Goal: Task Accomplishment & Management: Manage account settings

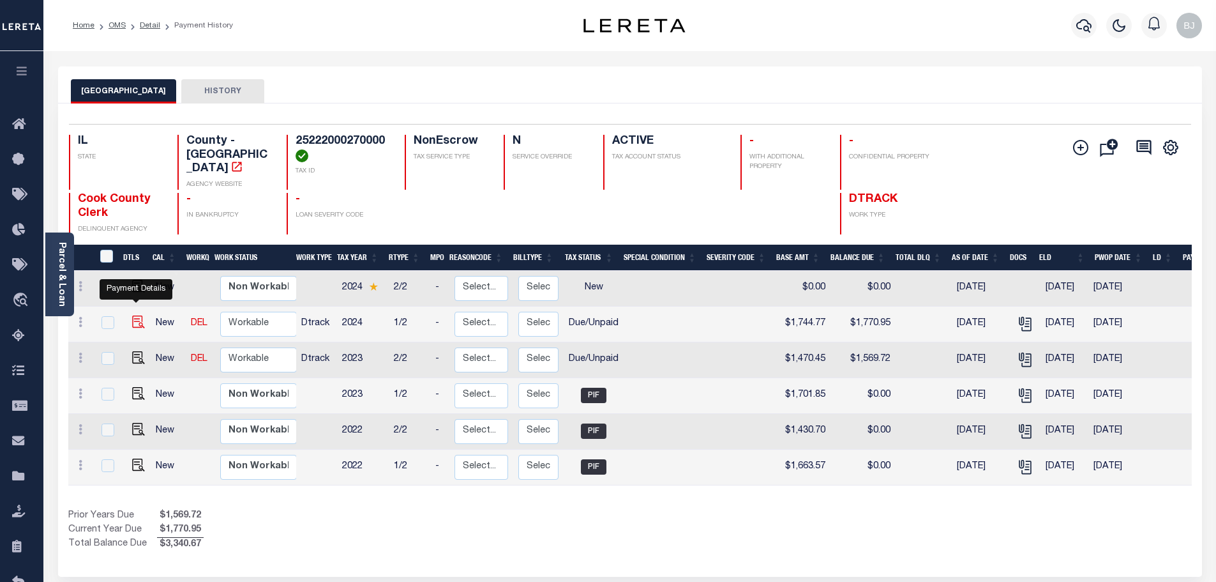
click at [132, 315] on img "" at bounding box center [138, 321] width 13 height 13
checkbox input "true"
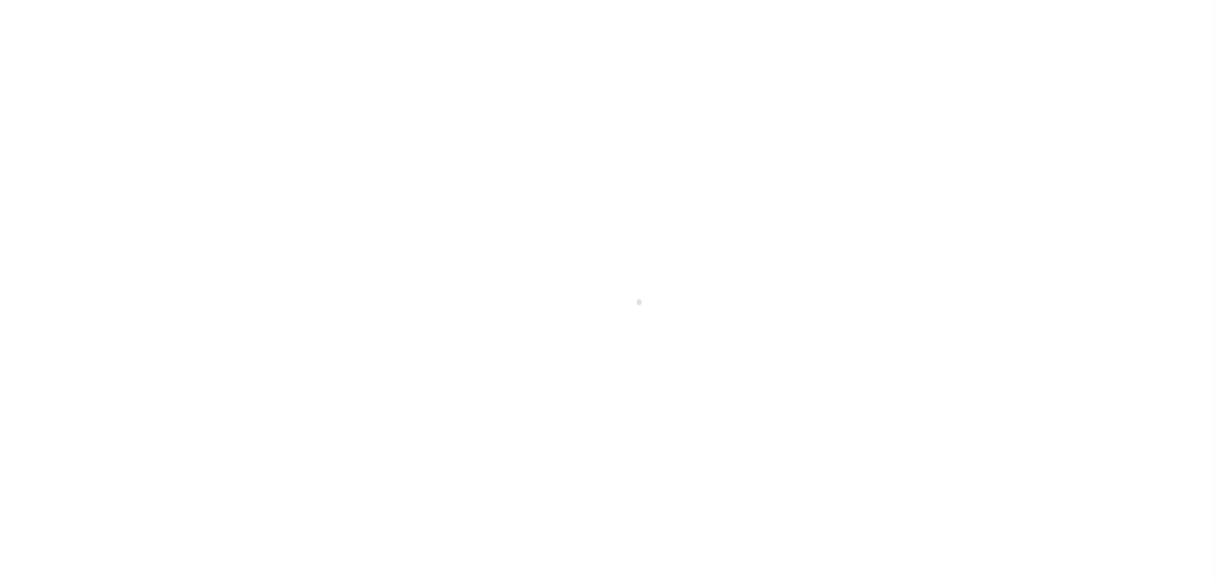
select select "DUE"
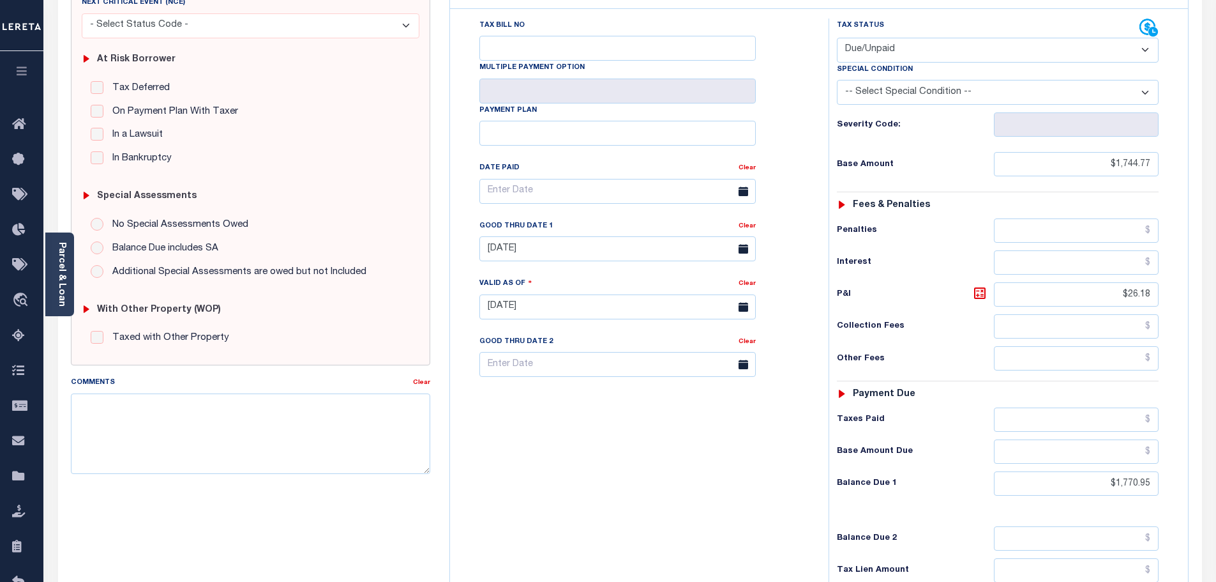
scroll to position [255, 0]
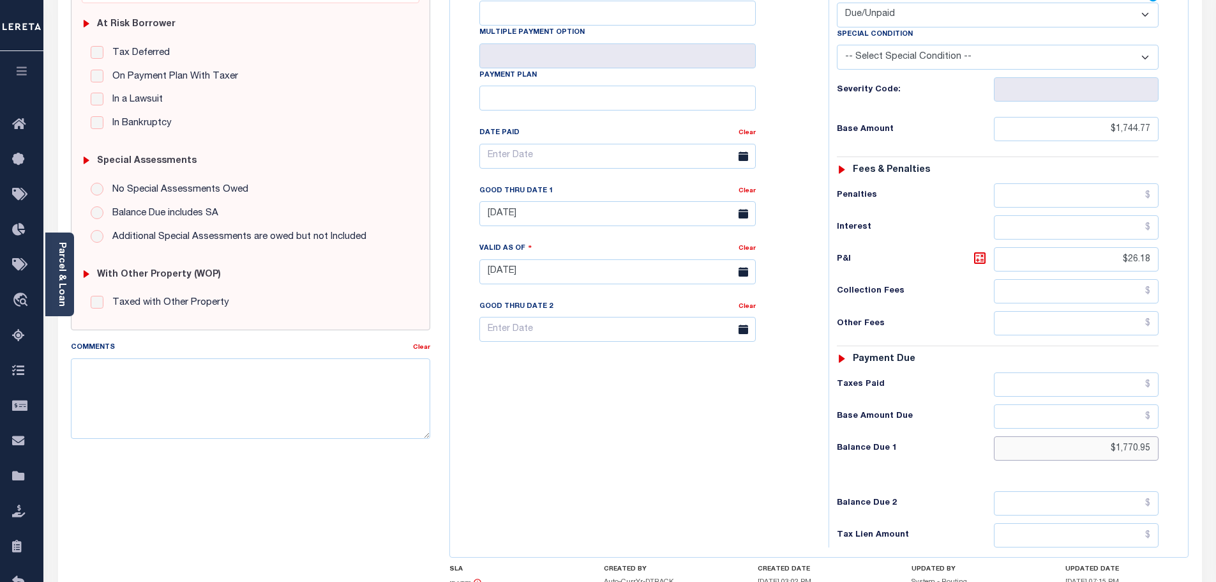
drag, startPoint x: 1080, startPoint y: 420, endPoint x: 1424, endPoint y: 418, distance: 343.5
click at [1216, 418] on html "Home OMS Detail Payment History Tax Line Detail" at bounding box center [608, 229] width 1216 height 968
drag, startPoint x: 1089, startPoint y: 416, endPoint x: 1230, endPoint y: 417, distance: 141.7
click at [1216, 417] on html "Home OMS Detail Payment History Tax Line Detail" at bounding box center [608, 229] width 1216 height 968
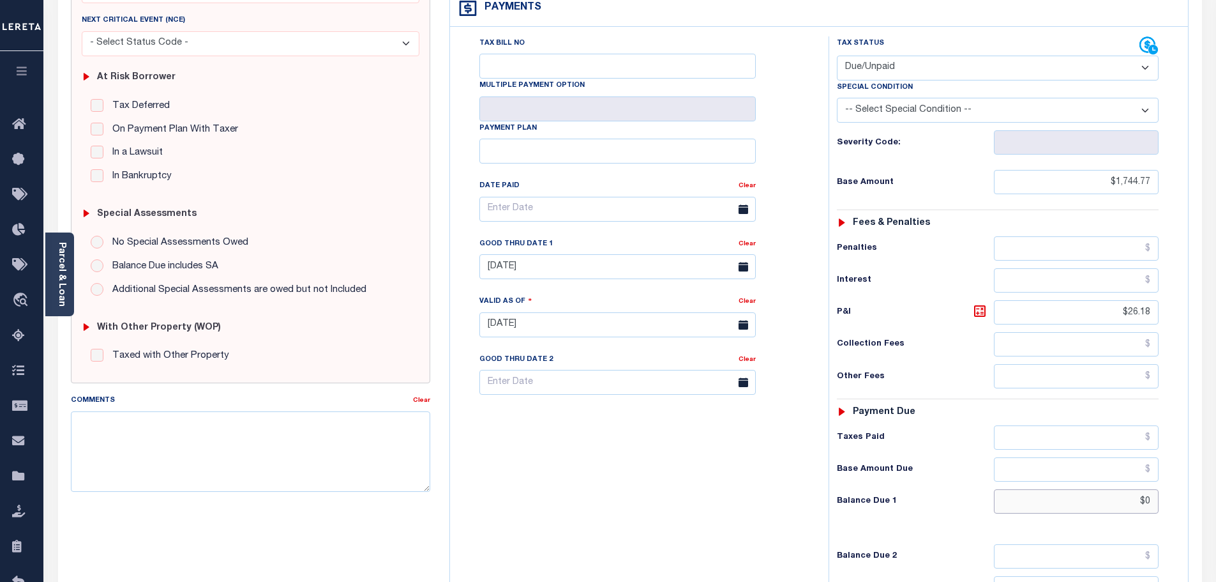
scroll to position [0, 0]
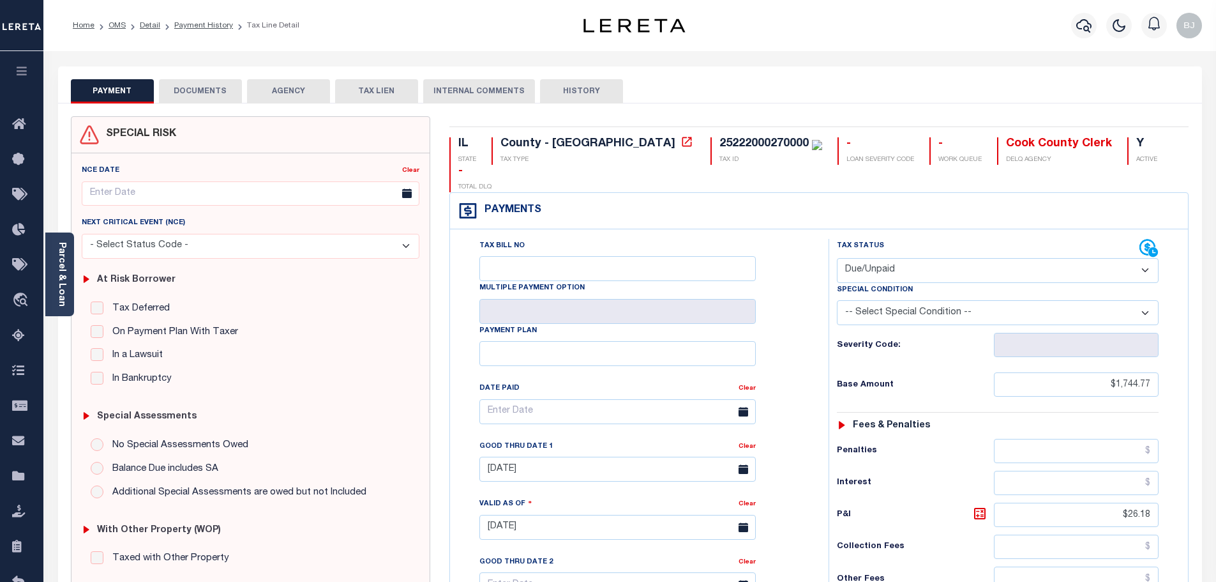
type input "$0"
type input "[DATE]"
type input "$0.00"
click at [1002, 258] on select "- Select Status Code - Open Due/Unpaid Paid Incomplete No Tax Due Internal Refu…" at bounding box center [998, 270] width 322 height 25
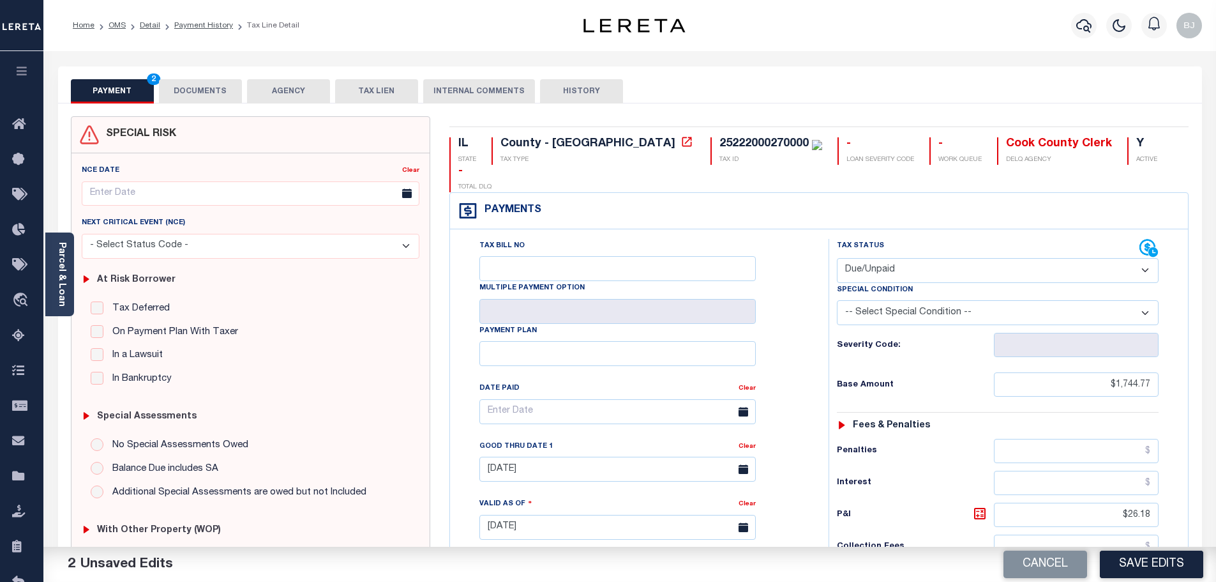
select select "PYD"
click at [837, 258] on select "- Select Status Code - Open Due/Unpaid Paid Incomplete No Tax Due Internal Refu…" at bounding box center [998, 270] width 322 height 25
click at [202, 106] on div "SPECIAL RISK NCE Date Clear" at bounding box center [630, 525] width 1144 height 845
click at [192, 94] on button "DOCUMENTS" at bounding box center [200, 91] width 83 height 24
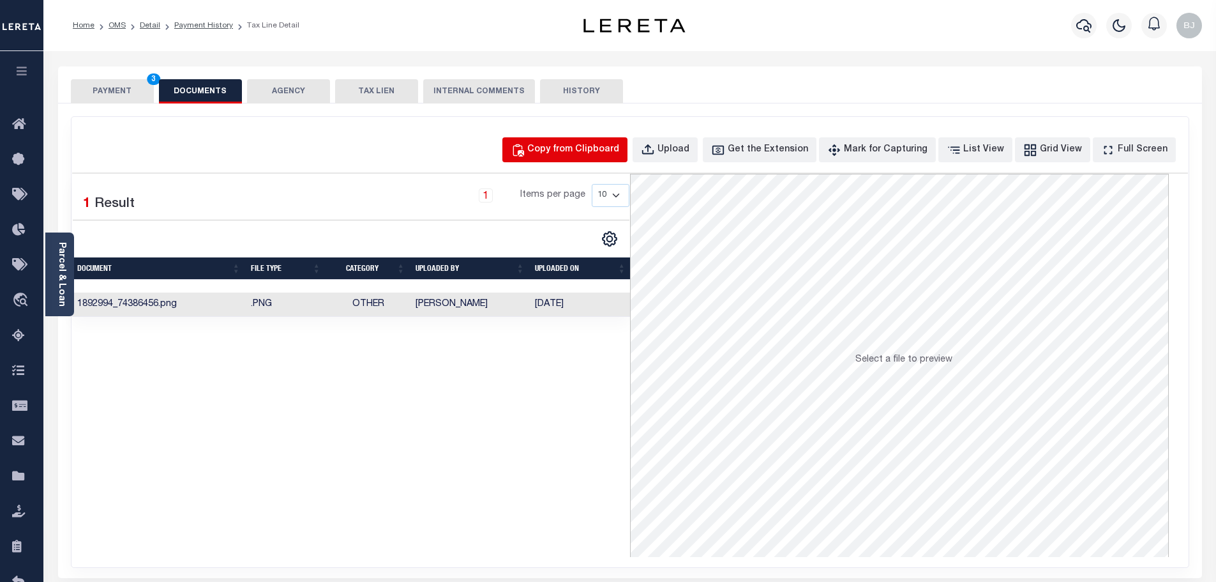
click at [594, 156] on div "Copy from Clipboard" at bounding box center [573, 150] width 92 height 14
select select "POP"
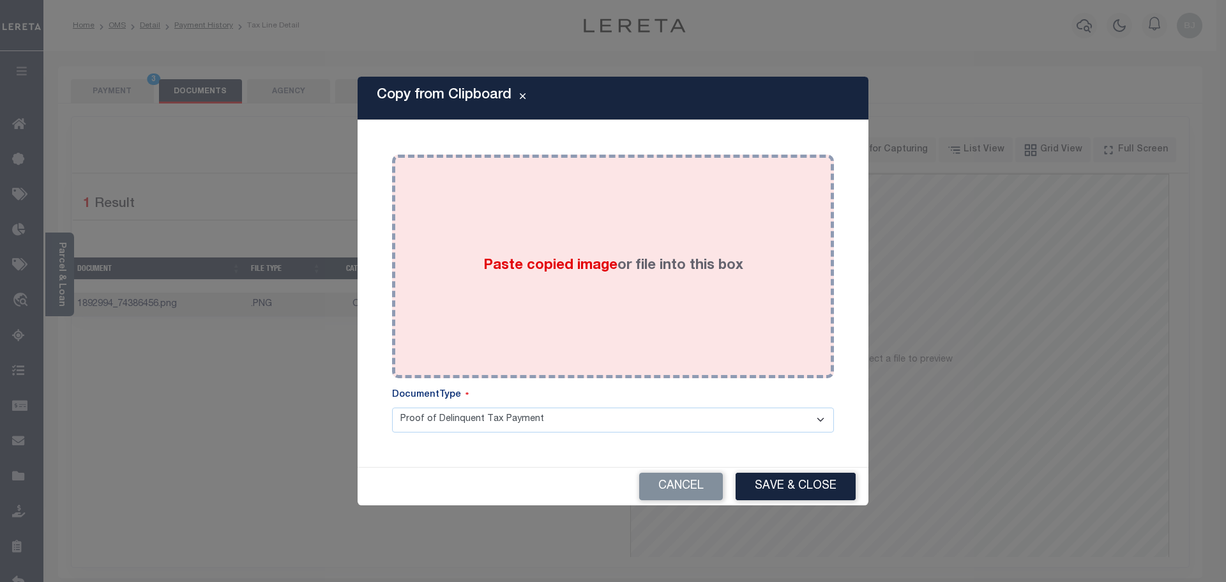
drag, startPoint x: 595, startPoint y: 215, endPoint x: 593, endPoint y: 225, distance: 11.0
click at [594, 215] on div "Paste copied image or file into this box" at bounding box center [613, 266] width 423 height 204
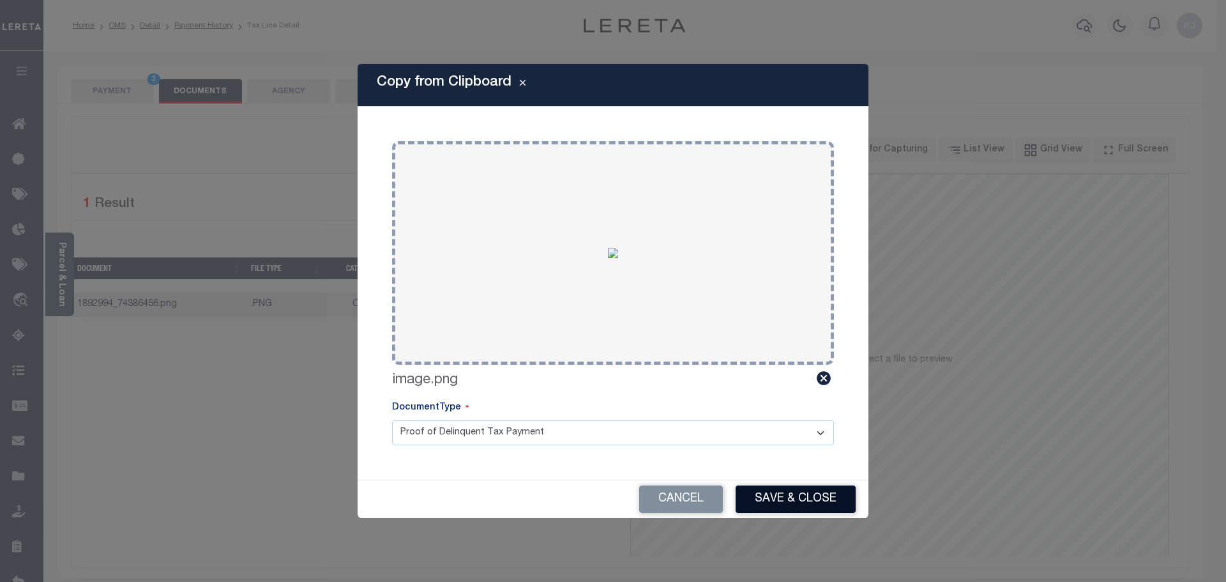
click at [813, 498] on button "Save & Close" at bounding box center [796, 498] width 120 height 27
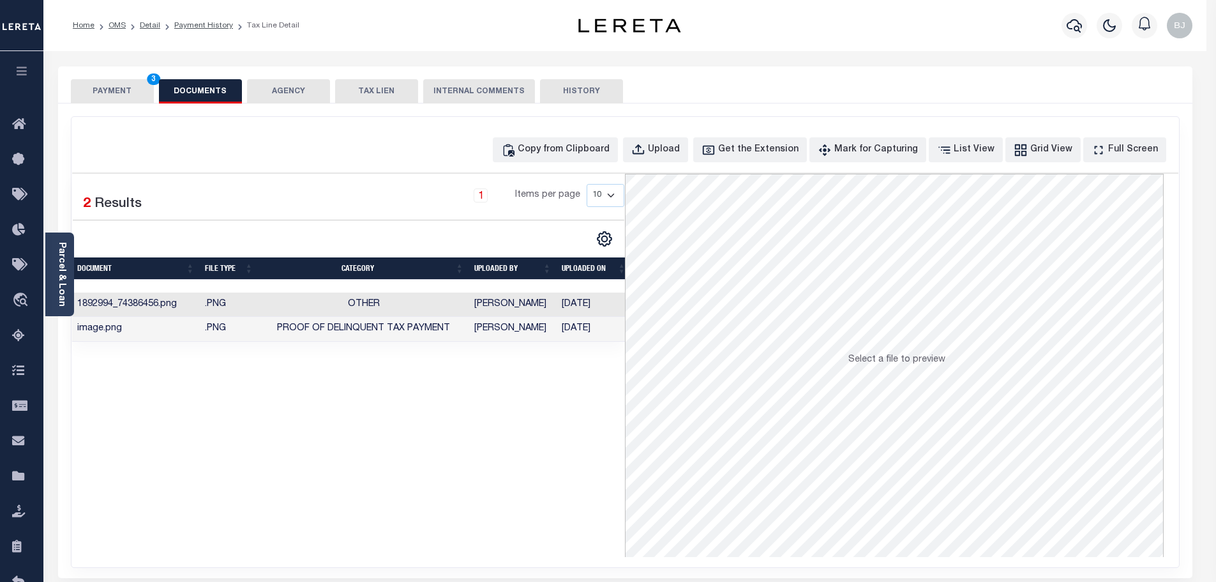
click at [109, 90] on button "PAYMENT 3" at bounding box center [112, 91] width 83 height 24
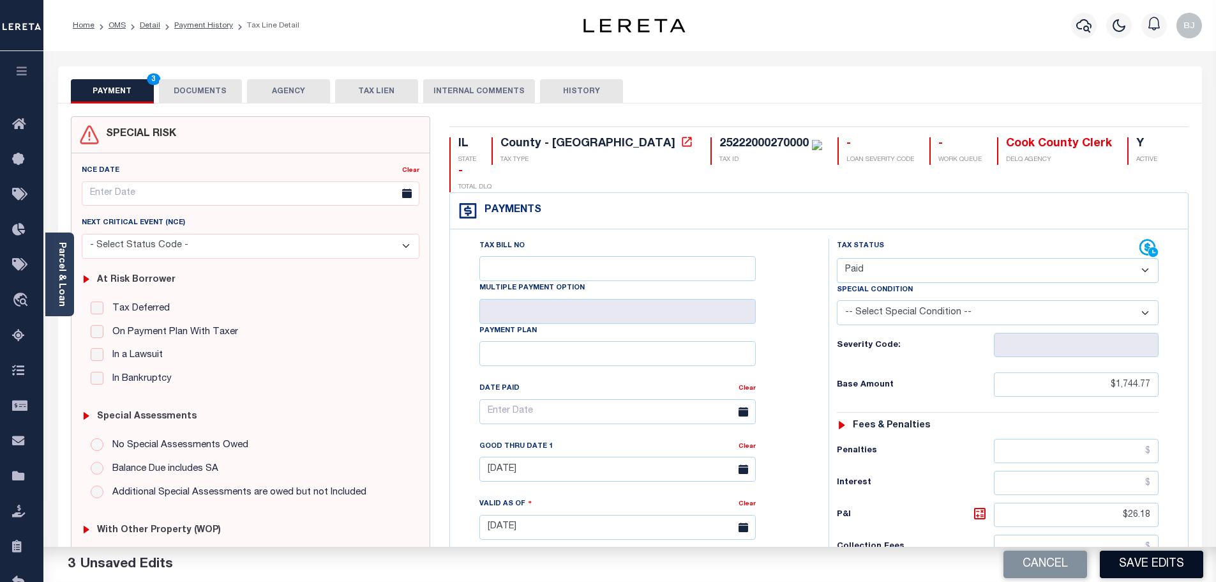
click at [1169, 564] on button "Save Edits" at bounding box center [1151, 563] width 103 height 27
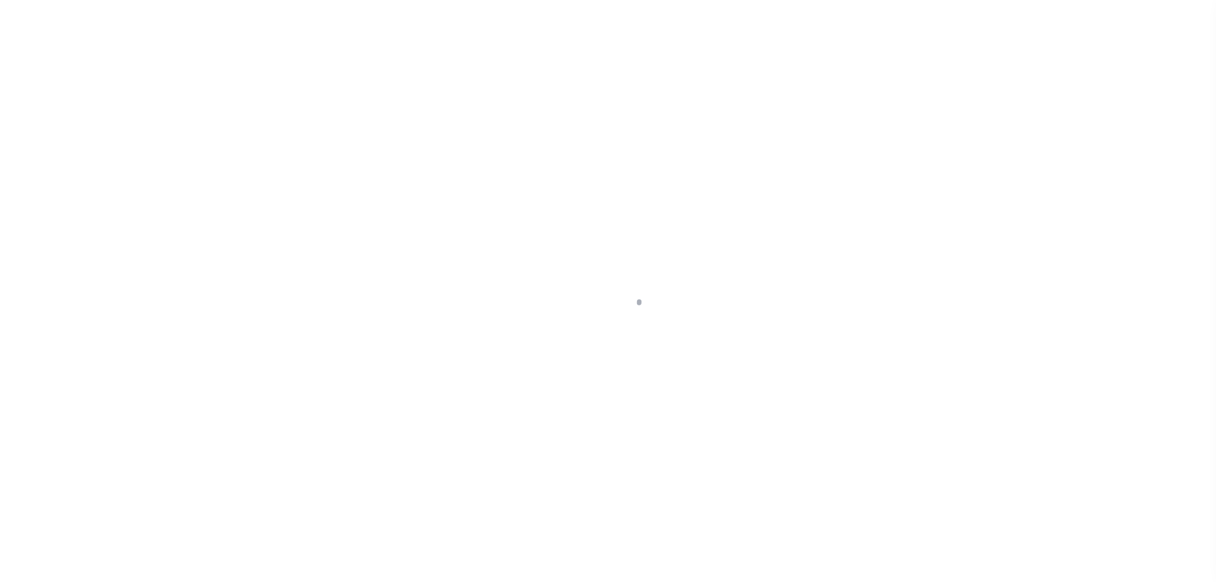
select select "PYD"
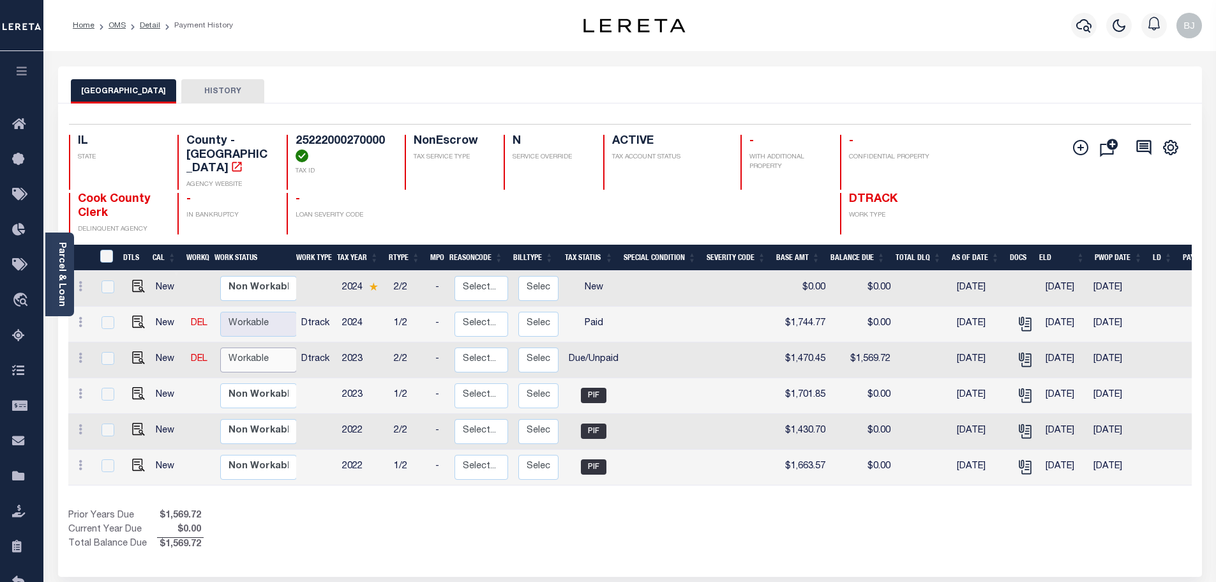
click at [239, 352] on select "Non Workable Workable" at bounding box center [258, 359] width 77 height 25
checkbox input "true"
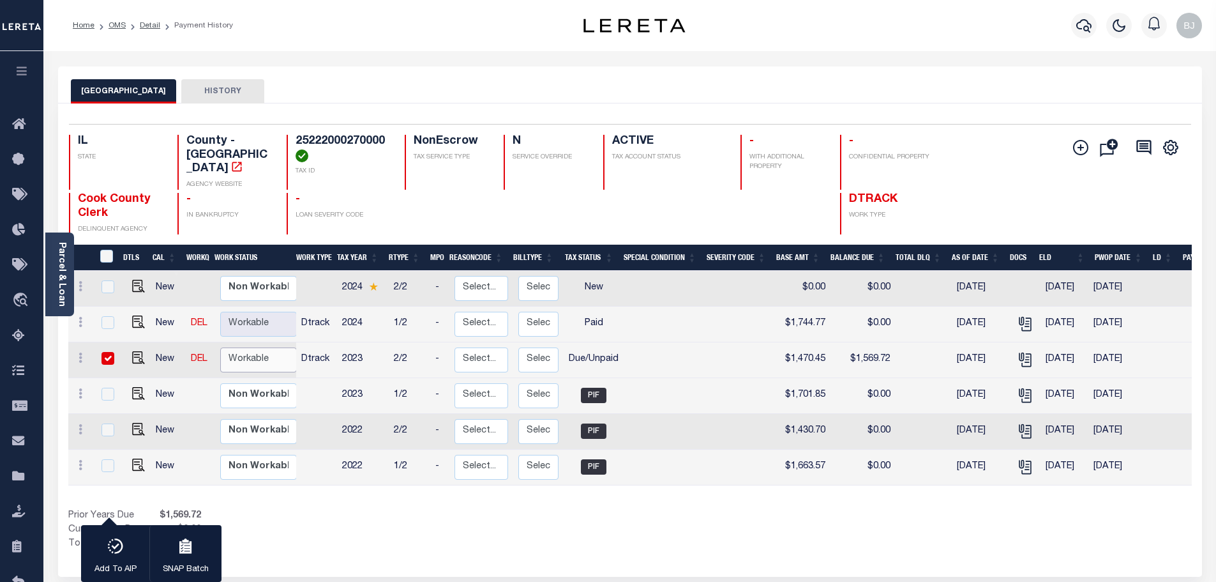
select select "true"
click at [220, 347] on select "Non Workable Workable" at bounding box center [258, 359] width 77 height 25
checkbox input "false"
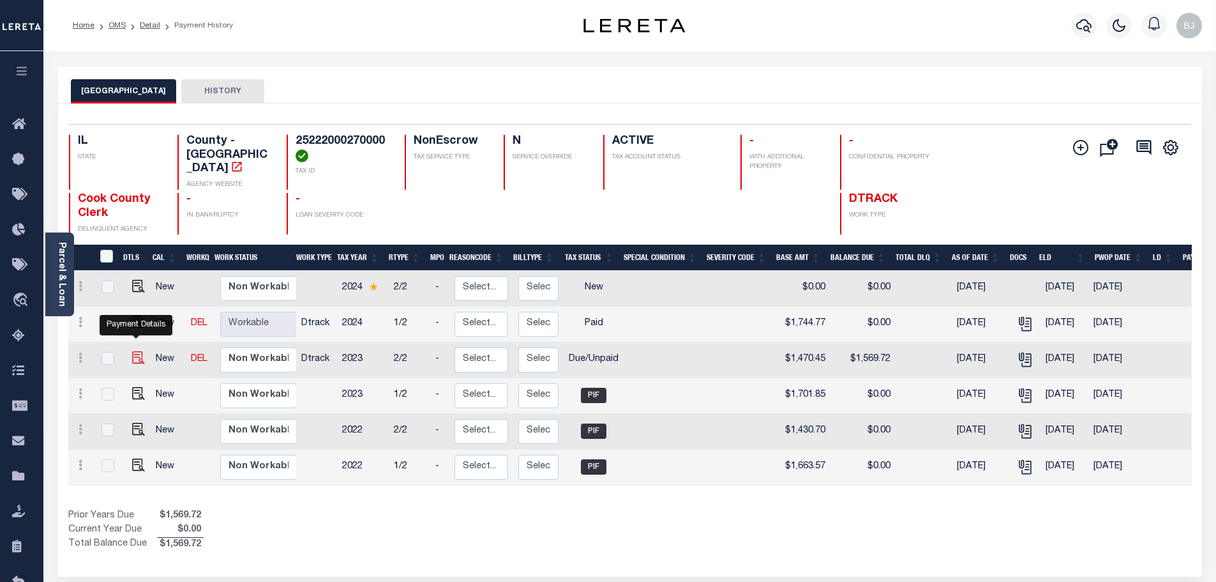
click at [132, 351] on img "" at bounding box center [138, 357] width 13 height 13
checkbox input "true"
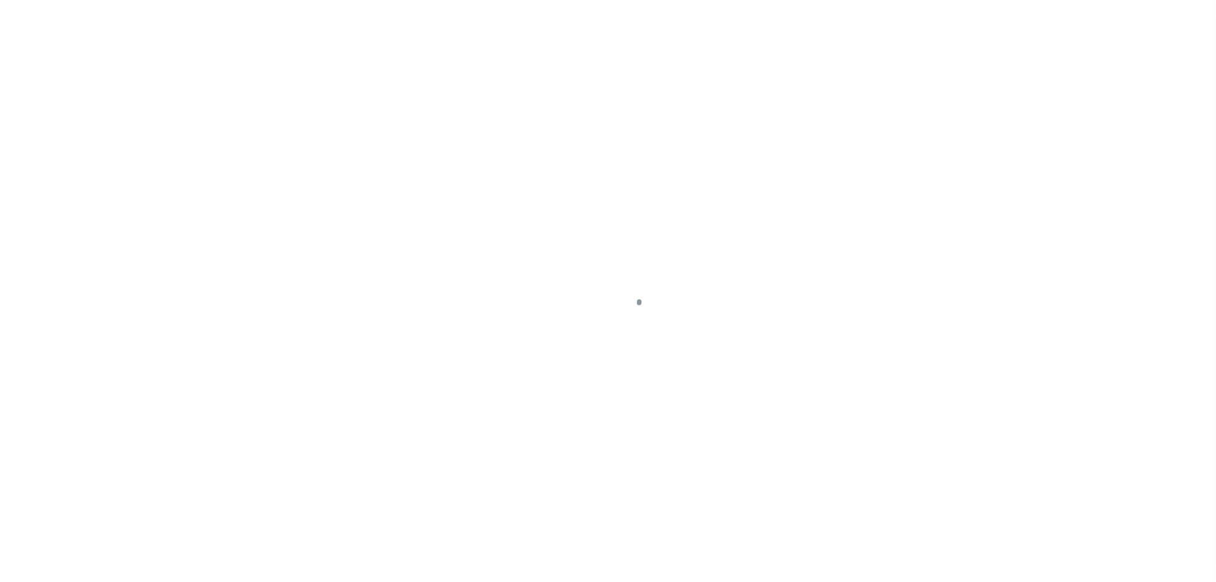
select select "DUE"
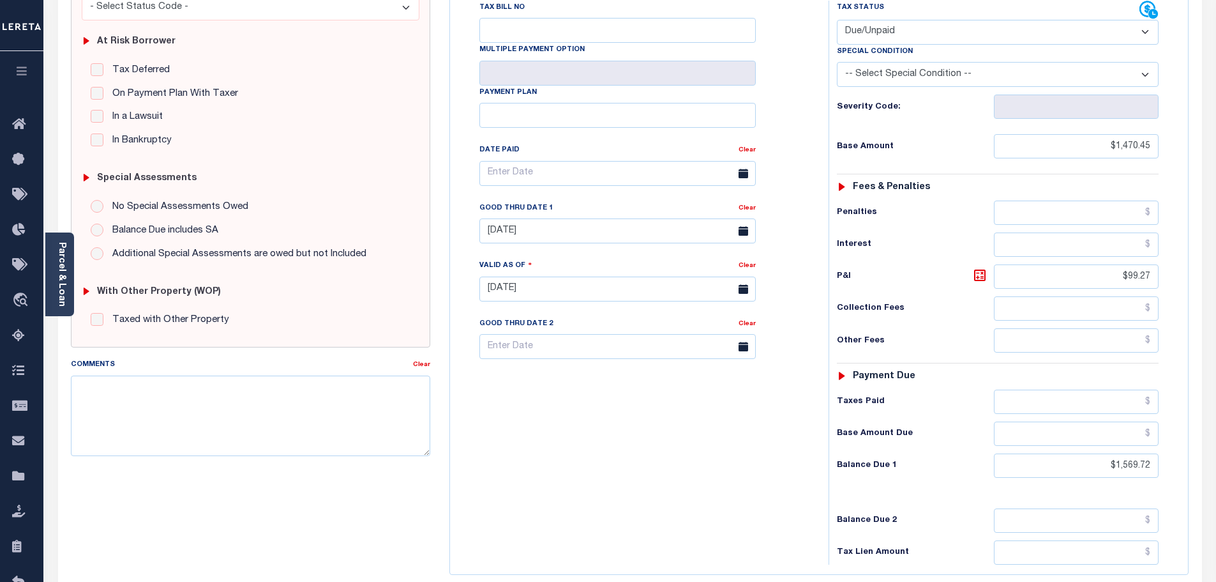
scroll to position [255, 0]
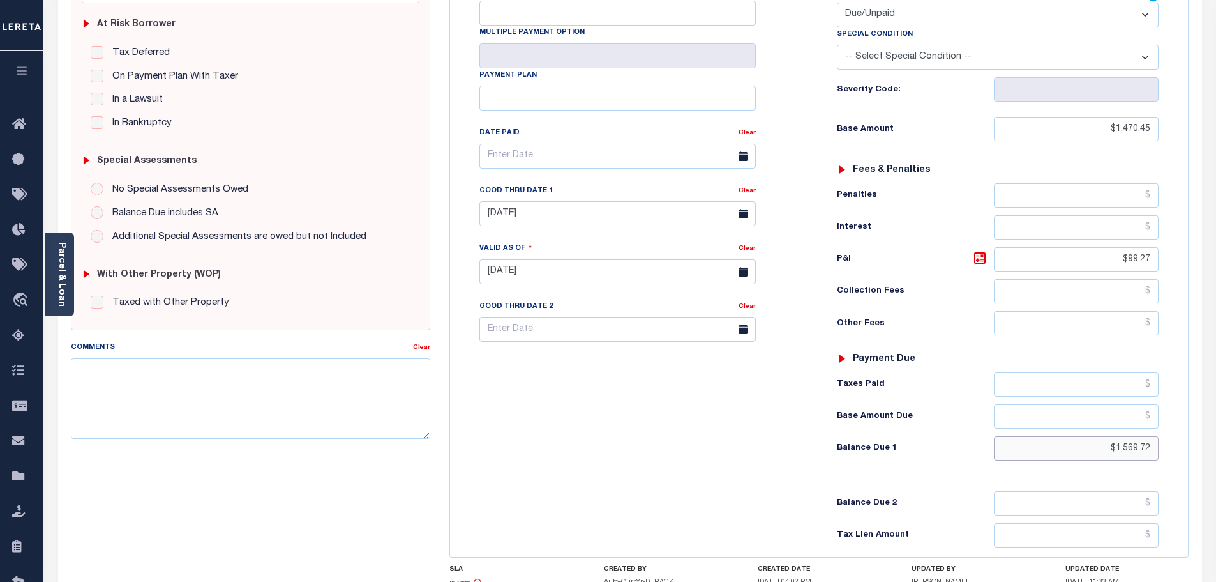
drag, startPoint x: 1090, startPoint y: 423, endPoint x: 1271, endPoint y: 434, distance: 181.0
click at [1216, 434] on html "Home OMS Detail Payment History Tax Line Detail" at bounding box center [608, 229] width 1216 height 968
type input "$1,613.84"
type input "[DATE]"
click at [983, 254] on icon at bounding box center [980, 258] width 8 height 8
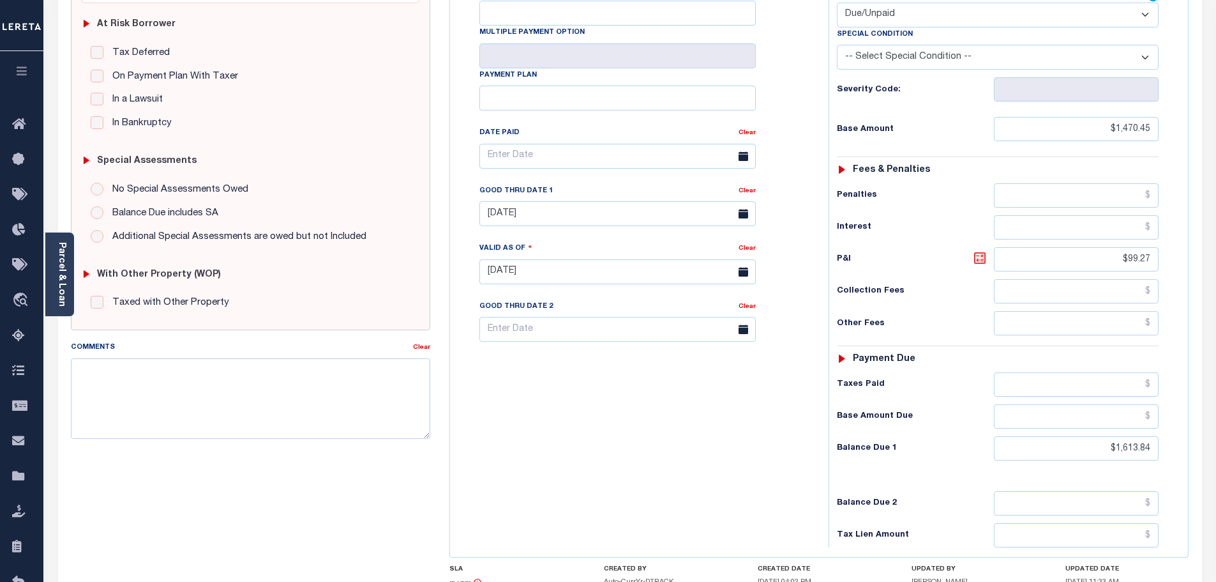
type input "$143.39"
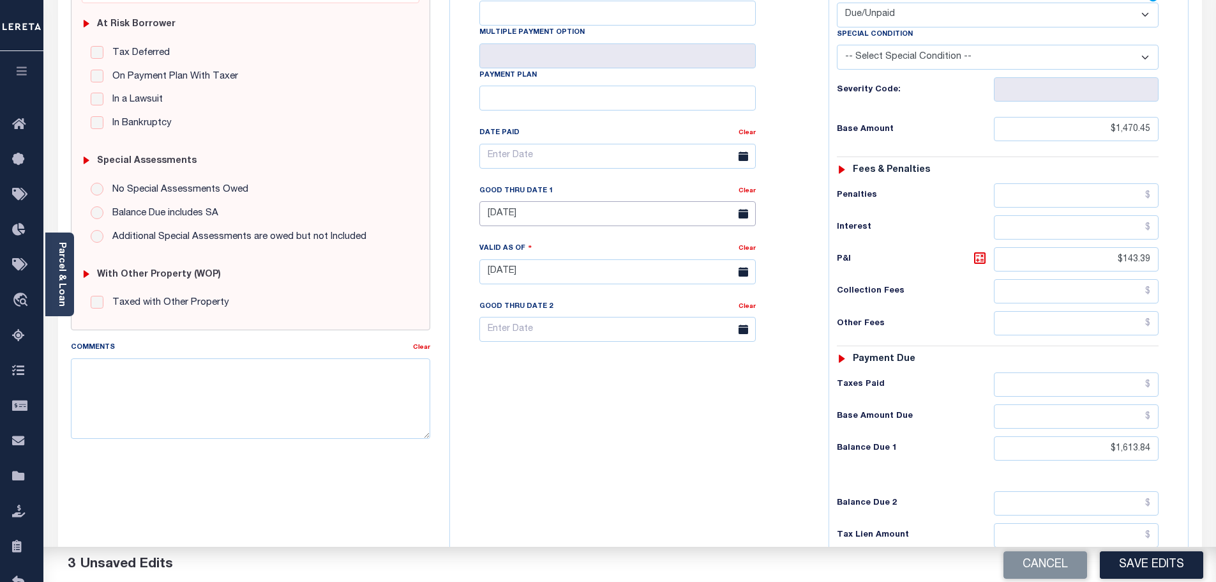
click at [552, 201] on input "[DATE]" at bounding box center [617, 213] width 276 height 25
click at [630, 365] on span "29" at bounding box center [634, 360] width 25 height 25
type input "08/29/2025"
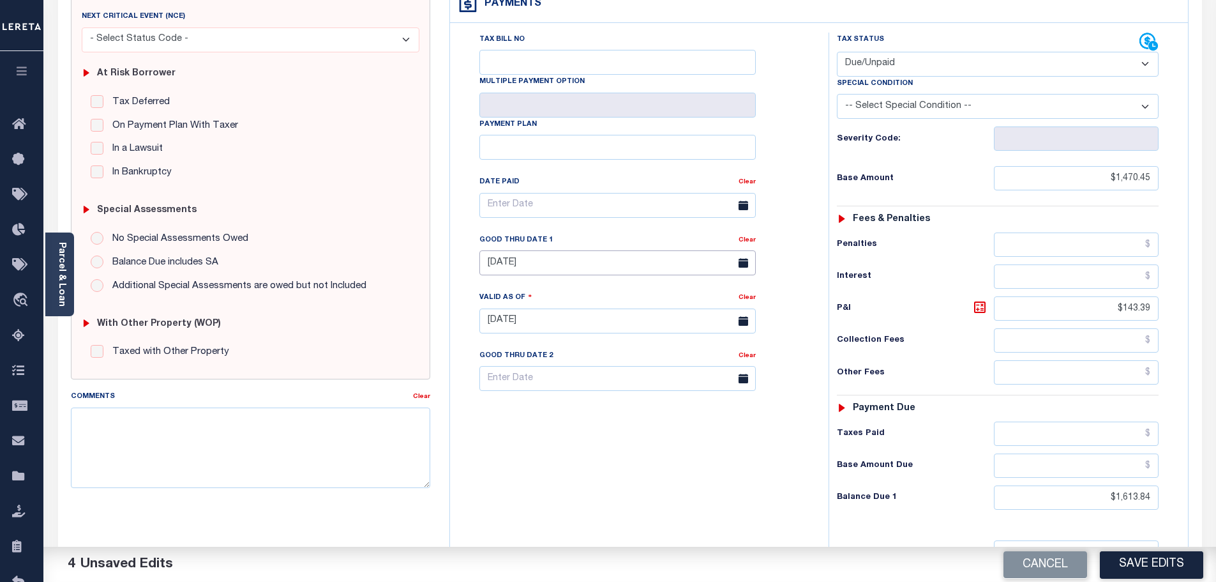
scroll to position [0, 0]
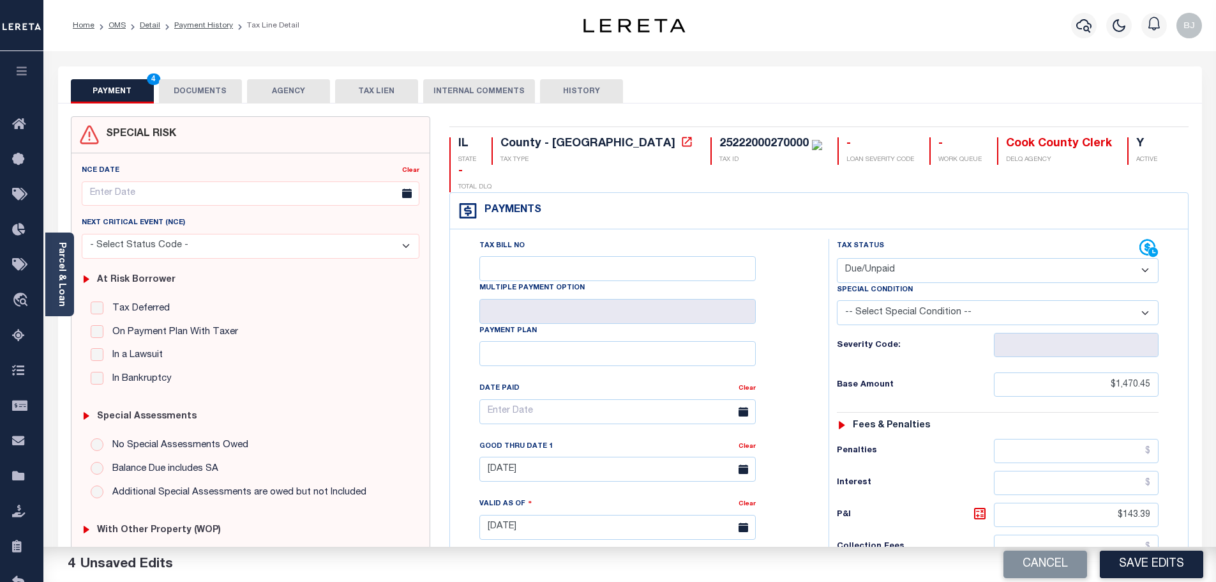
click at [220, 100] on button "DOCUMENTS" at bounding box center [200, 91] width 83 height 24
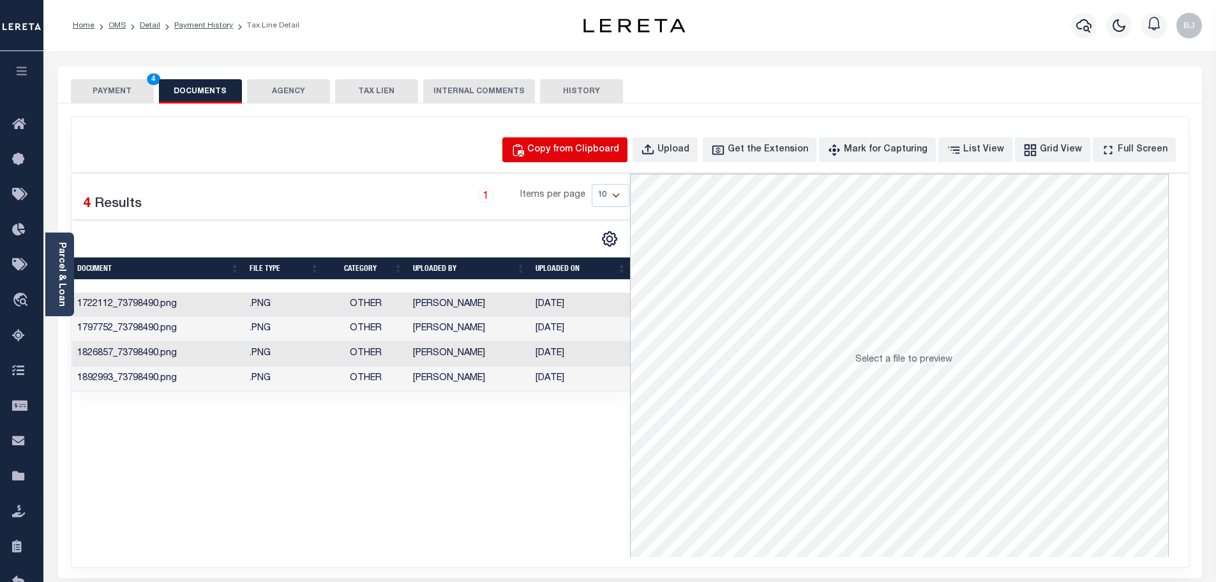
click at [577, 142] on button "Copy from Clipboard" at bounding box center [564, 149] width 125 height 25
select select "POP"
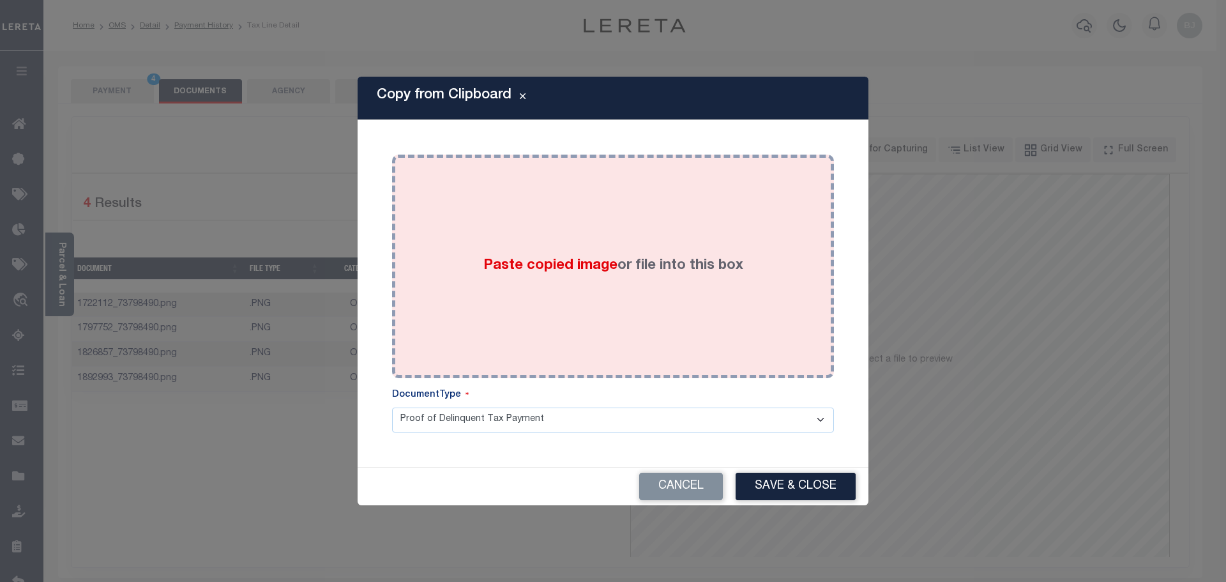
click at [605, 259] on span "Paste copied image" at bounding box center [550, 266] width 134 height 14
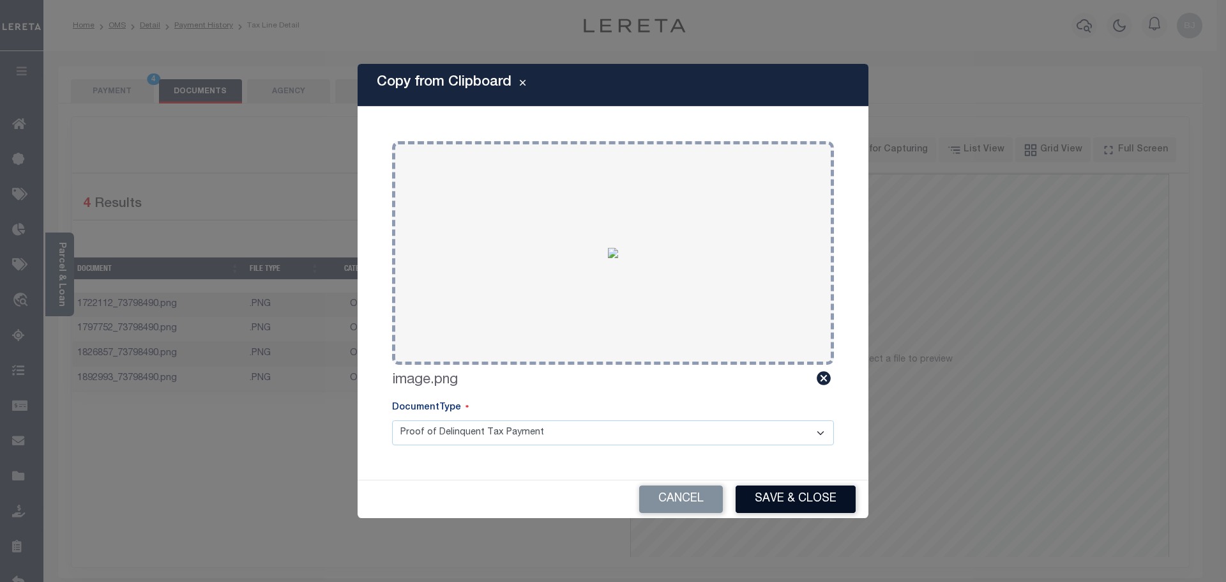
click at [774, 505] on button "Save & Close" at bounding box center [796, 498] width 120 height 27
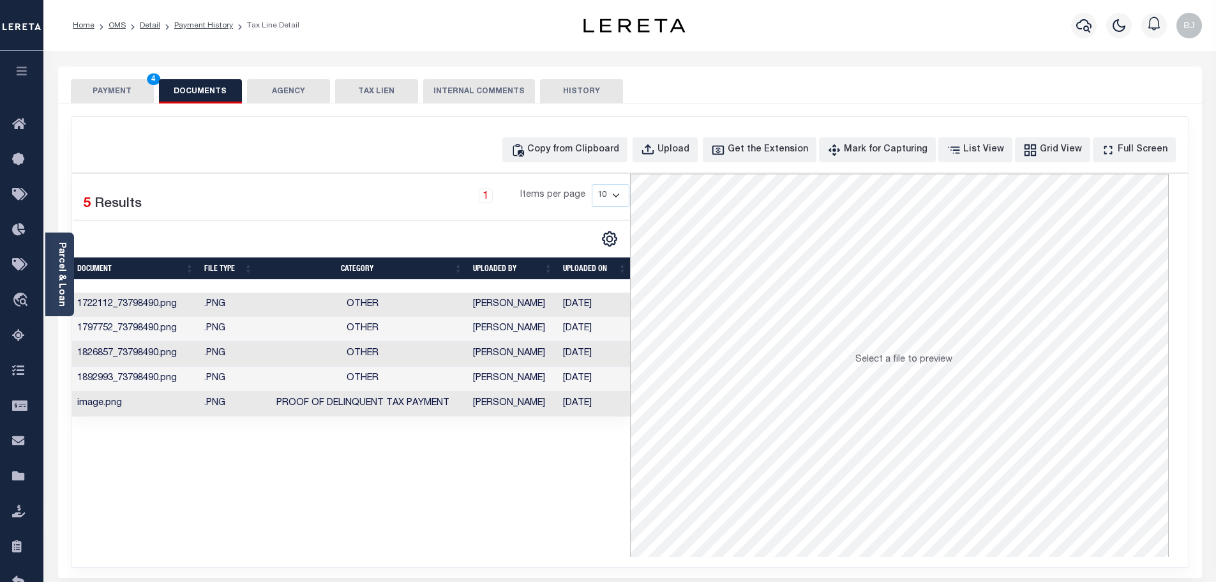
click at [121, 100] on button "PAYMENT 4" at bounding box center [112, 91] width 83 height 24
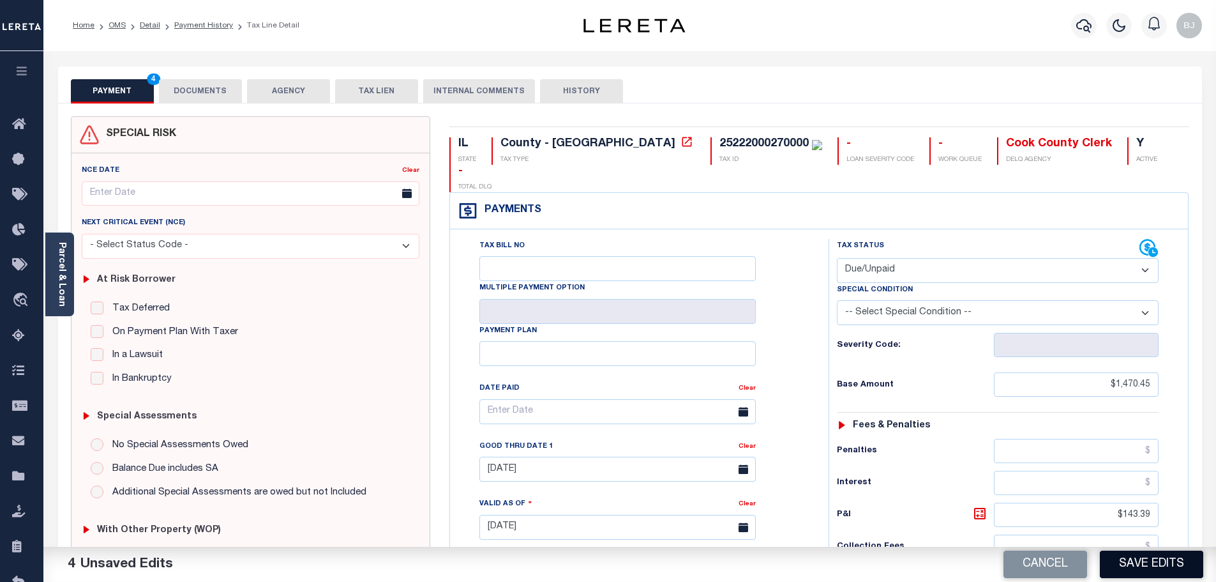
click at [1129, 552] on button "Save Edits" at bounding box center [1151, 563] width 103 height 27
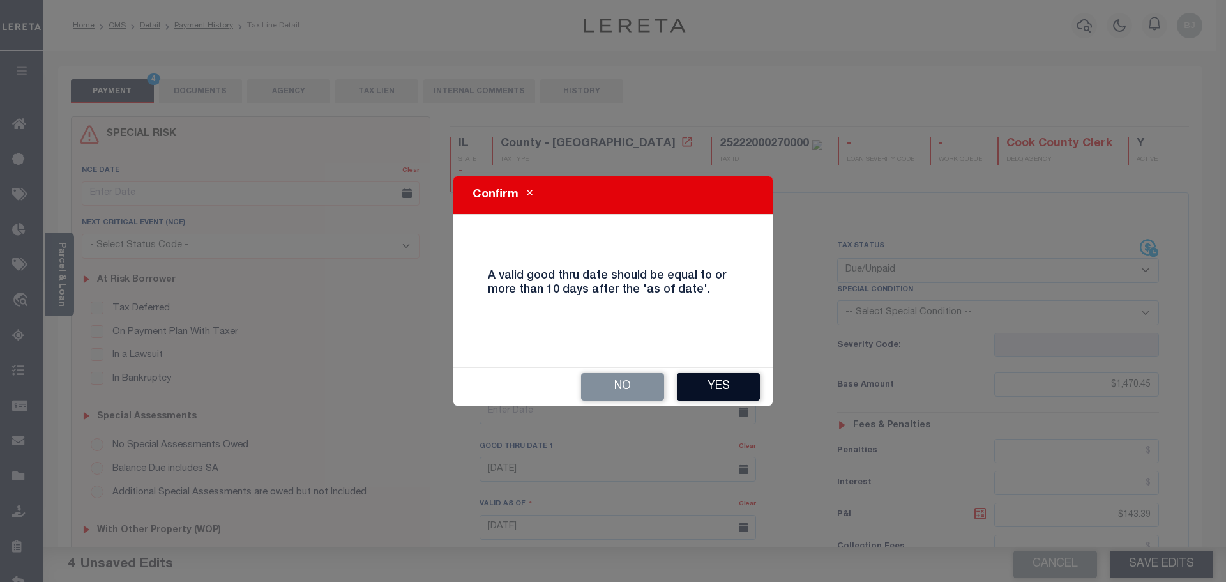
click at [677, 394] on button "Yes" at bounding box center [718, 386] width 83 height 27
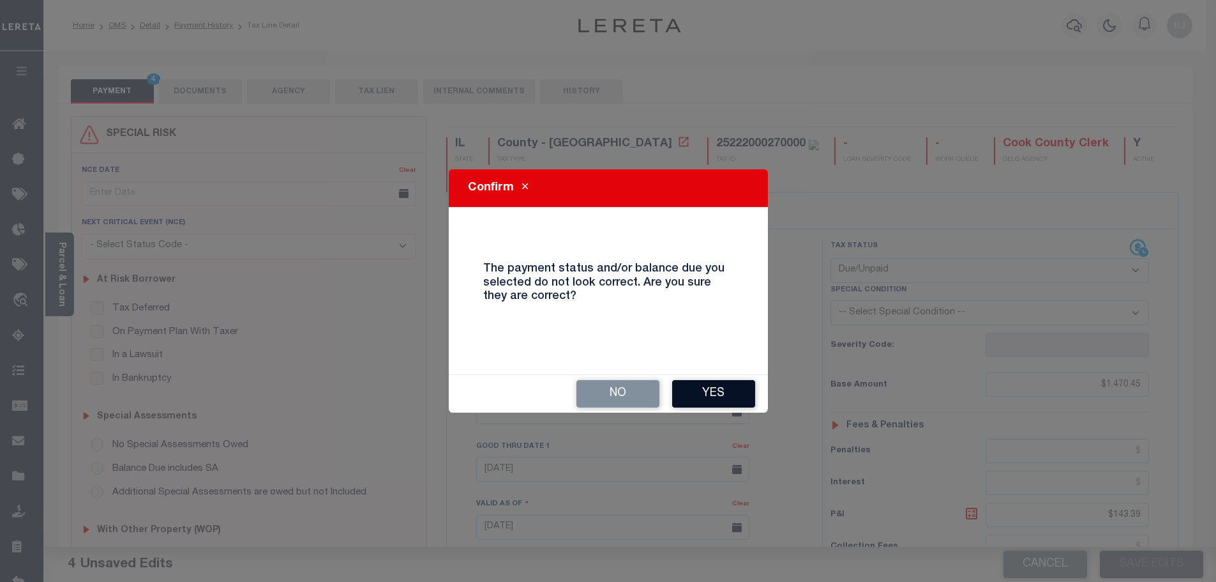
click at [704, 399] on button "Yes" at bounding box center [713, 393] width 83 height 27
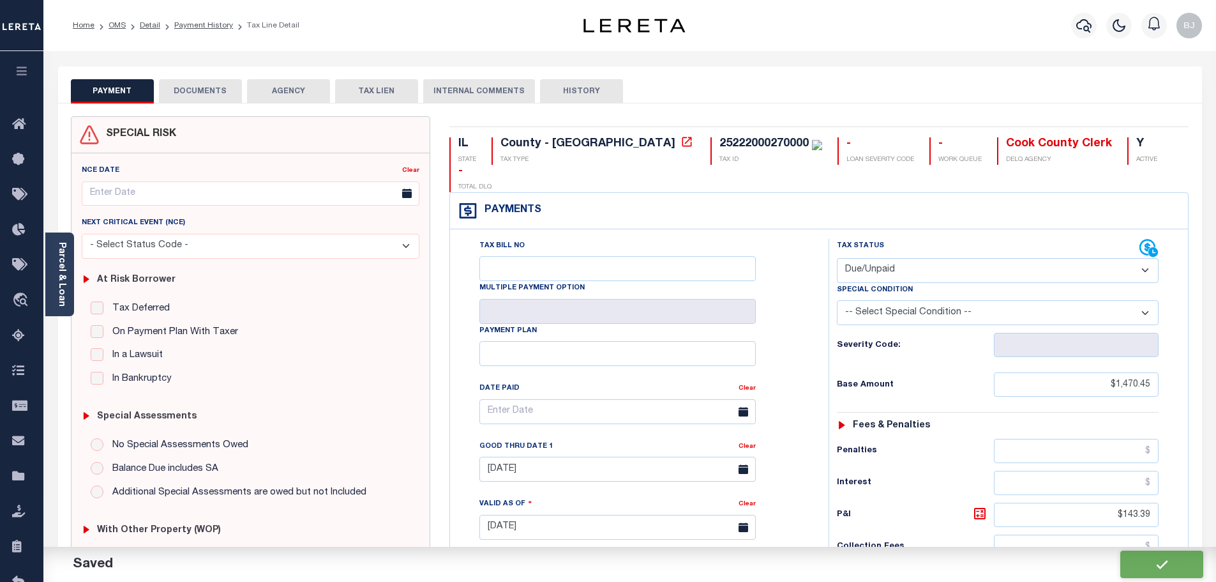
checkbox input "false"
type input "$1,470.45"
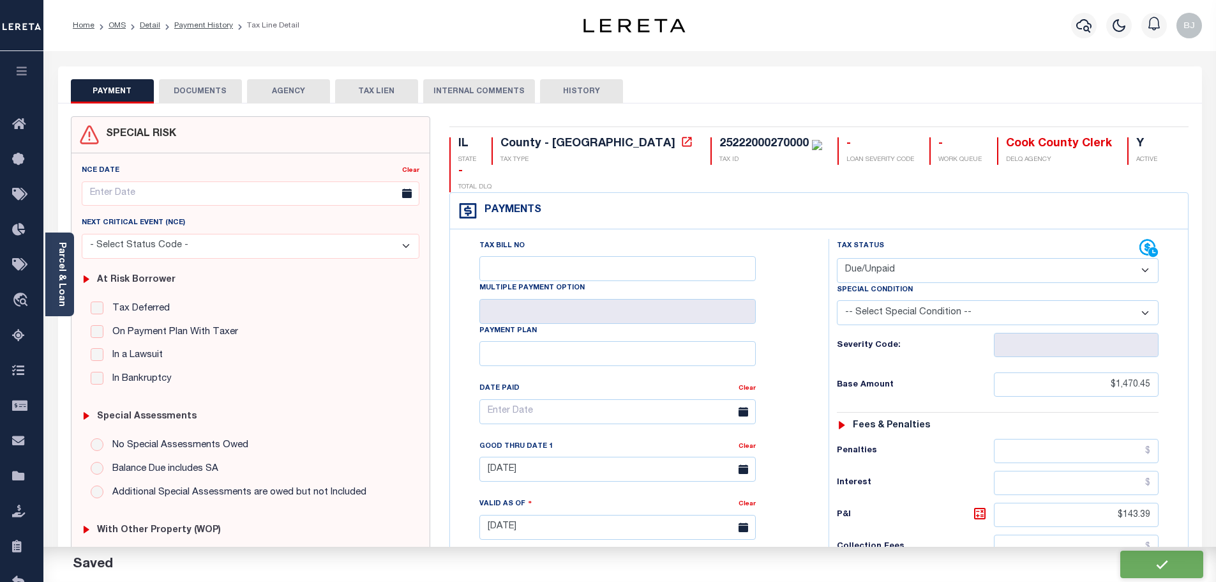
type input "$143.39"
type input "$1,613.84"
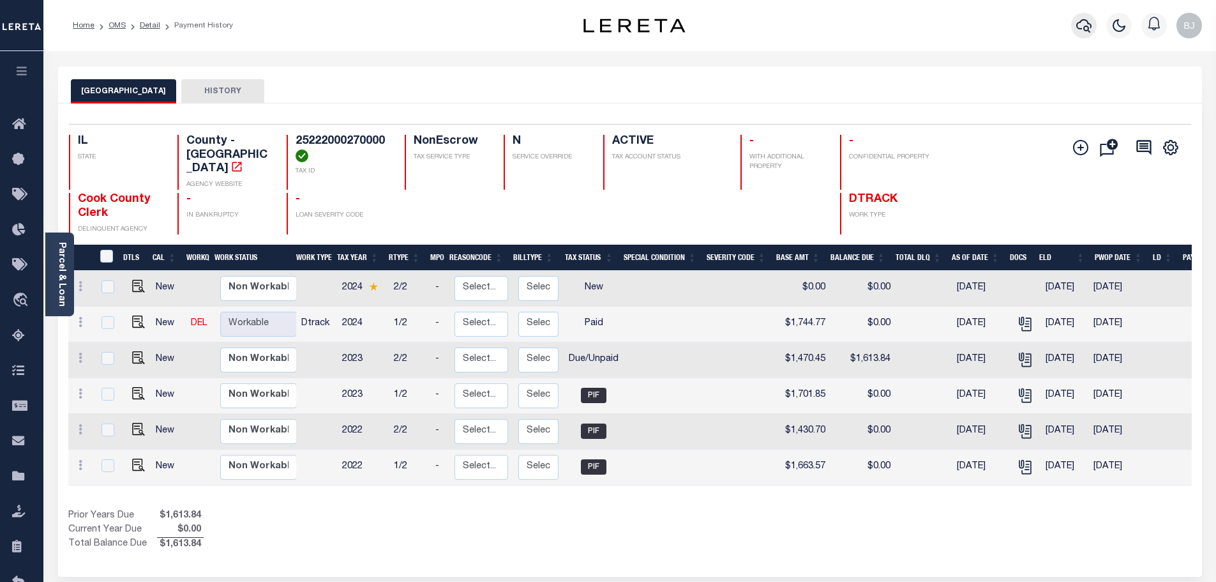
click at [1076, 29] on icon "button" at bounding box center [1083, 25] width 15 height 15
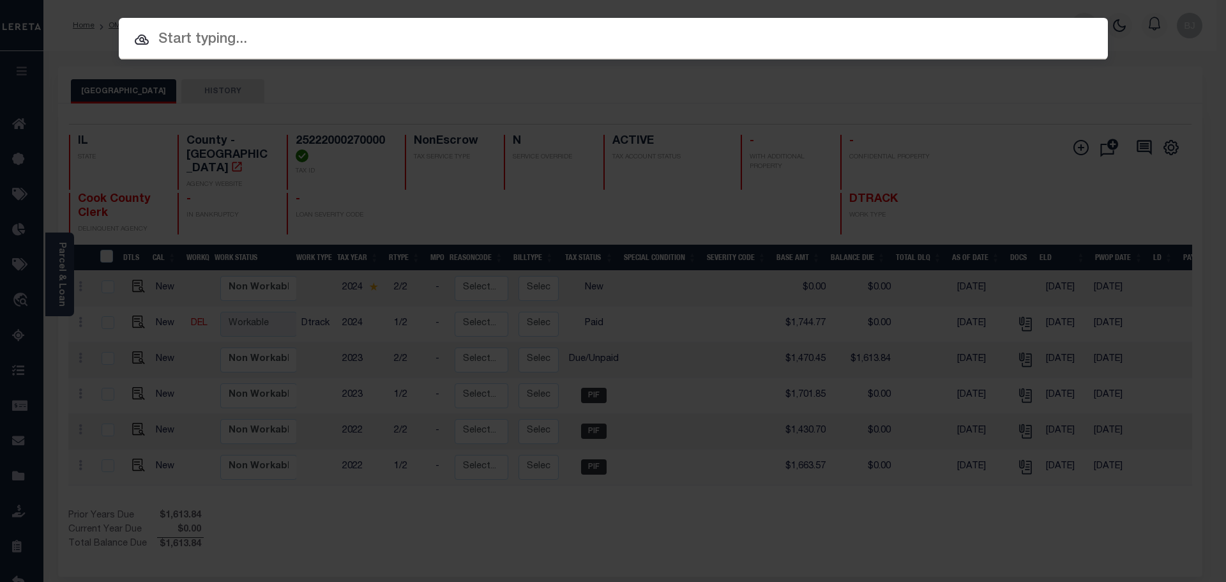
paste input "10155"
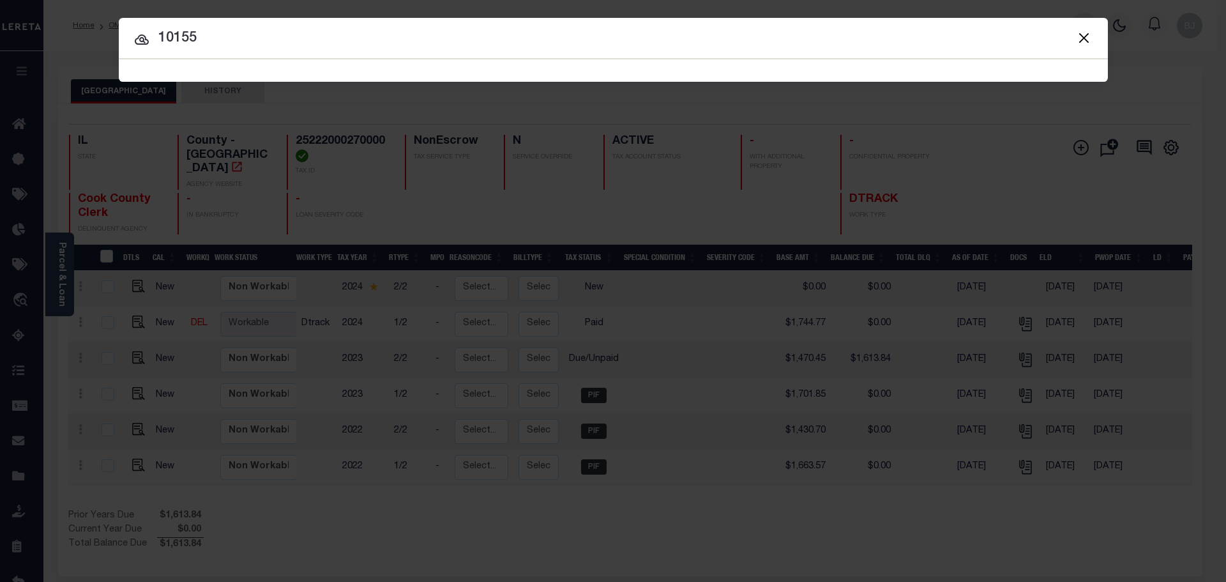
type input "10155"
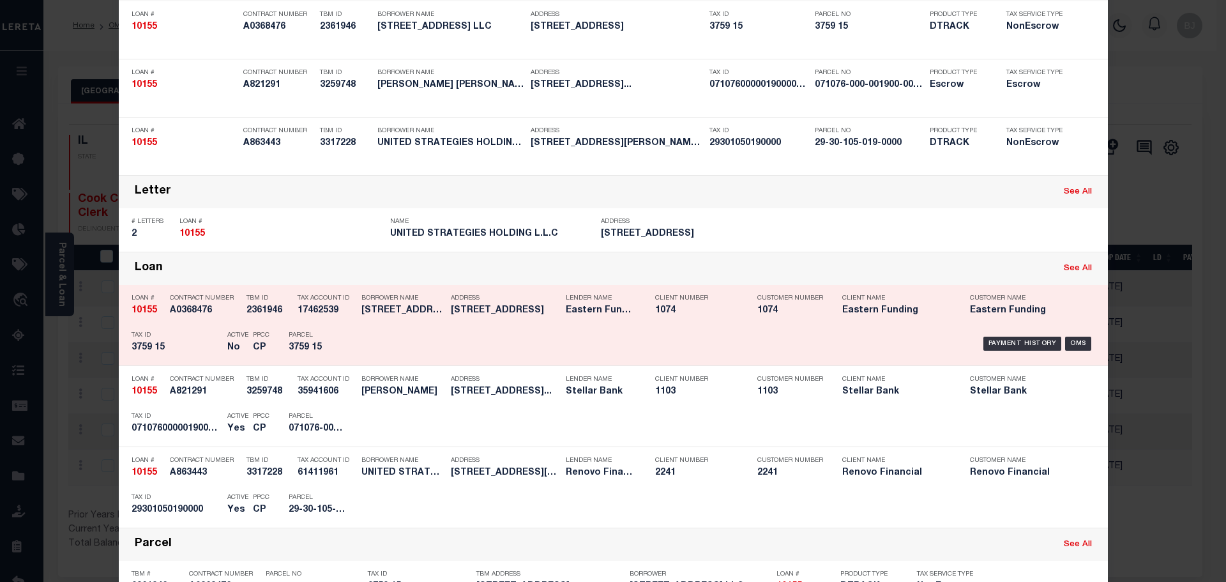
scroll to position [192, 0]
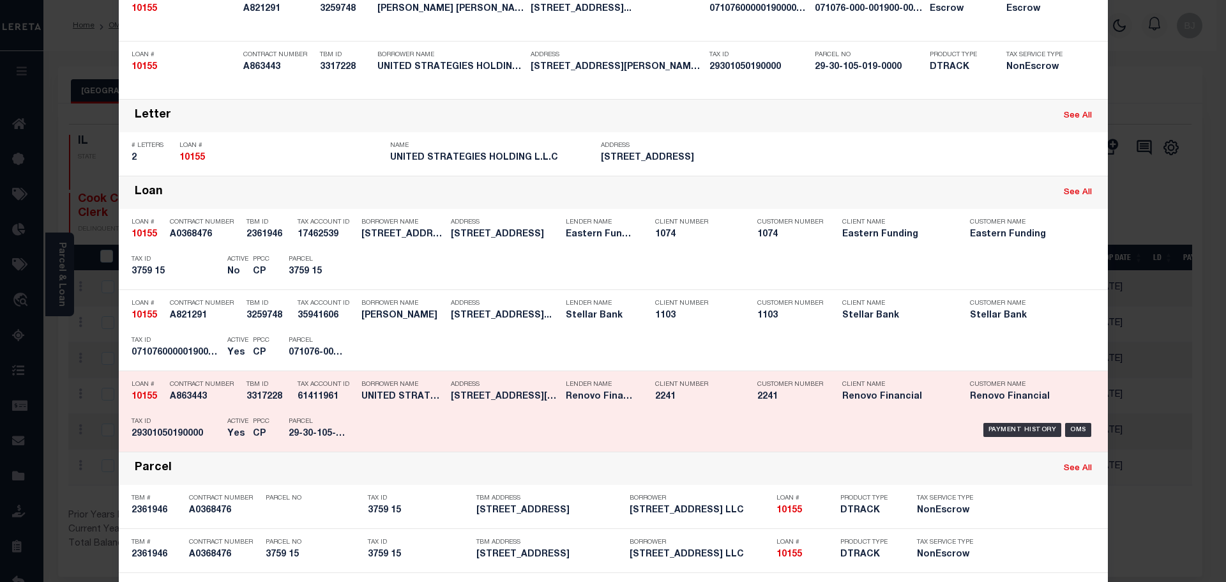
click at [404, 394] on h5 "UNITED STRATEGIES HOLDING L.L.C" at bounding box center [402, 396] width 83 height 11
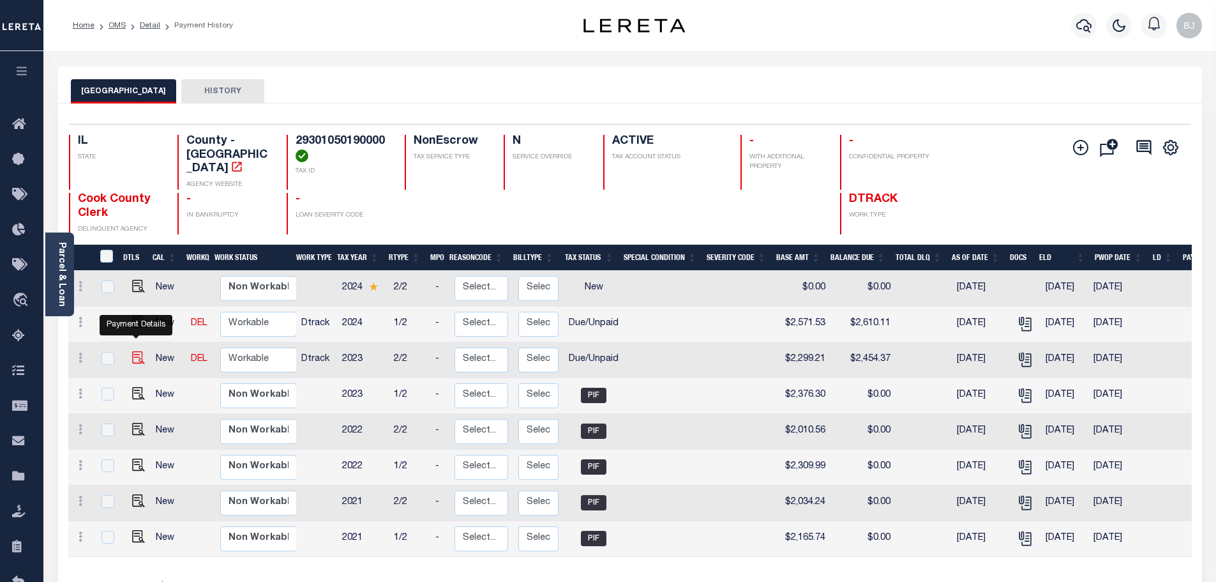
click at [132, 351] on img "" at bounding box center [138, 357] width 13 height 13
checkbox input "true"
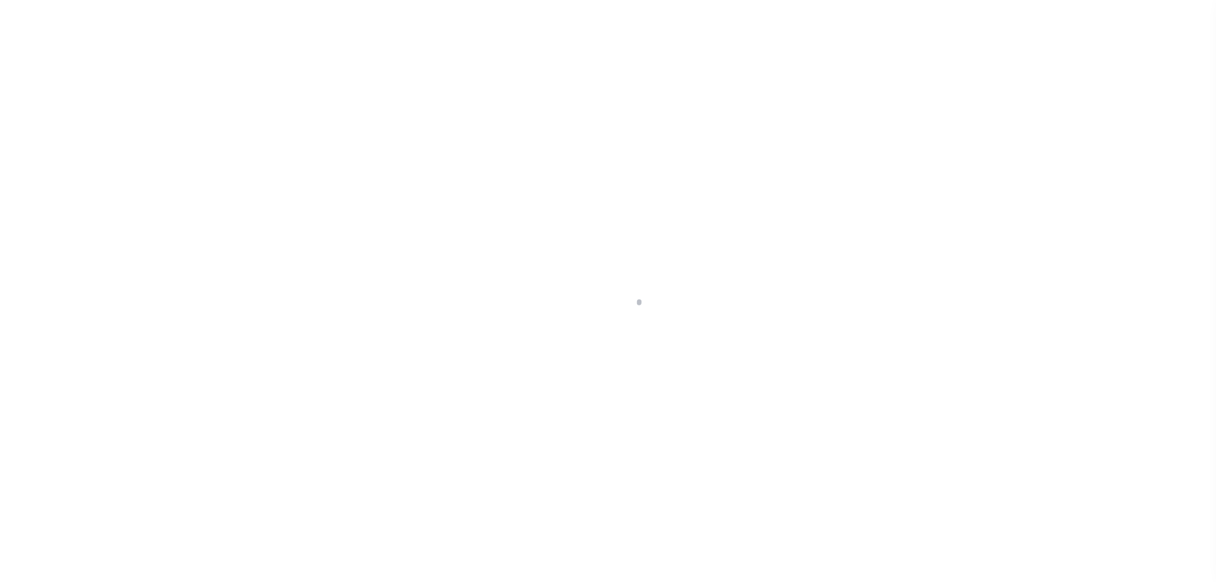
select select "DUE"
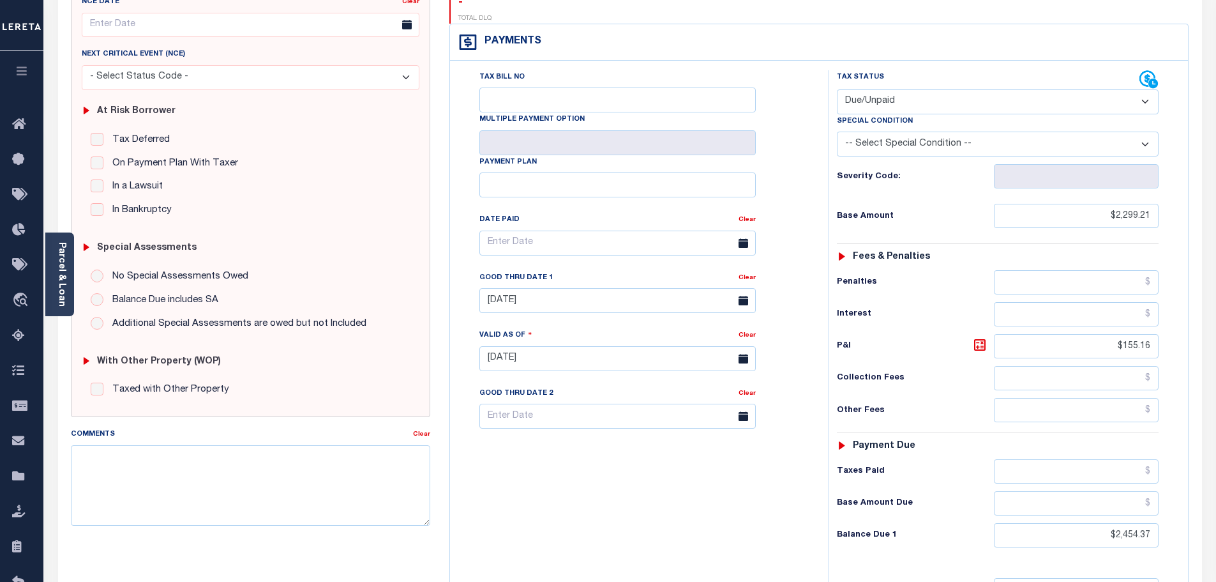
scroll to position [255, 0]
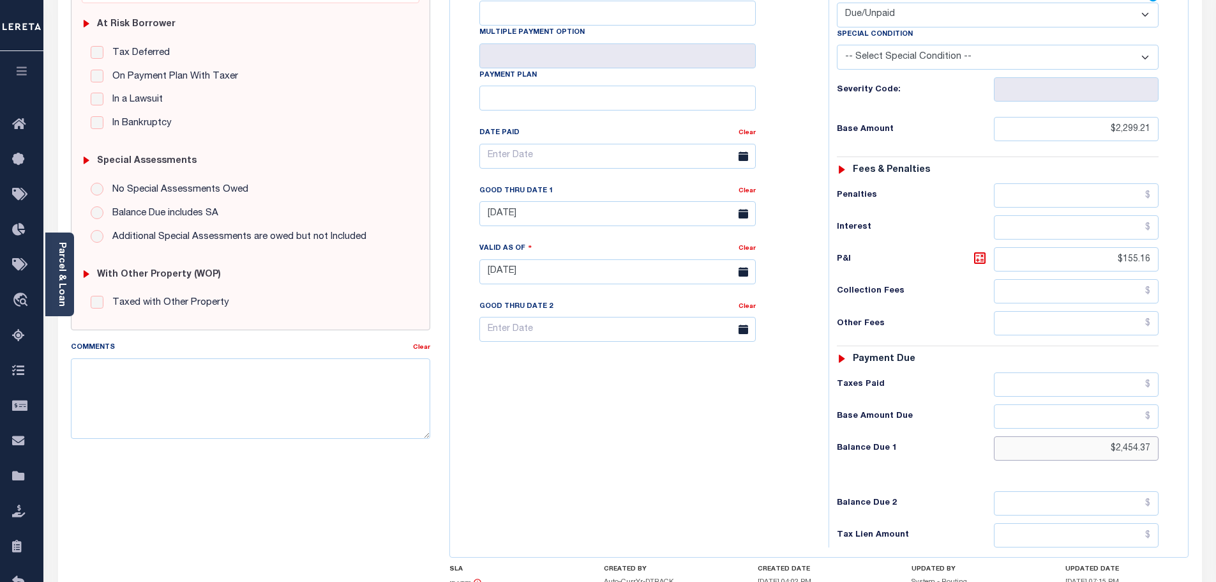
drag, startPoint x: 1101, startPoint y: 423, endPoint x: 1373, endPoint y: 400, distance: 273.0
click at [1216, 400] on html "Home OMS Detail Payment History Tax Line Detail" at bounding box center [608, 229] width 1216 height 968
type input "$2,523.33"
type input "[DATE]"
click at [978, 254] on icon at bounding box center [980, 258] width 8 height 8
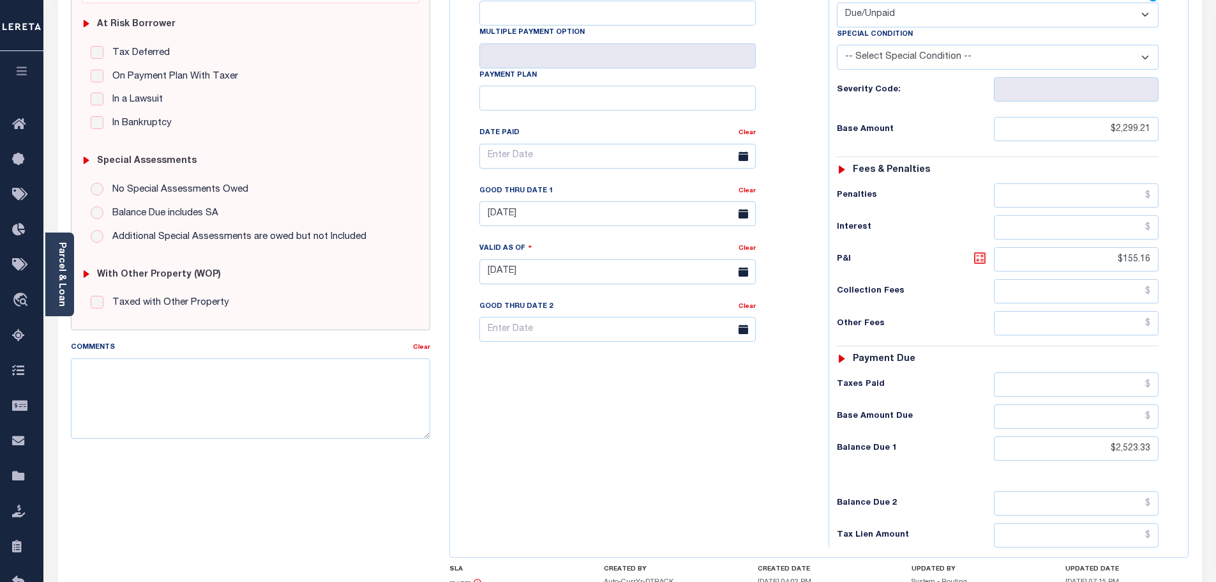
type input "$224.12"
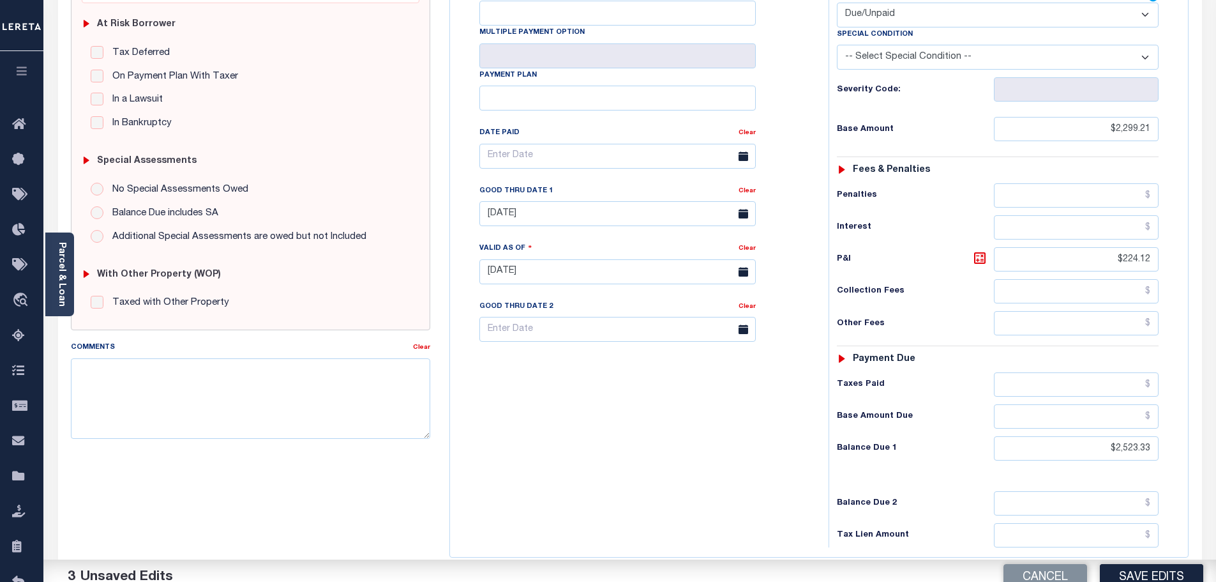
click at [541, 184] on div "Good Thru Date 1" at bounding box center [608, 193] width 259 height 18
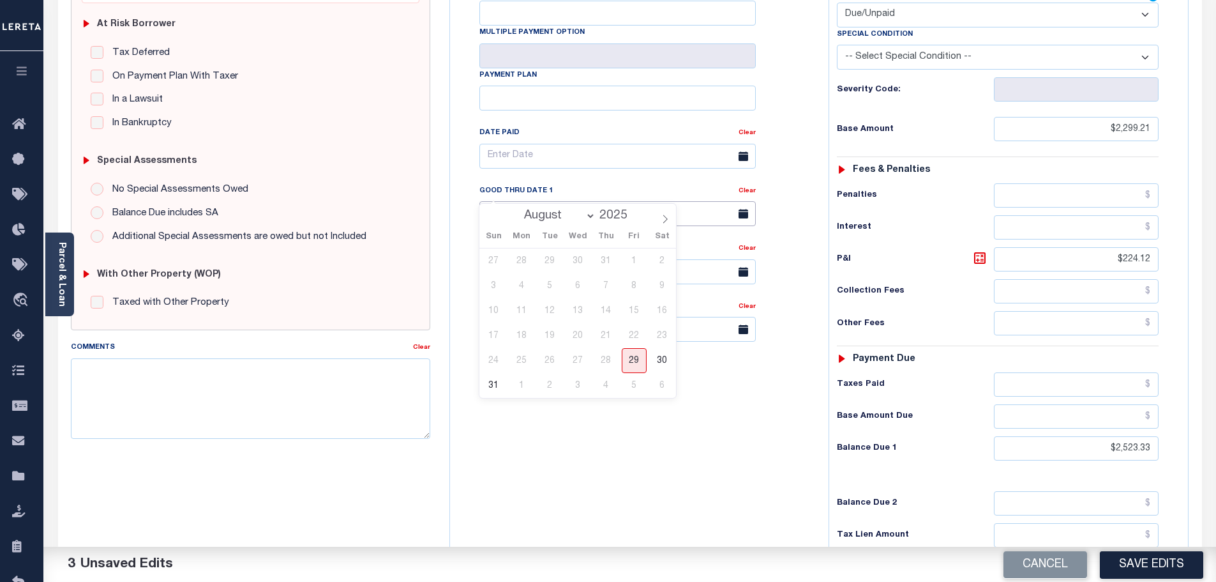
click at [552, 201] on input "04/30/2025" at bounding box center [617, 213] width 276 height 25
click at [637, 358] on span "29" at bounding box center [634, 360] width 25 height 25
type input "[DATE]"
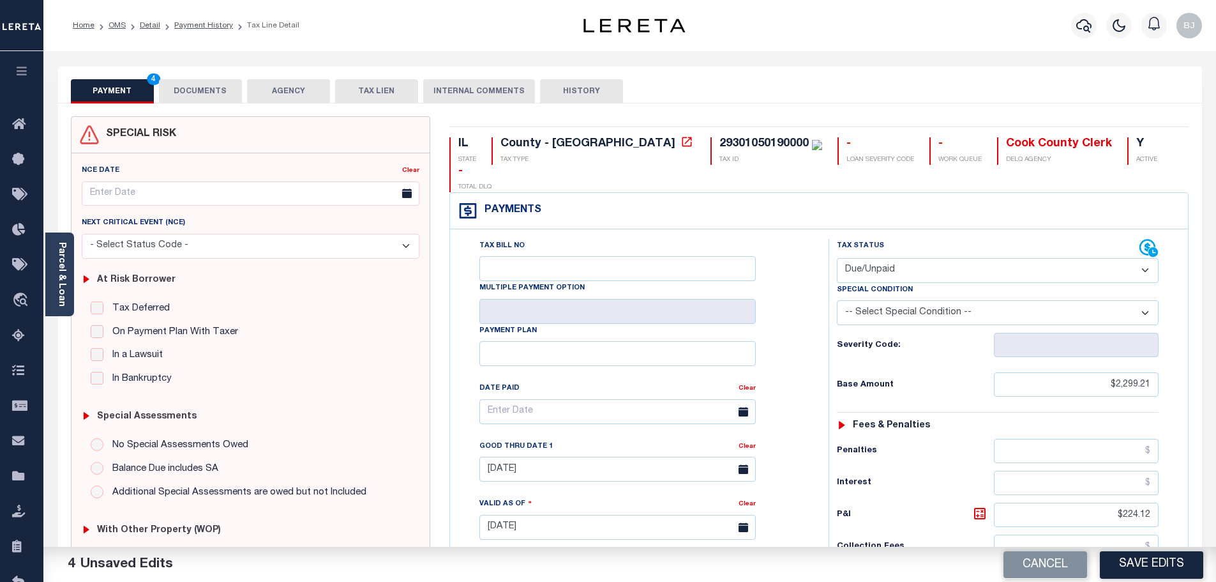
click at [213, 106] on div "SPECIAL RISK NCE Date Clear" at bounding box center [630, 525] width 1144 height 845
click at [212, 93] on button "DOCUMENTS" at bounding box center [200, 91] width 83 height 24
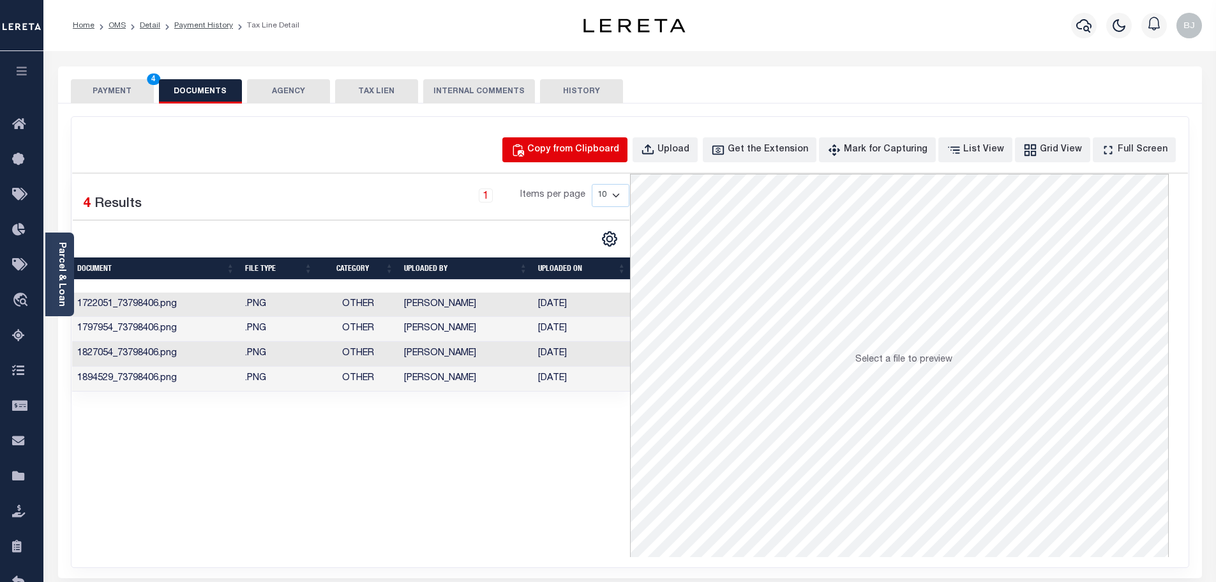
click at [573, 154] on div "Copy from Clipboard" at bounding box center [573, 150] width 92 height 14
select select "POP"
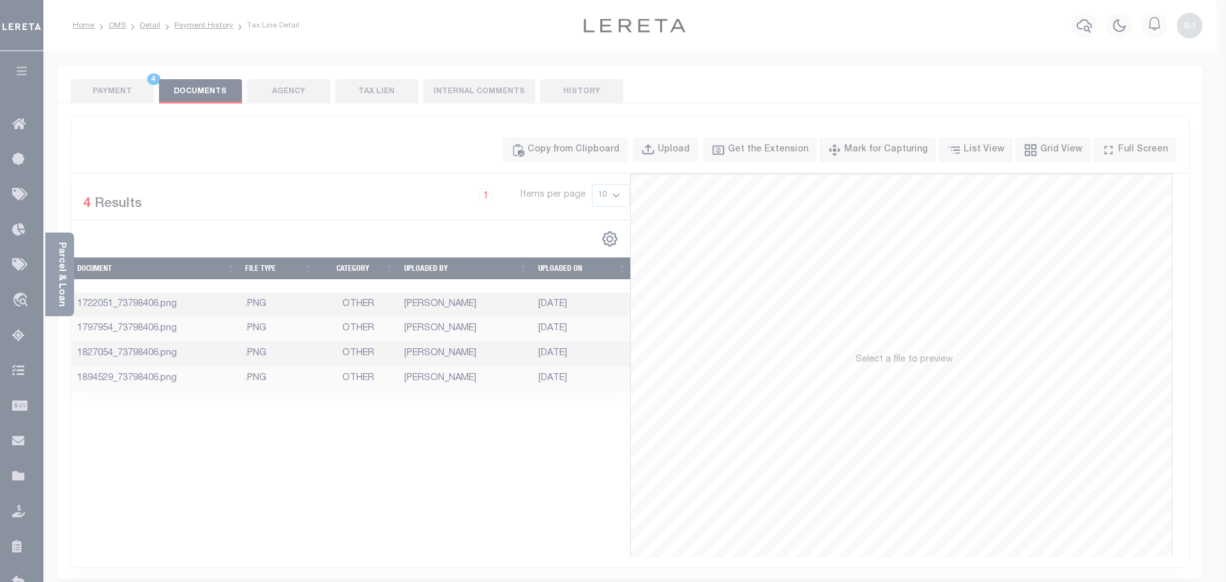
click at [0, 0] on label "Paste copied image or file into this box" at bounding box center [0, 0] width 0 height 0
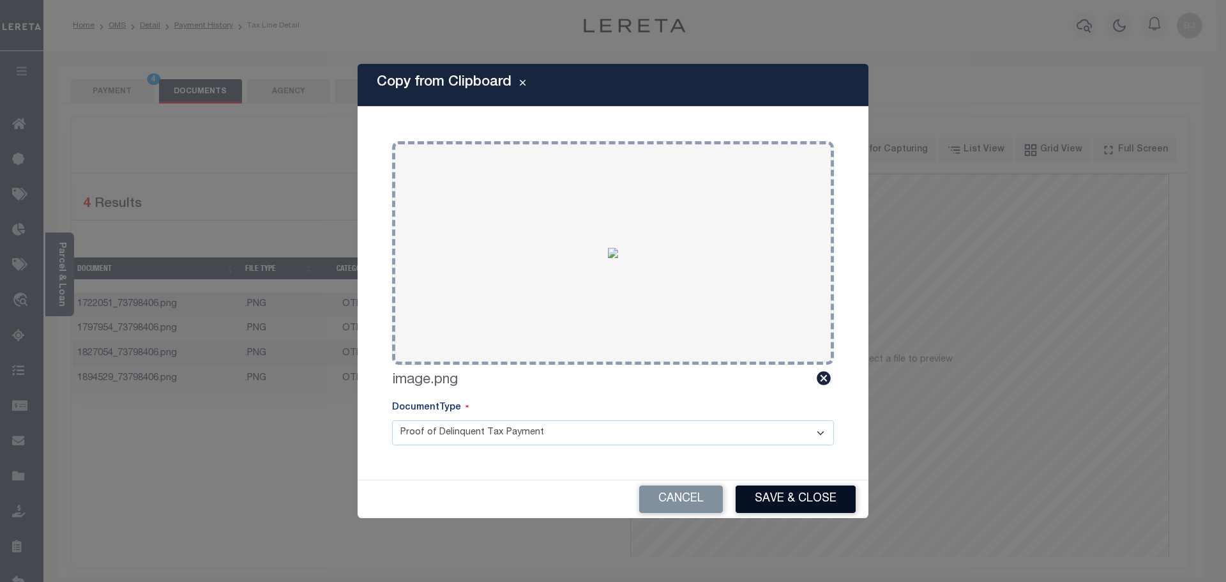
click at [760, 508] on button "Save & Close" at bounding box center [796, 498] width 120 height 27
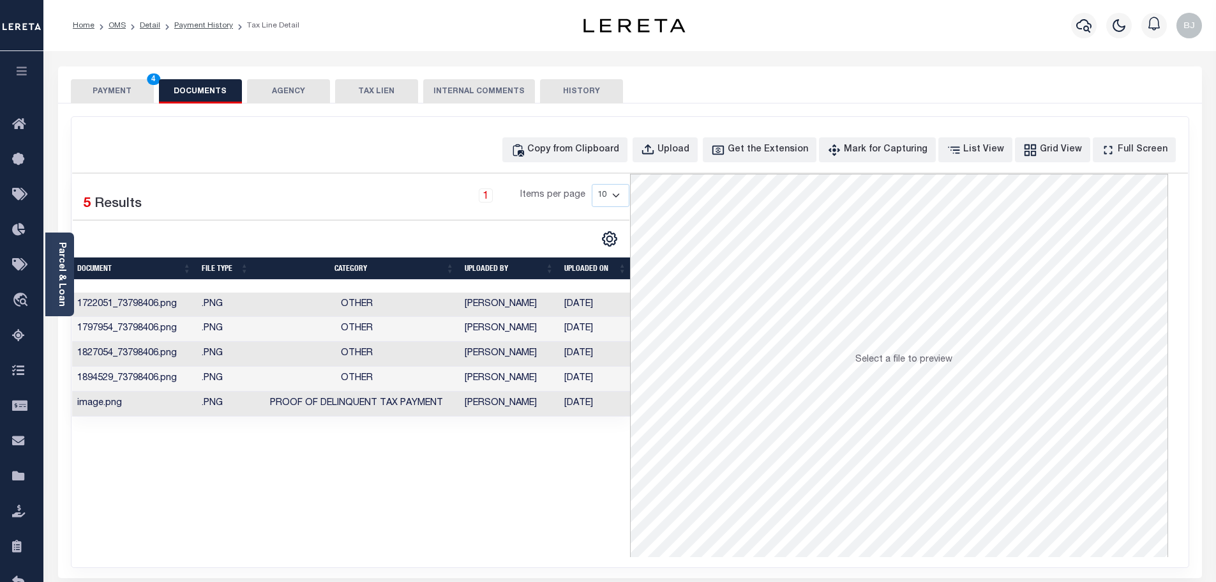
click at [110, 87] on button "PAYMENT 4" at bounding box center [112, 91] width 83 height 24
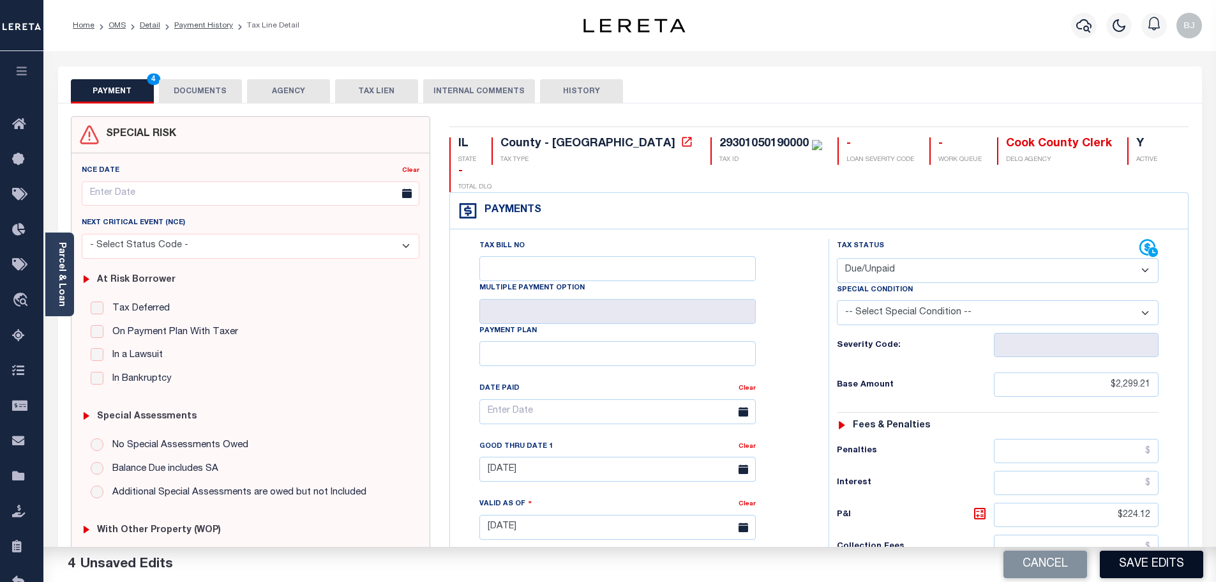
click at [1115, 569] on button "Save Edits" at bounding box center [1151, 563] width 103 height 27
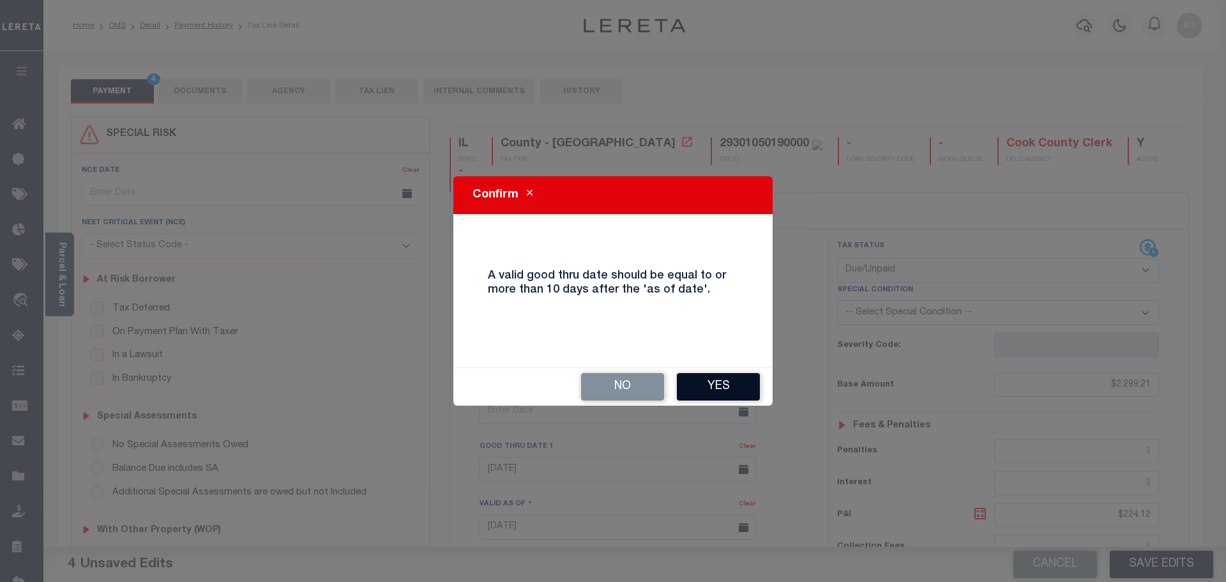
click at [732, 381] on button "Yes" at bounding box center [718, 386] width 83 height 27
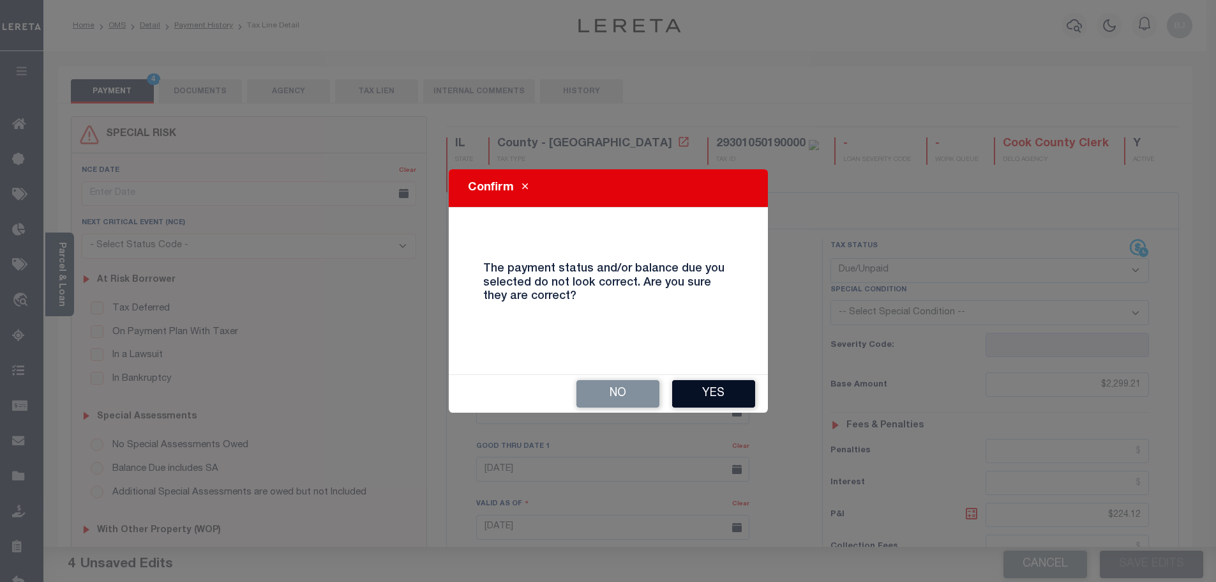
click at [728, 386] on button "Yes" at bounding box center [713, 393] width 83 height 27
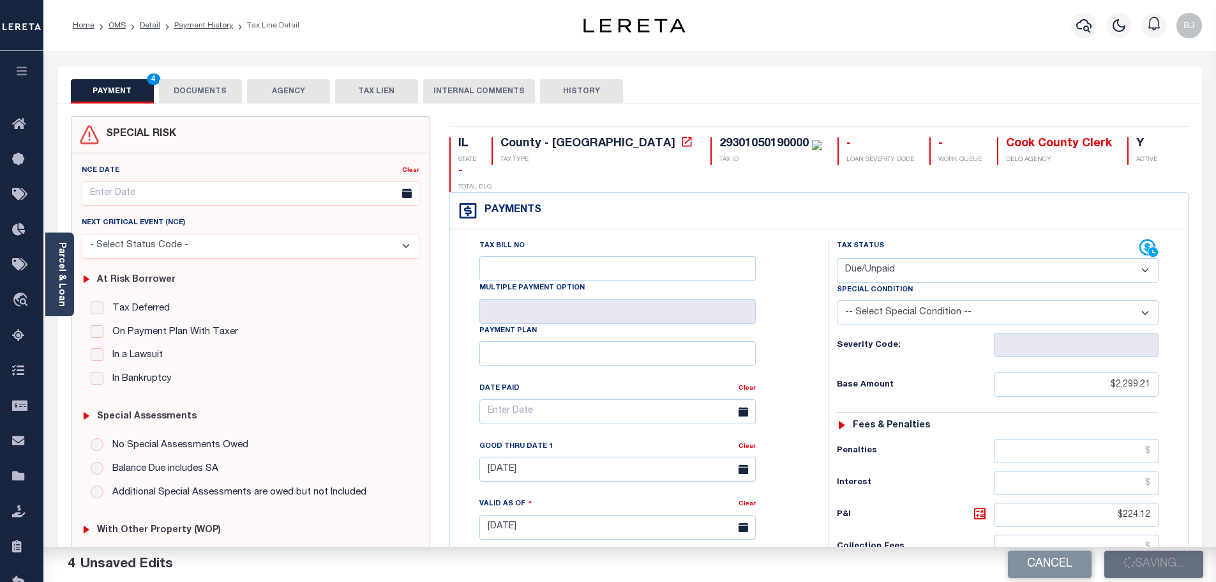
checkbox input "false"
type input "$2,299.21"
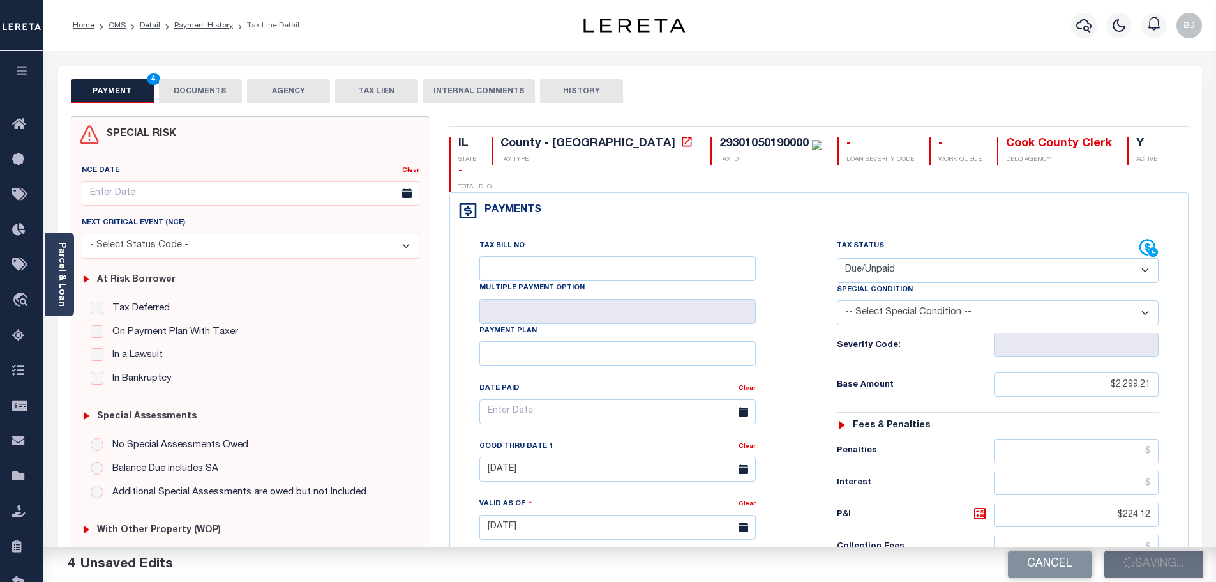
type input "$224.12"
type input "$2,523.33"
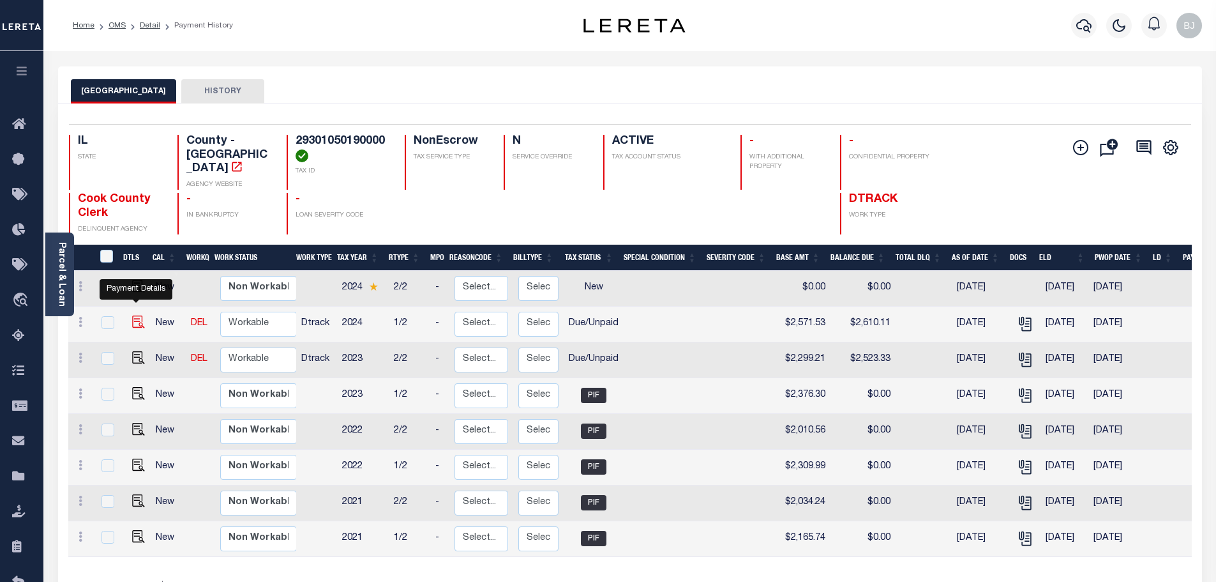
click at [133, 315] on img "" at bounding box center [138, 321] width 13 height 13
checkbox input "true"
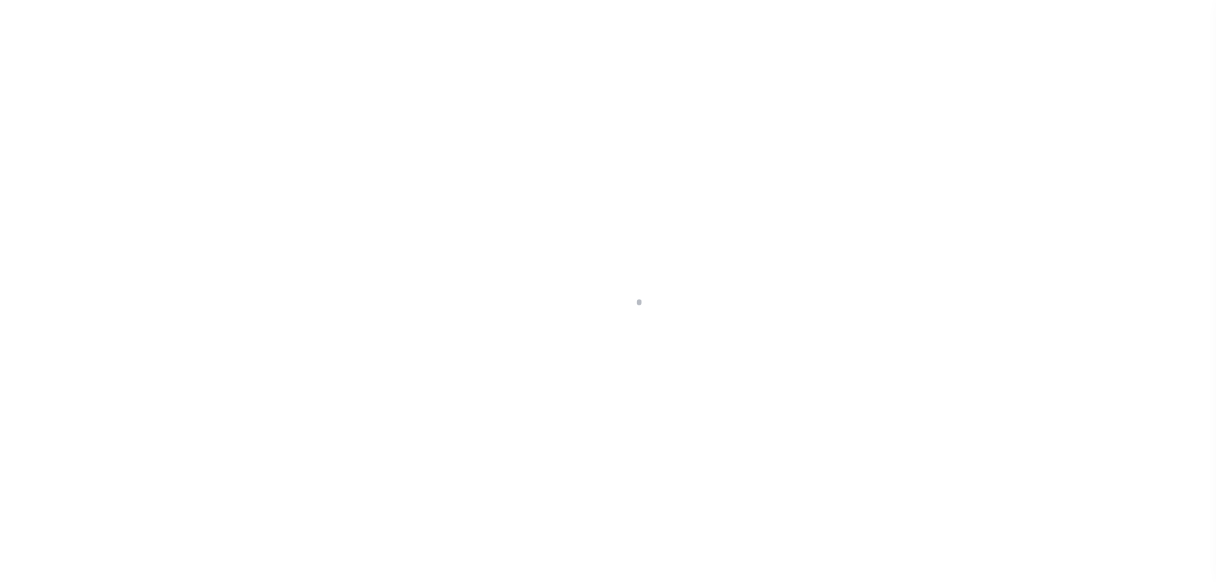
select select "DUE"
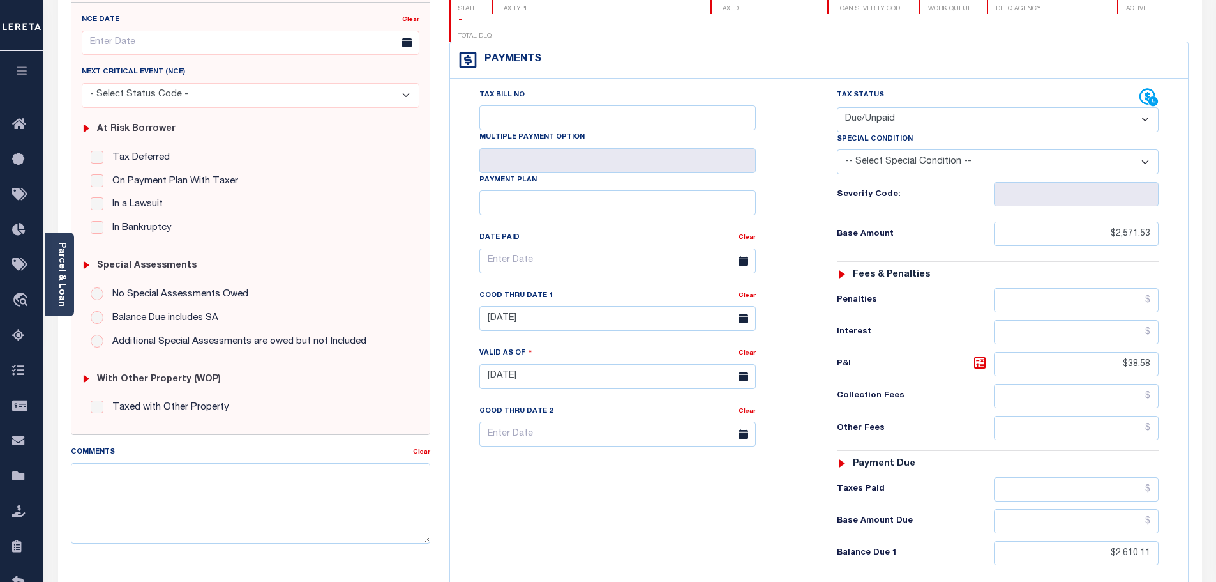
scroll to position [192, 0]
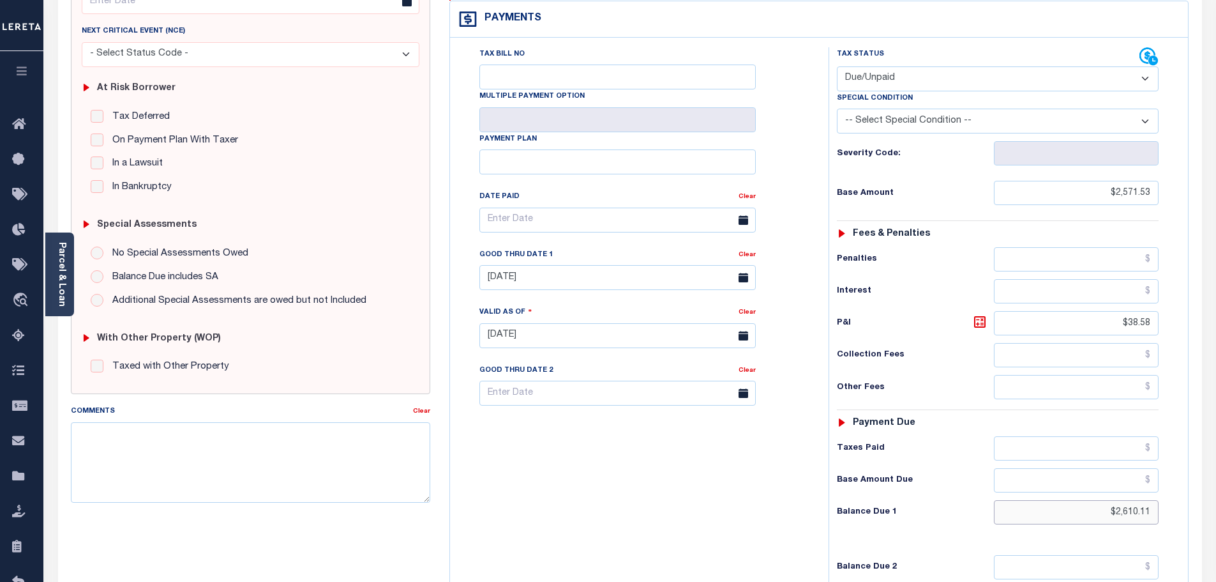
drag, startPoint x: 1092, startPoint y: 482, endPoint x: 1180, endPoint y: 488, distance: 88.3
click at [1168, 488] on div "Tax Status Status - Select Status Code -" at bounding box center [1002, 329] width 347 height 564
type input "$2,687.27"
type input "[DATE]"
click at [980, 314] on icon at bounding box center [979, 321] width 15 height 15
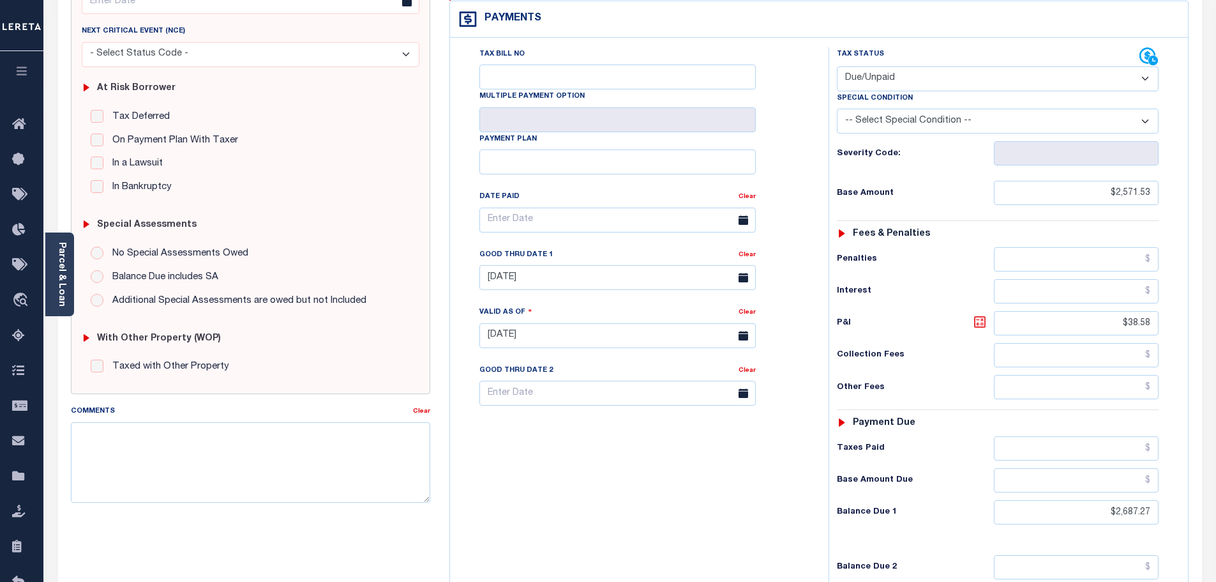
type input "$115.74"
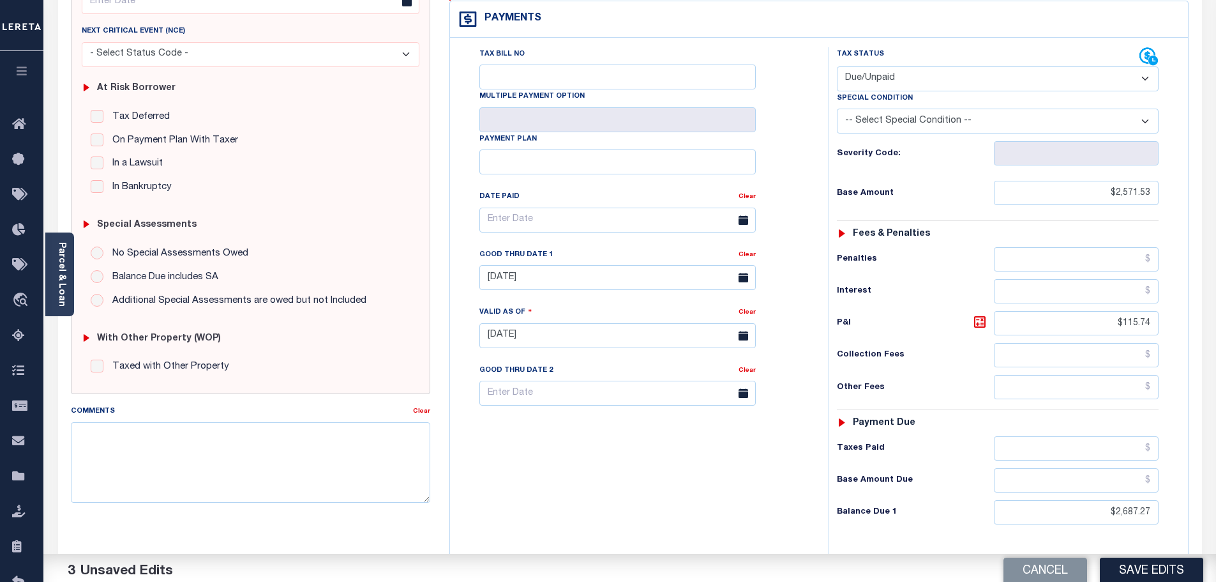
click at [460, 222] on div "Tax Bill No Multiple Payment Option Payment Plan Clear" at bounding box center [636, 329] width 366 height 564
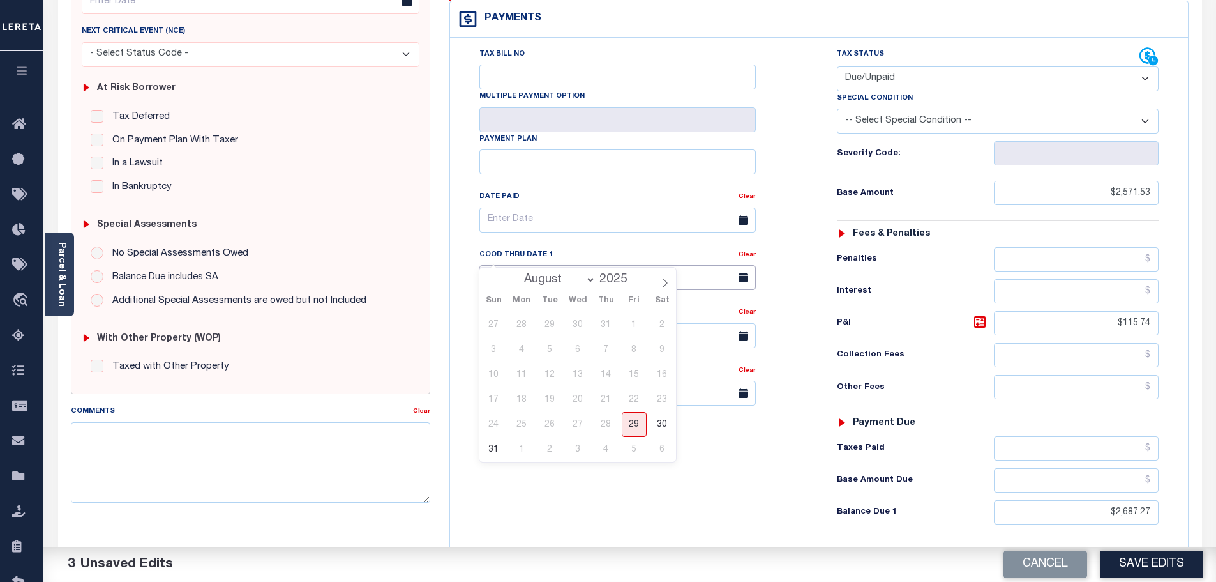
click at [516, 265] on input "04/30/2025" at bounding box center [617, 277] width 276 height 25
click at [628, 428] on span "29" at bounding box center [634, 424] width 25 height 25
type input "[DATE]"
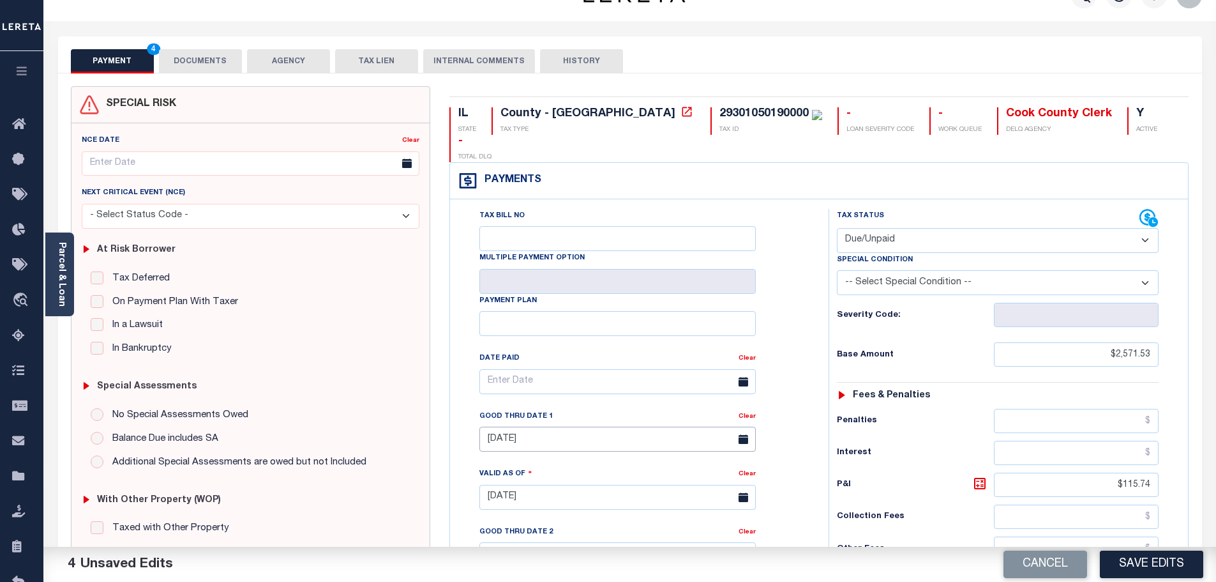
scroll to position [0, 0]
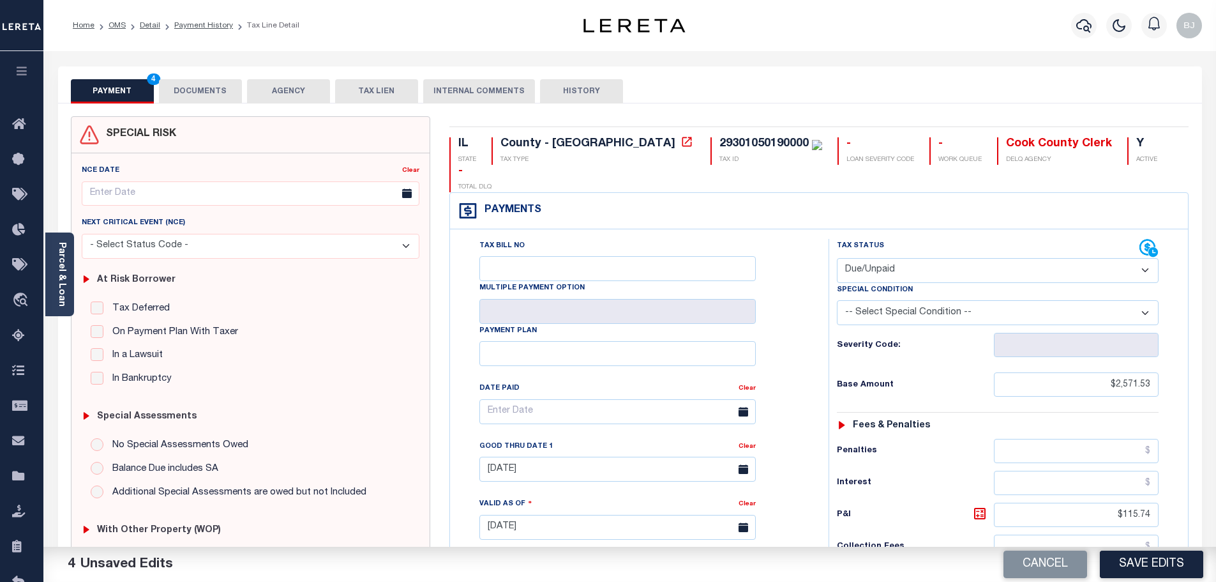
click at [193, 82] on button "DOCUMENTS" at bounding box center [200, 91] width 83 height 24
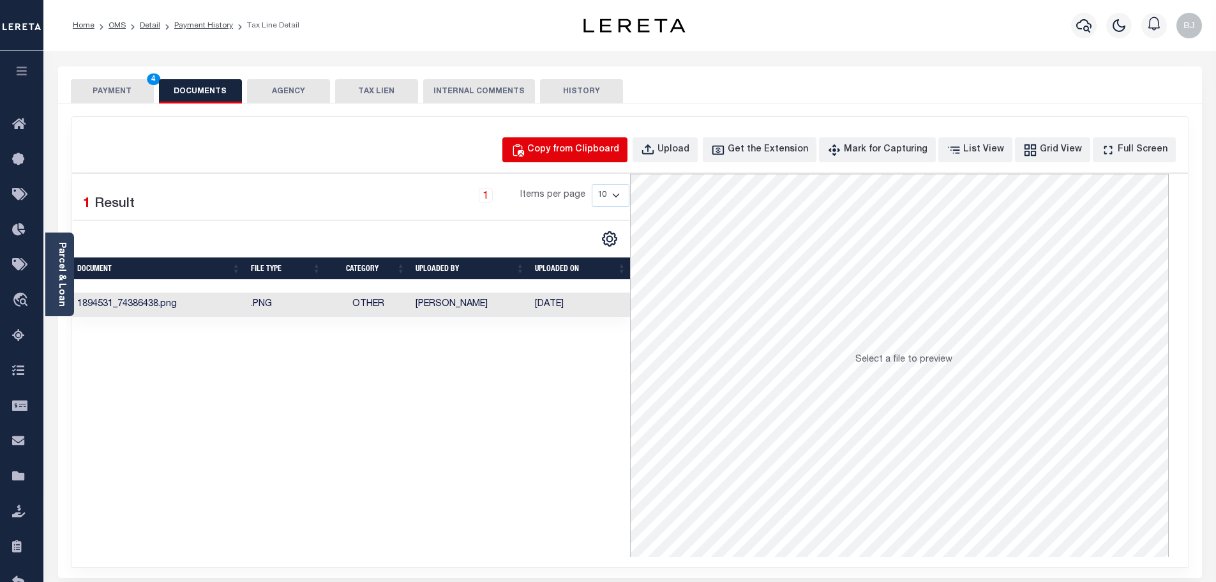
click at [599, 160] on button "Copy from Clipboard" at bounding box center [564, 149] width 125 height 25
select select "POP"
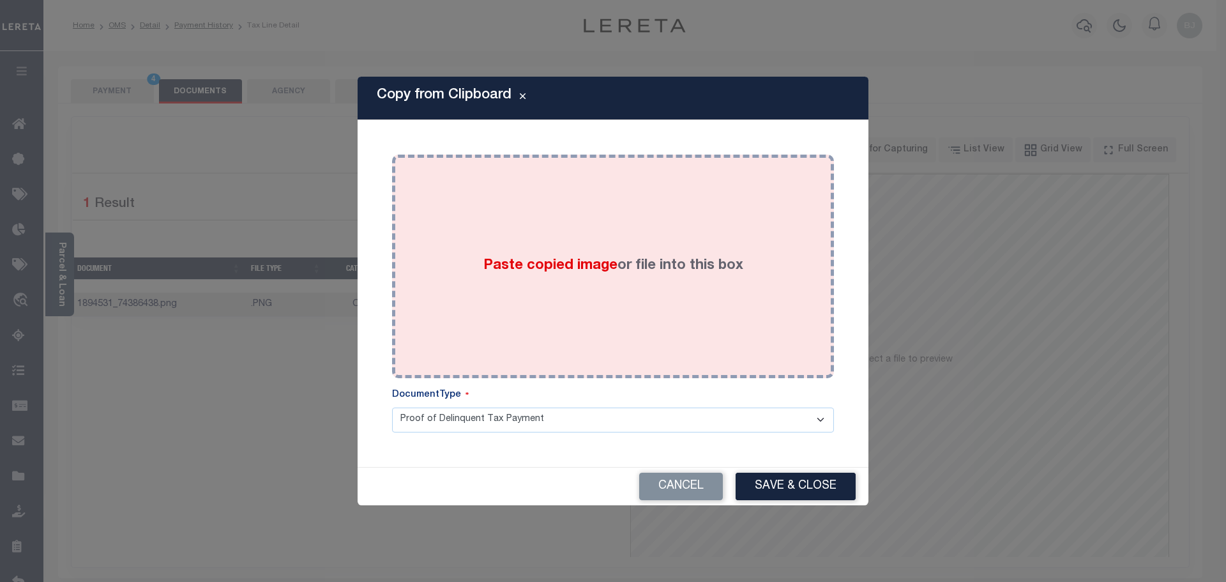
drag, startPoint x: 638, startPoint y: 260, endPoint x: 663, endPoint y: 291, distance: 40.4
click at [647, 270] on label "Paste copied image or file into this box" at bounding box center [613, 265] width 260 height 21
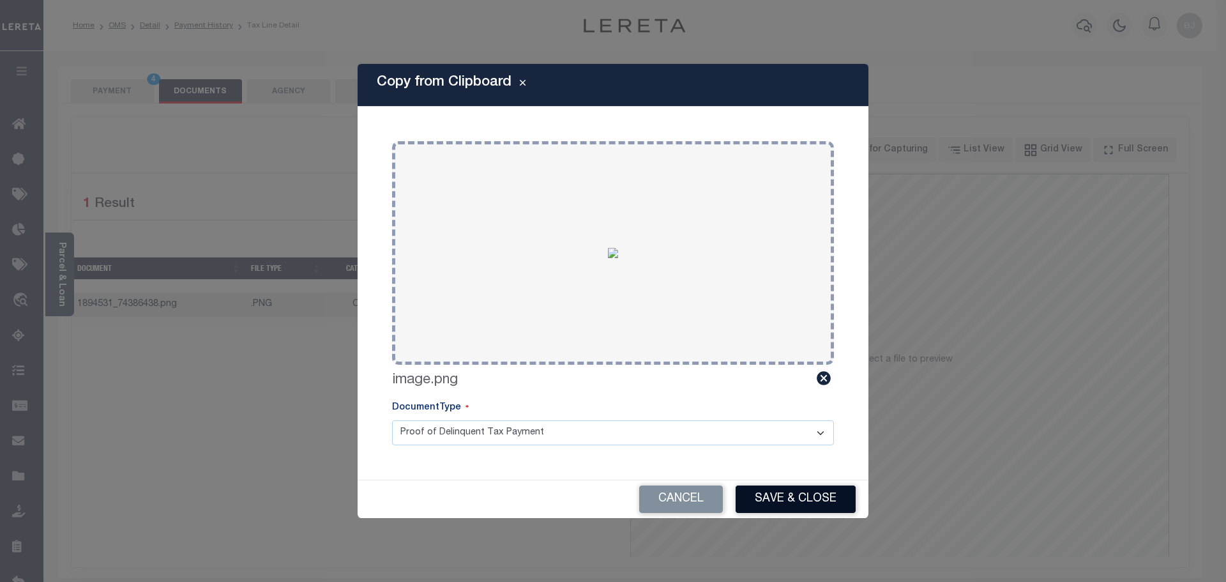
click at [808, 499] on button "Save & Close" at bounding box center [796, 498] width 120 height 27
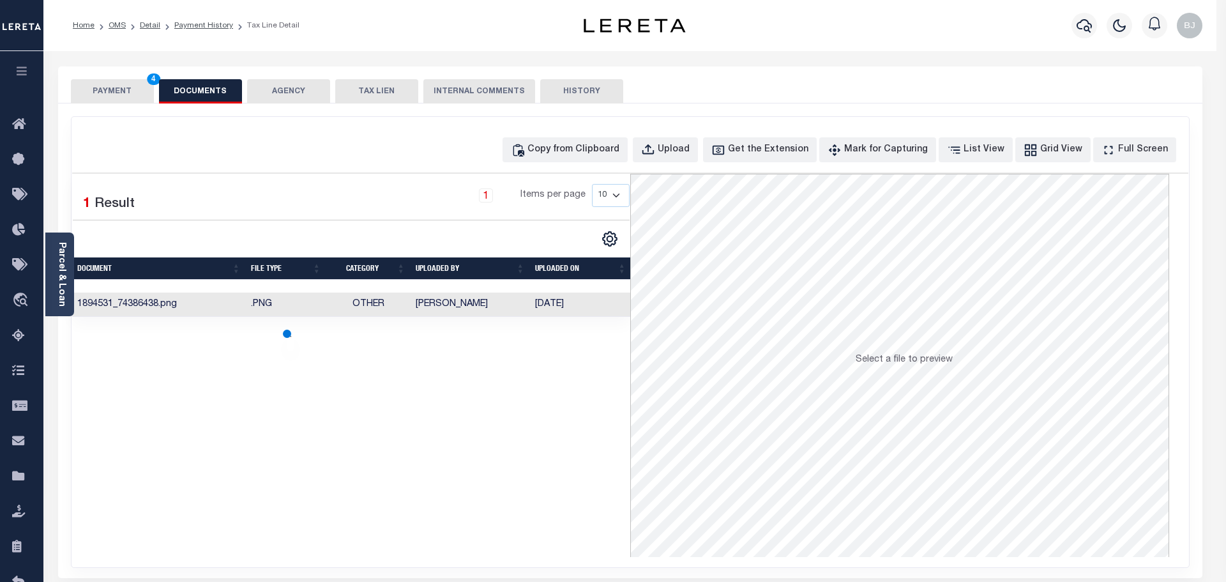
click at [96, 96] on button "PAYMENT 4" at bounding box center [112, 91] width 83 height 24
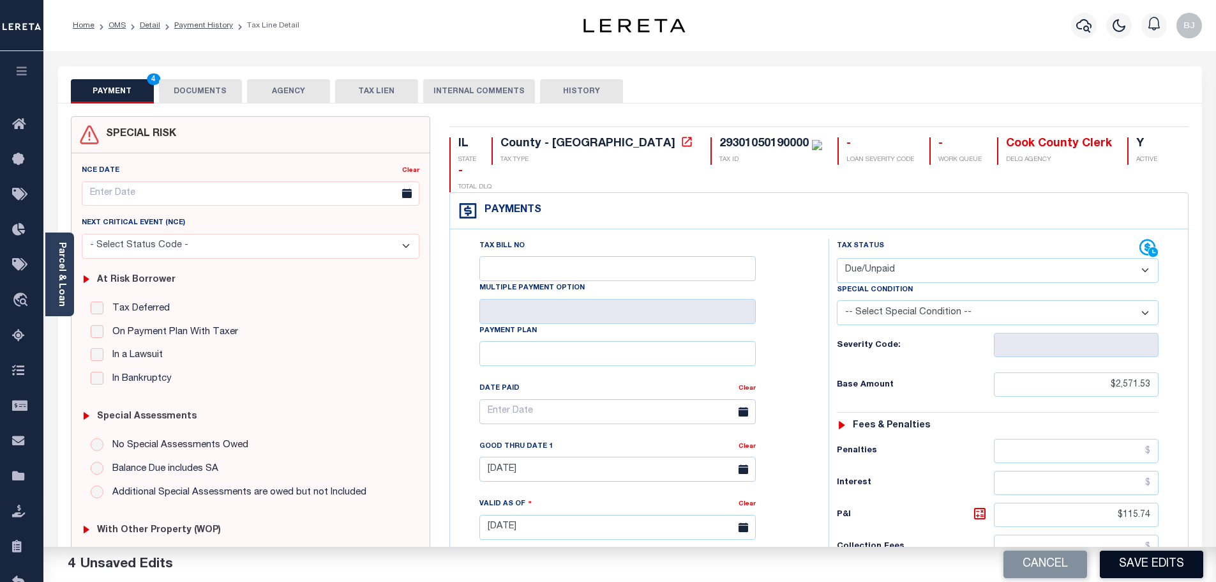
click at [1119, 569] on button "Save Edits" at bounding box center [1151, 563] width 103 height 27
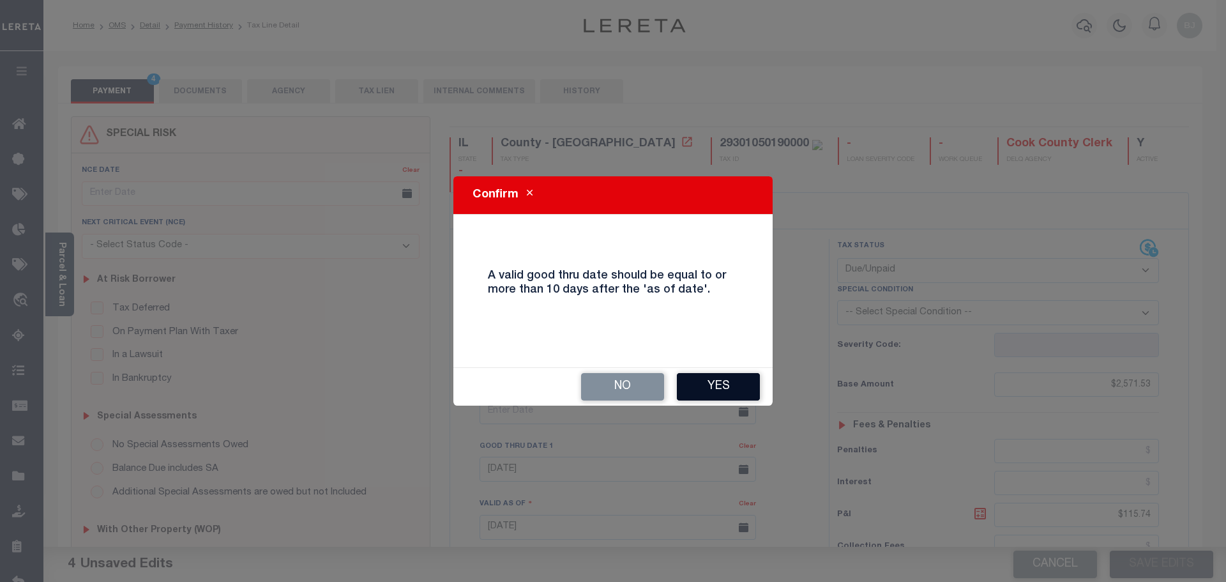
click at [734, 391] on button "Yes" at bounding box center [718, 386] width 83 height 27
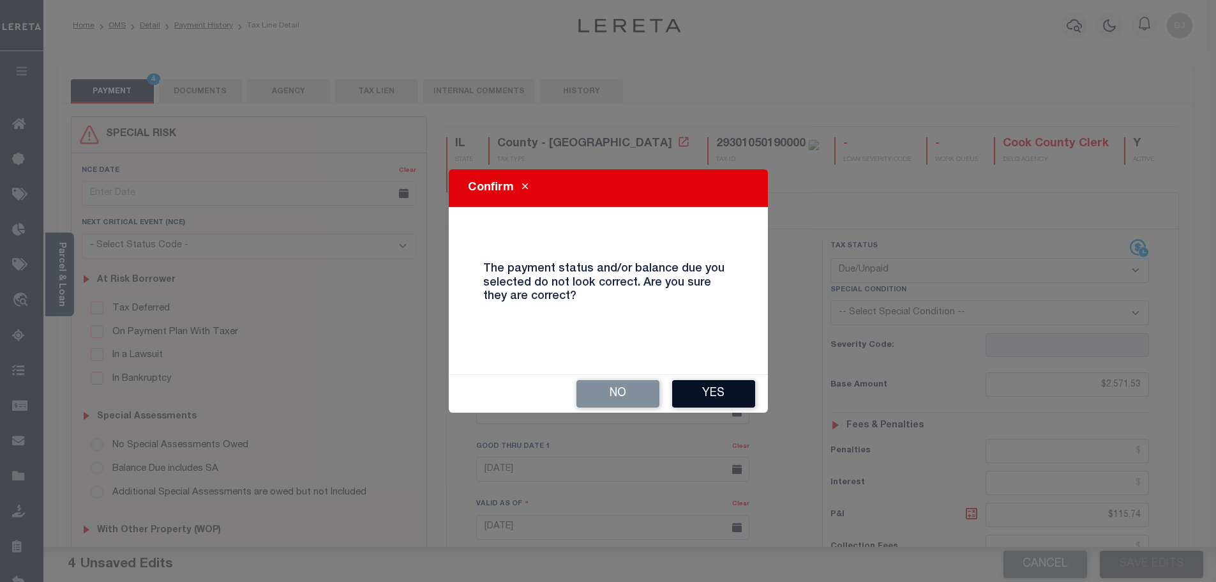
click at [683, 390] on button "Yes" at bounding box center [713, 393] width 83 height 27
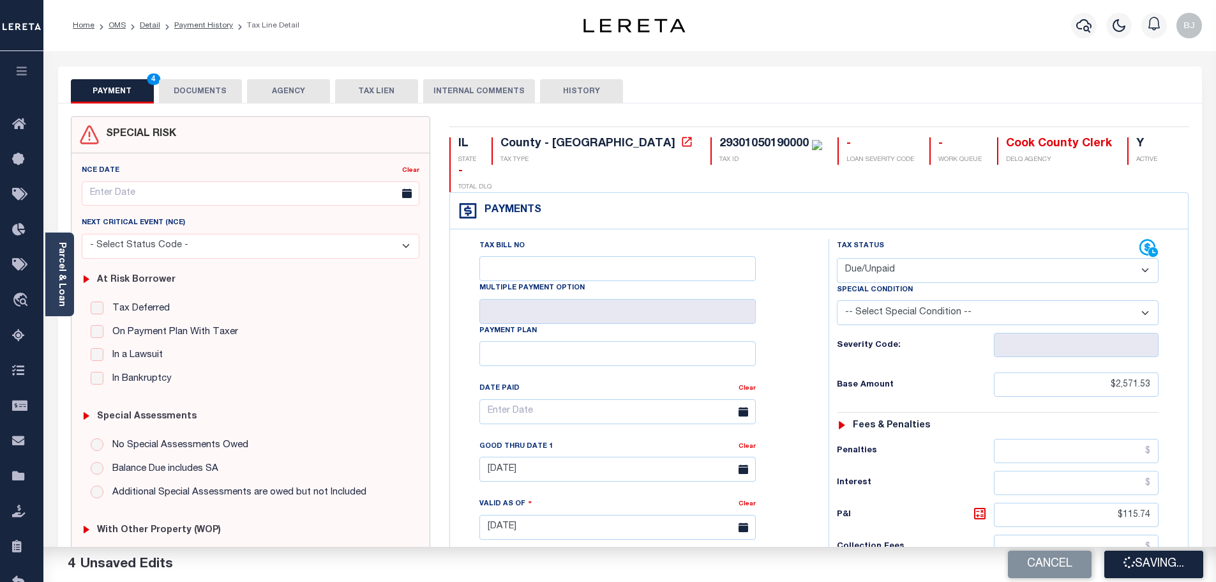
checkbox input "false"
type input "$2,571.53"
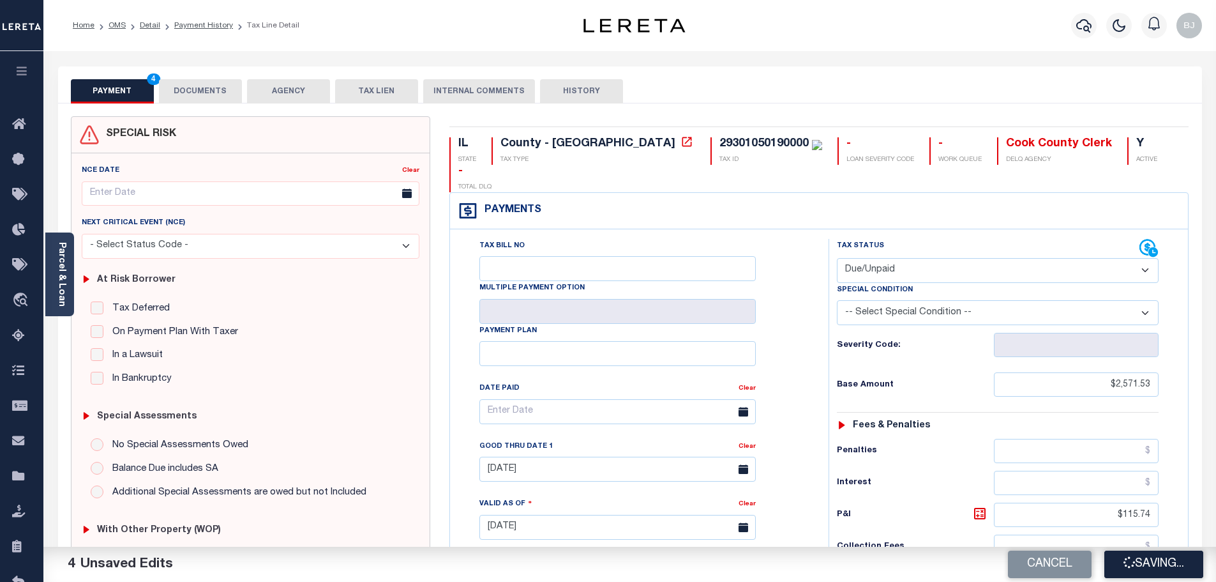
type input "$115.74"
type input "$2,687.27"
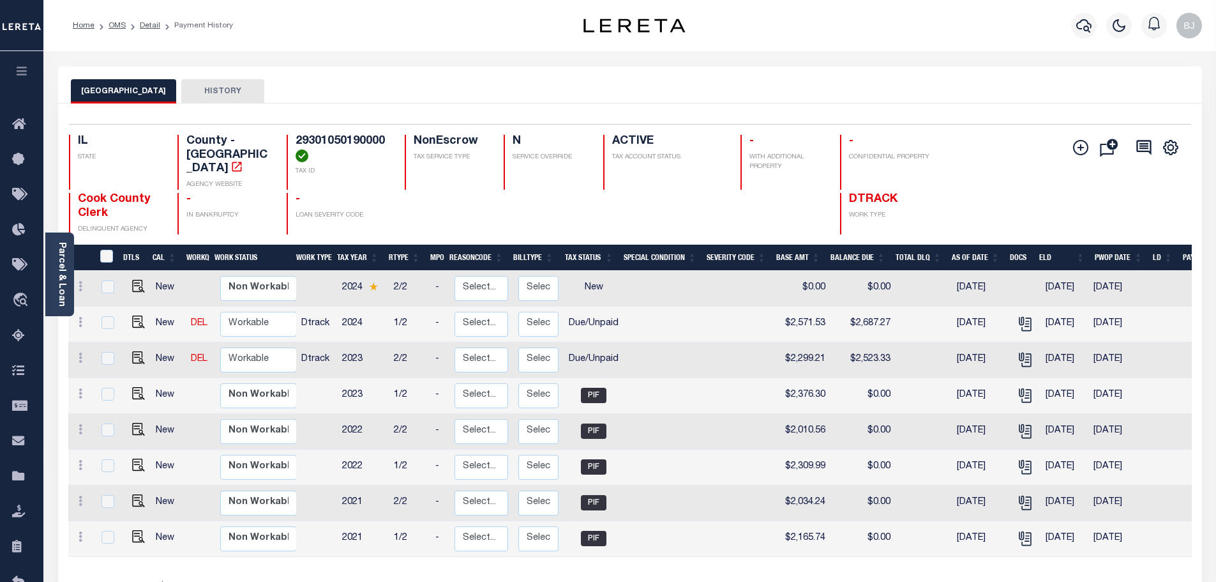
click at [228, 363] on td "Non Workable Workable" at bounding box center [260, 360] width 91 height 36
checkbox input "true"
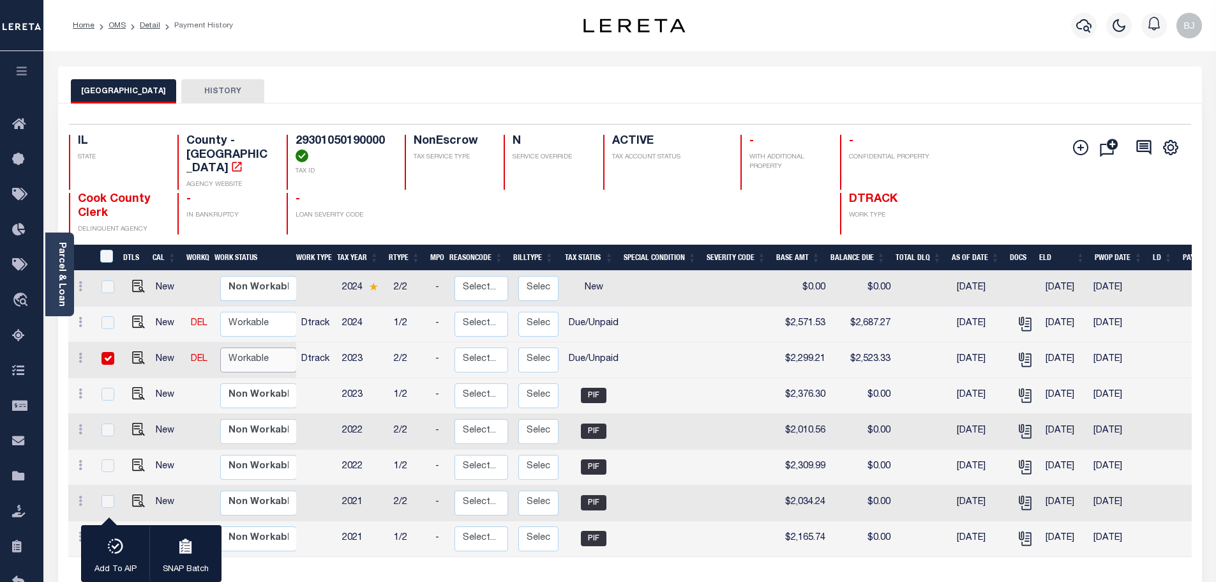
click at [237, 354] on select "Non Workable Workable" at bounding box center [258, 359] width 77 height 25
checkbox input "false"
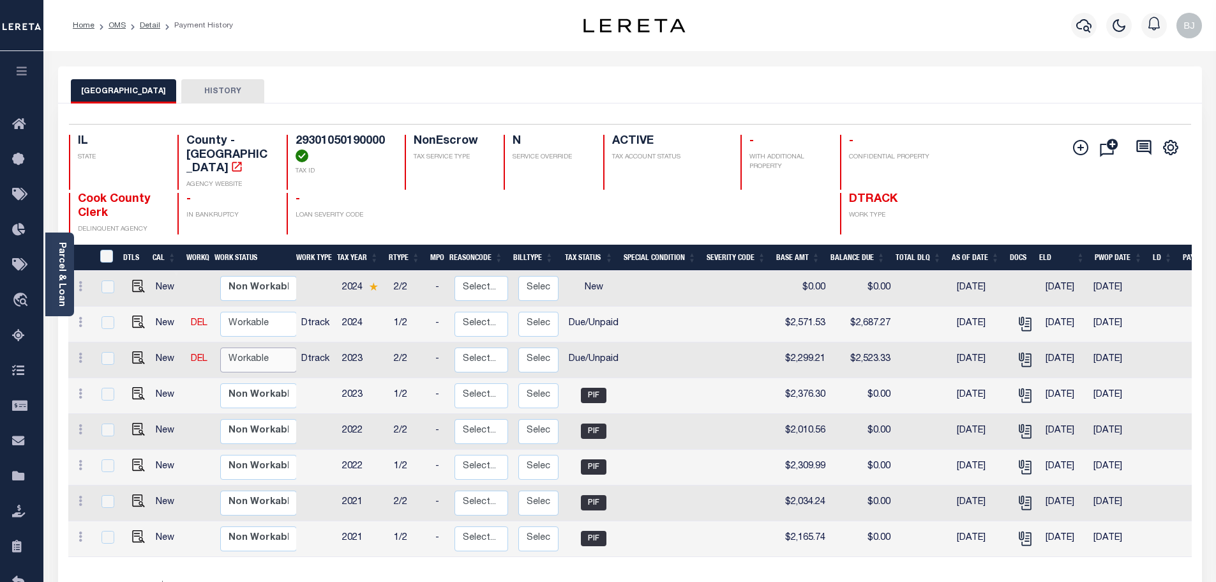
select select "true"
click at [220, 347] on select "Non Workable Workable" at bounding box center [258, 359] width 77 height 25
checkbox input "true"
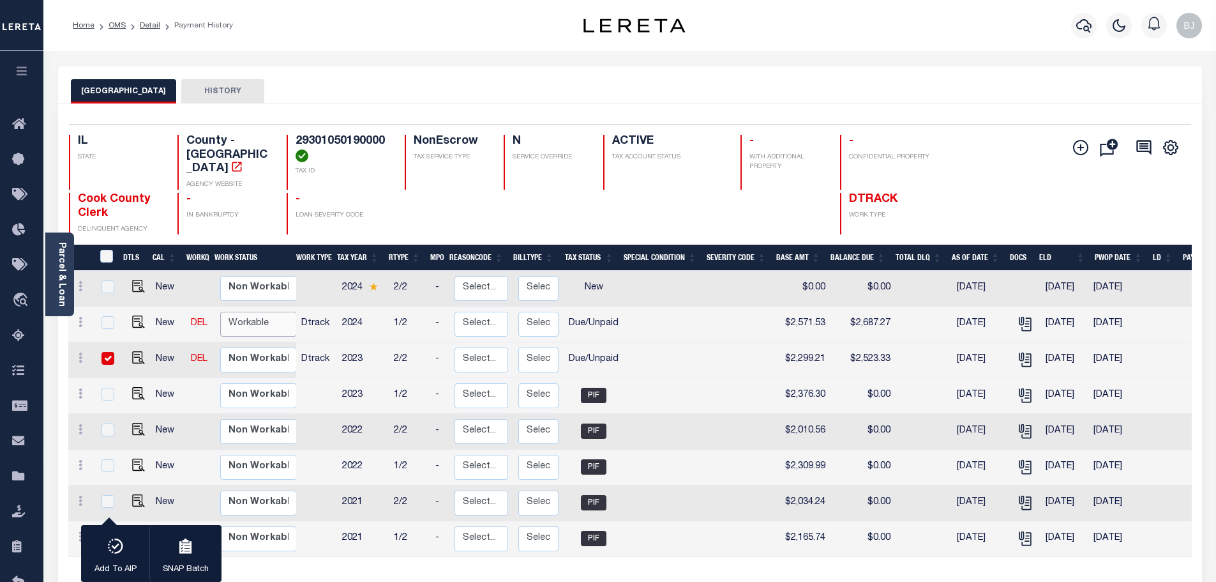
drag, startPoint x: 246, startPoint y: 341, endPoint x: 259, endPoint y: 322, distance: 22.7
click at [252, 316] on select "Non Workable Workable" at bounding box center [258, 324] width 77 height 25
checkbox input "true"
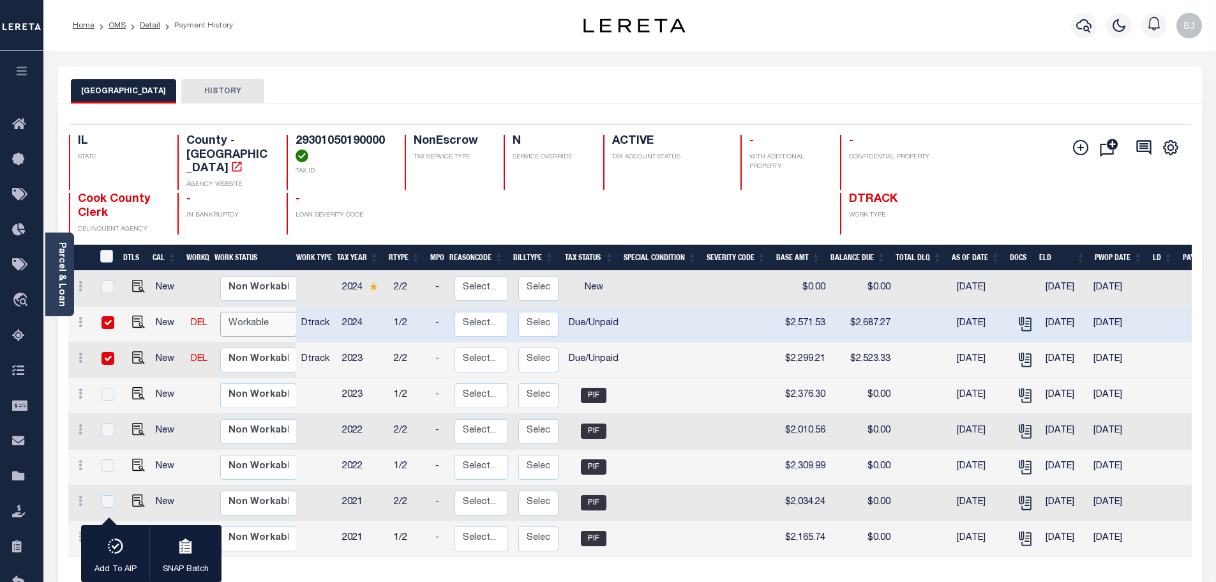
select select "true"
click at [220, 312] on select "Non Workable Workable" at bounding box center [258, 324] width 77 height 25
checkbox input "false"
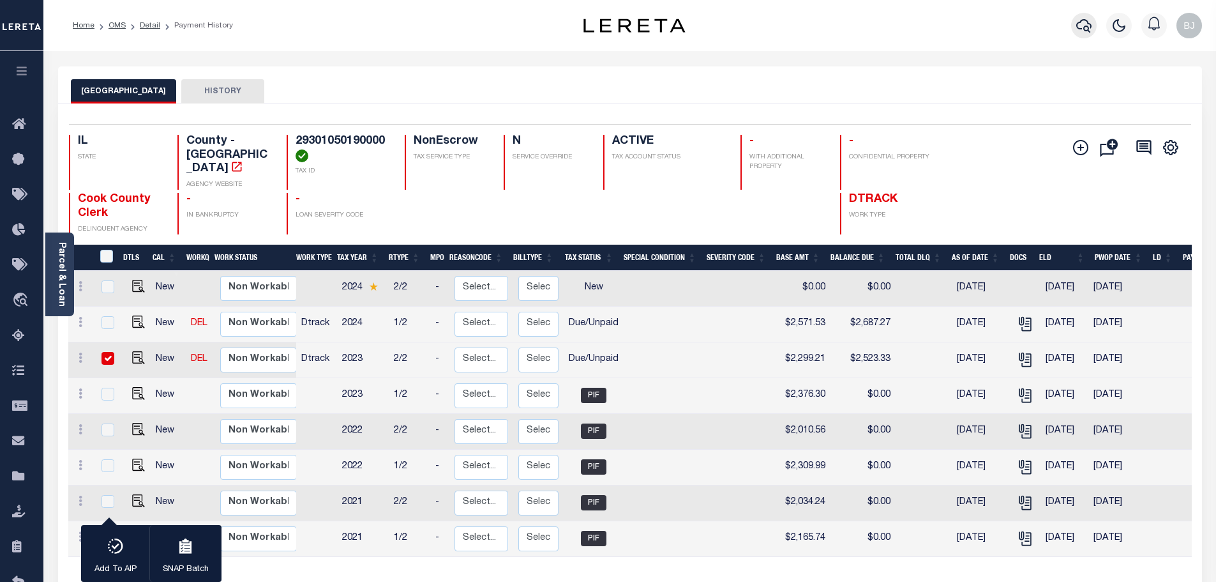
click at [1085, 19] on icon "button" at bounding box center [1083, 25] width 15 height 15
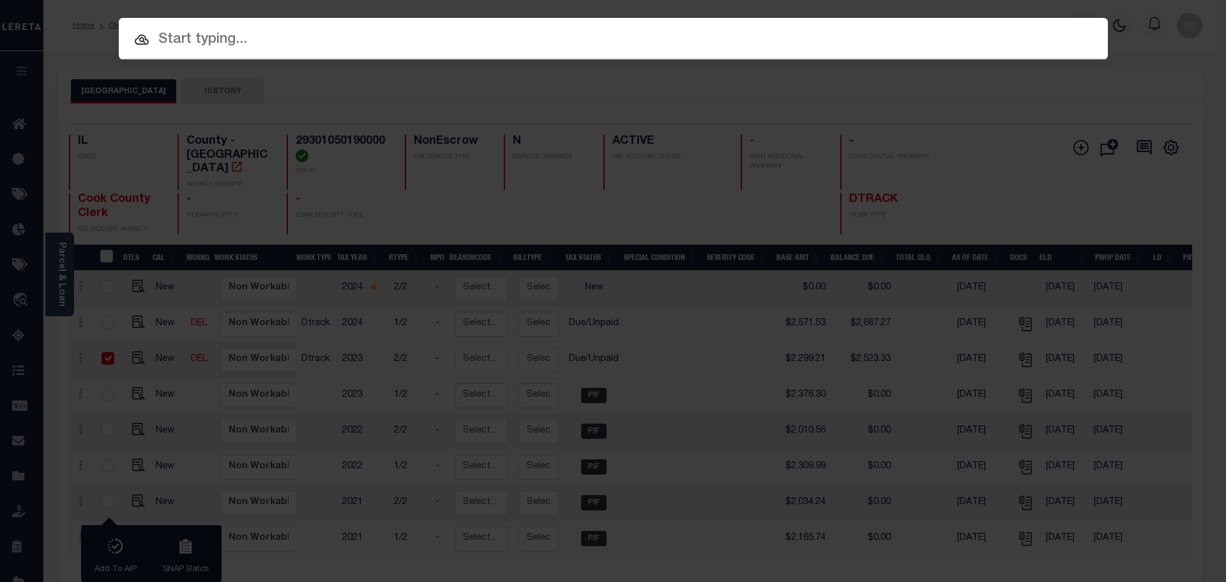
paste input "17064"
type input "17064"
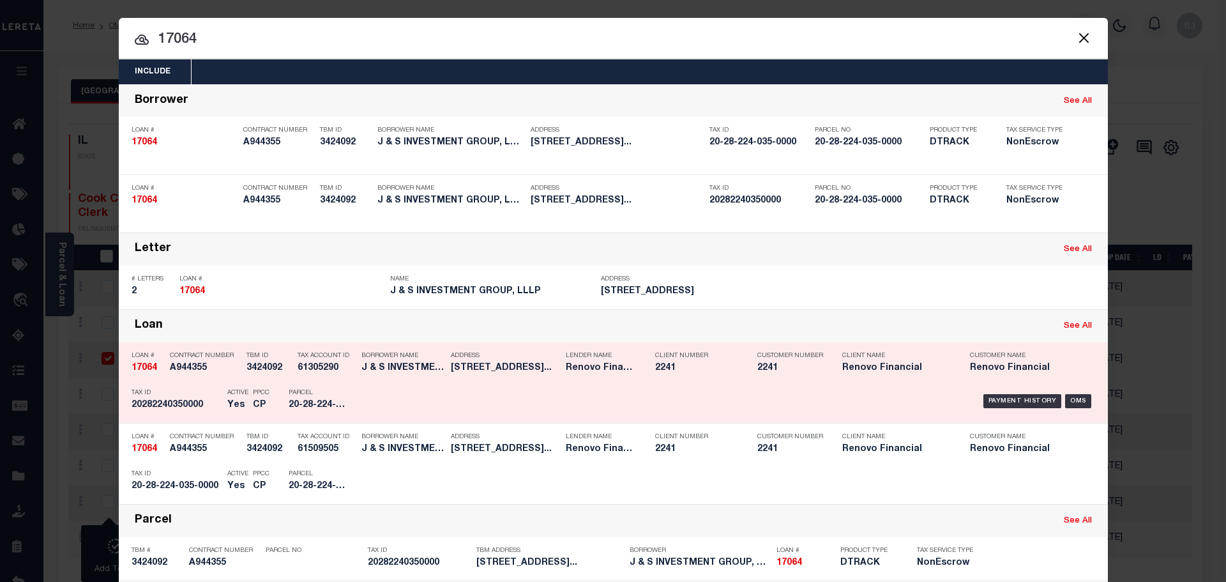
click at [358, 423] on div "Loan # 17064 Contract Number A944355 TBM ID 3424092 Tax Account ID 61305290 212…" at bounding box center [613, 382] width 989 height 80
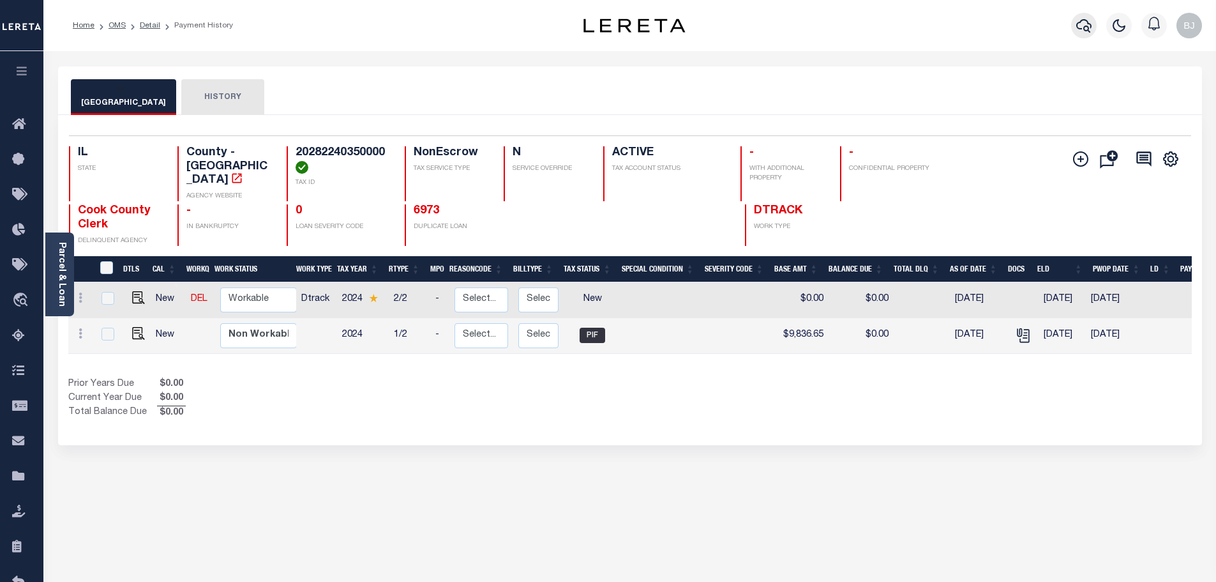
click at [1085, 29] on icon "button" at bounding box center [1083, 25] width 15 height 15
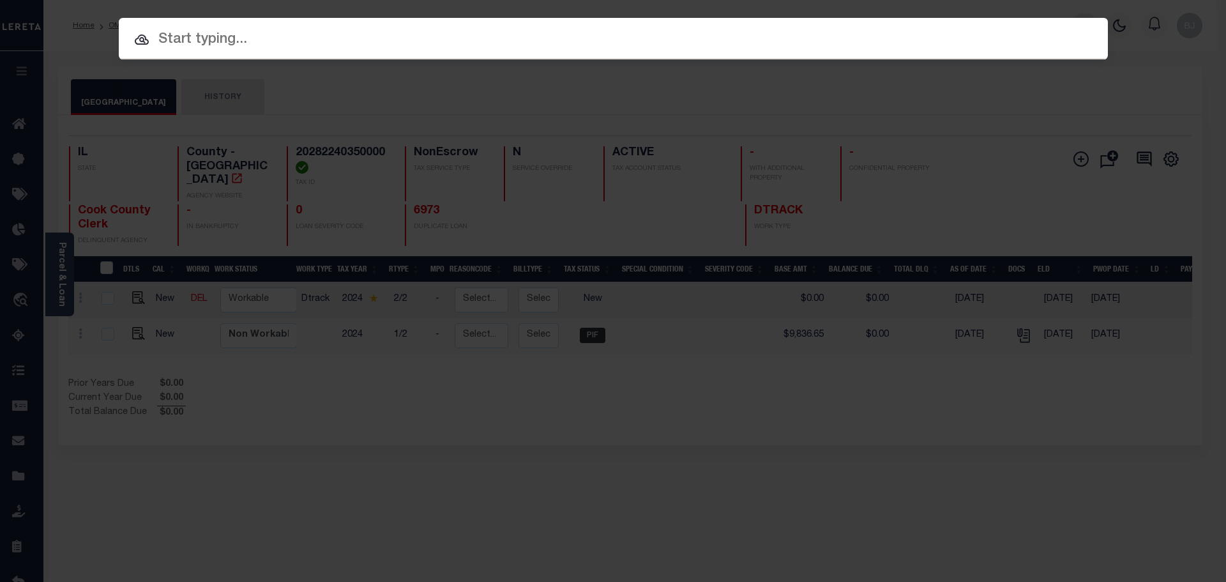
paste input "17064"
type input "17064"
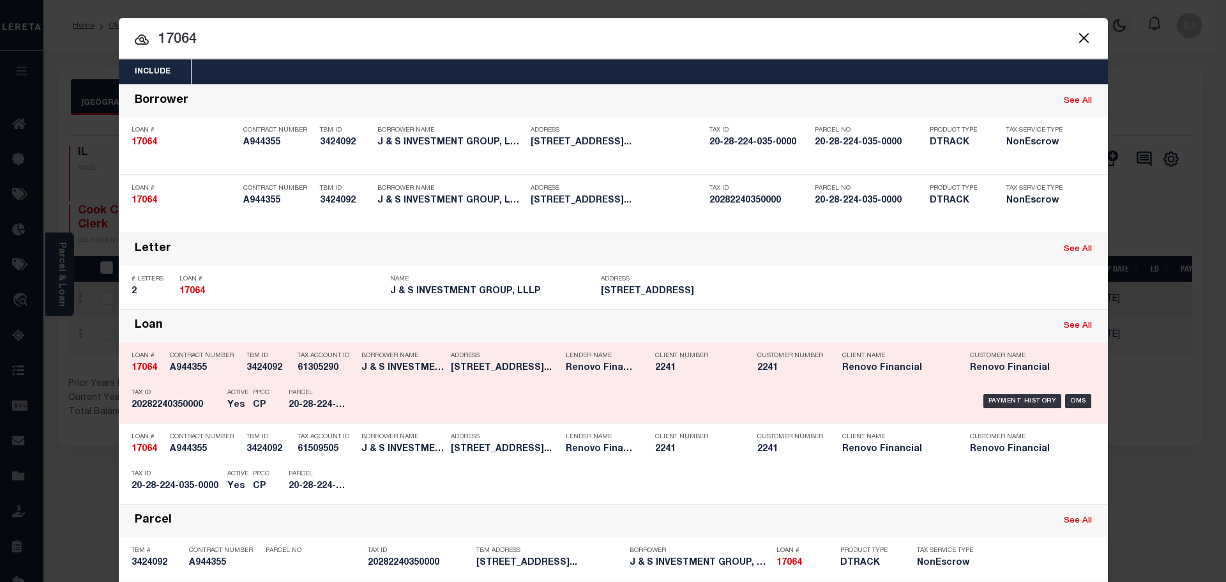
click at [379, 373] on h5 "J & S INVESTMENT GROUP, LLLP" at bounding box center [402, 368] width 83 height 11
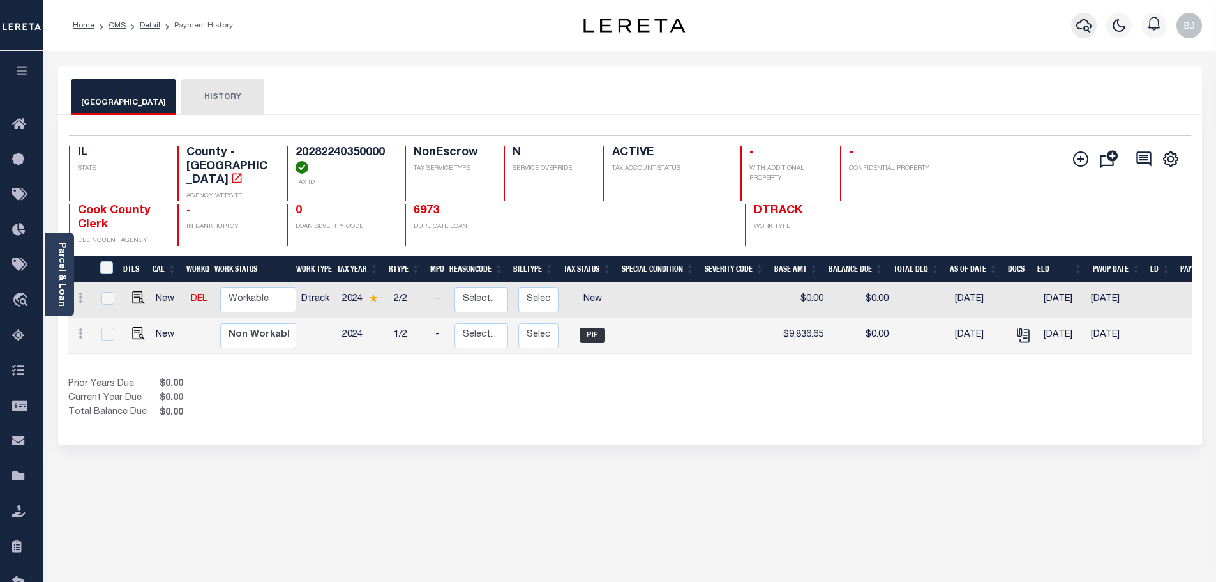
click at [1080, 30] on icon "button" at bounding box center [1083, 25] width 15 height 13
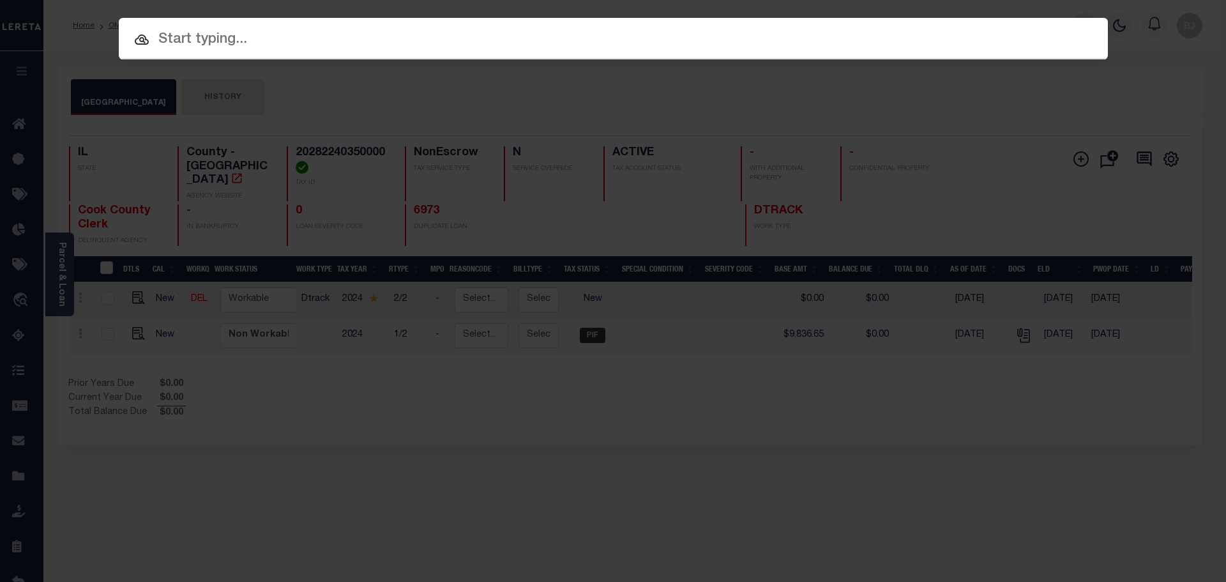
paste input "RP61N02E064666"
type input "RP61N02E064666"
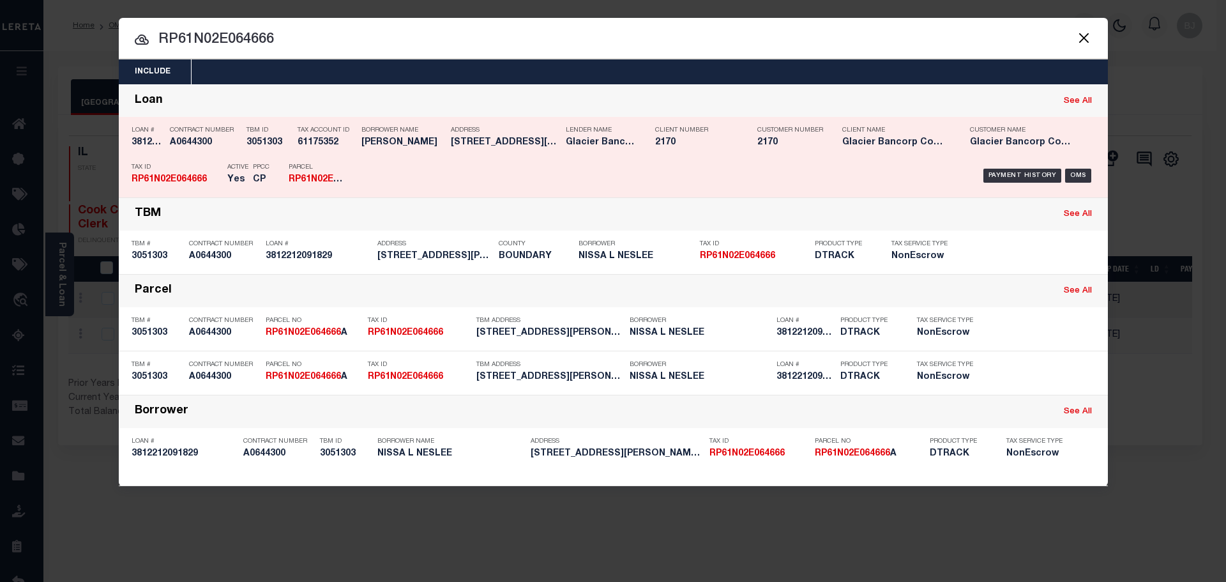
click at [655, 151] on div "Client Number 2170" at bounding box center [696, 138] width 83 height 37
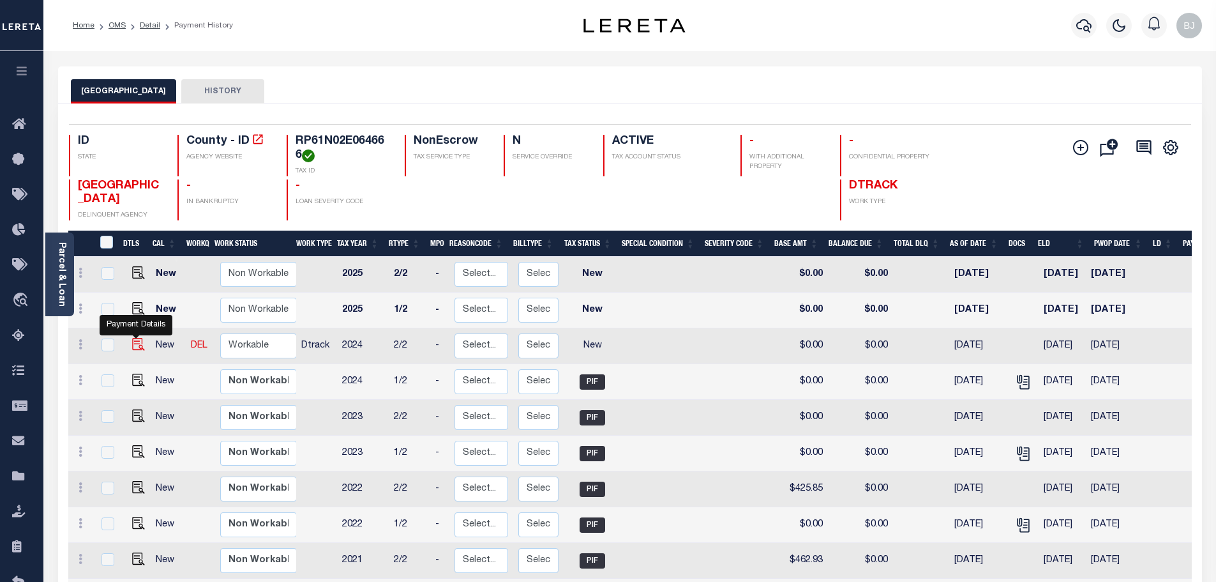
click at [136, 347] on img "" at bounding box center [138, 344] width 13 height 13
checkbox input "true"
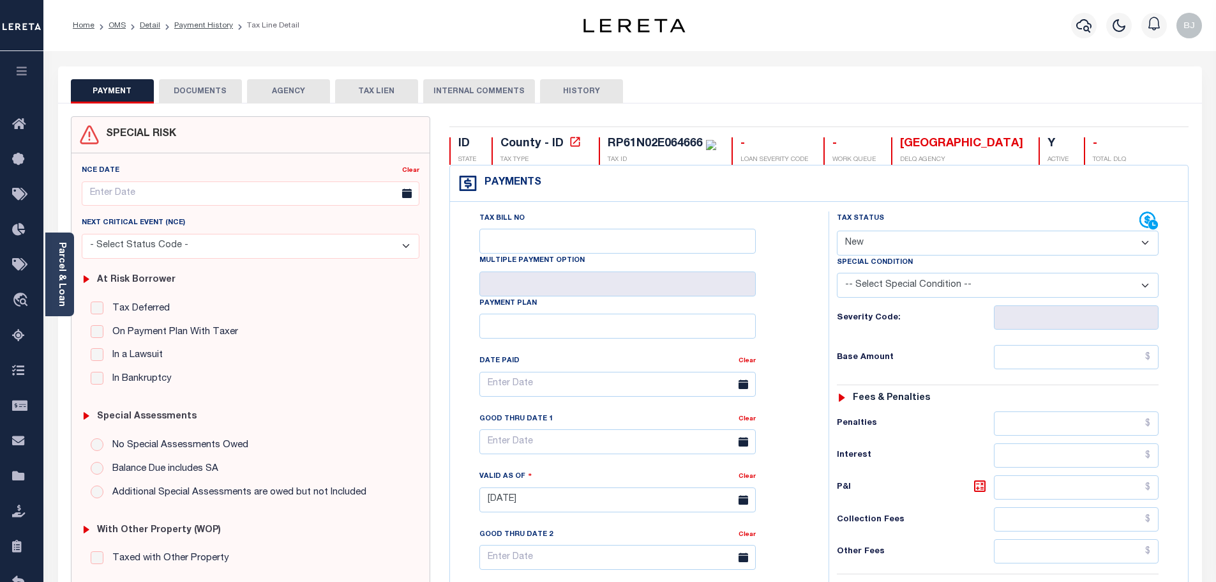
click at [906, 240] on select "- Select Status Code - Open Due/Unpaid Paid Incomplete No Tax Due Internal Refu…" at bounding box center [998, 242] width 322 height 25
select select "PYD"
click at [837, 231] on select "- Select Status Code - Open Due/Unpaid Paid Incomplete No Tax Due Internal Refu…" at bounding box center [998, 242] width 322 height 25
type input "[DATE]"
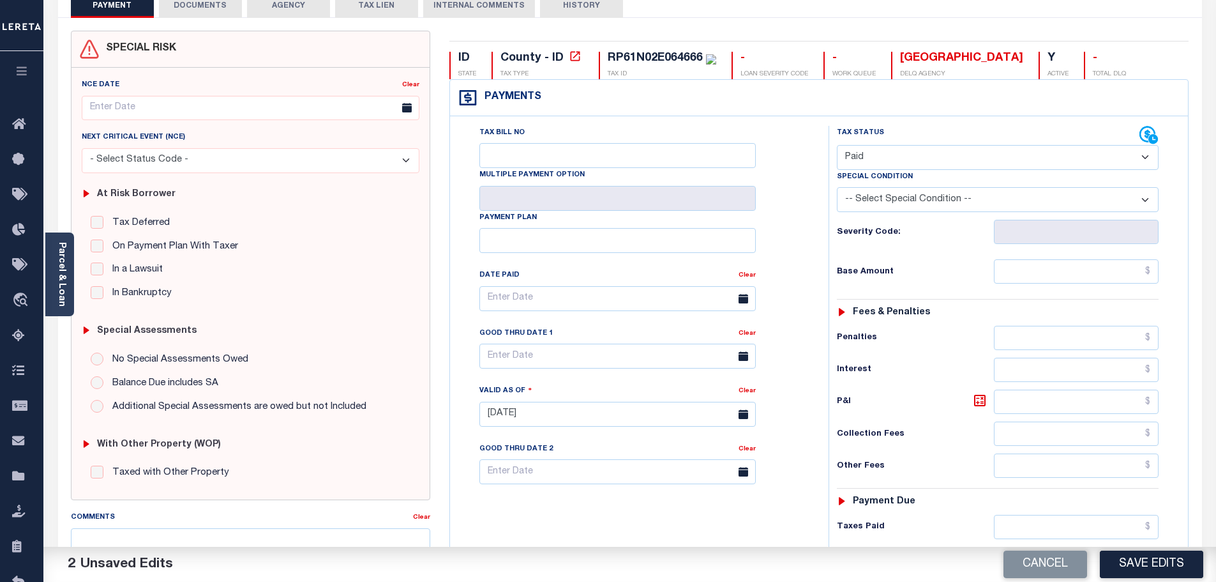
scroll to position [192, 0]
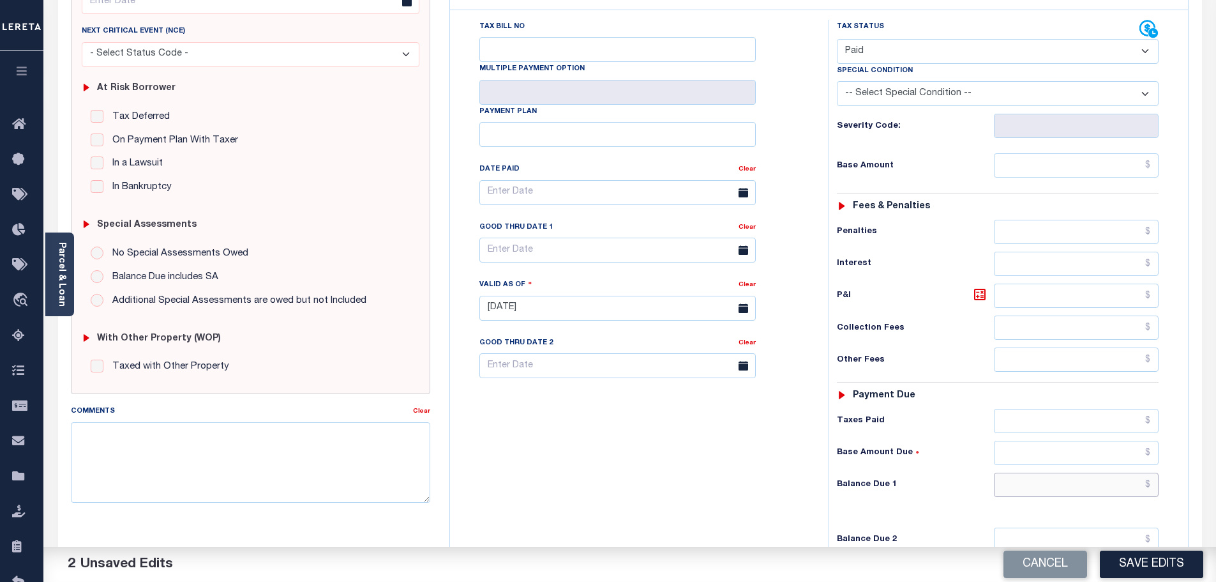
drag, startPoint x: 1097, startPoint y: 485, endPoint x: 1077, endPoint y: 488, distance: 20.0
click at [1097, 485] on input "text" at bounding box center [1076, 484] width 165 height 24
type input "$0.00"
click at [300, 444] on textarea "Comments" at bounding box center [251, 462] width 360 height 80
type textarea "Per [PERSON_NAME] at the tax office this is paid - bj"
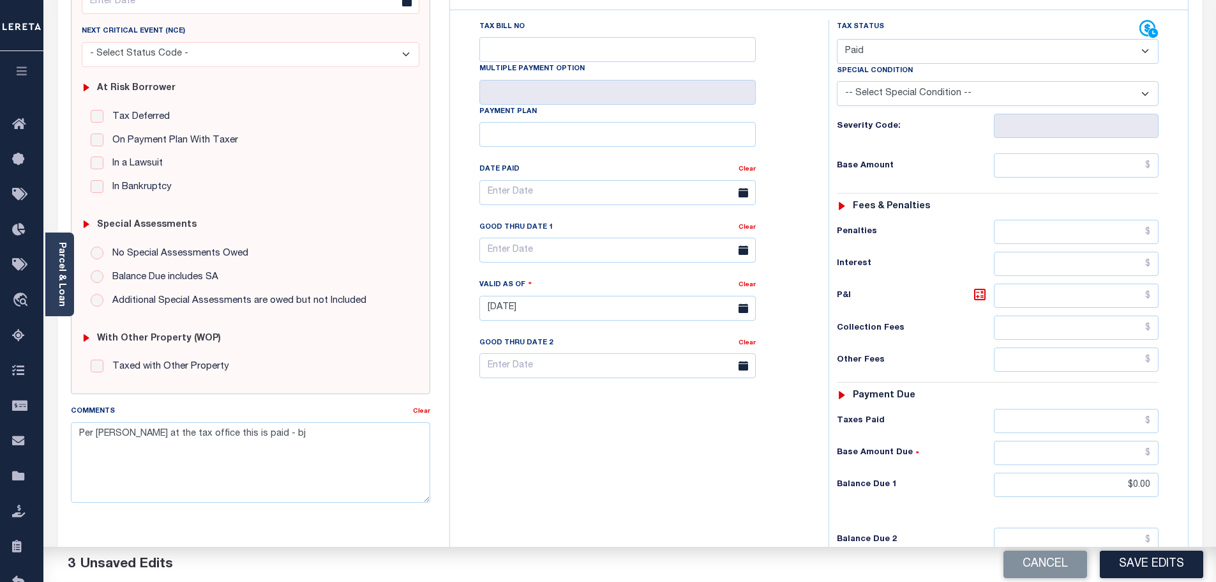
click at [1205, 564] on div "Cancel Save Edits" at bounding box center [923, 565] width 587 height 36
click at [1195, 564] on button "Save Edits" at bounding box center [1151, 563] width 103 height 27
checkbox input "false"
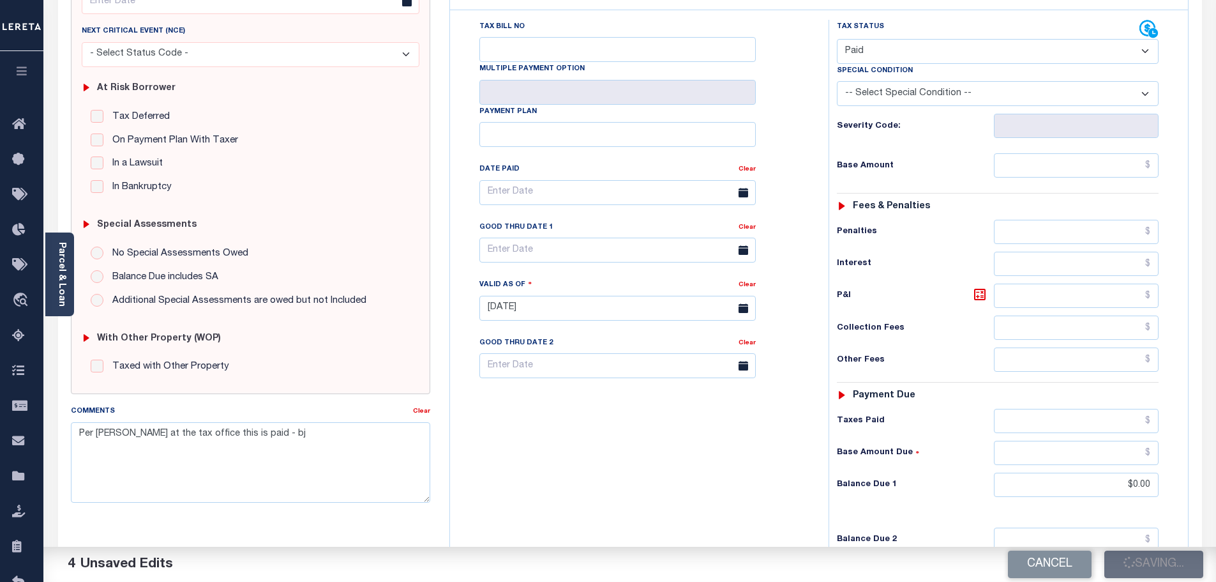
checkbox input "false"
type input "$0"
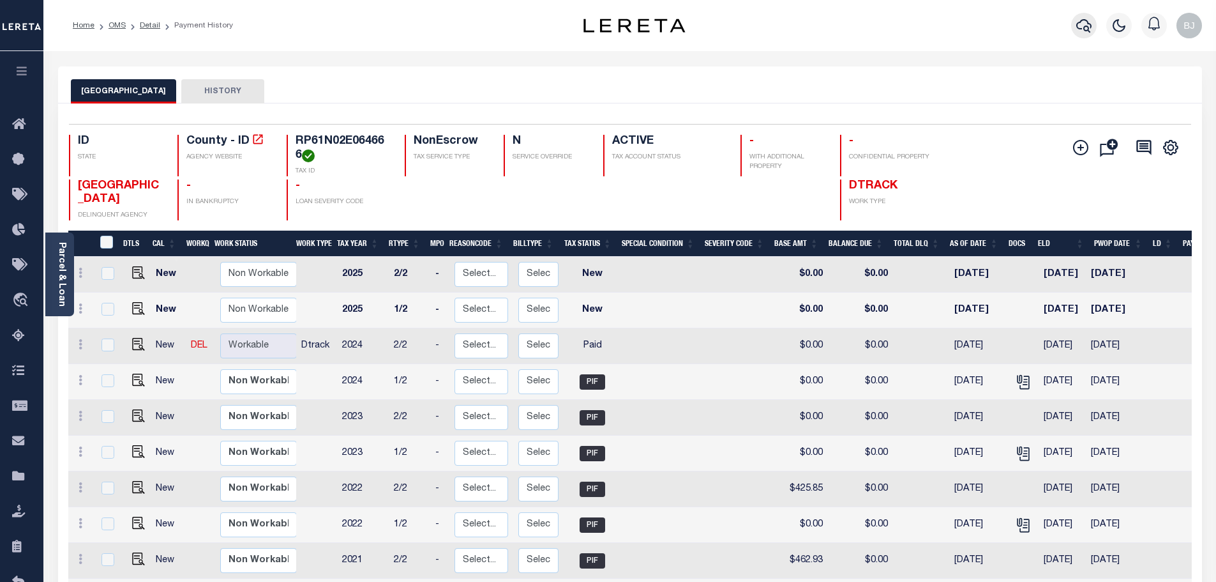
click at [1083, 26] on icon "button" at bounding box center [1083, 25] width 15 height 15
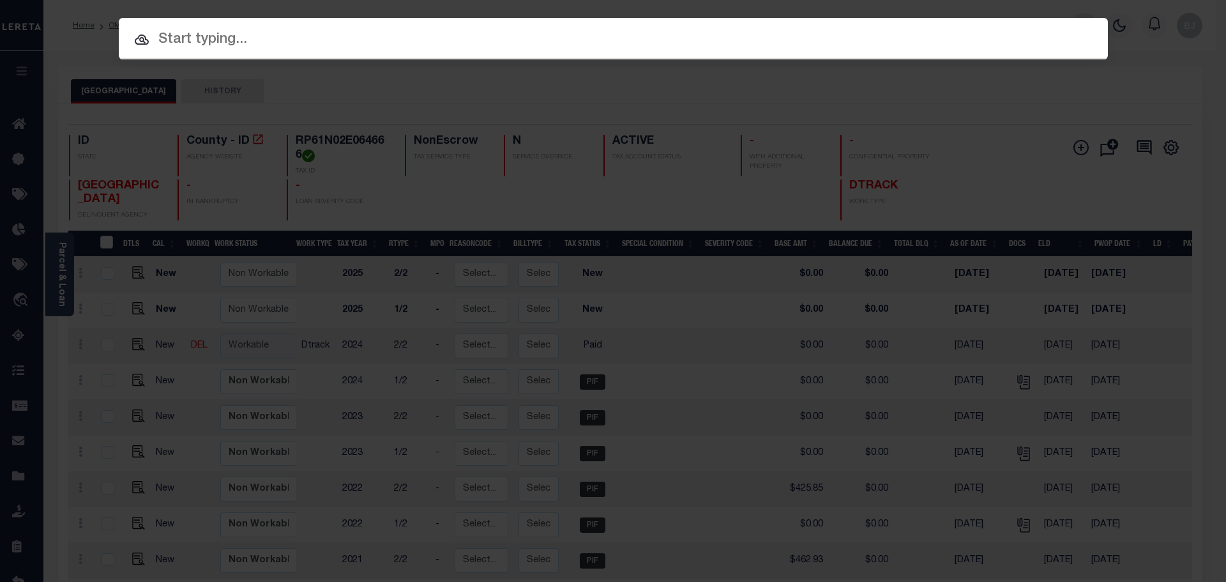
paste input "RP61N02E180151"
type input "RP61N02E180151"
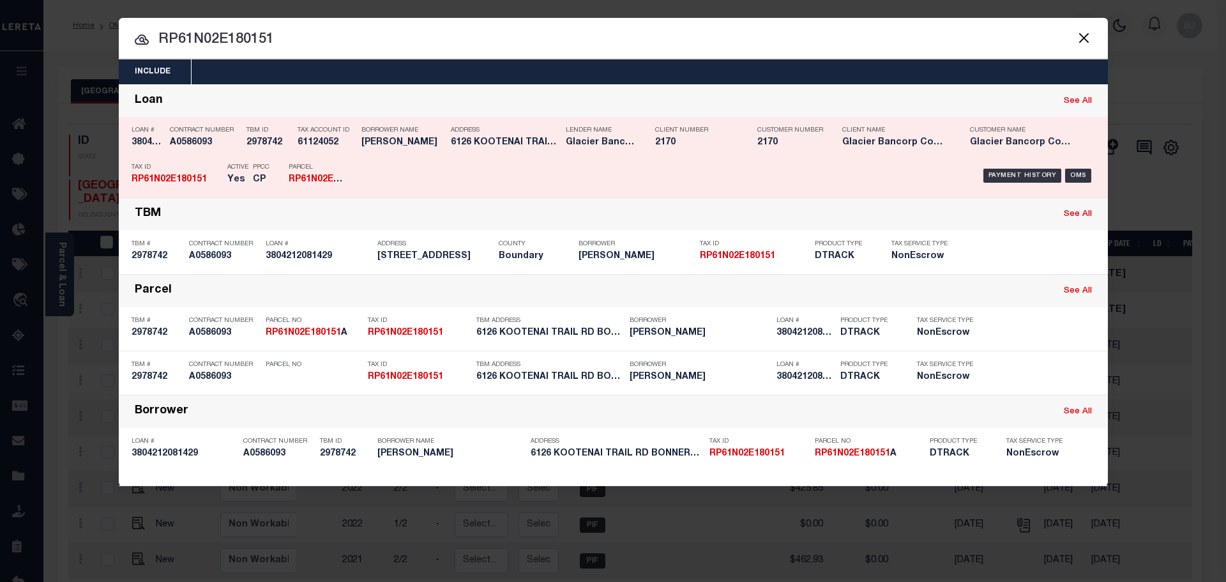
click at [404, 157] on div "Borrower Name JAMES HOGH" at bounding box center [402, 138] width 83 height 37
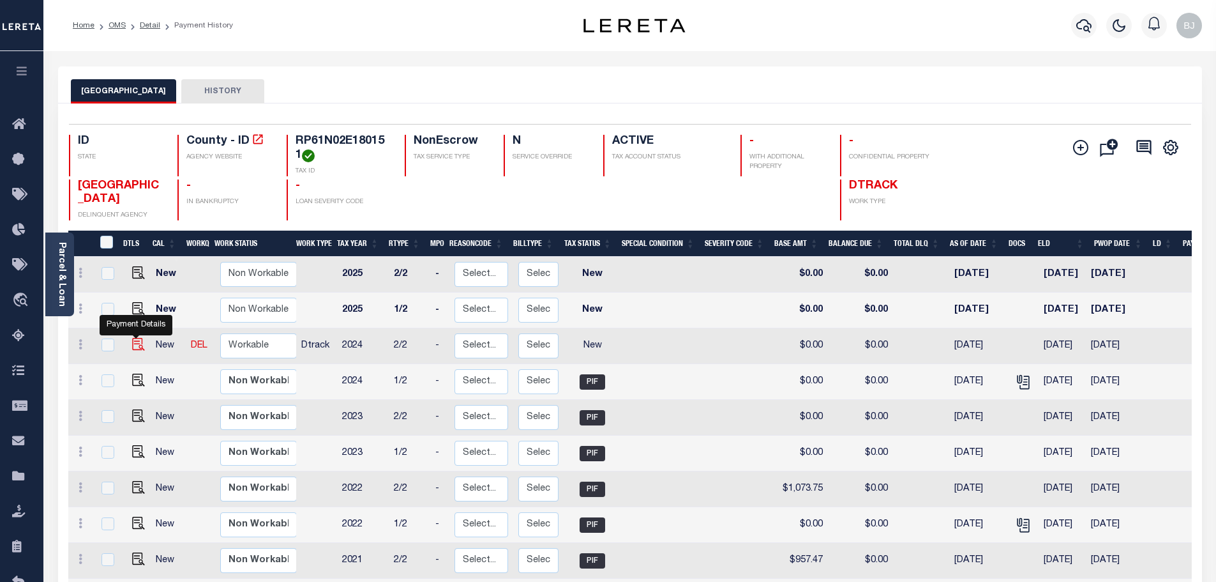
click at [133, 349] on img "" at bounding box center [138, 344] width 13 height 13
checkbox input "true"
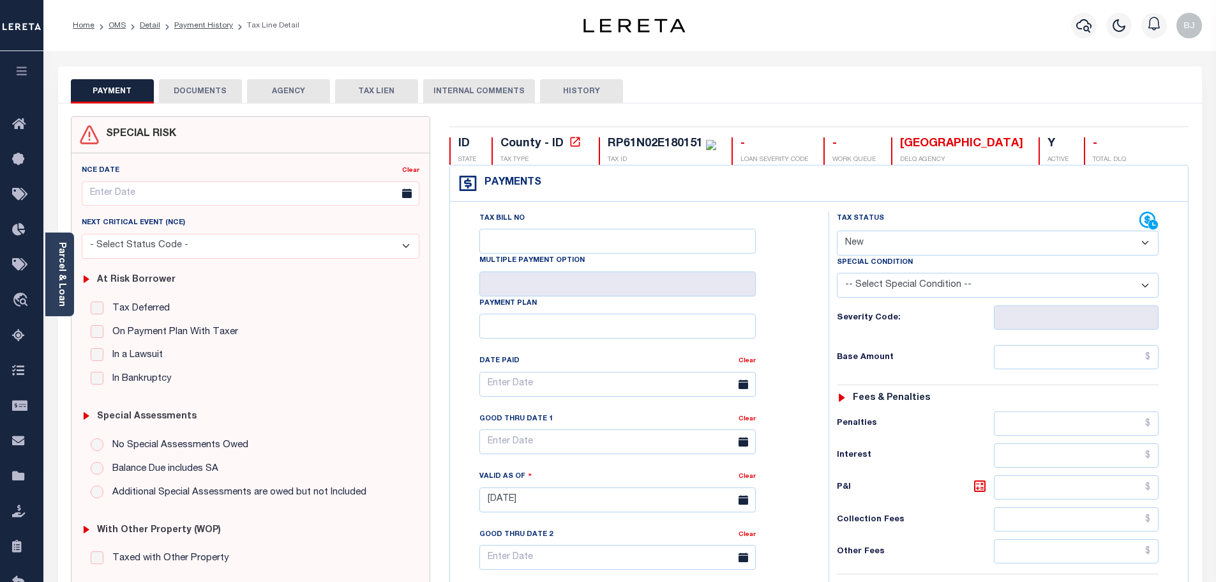
click at [902, 223] on div "Tax Status Status" at bounding box center [988, 220] width 303 height 19
click at [909, 263] on label "Special Condition" at bounding box center [875, 262] width 76 height 11
click at [903, 249] on select "- Select Status Code - Open Due/Unpaid Paid Incomplete No Tax Due Internal Refu…" at bounding box center [998, 242] width 322 height 25
select select "PYD"
click at [837, 231] on select "- Select Status Code - Open Due/Unpaid Paid Incomplete No Tax Due Internal Refu…" at bounding box center [998, 242] width 322 height 25
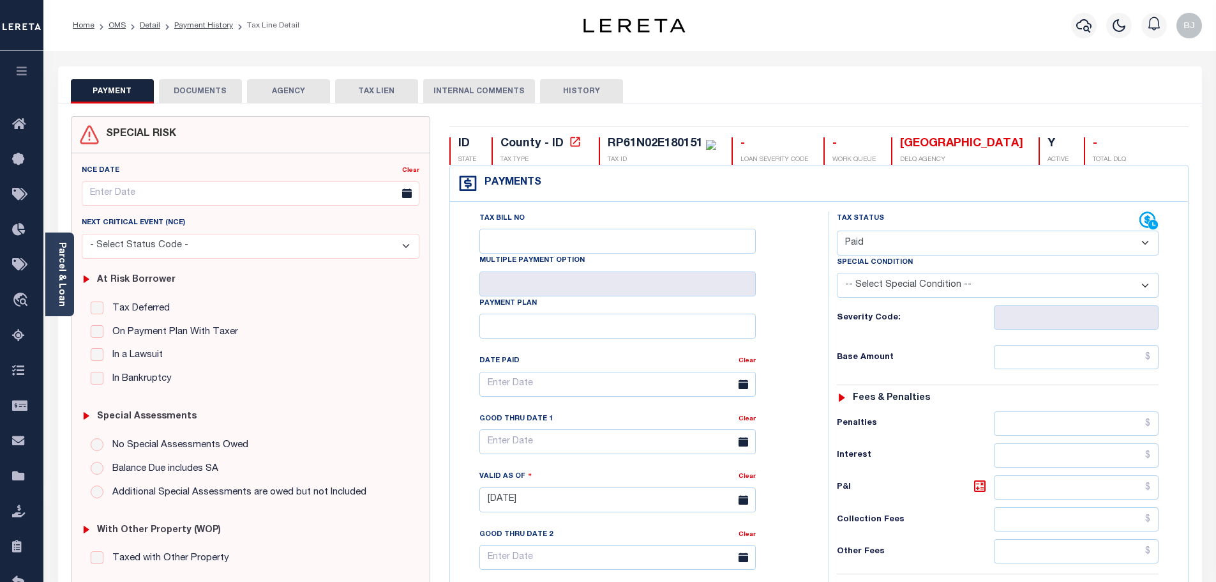
type input "[DATE]"
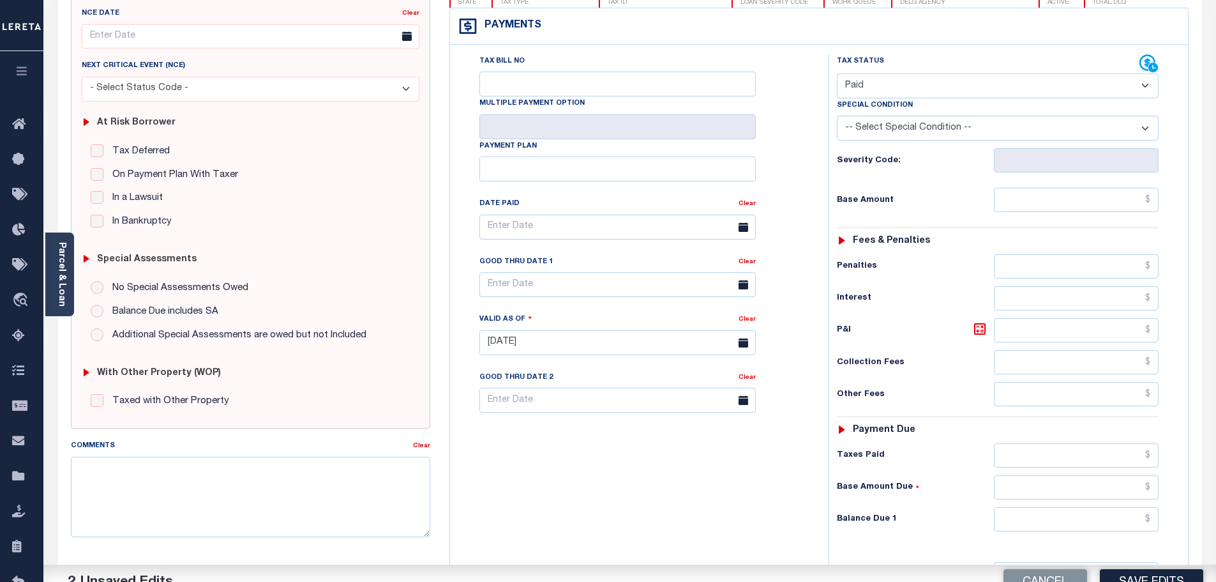
scroll to position [192, 0]
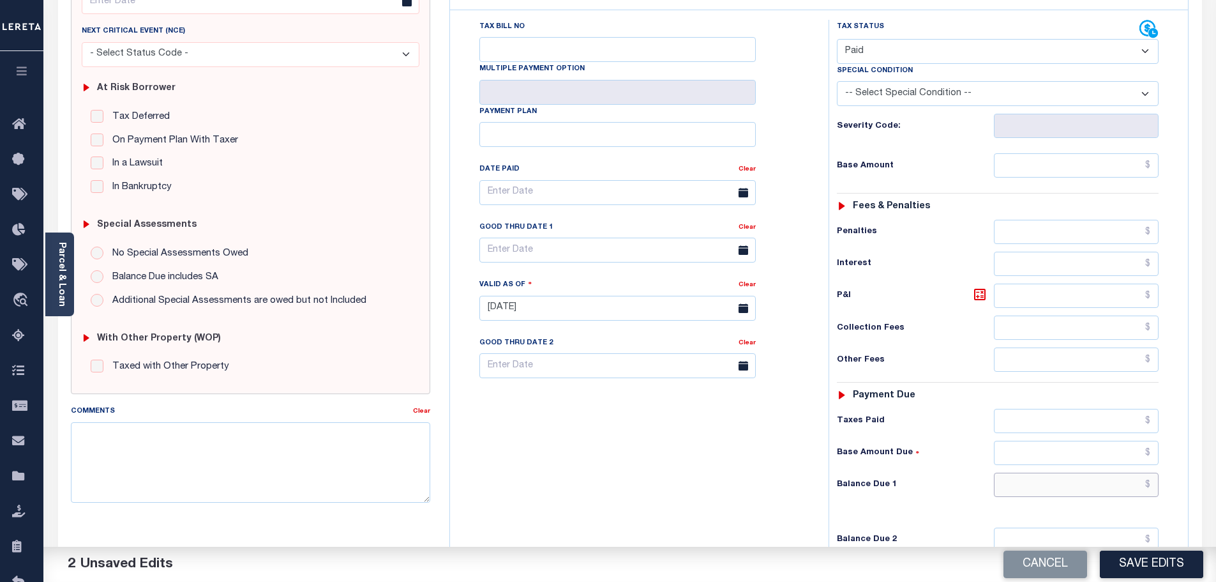
click at [1067, 489] on input "text" at bounding box center [1076, 484] width 165 height 24
type input "$0.00"
click at [288, 453] on textarea "Comments" at bounding box center [251, 462] width 360 height 80
type textarea "Per [PERSON_NAME] at the tax office this is paid - bj"
click at [1177, 564] on button "Save Edits" at bounding box center [1151, 563] width 103 height 27
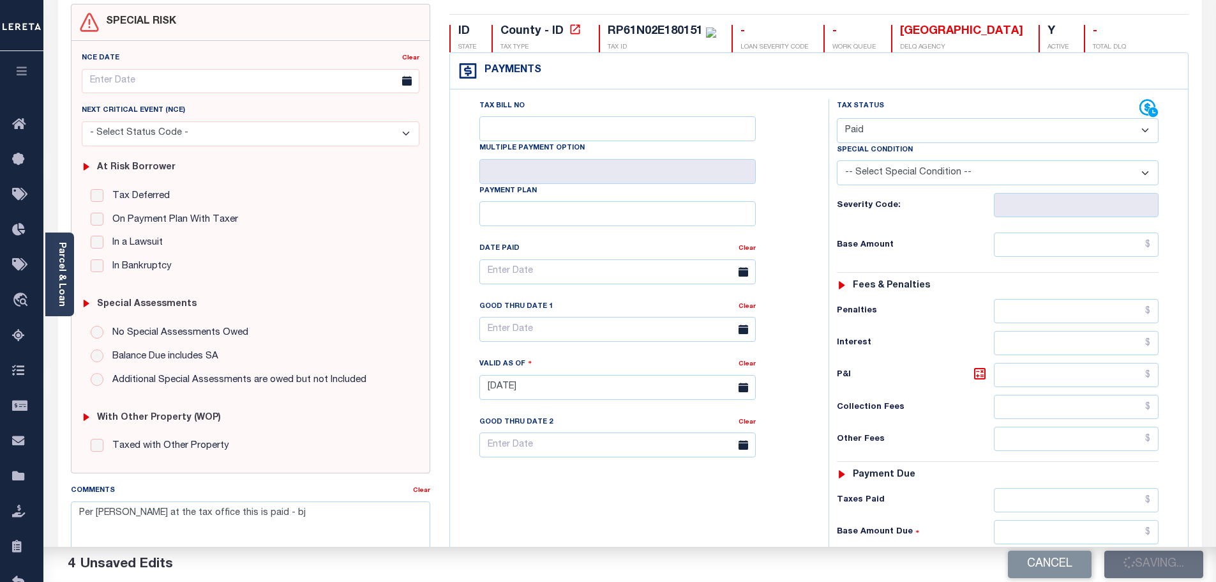
scroll to position [0, 0]
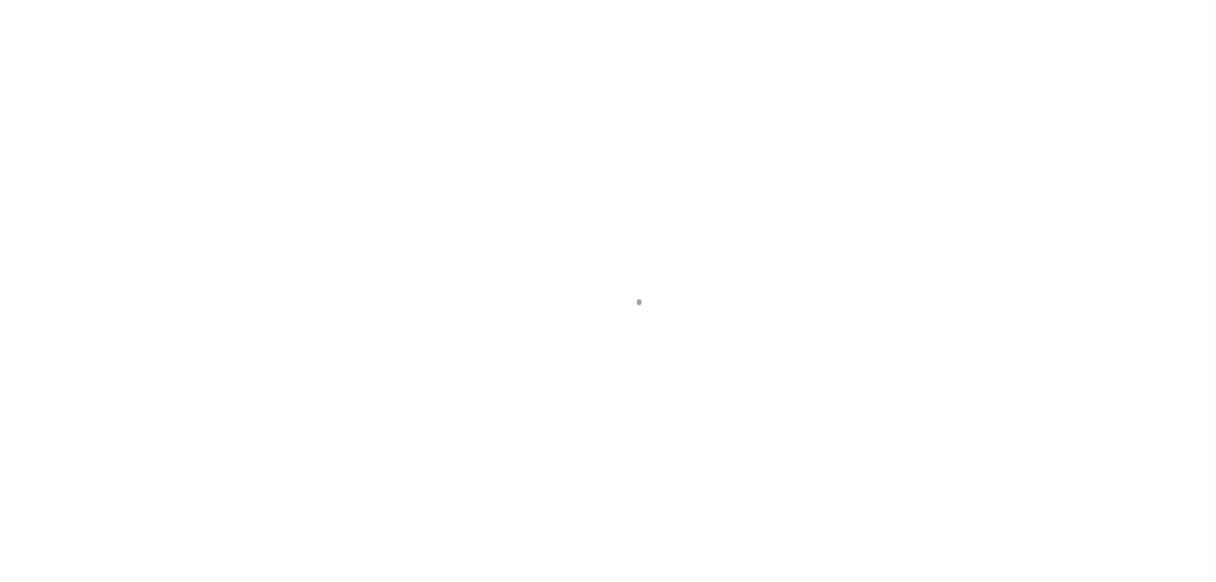
select select "PYD"
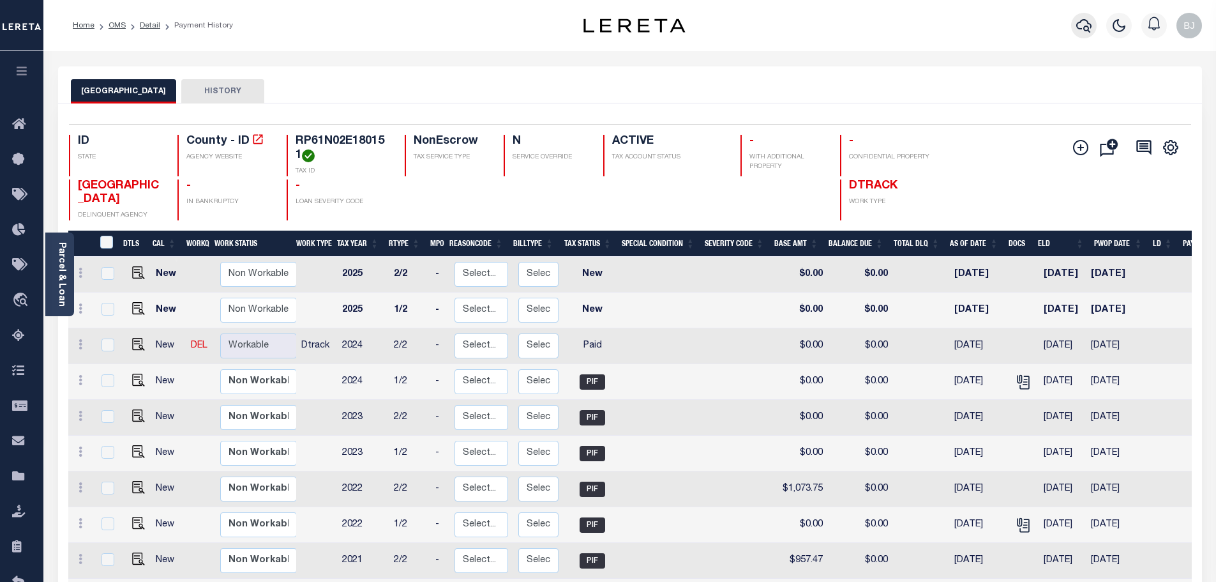
click at [1081, 27] on icon "button" at bounding box center [1083, 25] width 15 height 15
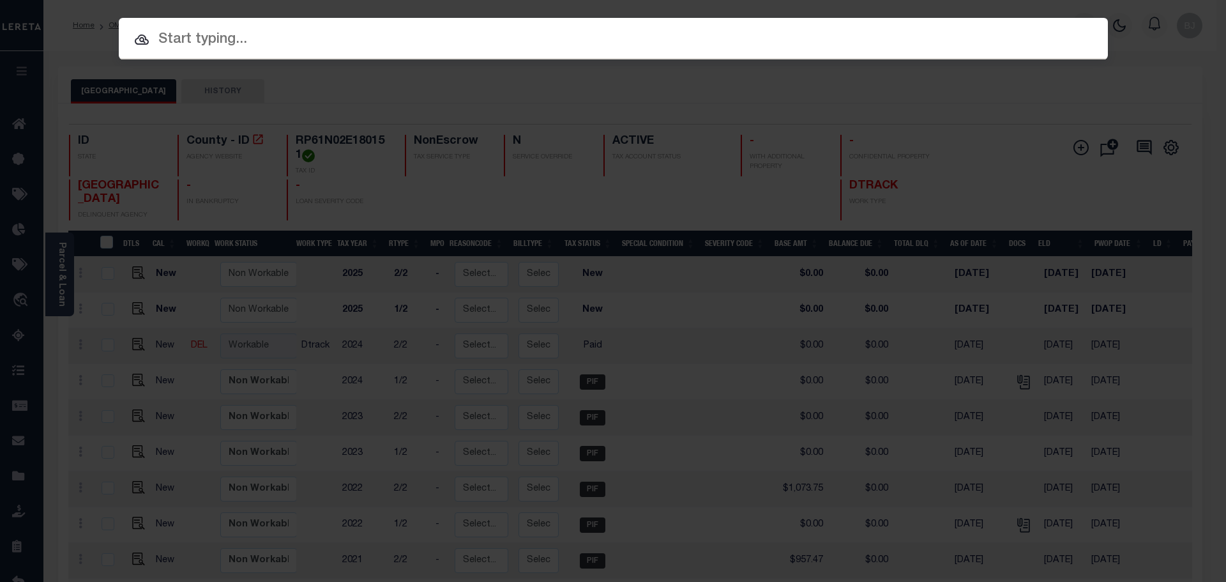
paste input "RP62N01E014812"
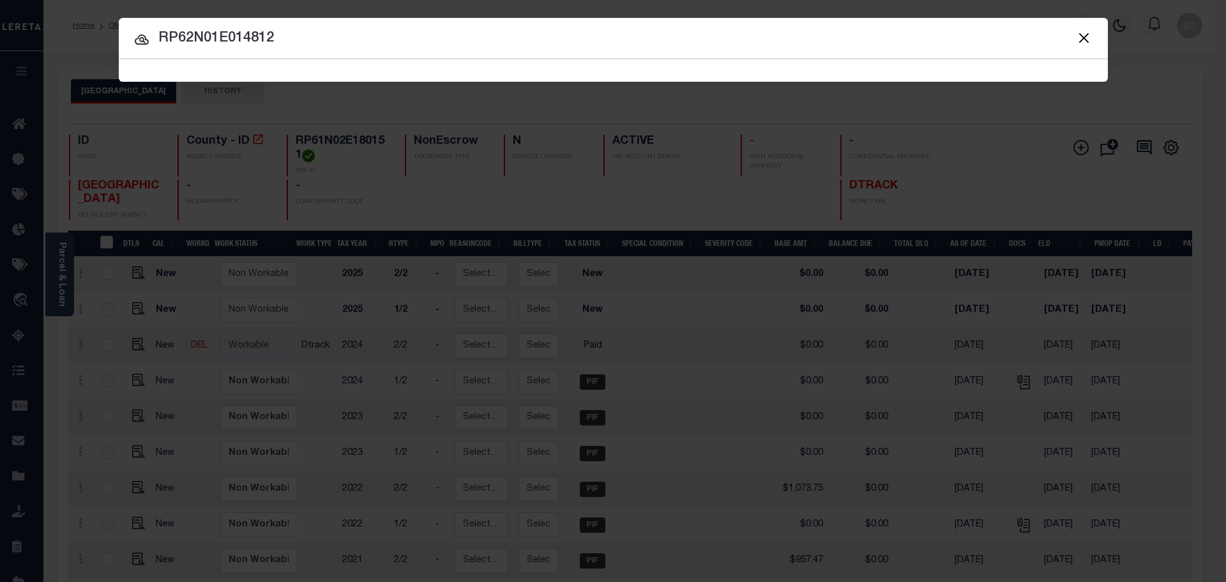
type input "RP62N01E014812"
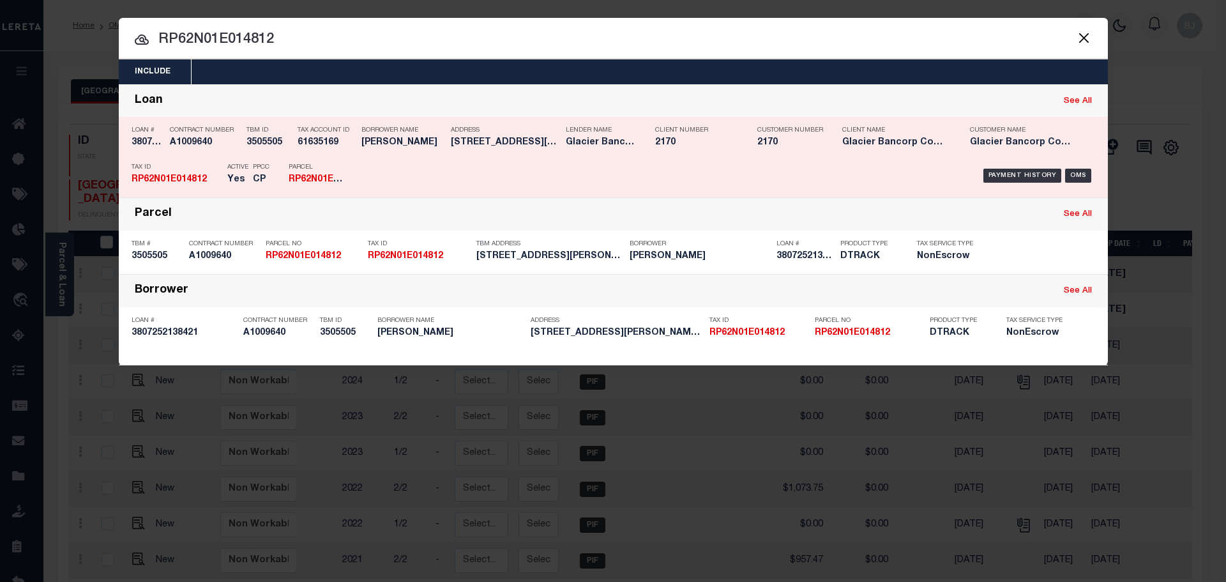
click at [638, 146] on div "Lender Name Glacier Bancorp Commercial" at bounding box center [600, 138] width 89 height 37
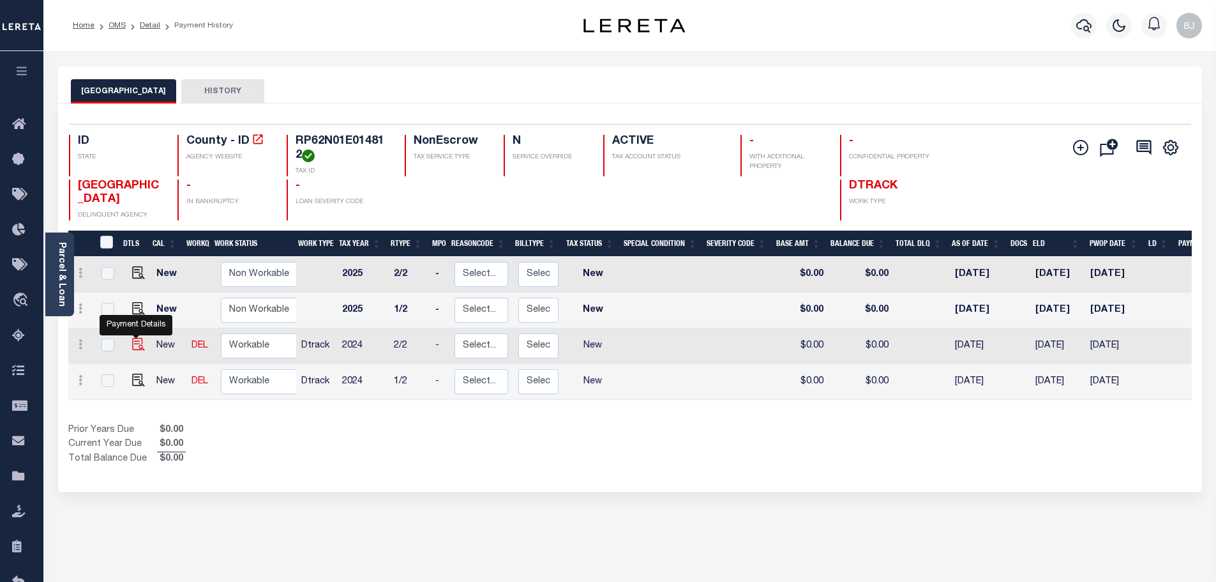
click at [132, 347] on img "" at bounding box center [138, 344] width 13 height 13
checkbox input "true"
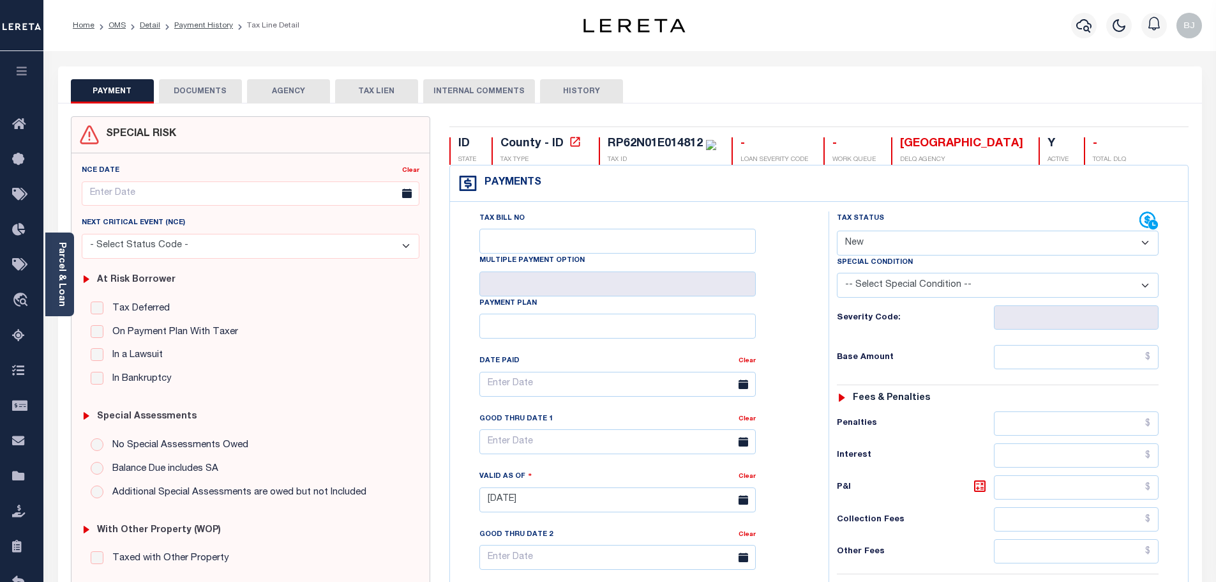
click at [951, 249] on select "- Select Status Code - Open Due/Unpaid Paid Incomplete No Tax Due Internal Refu…" at bounding box center [998, 242] width 322 height 25
select select "PYD"
click at [837, 231] on select "- Select Status Code - Open Due/Unpaid Paid Incomplete No Tax Due Internal Refu…" at bounding box center [998, 242] width 322 height 25
type input "[DATE]"
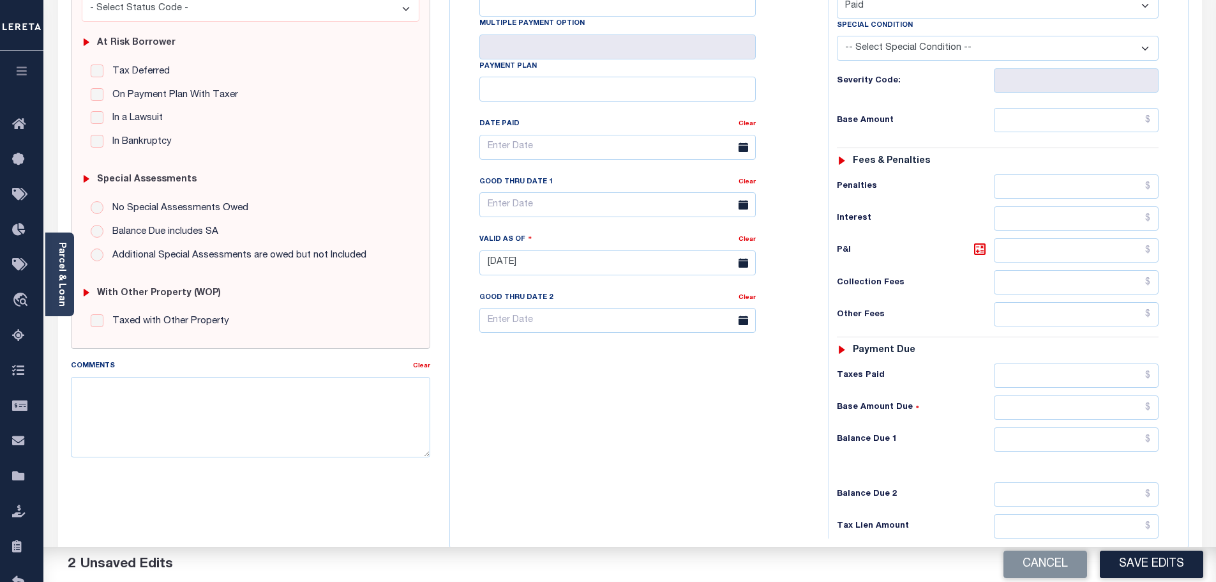
scroll to position [255, 0]
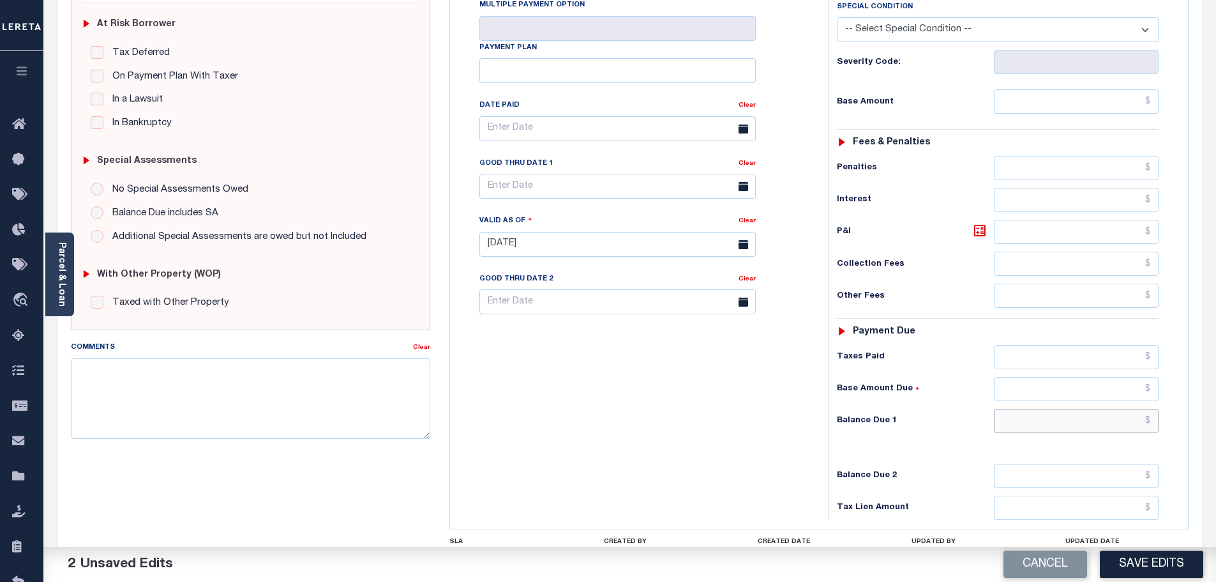
click at [1078, 419] on input "text" at bounding box center [1076, 421] width 165 height 24
type input "$0.00"
click at [349, 418] on textarea "Comments" at bounding box center [251, 398] width 360 height 80
drag, startPoint x: 349, startPoint y: 412, endPoint x: 50, endPoint y: 386, distance: 299.9
click at [24, 395] on div "Home OMS Detail Payment History Tax Line Detail Profile" at bounding box center [608, 214] width 1216 height 938
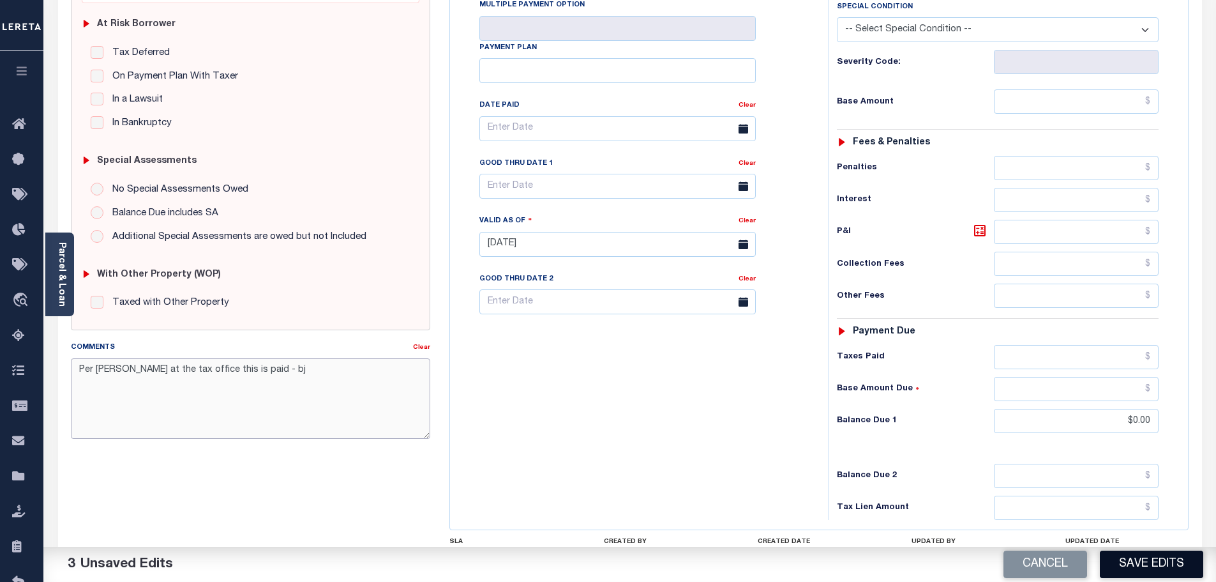
type textarea "Per [PERSON_NAME] at the tax office this is paid - bj"
click at [1131, 563] on button "Save Edits" at bounding box center [1151, 563] width 103 height 27
checkbox input "false"
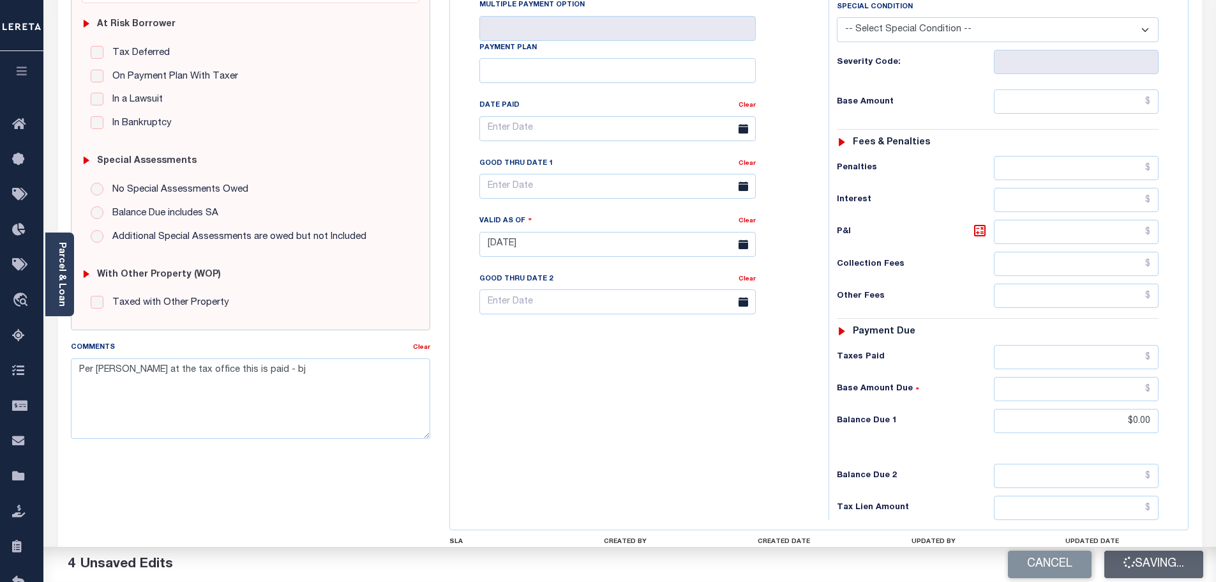
checkbox input "false"
type input "$0"
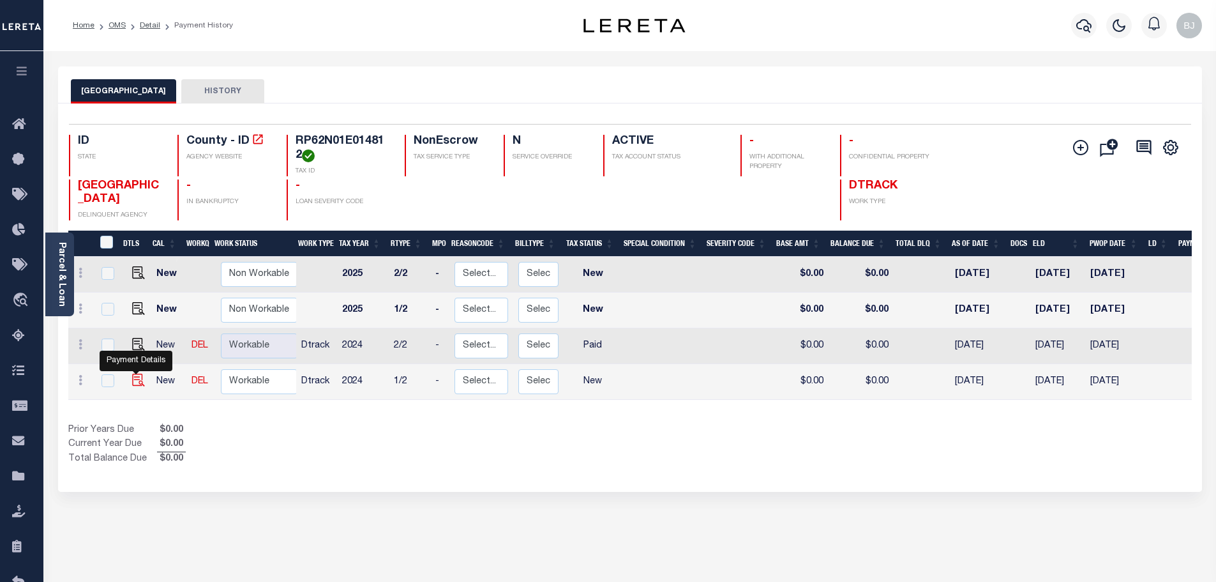
click at [137, 382] on img "" at bounding box center [138, 379] width 13 height 13
checkbox input "true"
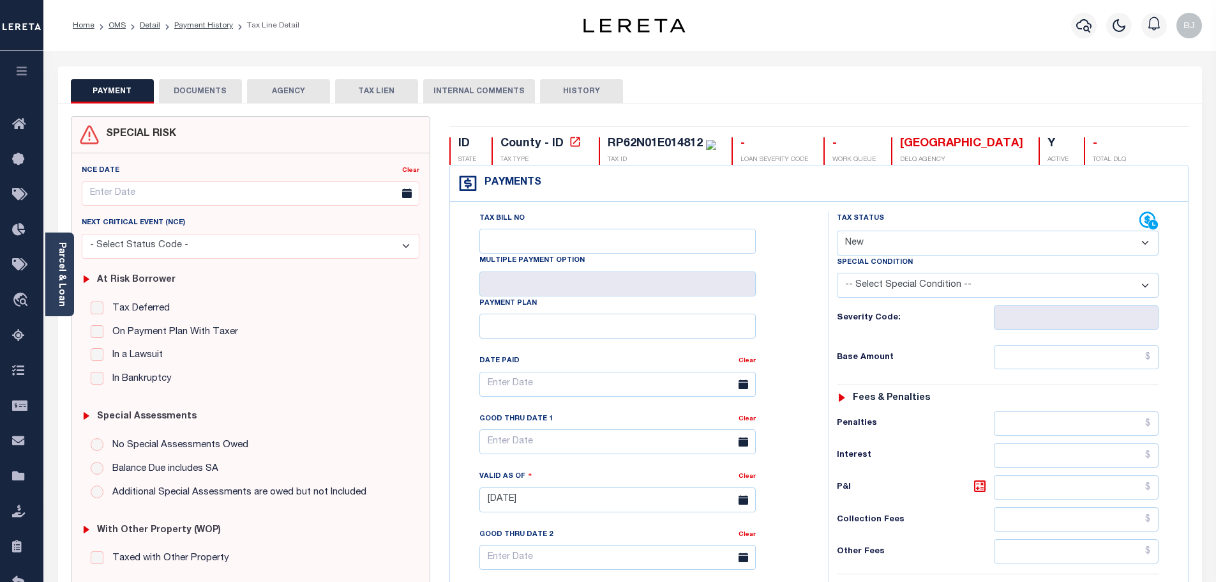
click at [862, 253] on select "- Select Status Code - Open Due/Unpaid Paid Incomplete No Tax Due Internal Refu…" at bounding box center [998, 242] width 322 height 25
select select "PYD"
click at [837, 231] on select "- Select Status Code - Open Due/Unpaid Paid Incomplete No Tax Due Internal Refu…" at bounding box center [998, 242] width 322 height 25
type input "[DATE]"
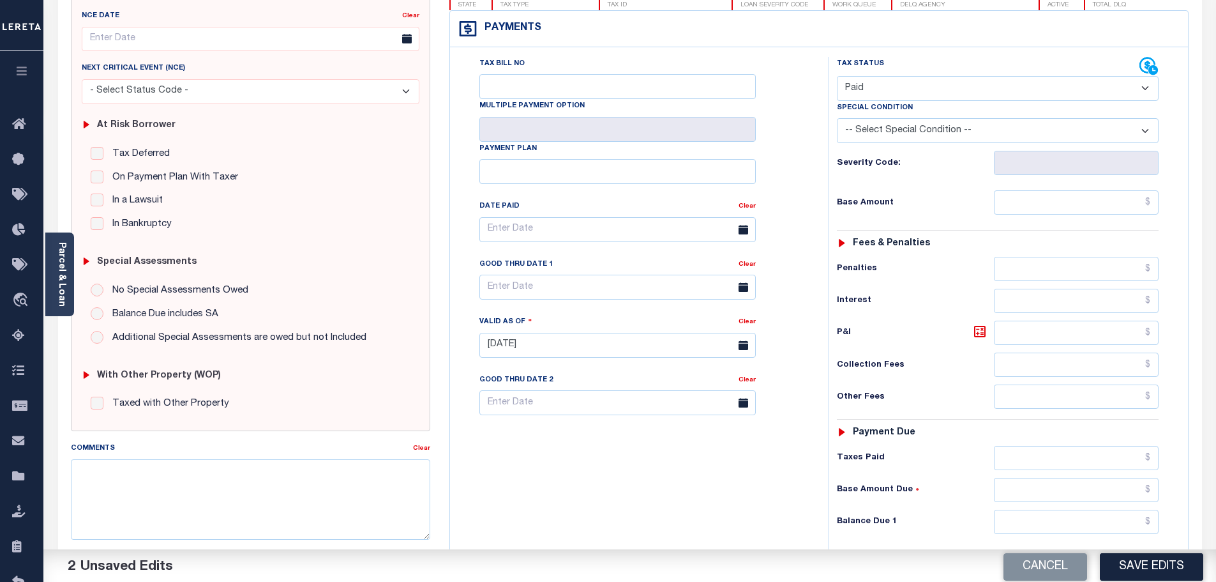
scroll to position [192, 0]
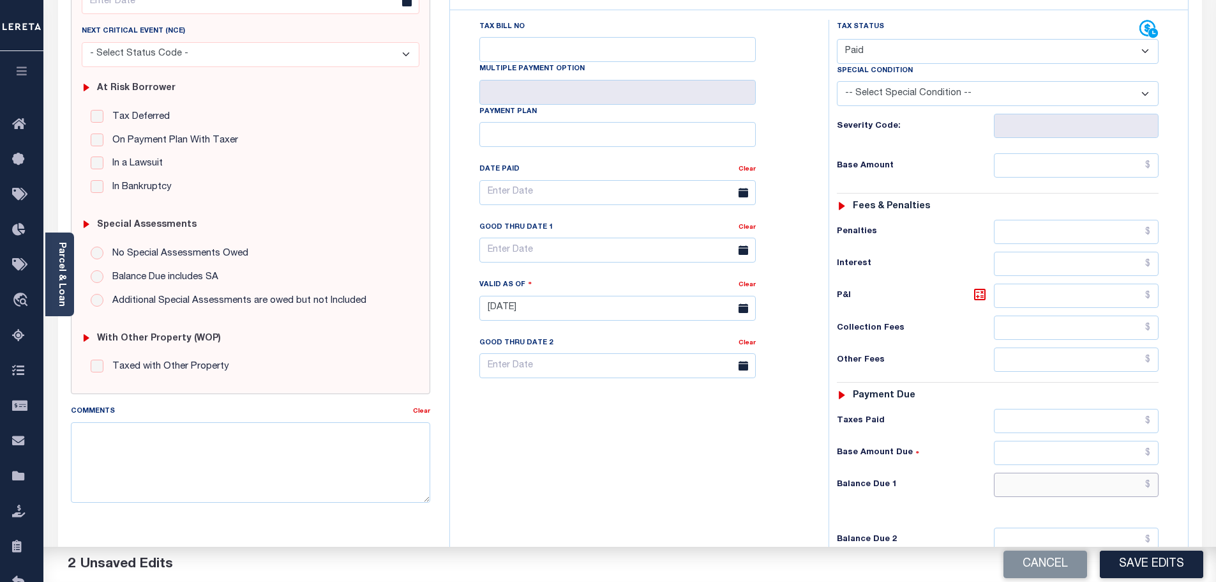
click at [1064, 479] on input "text" at bounding box center [1076, 484] width 165 height 24
type input "$0.00"
click at [353, 458] on textarea "Comments" at bounding box center [251, 462] width 360 height 80
paste textarea "Per Jenny at the tax office this is paid - bj"
type textarea "Per Jenny at the tax office this is paid - bj"
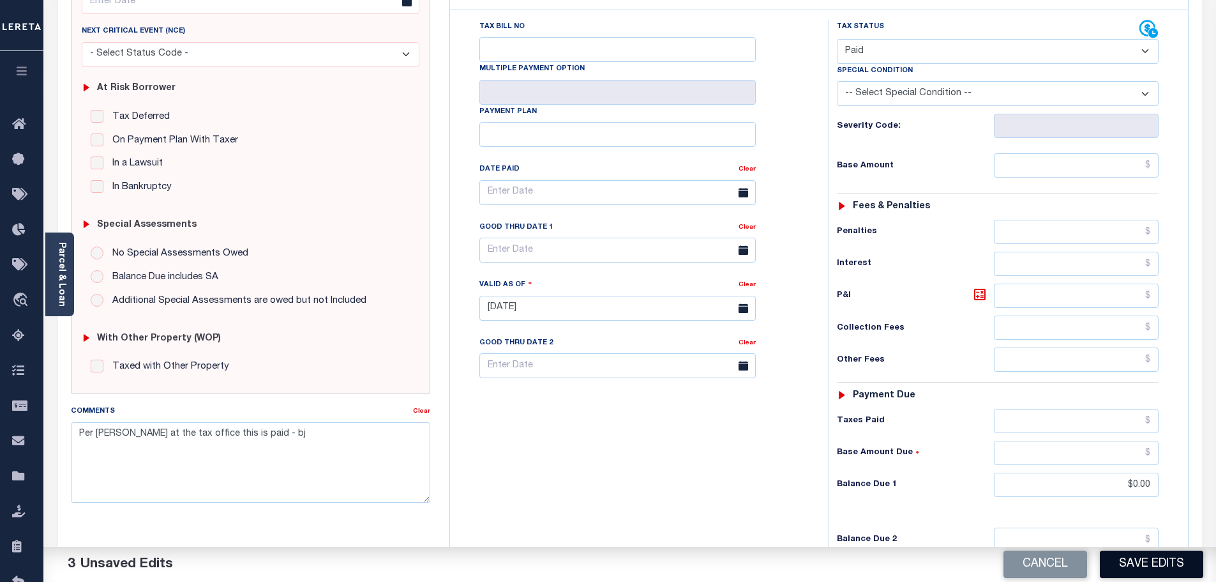
click at [1190, 564] on button "Save Edits" at bounding box center [1151, 563] width 103 height 27
checkbox input "false"
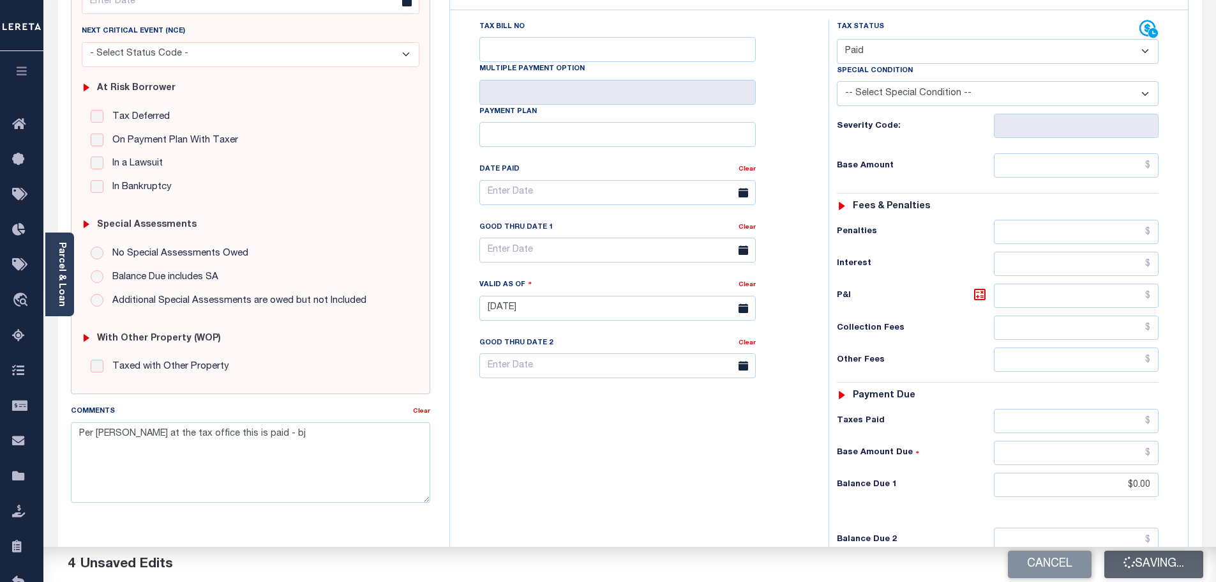
type input "$0"
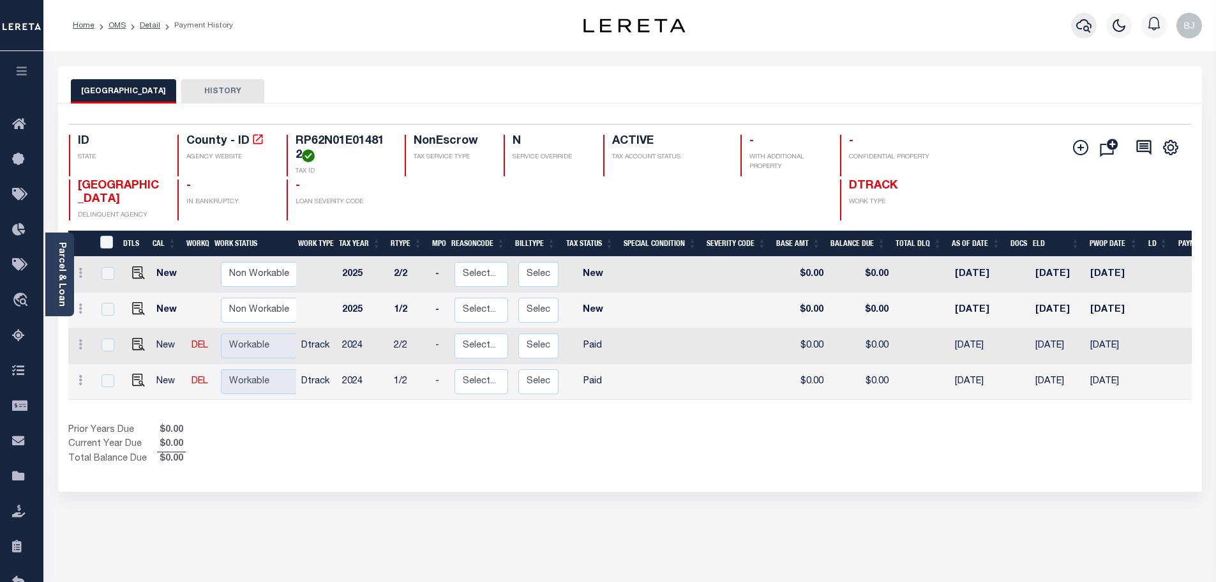
click at [1083, 21] on icon "button" at bounding box center [1083, 25] width 15 height 13
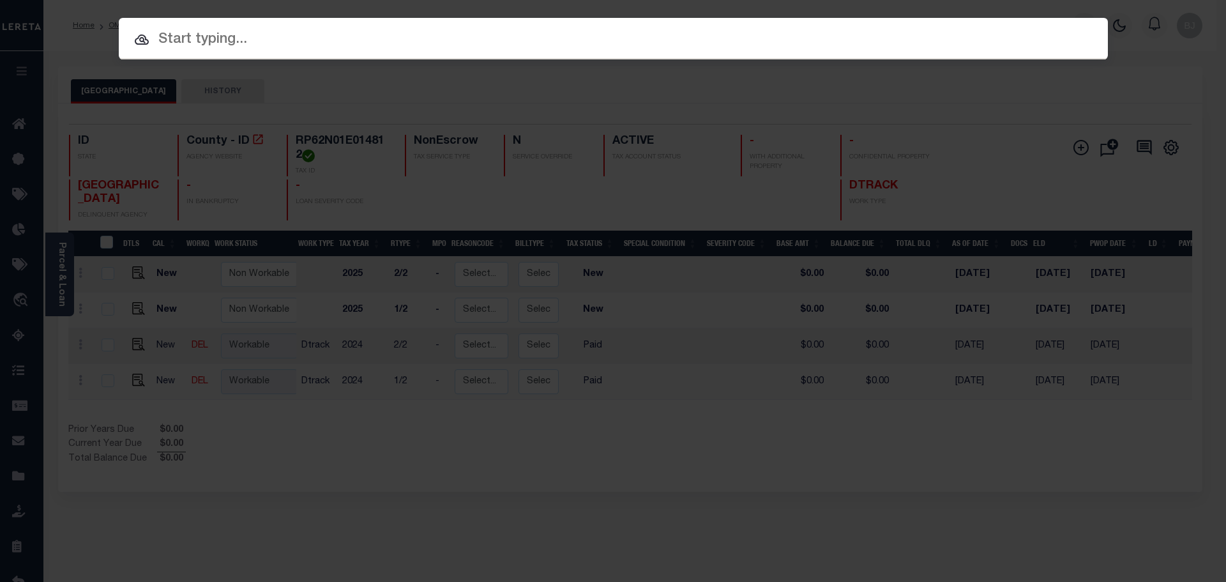
click at [562, 35] on input "text" at bounding box center [613, 40] width 989 height 22
paste input "RP62N01E108561"
type input "RP62N01E108561"
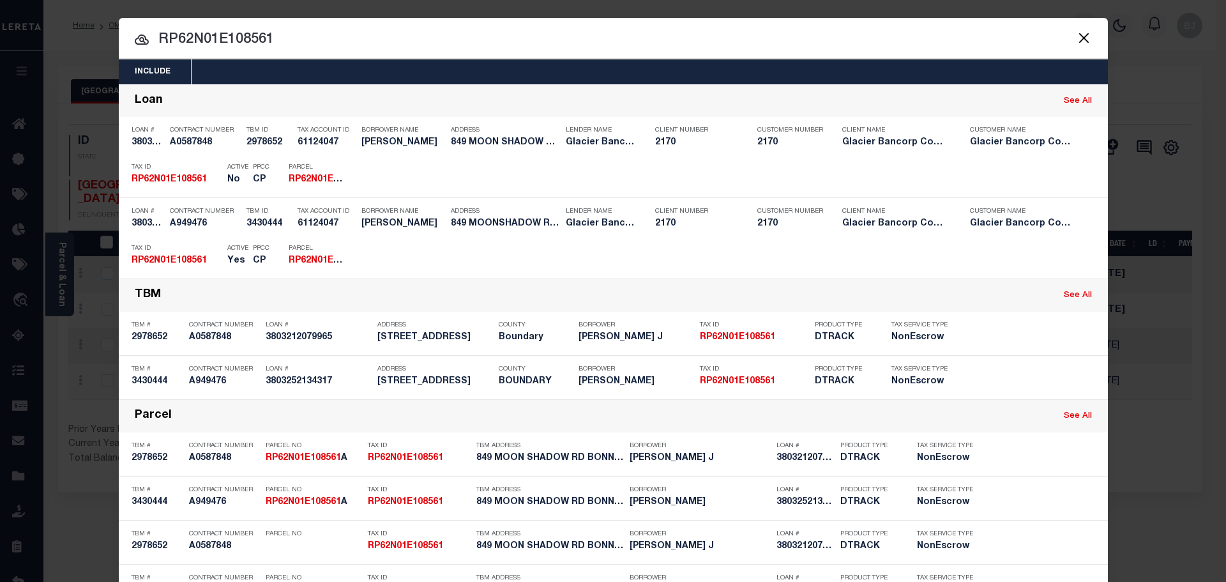
click at [436, 241] on div "Payment History OMS" at bounding box center [730, 256] width 730 height 37
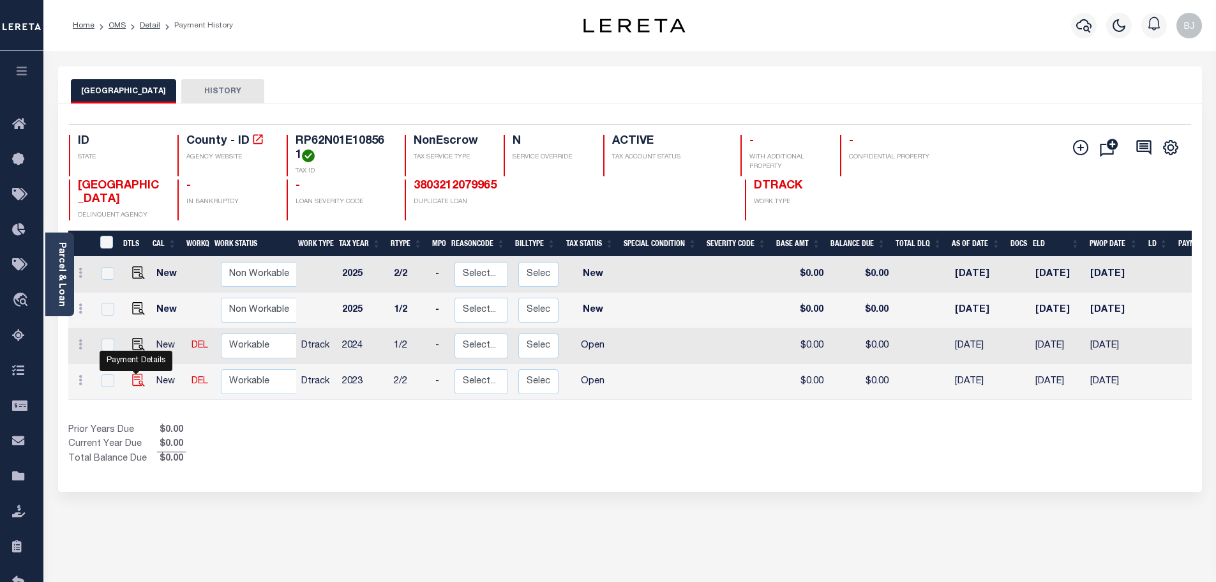
click at [134, 381] on img "" at bounding box center [138, 379] width 13 height 13
checkbox input "true"
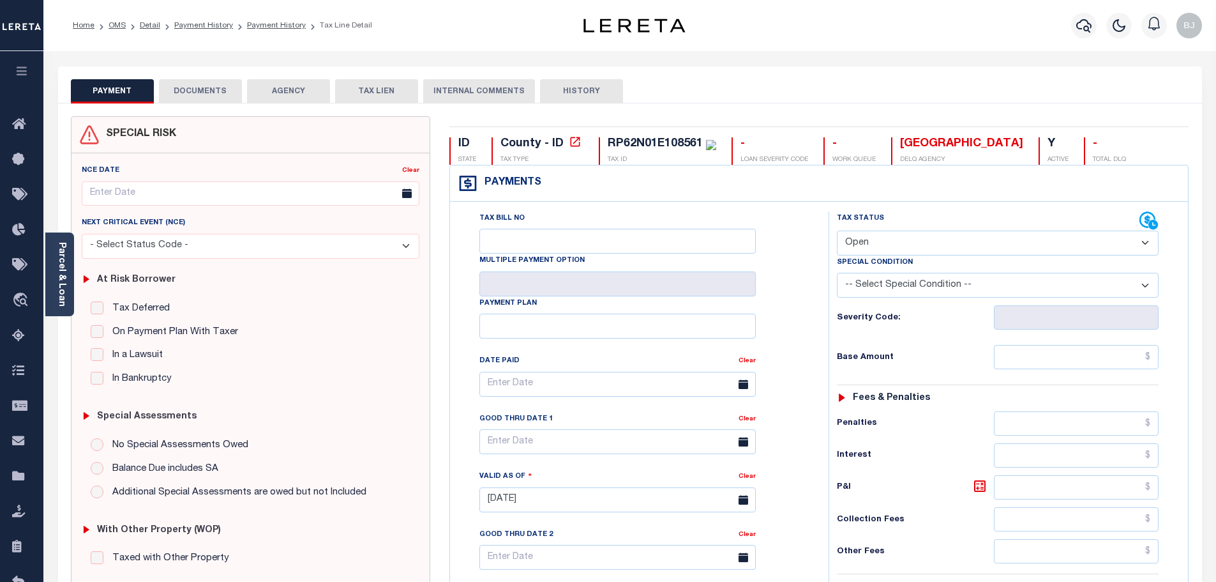
click at [922, 245] on select "- Select Status Code - Open Due/Unpaid Paid Incomplete No Tax Due Internal Refu…" at bounding box center [998, 242] width 322 height 25
select select "PYD"
click at [837, 231] on select "- Select Status Code - Open Due/Unpaid Paid Incomplete No Tax Due Internal Refu…" at bounding box center [998, 242] width 322 height 25
type input "[DATE]"
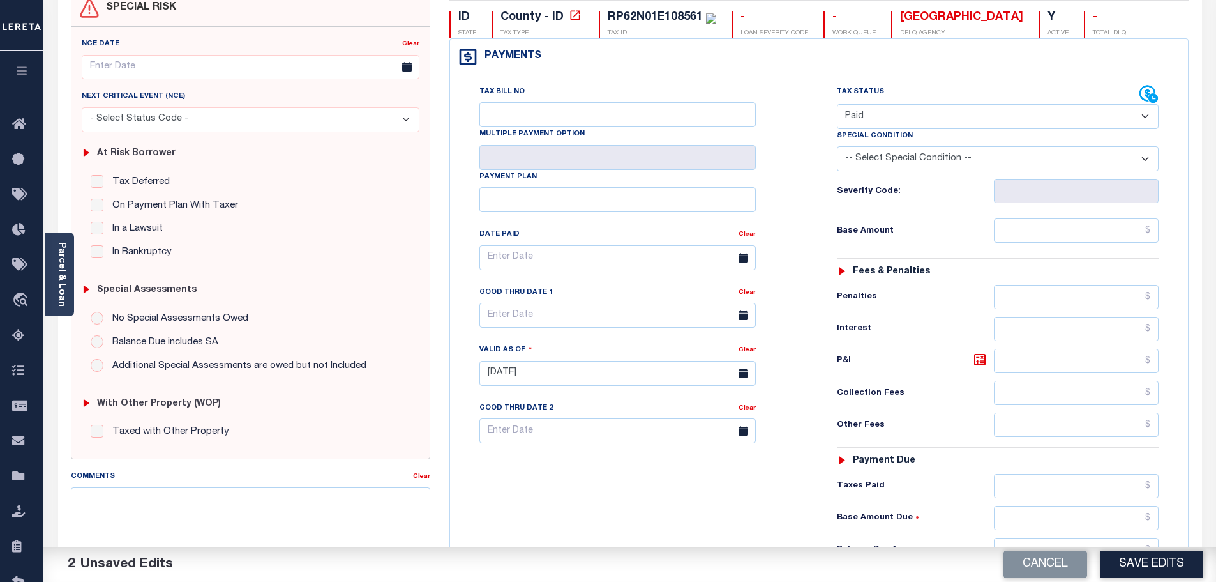
scroll to position [192, 0]
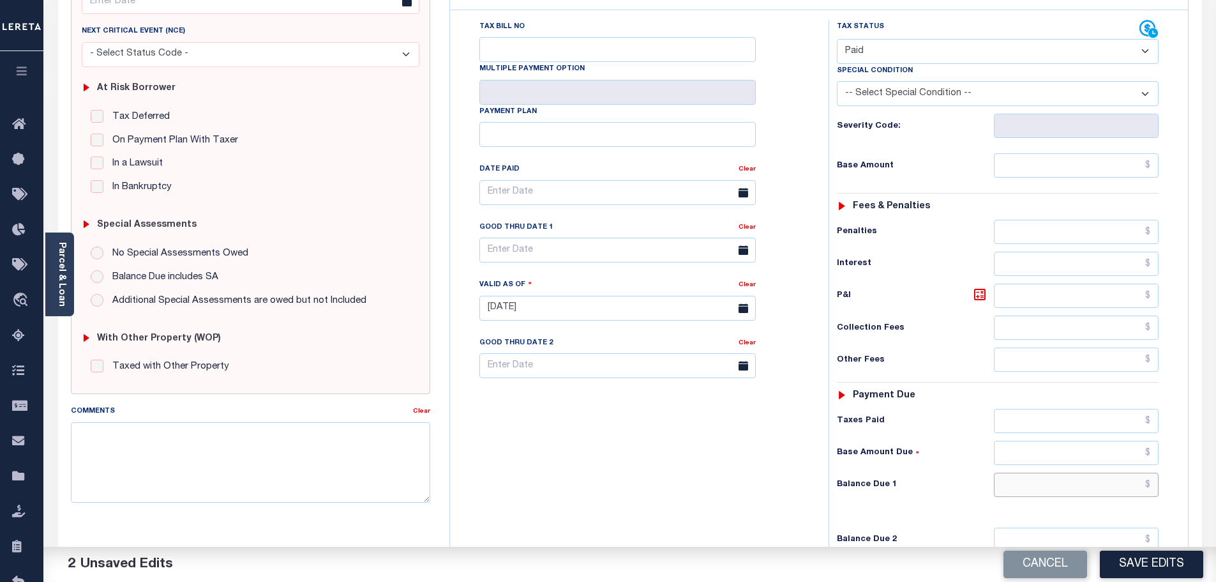
click at [1069, 485] on input "text" at bounding box center [1076, 484] width 165 height 24
type input "$0.00"
click at [350, 471] on textarea "Comments" at bounding box center [251, 462] width 360 height 80
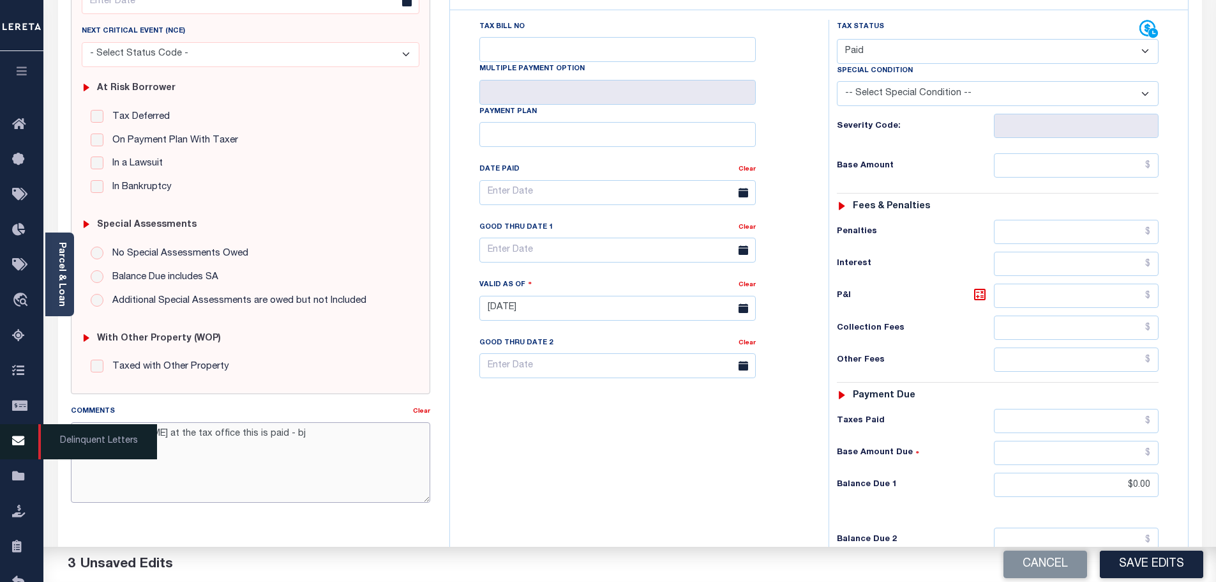
drag, startPoint x: 325, startPoint y: 441, endPoint x: 4, endPoint y: 430, distance: 320.7
click at [11, 432] on div "Home OMS Detail Payment History Payment History Tax Line Detail Profile Sign out" at bounding box center [608, 277] width 1216 height 938
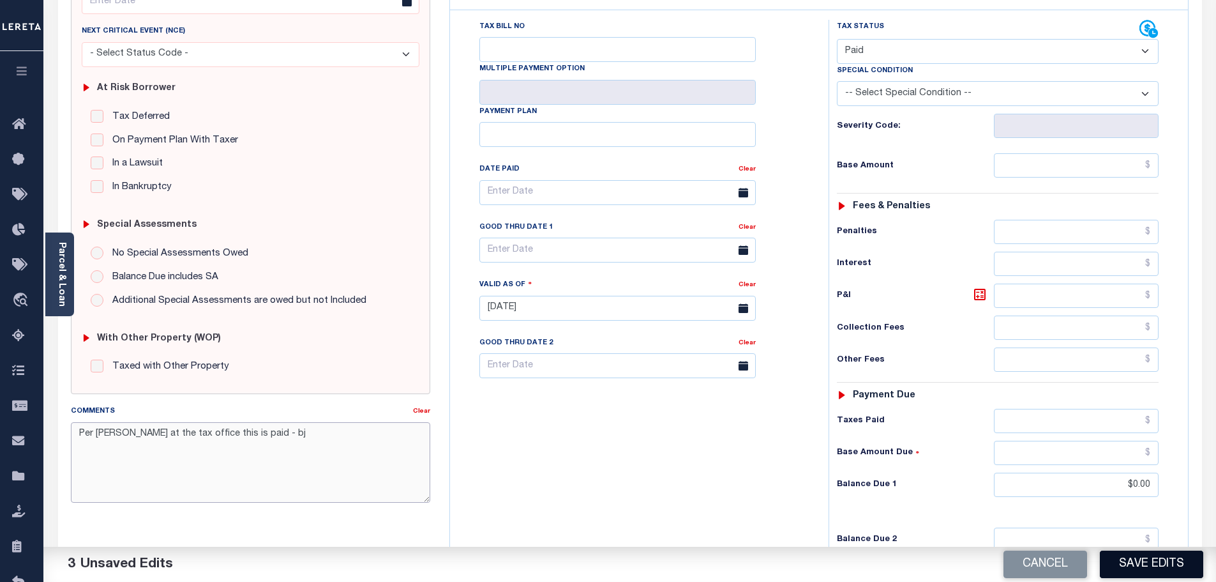
type textarea "Per Jenny at the tax office this is paid - bj"
click at [1150, 570] on button "Save Edits" at bounding box center [1151, 563] width 103 height 27
checkbox input "false"
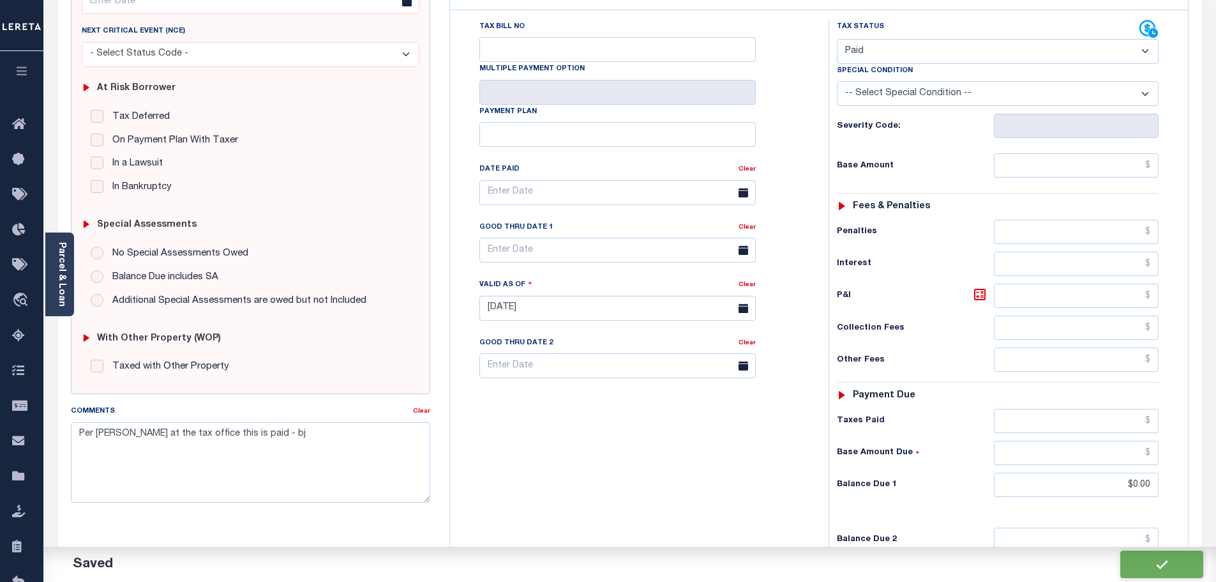
checkbox input "false"
type input "$0"
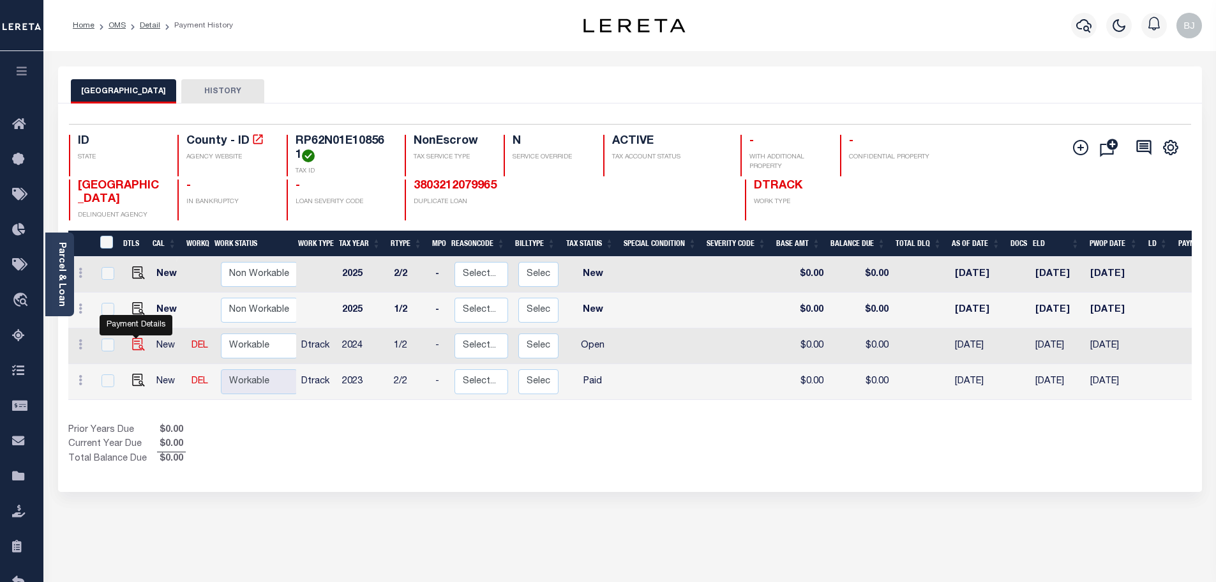
click at [132, 349] on img "" at bounding box center [138, 344] width 13 height 13
checkbox input "true"
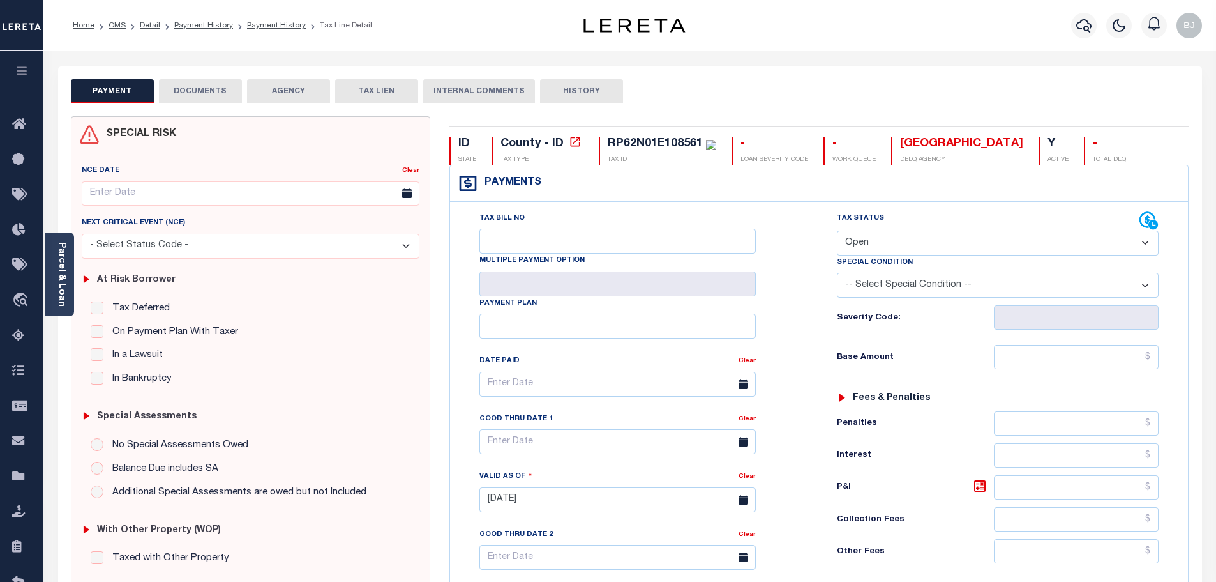
click at [979, 252] on select "- Select Status Code - Open Due/Unpaid Paid Incomplete No Tax Due Internal Refu…" at bounding box center [998, 242] width 322 height 25
select select "PYD"
click at [837, 231] on select "- Select Status Code - Open Due/Unpaid Paid Incomplete No Tax Due Internal Refu…" at bounding box center [998, 242] width 322 height 25
type input "[DATE]"
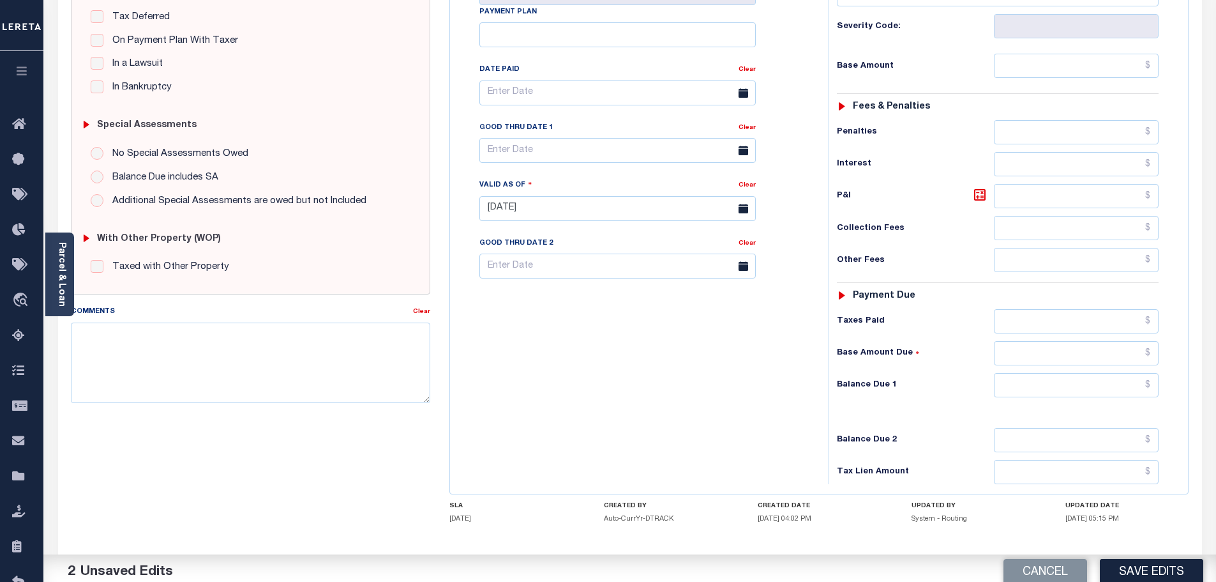
scroll to position [319, 0]
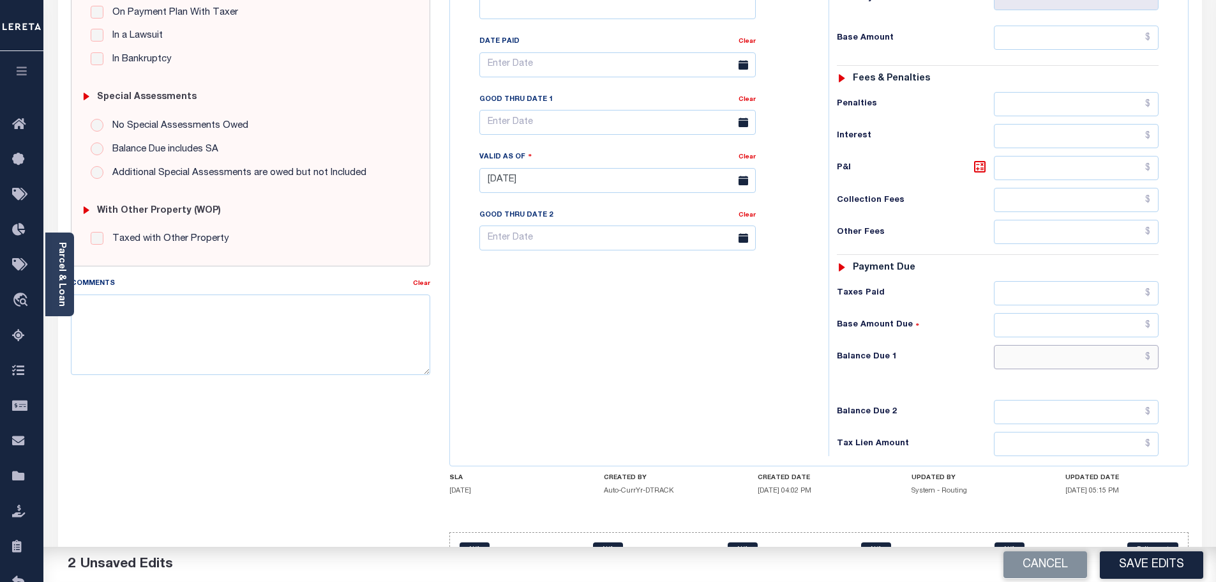
click at [1059, 365] on input "text" at bounding box center [1076, 357] width 165 height 24
type input "$0.00"
click at [407, 313] on textarea "Comments" at bounding box center [251, 334] width 360 height 80
paste textarea "Per Jenny at the tax office this is paid - bj"
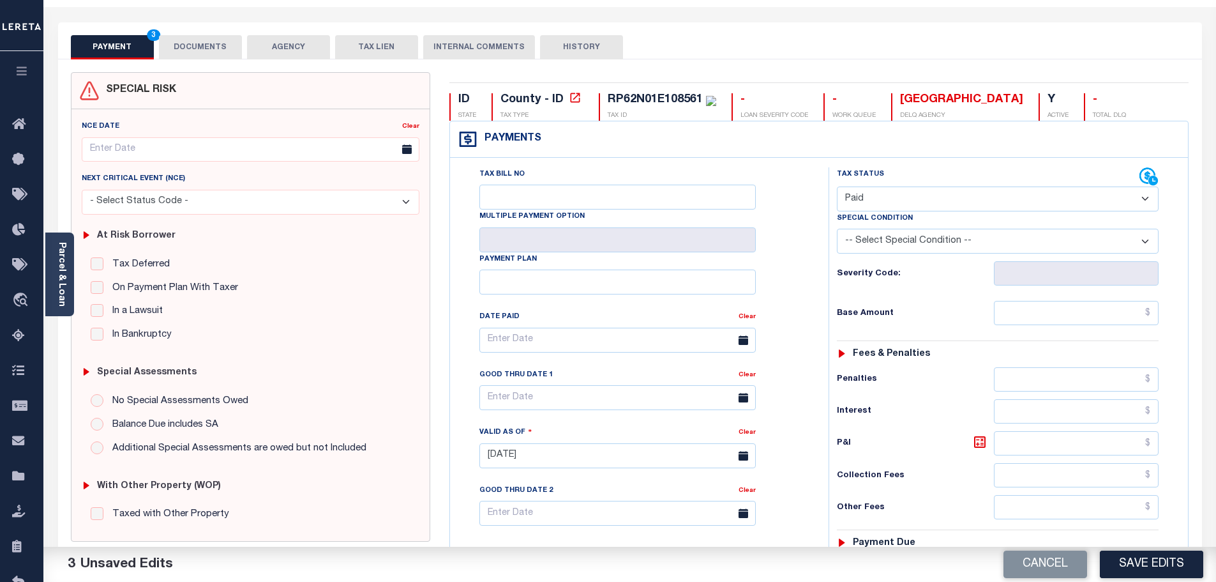
scroll to position [0, 0]
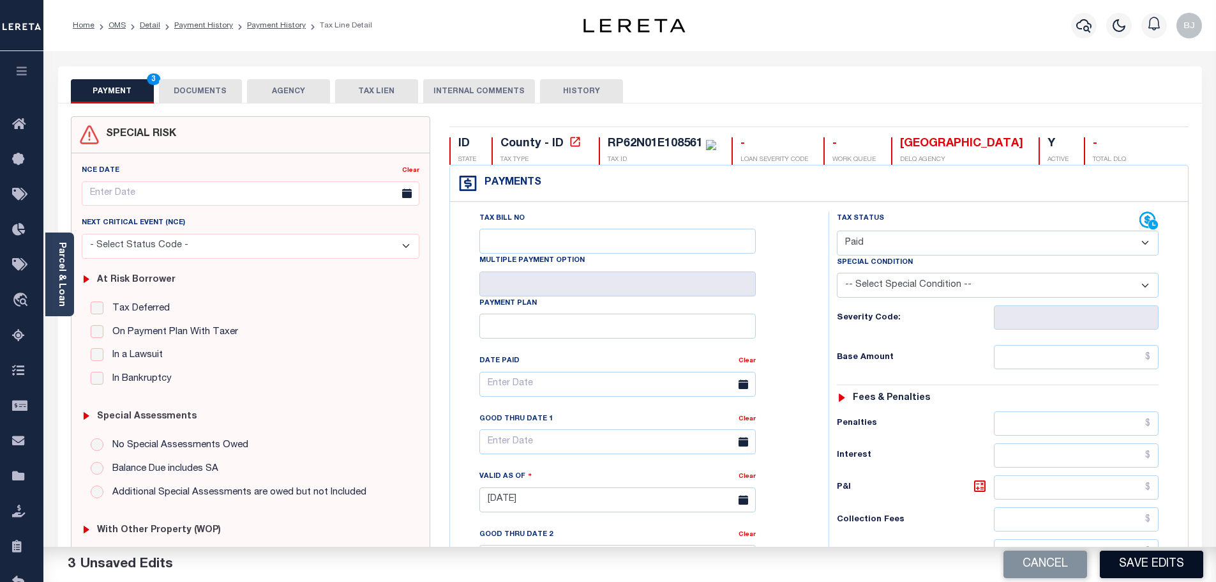
type textarea "Per Jenny at the tax office this is paid - bj"
click at [1165, 564] on button "Save Edits" at bounding box center [1151, 563] width 103 height 27
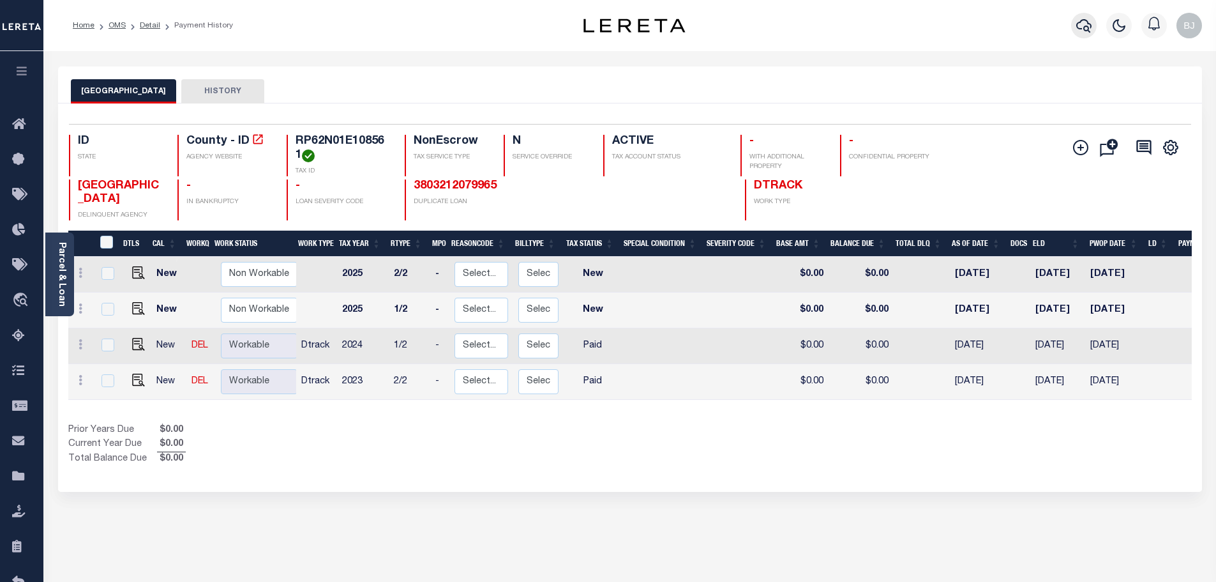
click at [1085, 28] on icon "button" at bounding box center [1083, 25] width 15 height 13
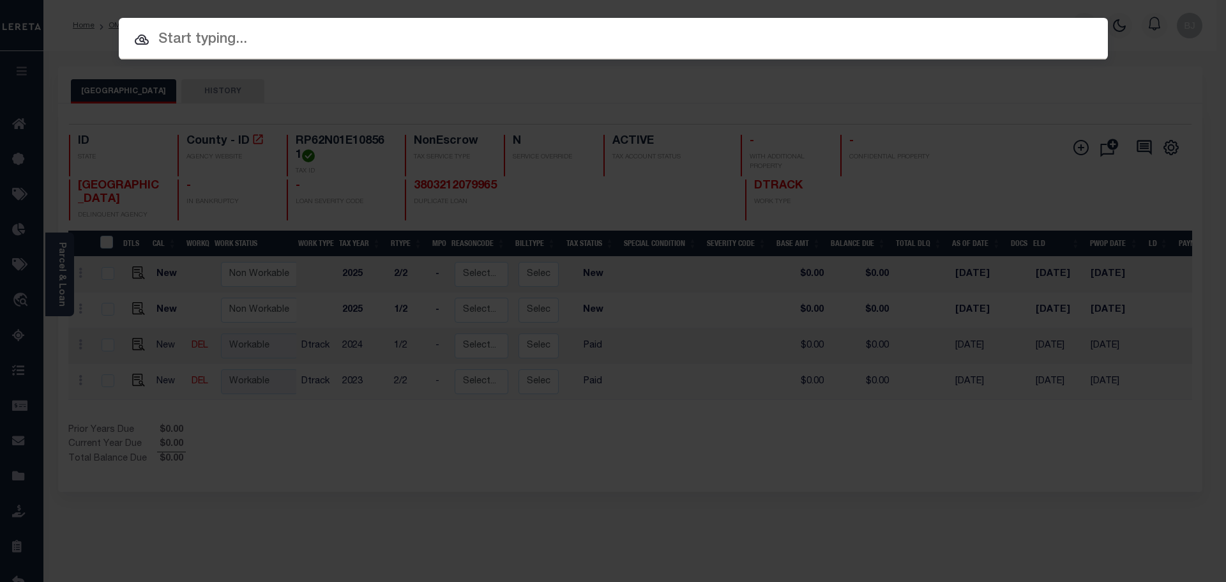
paste input "RP64N01E055401"
type input "RP64N01E055401"
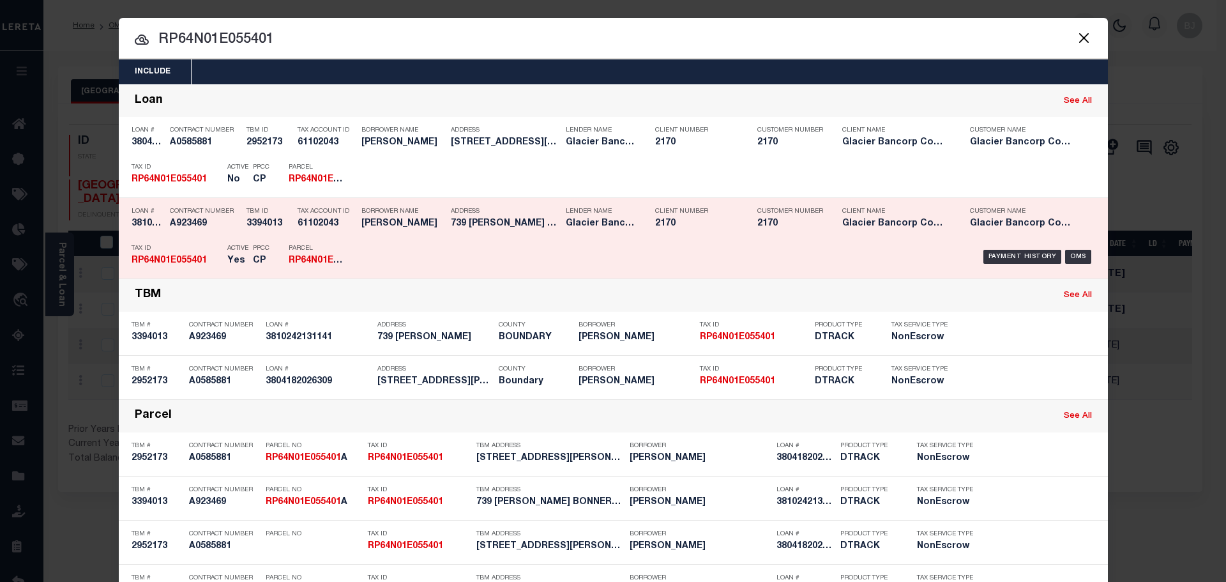
click at [472, 236] on div "Address [STREET_ADDRESS][PERSON_NAME]..." at bounding box center [505, 219] width 109 height 37
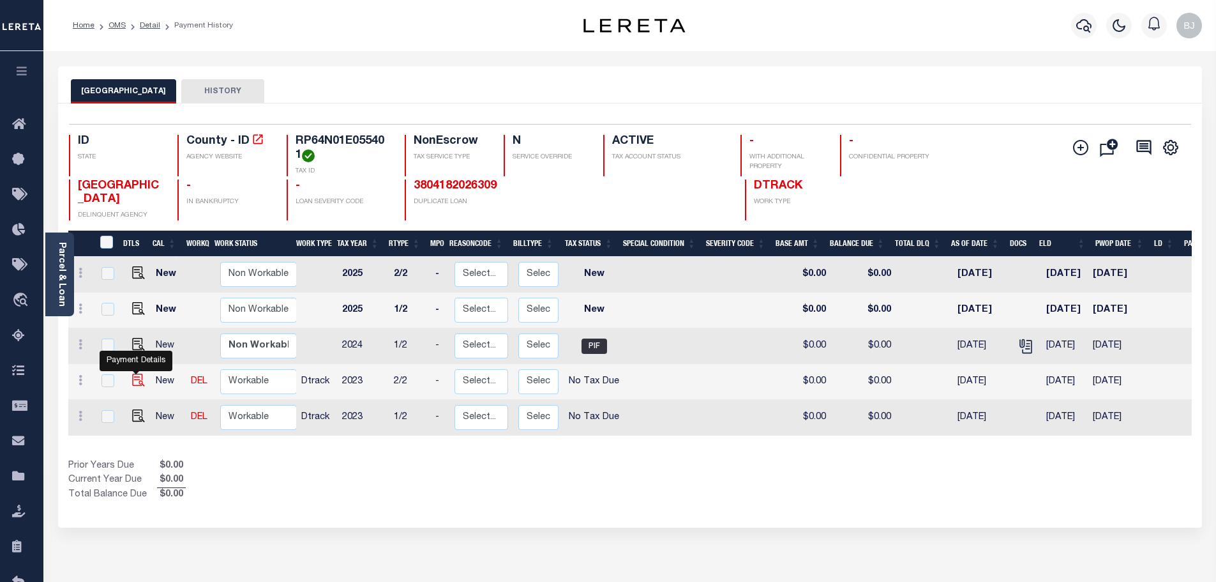
click at [133, 385] on img "" at bounding box center [138, 379] width 13 height 13
checkbox input "true"
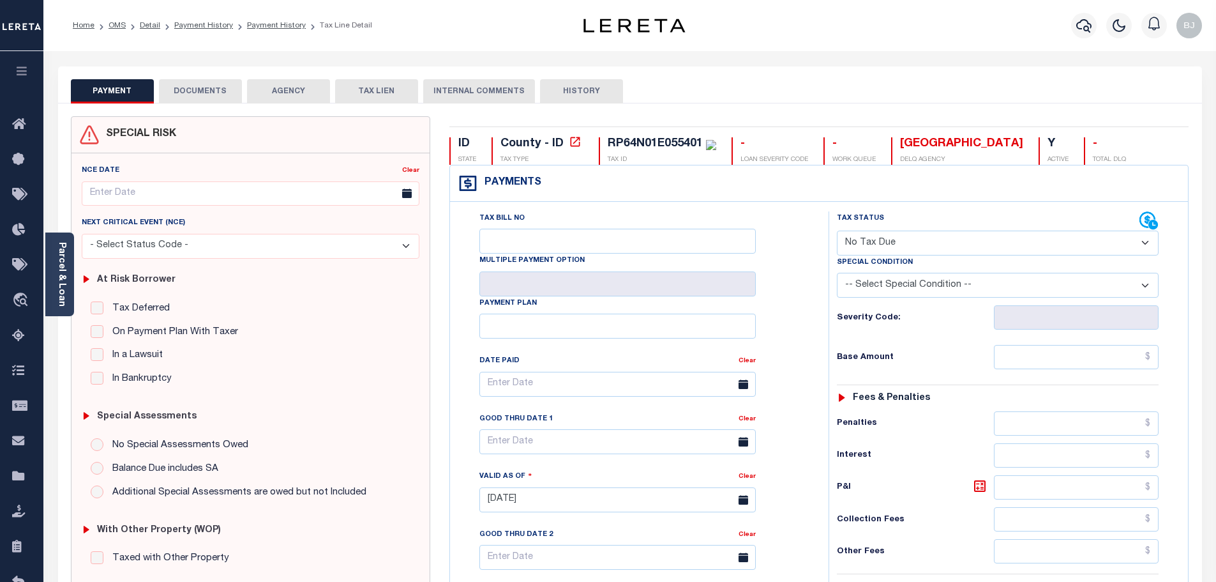
click at [864, 241] on select "- Select Status Code - Open Due/Unpaid Paid Incomplete No Tax Due Internal Refu…" at bounding box center [998, 242] width 322 height 25
select select "PYD"
click at [837, 231] on select "- Select Status Code - Open Due/Unpaid Paid Incomplete No Tax Due Internal Refu…" at bounding box center [998, 242] width 322 height 25
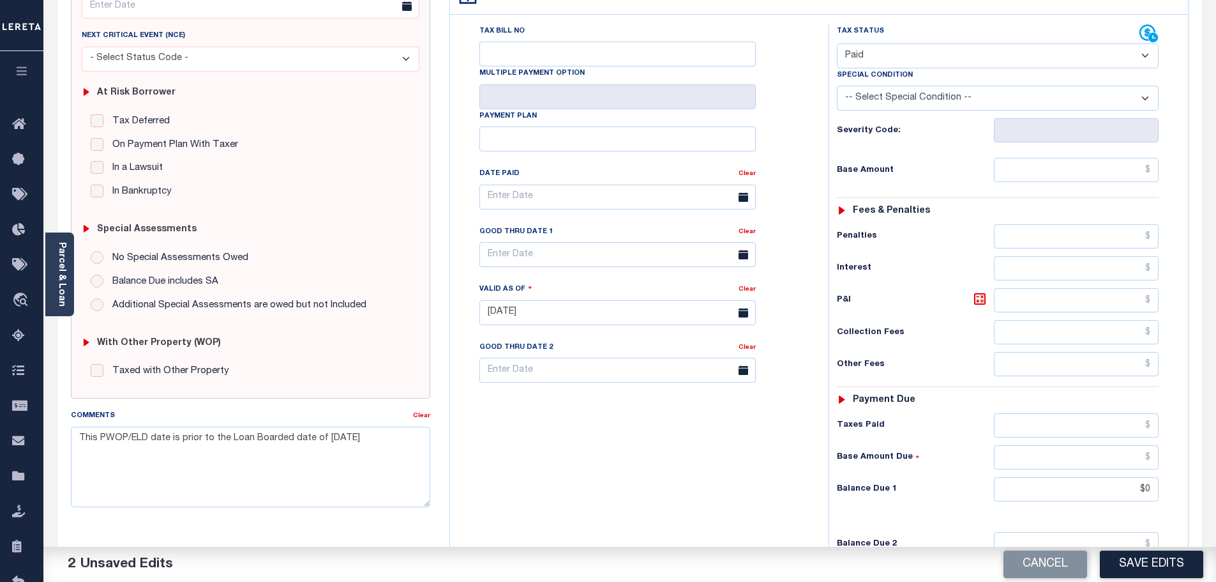
scroll to position [192, 0]
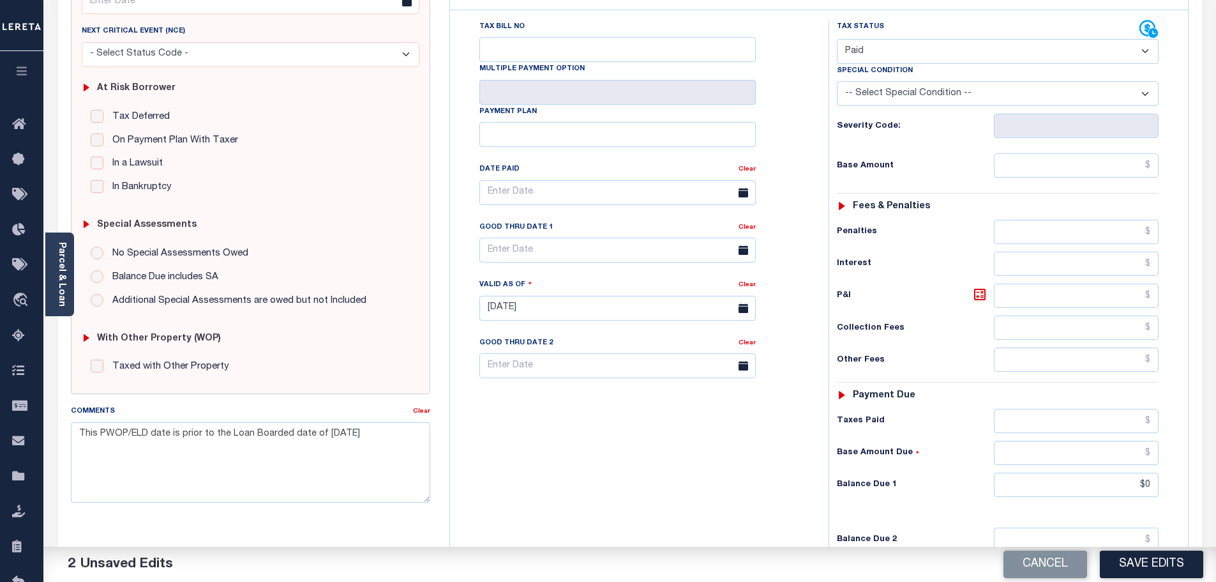
drag, startPoint x: 459, startPoint y: 455, endPoint x: 931, endPoint y: 497, distance: 473.7
click at [531, 454] on div "Tax Bill No Multiple Payment Option Payment Plan Clear" at bounding box center [636, 302] width 366 height 564
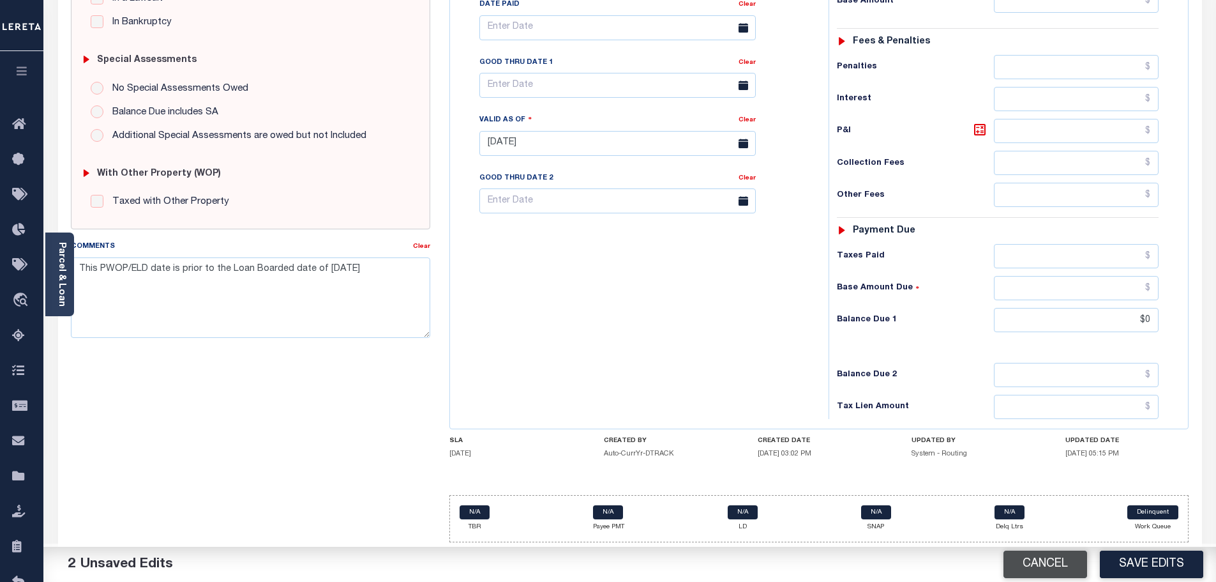
click at [1048, 577] on button "Cancel" at bounding box center [1046, 563] width 84 height 27
type input "01/31/2025"
select select "NTX"
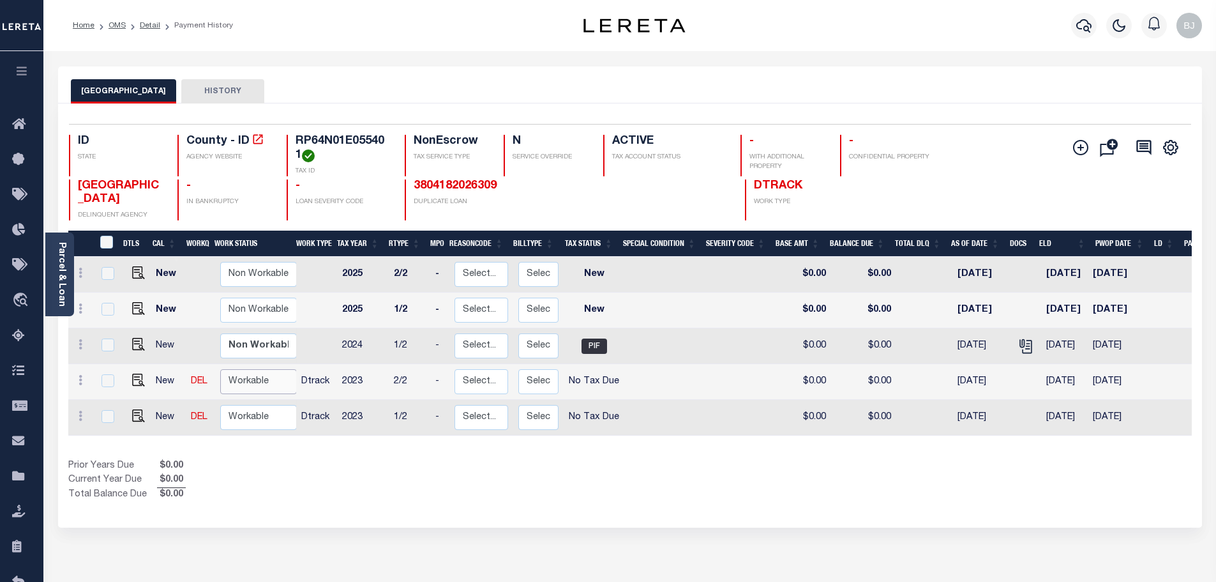
click at [255, 391] on select "Non Workable Workable" at bounding box center [258, 381] width 77 height 25
checkbox input "true"
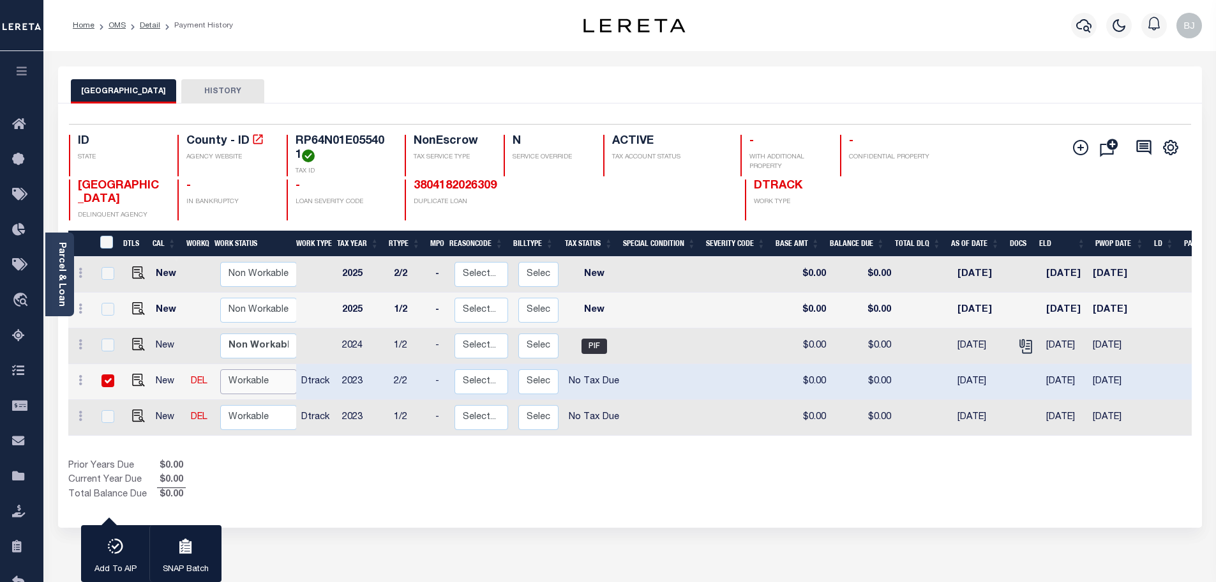
select select "true"
click at [220, 371] on select "Non Workable Workable" at bounding box center [258, 381] width 77 height 25
checkbox input "false"
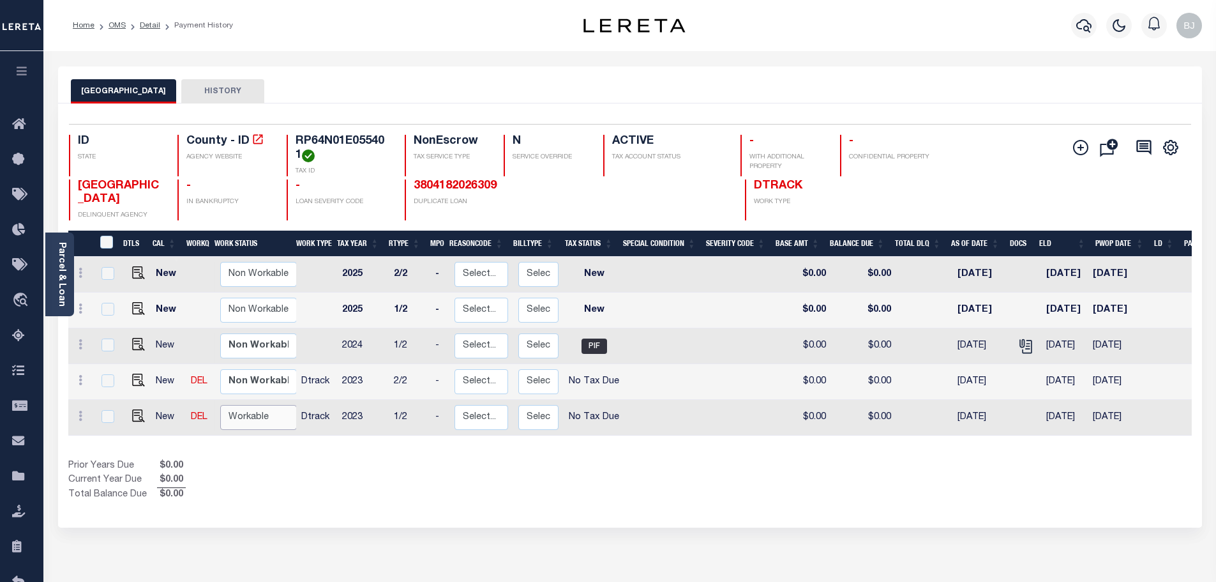
click at [257, 417] on select "Non Workable Workable" at bounding box center [258, 417] width 77 height 25
checkbox input "true"
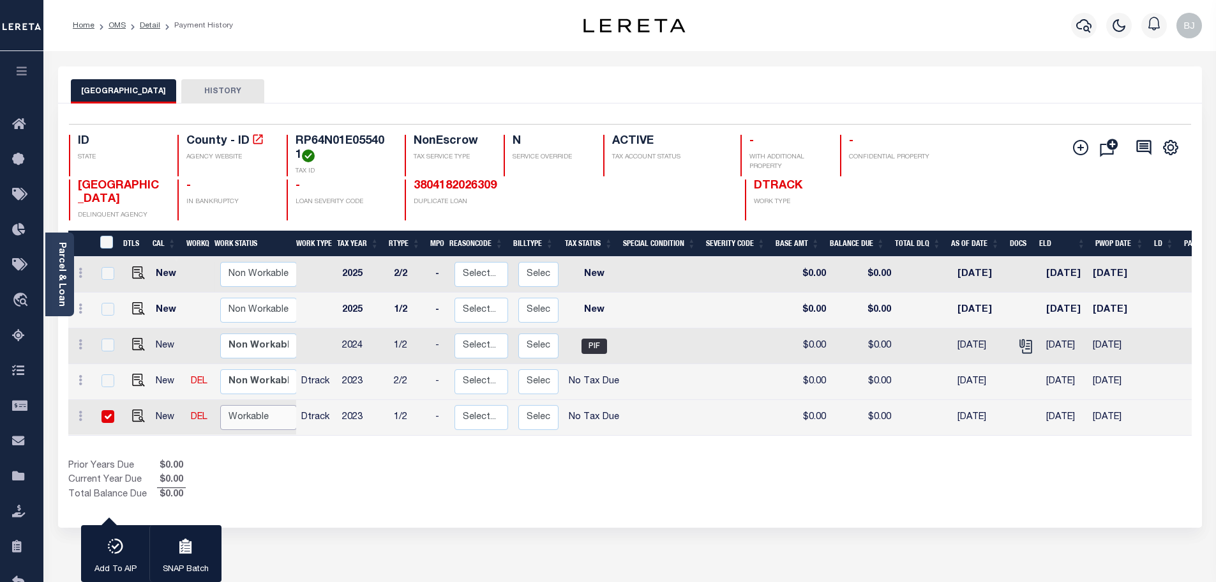
select select "true"
click at [220, 407] on select "Non Workable Workable" at bounding box center [258, 417] width 77 height 25
checkbox input "false"
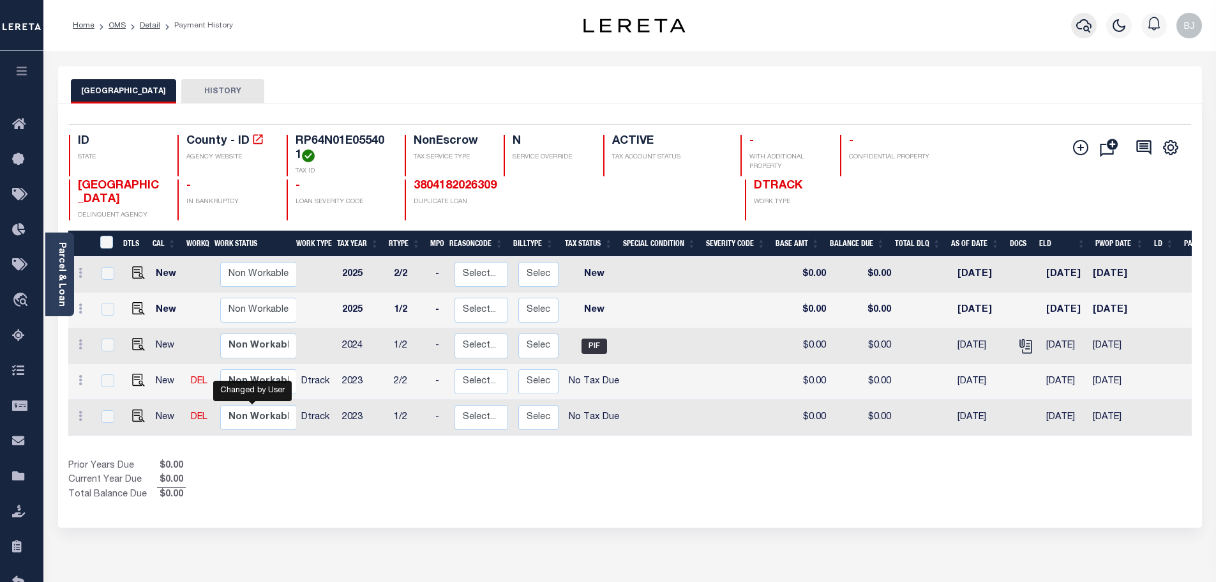
click at [1085, 27] on icon "button" at bounding box center [1083, 25] width 15 height 13
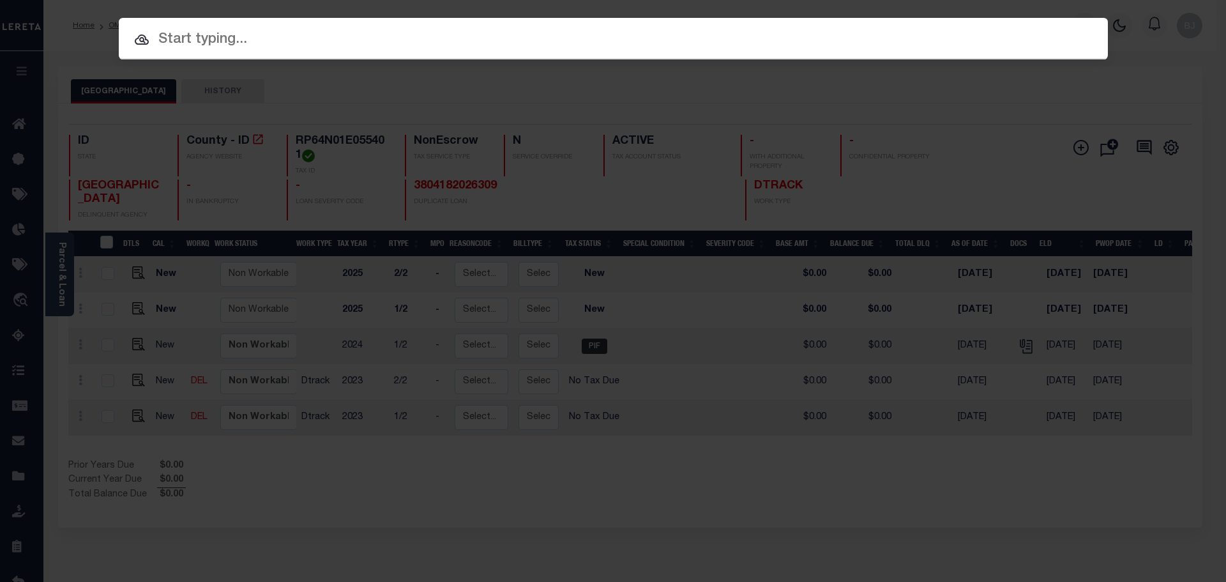
paste input "4004190017789"
type input "4004190017789"
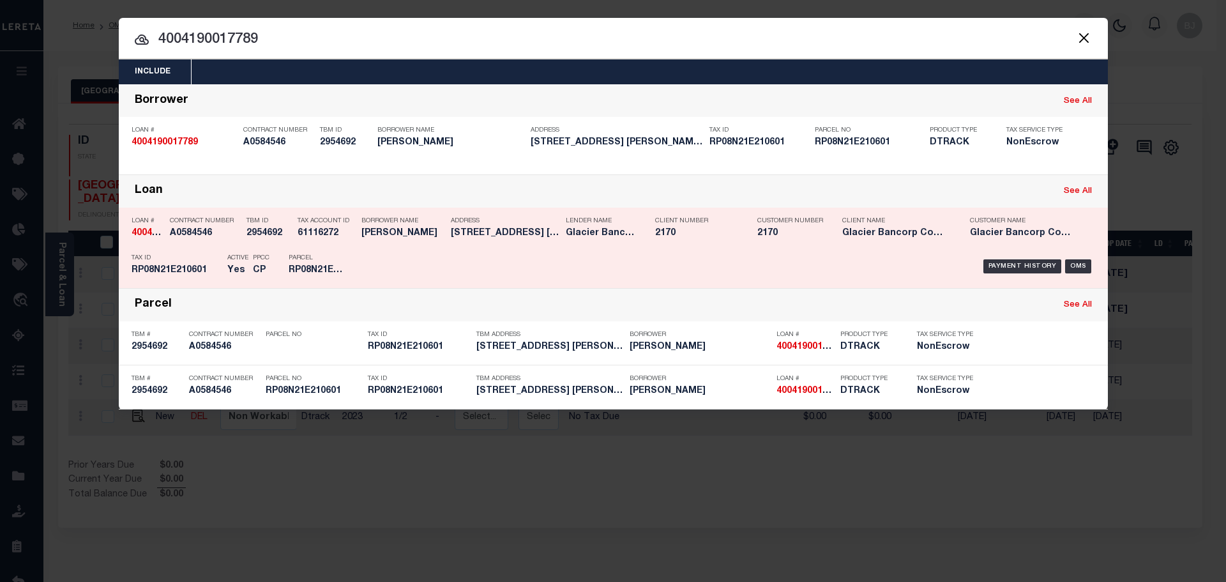
click at [622, 254] on div "Payment History OMS" at bounding box center [730, 266] width 730 height 37
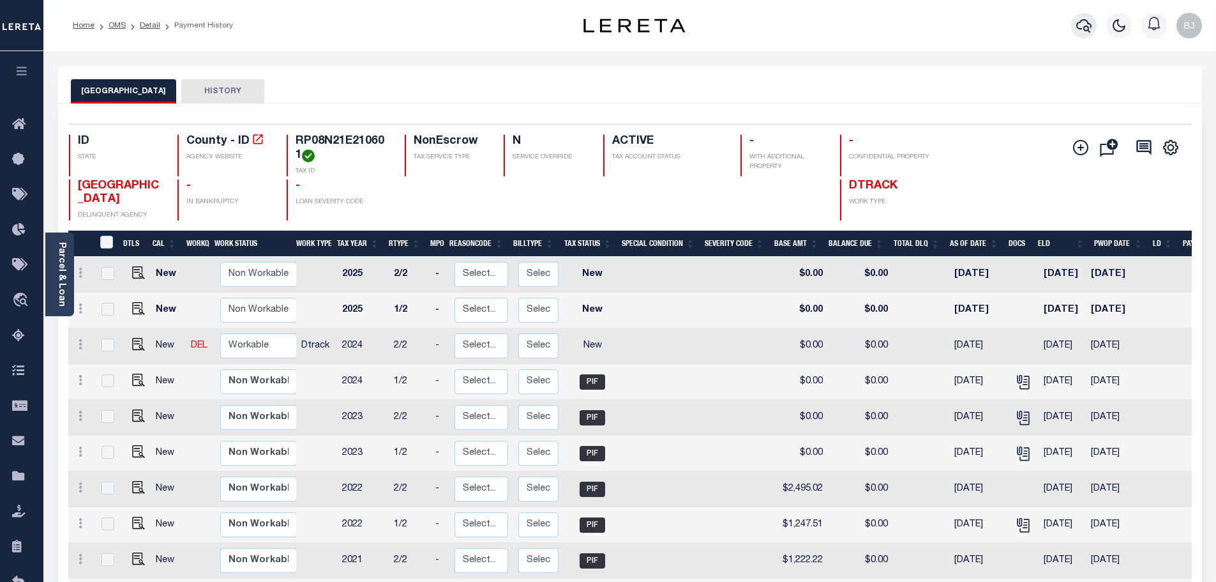
click at [1082, 33] on icon "button" at bounding box center [1083, 25] width 15 height 15
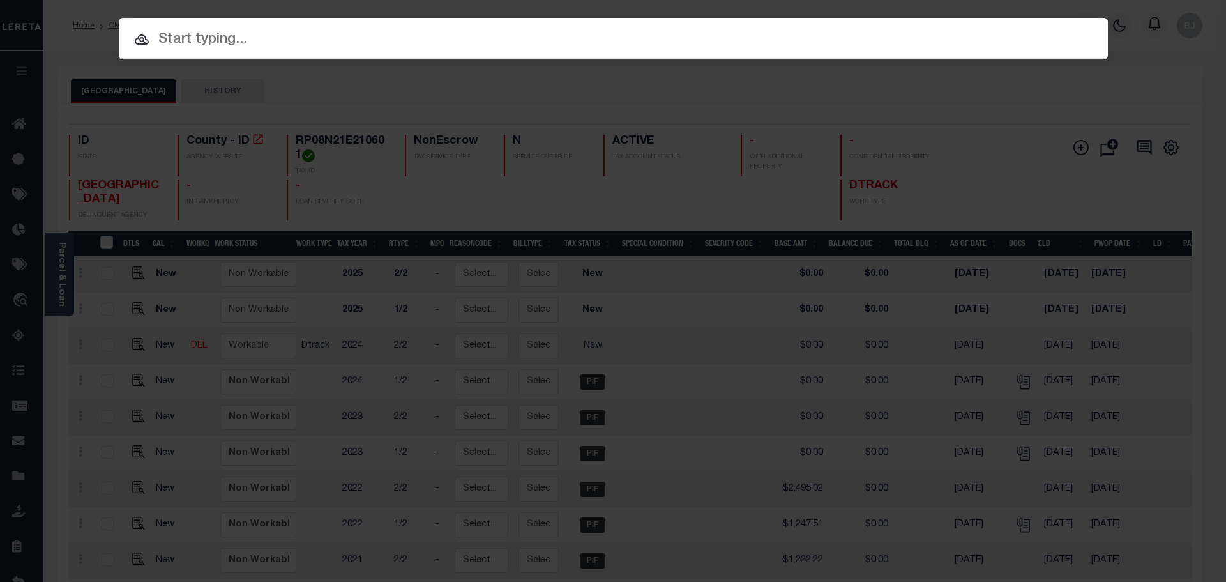
paste input "RP006650010070"
type input "RP006650010070"
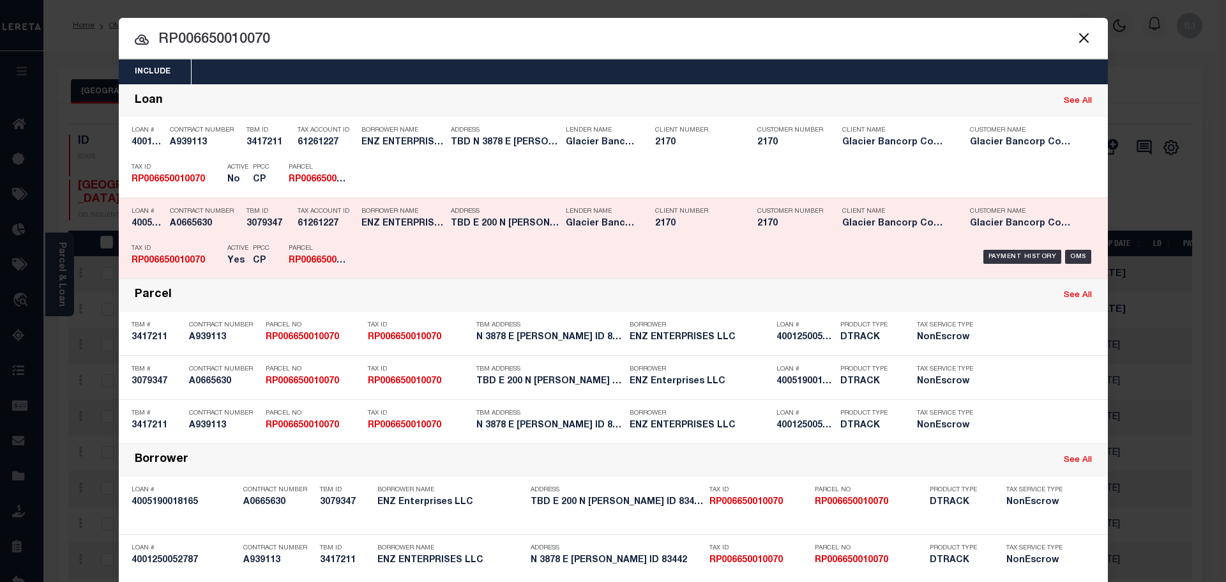
click at [388, 252] on div "Payment History OMS" at bounding box center [730, 256] width 730 height 37
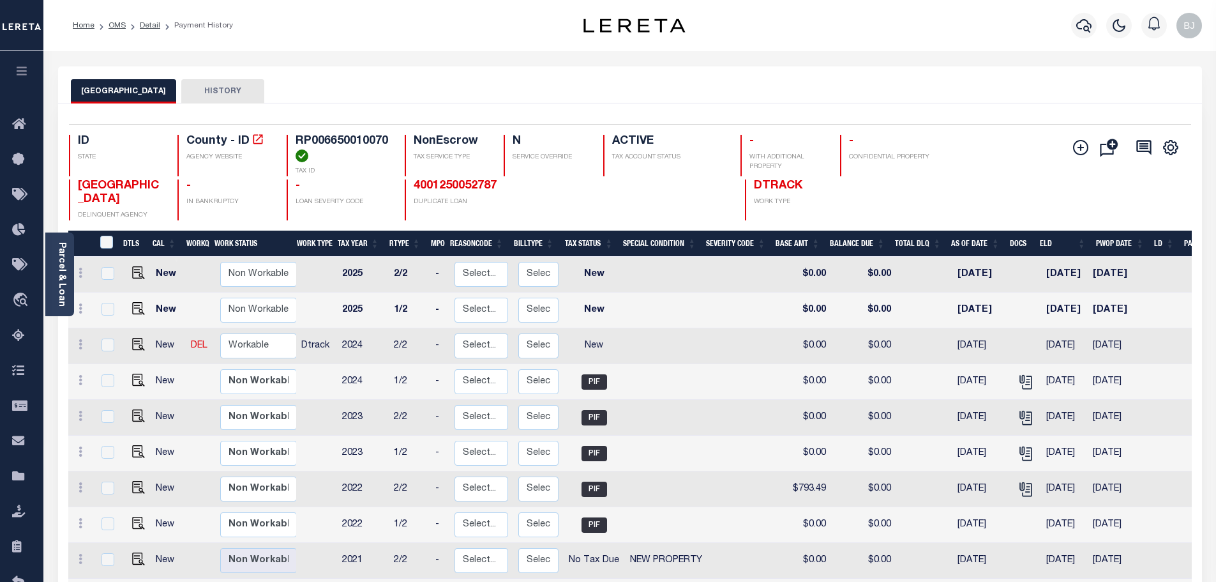
click at [347, 121] on div "Selected 12 Results 1 Items per page 25 50 100 ID STATE TAX ID N" at bounding box center [630, 440] width 1144 height 674
click at [344, 138] on h4 "RP006650010070" at bounding box center [343, 148] width 94 height 27
copy h4 "RP006650010070"
click at [128, 348] on link at bounding box center [135, 345] width 19 height 9
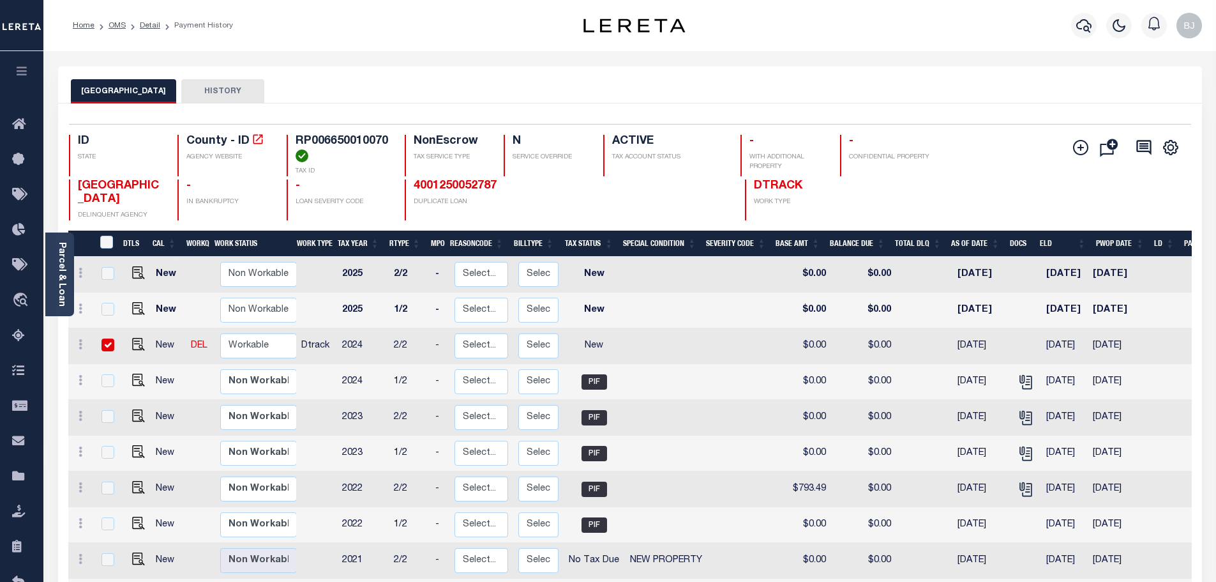
checkbox input "true"
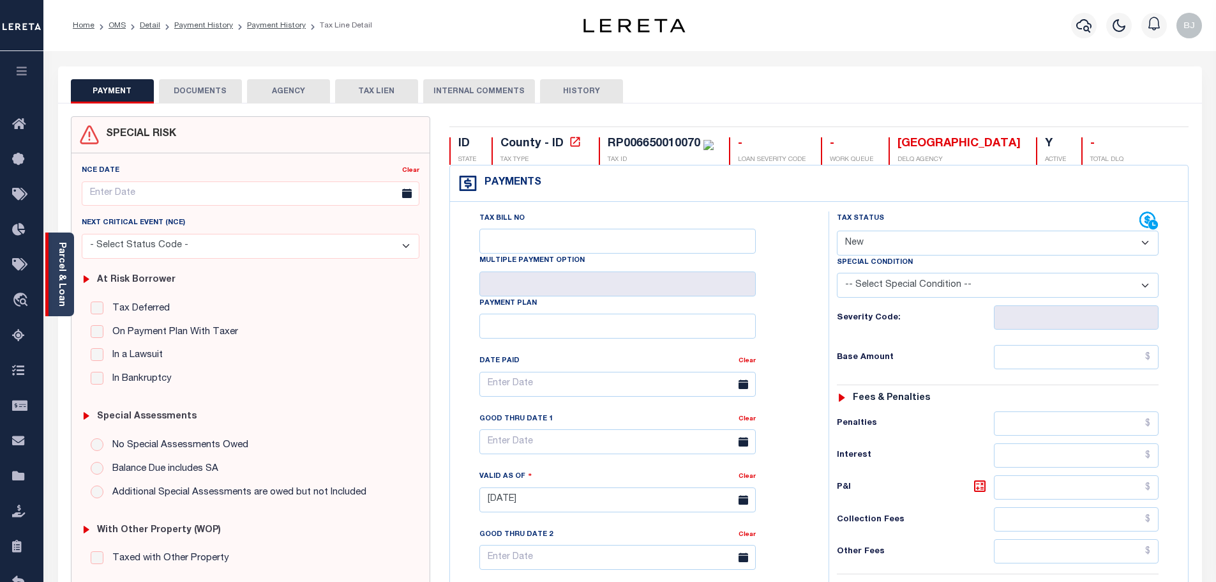
click at [52, 282] on div "Parcel & Loan" at bounding box center [59, 274] width 29 height 84
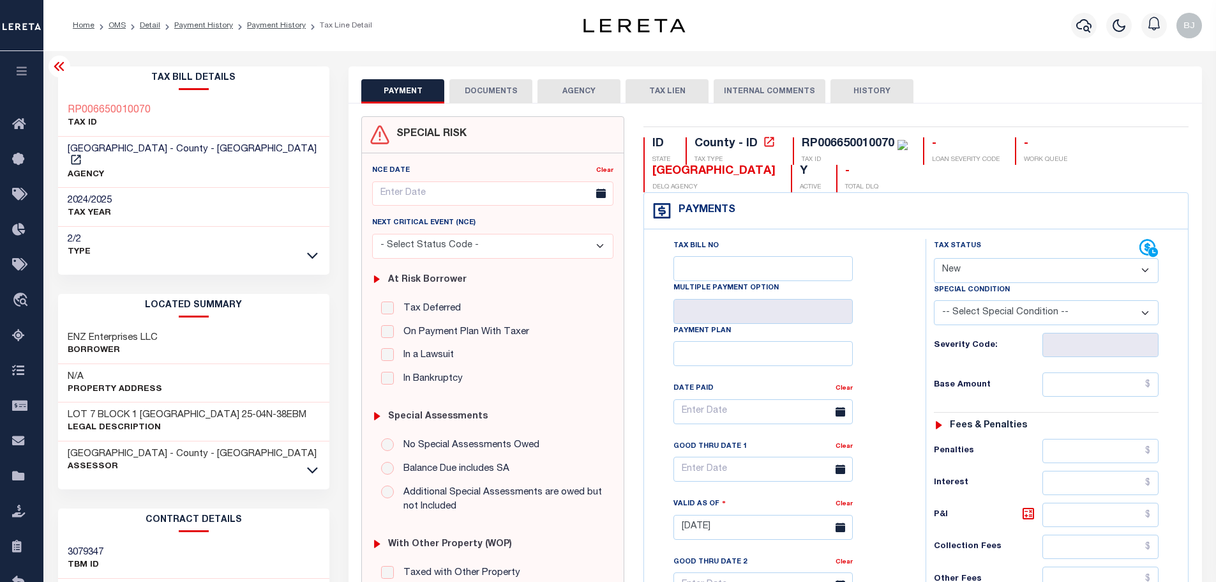
drag, startPoint x: 953, startPoint y: 268, endPoint x: 960, endPoint y: 272, distance: 8.0
click at [953, 268] on select "- Select Status Code - Open Due/Unpaid Paid Incomplete No Tax Due Internal Refu…" at bounding box center [1046, 270] width 225 height 25
select select "PYD"
click at [934, 259] on select "- Select Status Code - Open Due/Unpaid Paid Incomplete No Tax Due Internal Refu…" at bounding box center [1046, 270] width 225 height 25
type input "[DATE]"
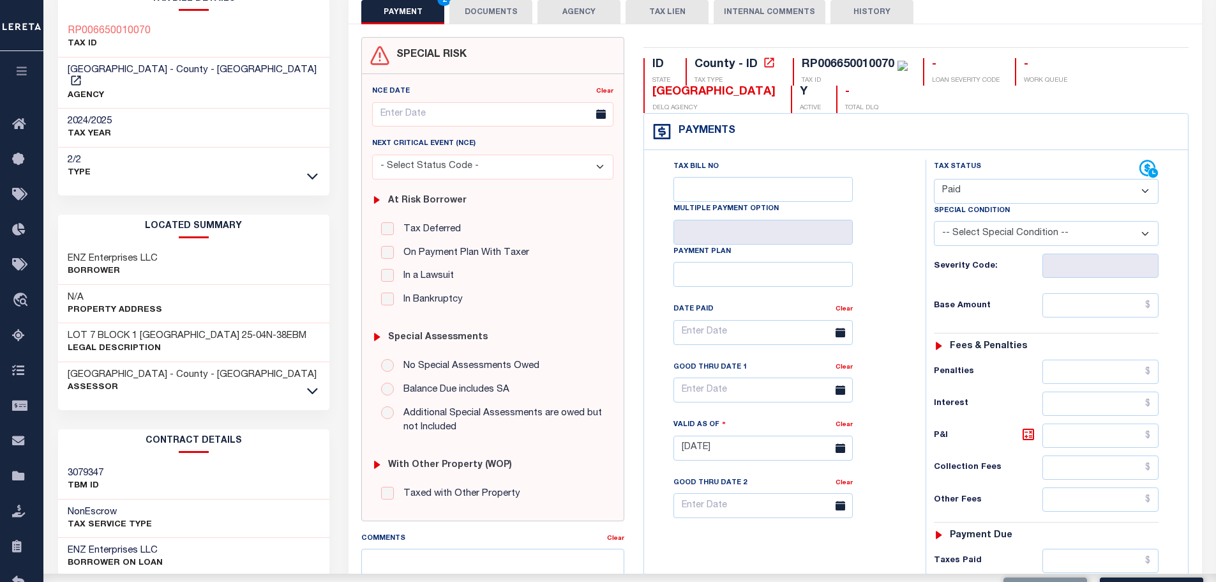
scroll to position [192, 0]
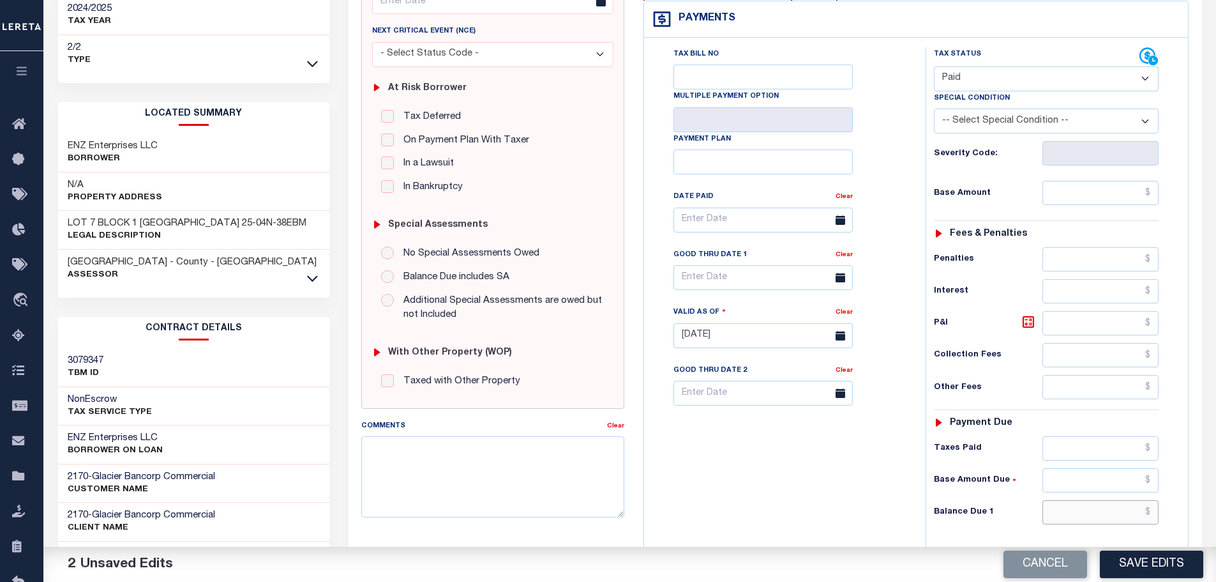
click at [1105, 511] on input "text" at bounding box center [1101, 512] width 117 height 24
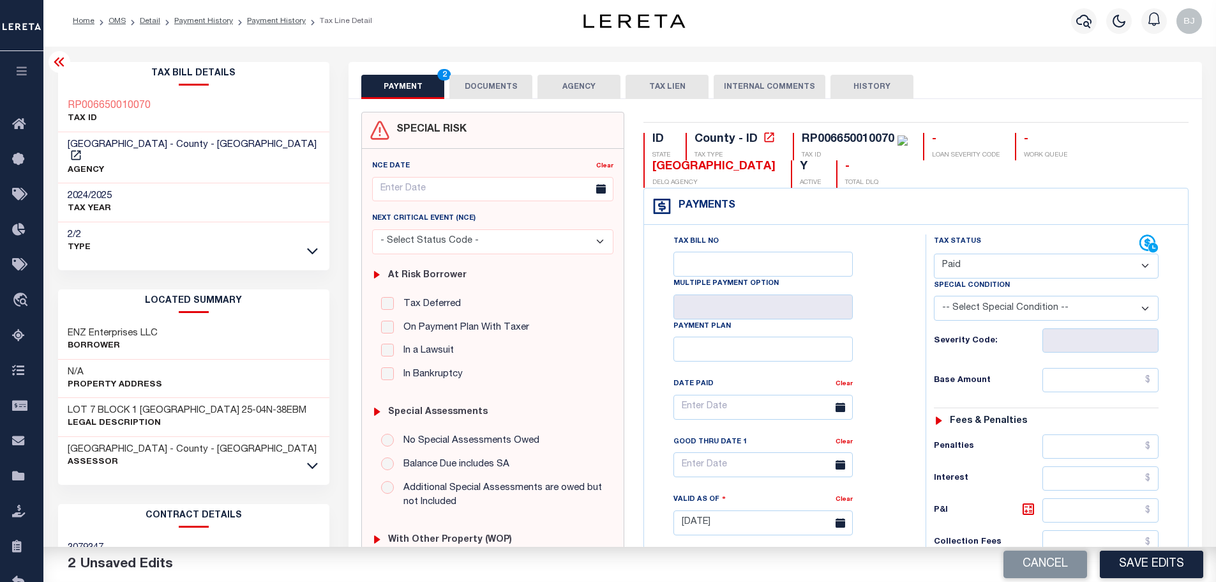
scroll to position [0, 0]
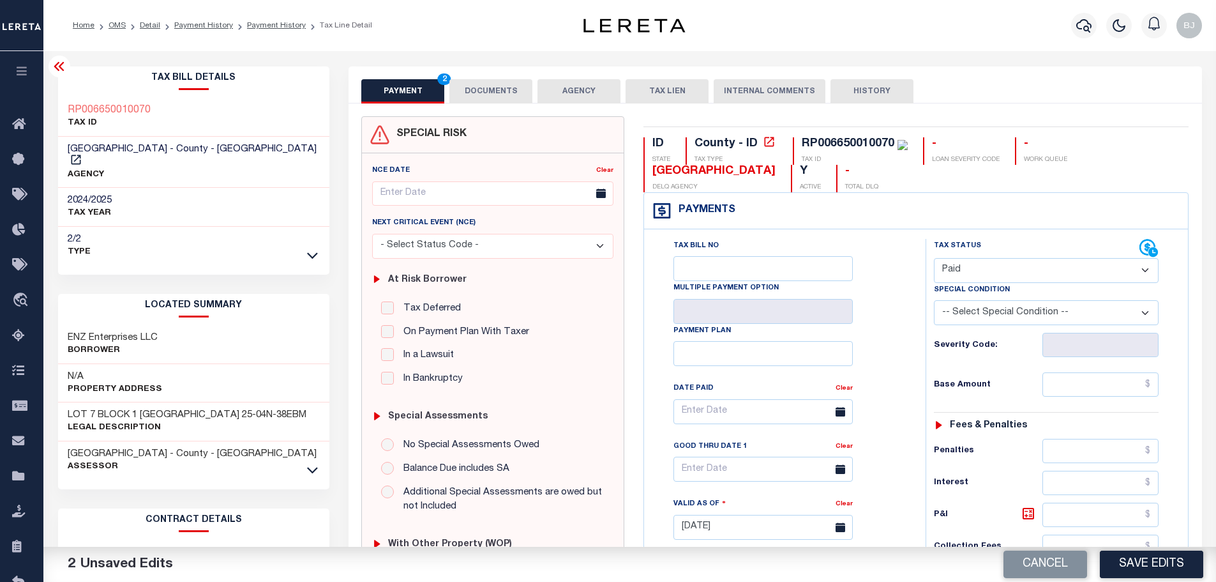
type input "$0.00"
drag, startPoint x: 476, startPoint y: 83, endPoint x: 488, endPoint y: 95, distance: 17.2
click at [476, 83] on button "DOCUMENTS" at bounding box center [490, 91] width 83 height 24
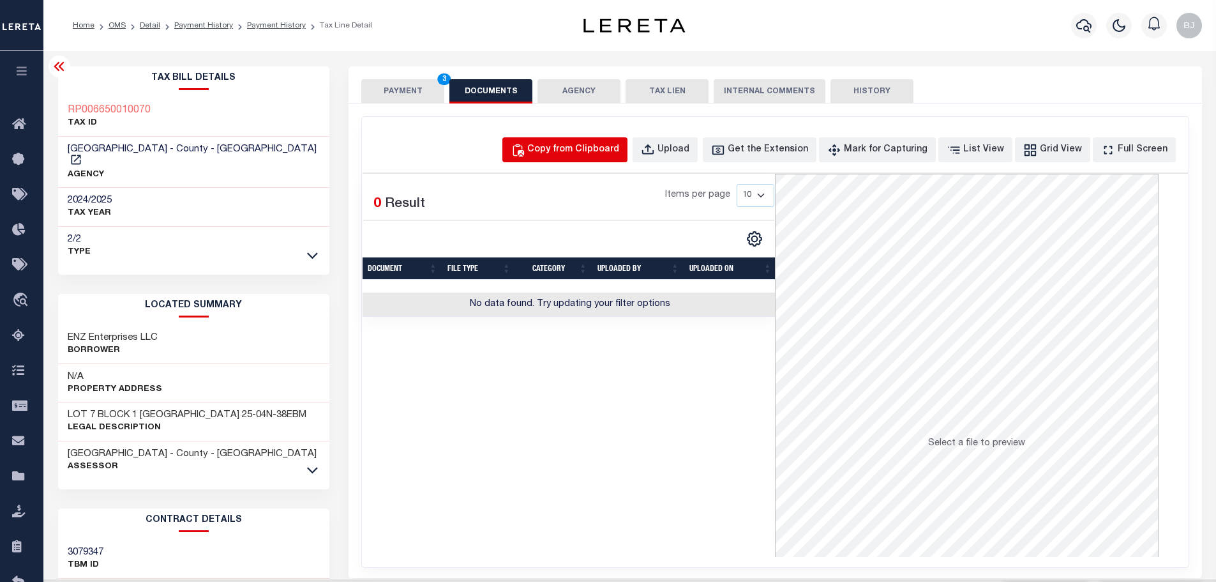
click at [613, 152] on div "Copy from Clipboard" at bounding box center [573, 150] width 92 height 14
select select "POP"
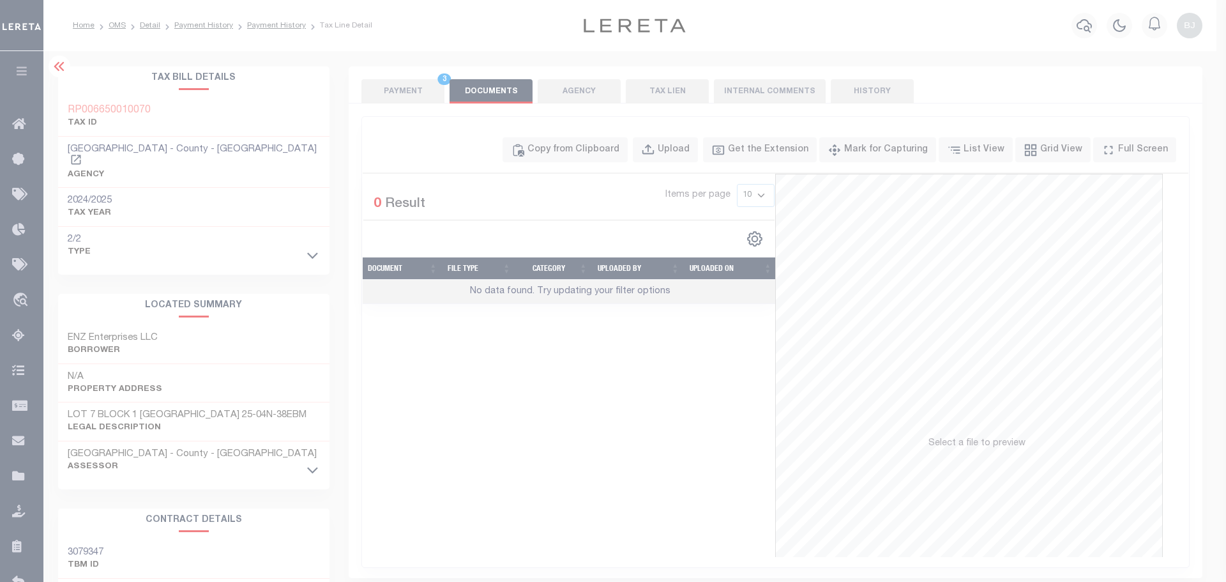
drag, startPoint x: 647, startPoint y: 242, endPoint x: 651, endPoint y: 266, distance: 23.9
click at [0, 0] on label "Paste copied image or file into this box" at bounding box center [0, 0] width 0 height 0
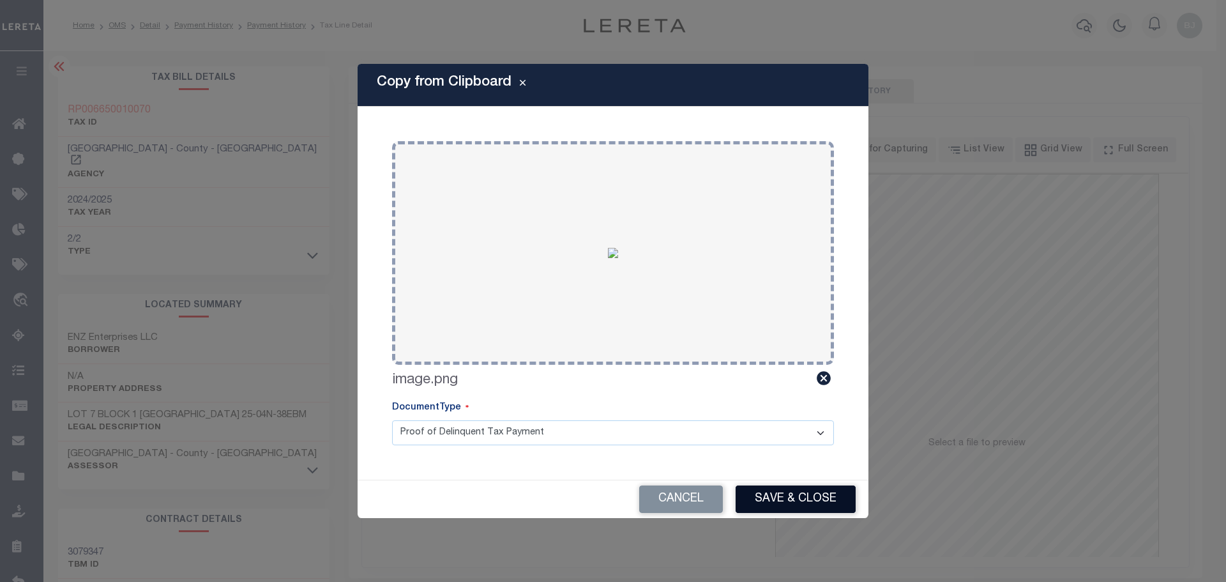
click at [773, 503] on button "Save & Close" at bounding box center [796, 498] width 120 height 27
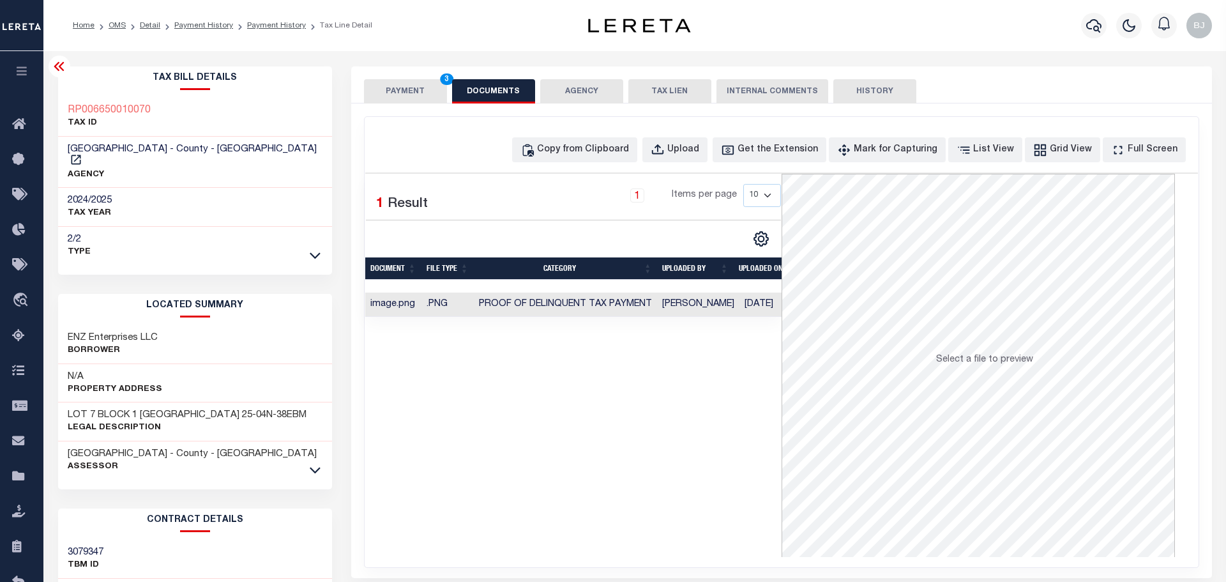
click at [400, 89] on button "PAYMENT 3" at bounding box center [405, 91] width 83 height 24
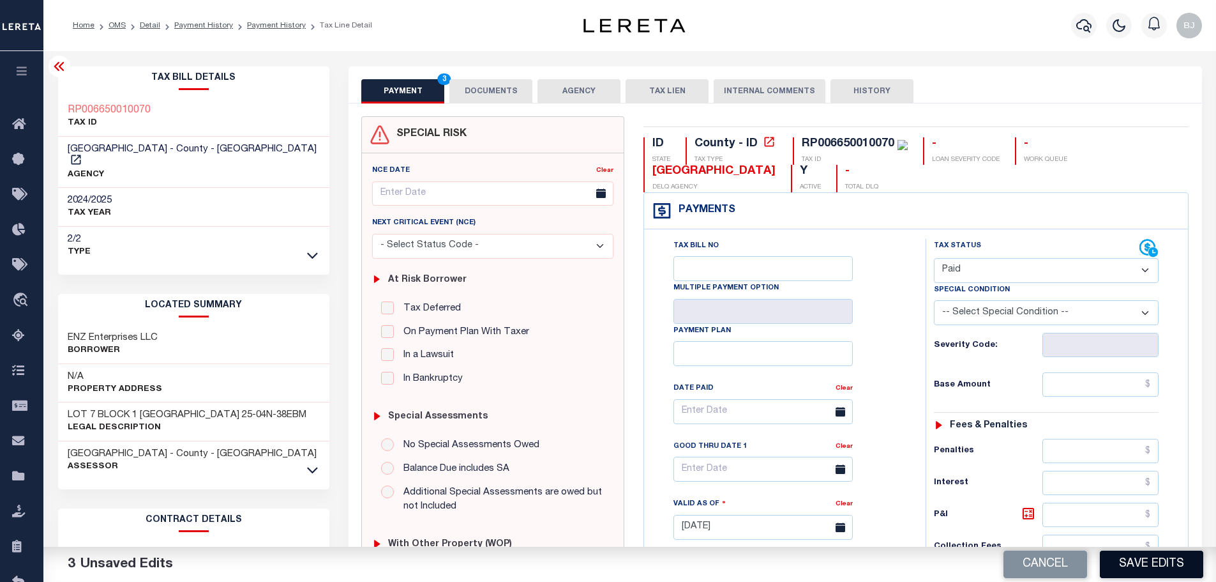
click at [1196, 572] on button "Save Edits" at bounding box center [1151, 563] width 103 height 27
checkbox input "false"
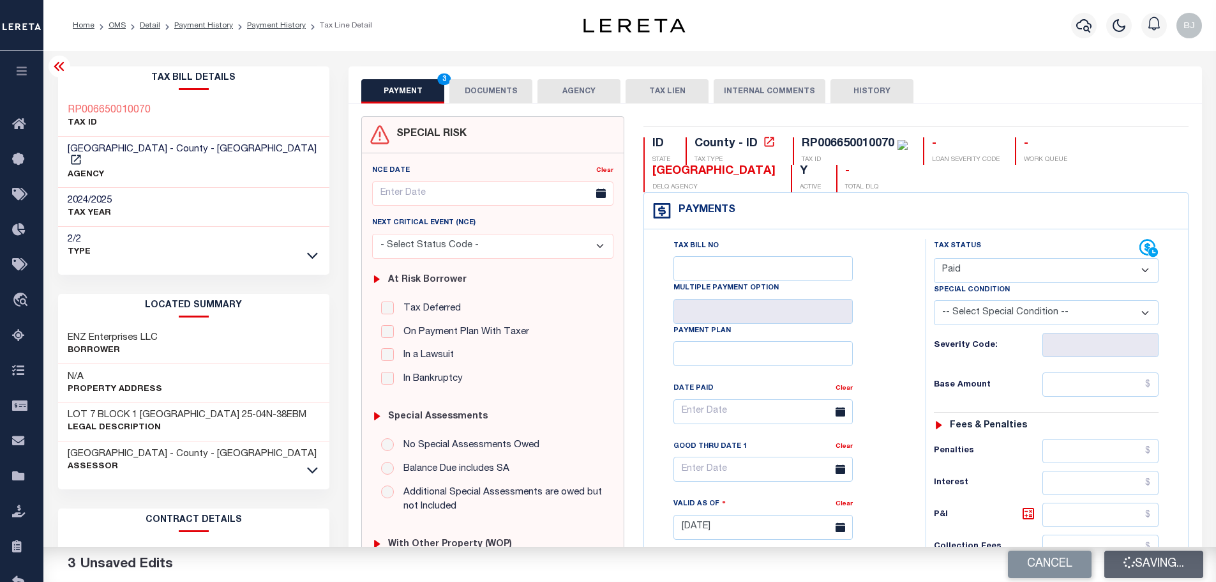
type input "$0"
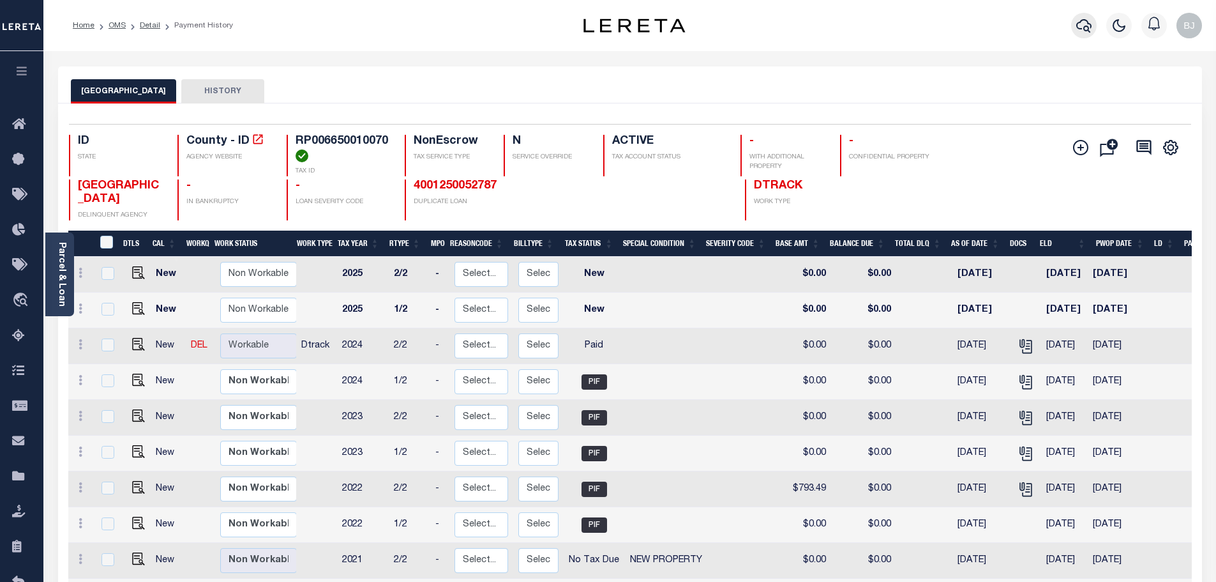
click at [1080, 30] on icon "button" at bounding box center [1083, 25] width 15 height 13
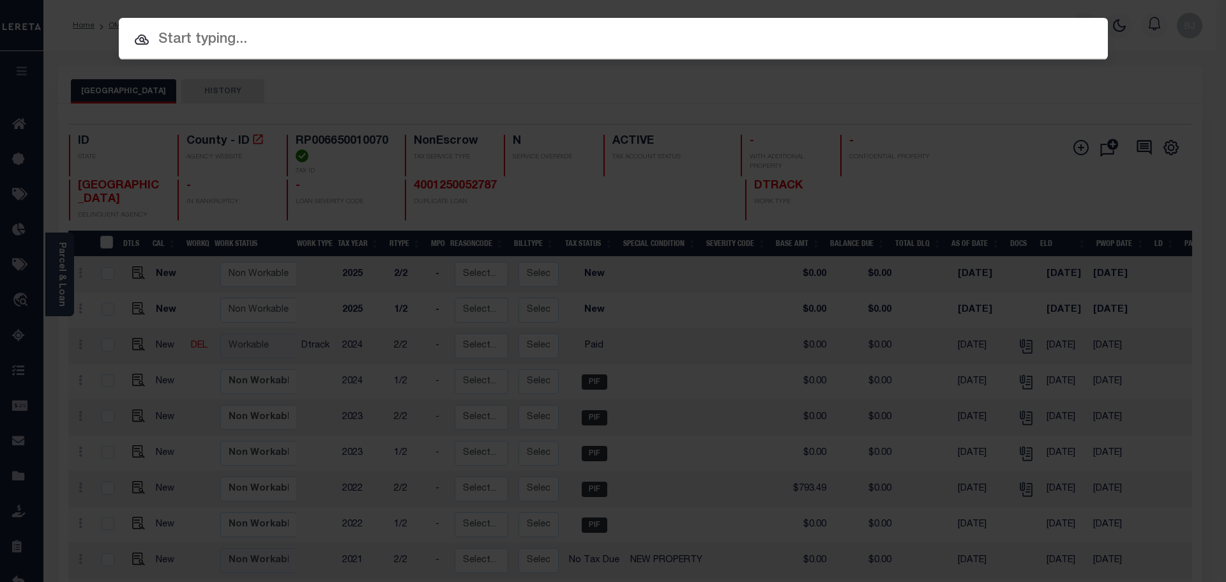
paste input "RPA0005014003C"
type input "RPA0005014003C"
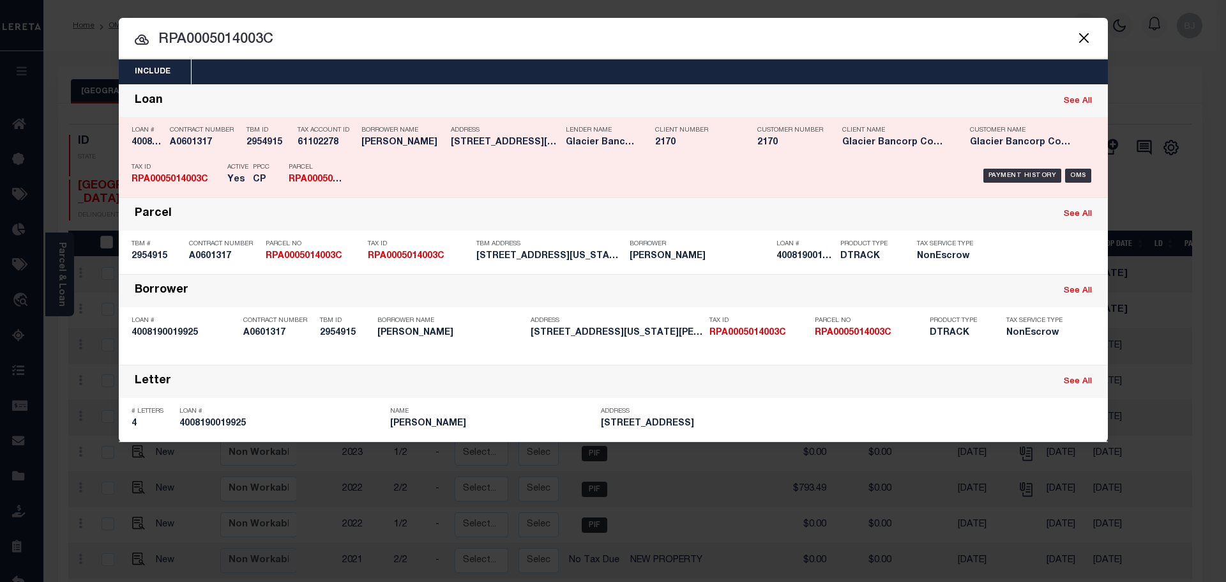
click at [471, 156] on div "Address 101 IDAHO AVE RIGBY ID 834420000" at bounding box center [505, 138] width 109 height 37
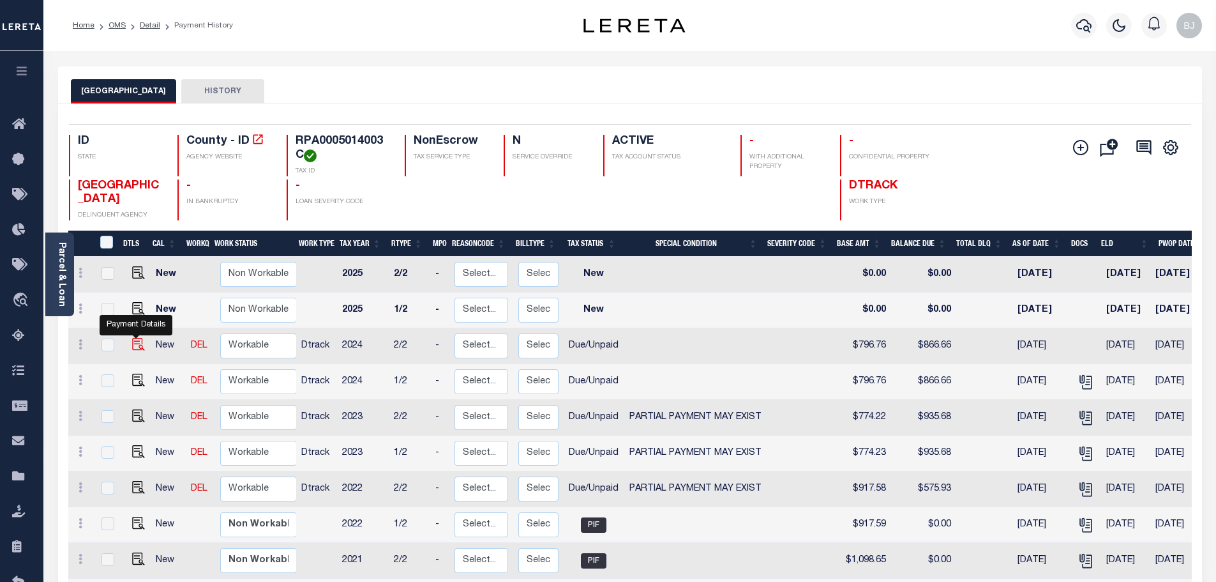
click at [133, 342] on img "" at bounding box center [138, 344] width 13 height 13
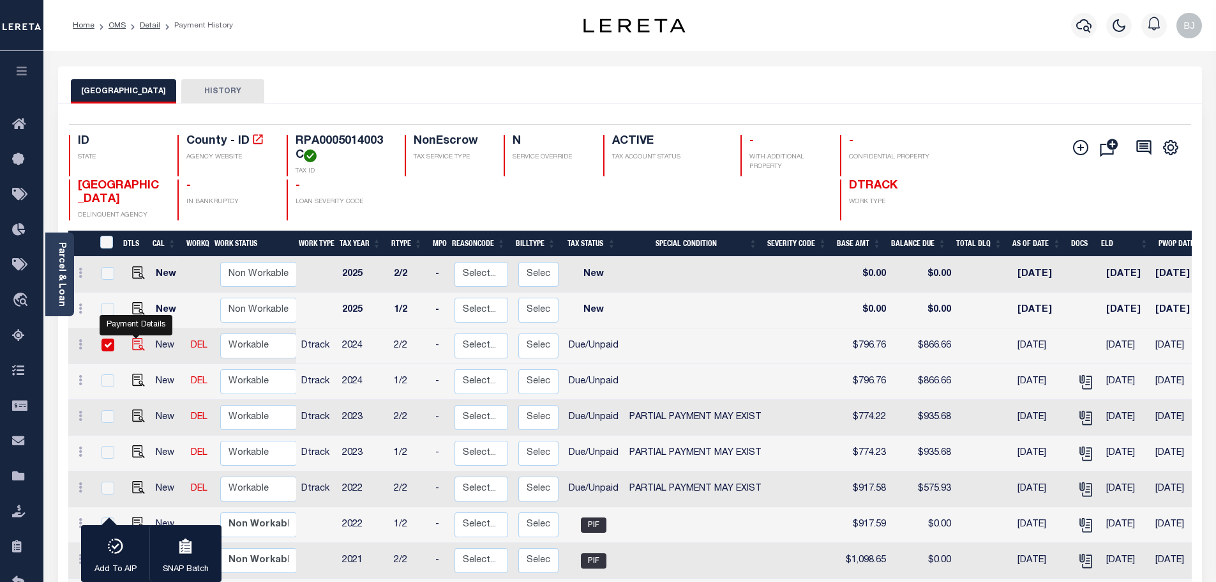
checkbox input "true"
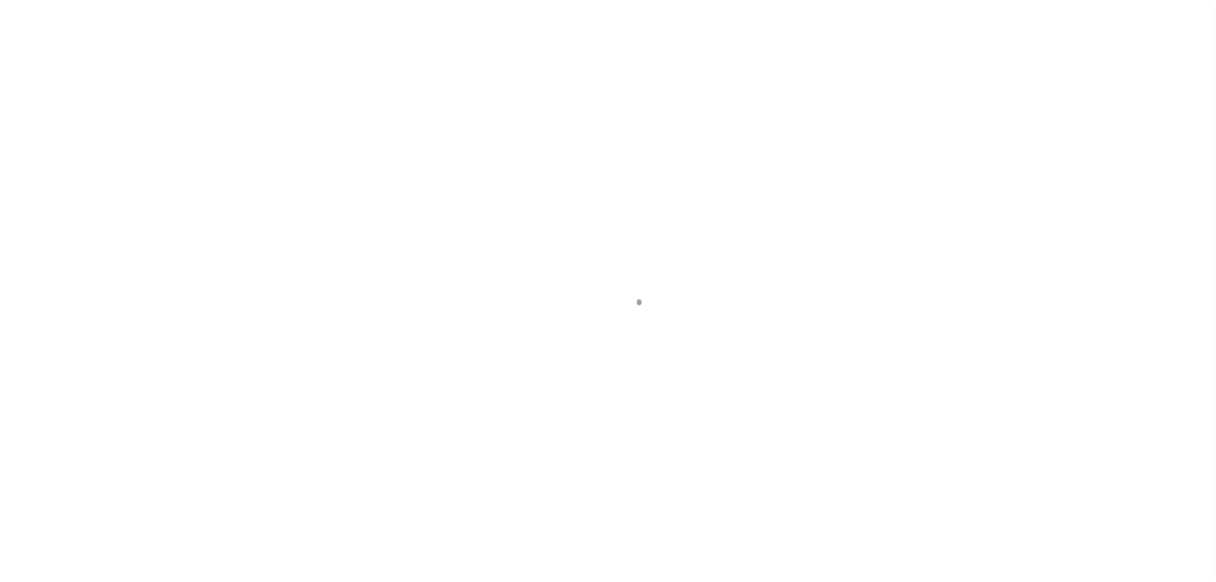
select select "DUE"
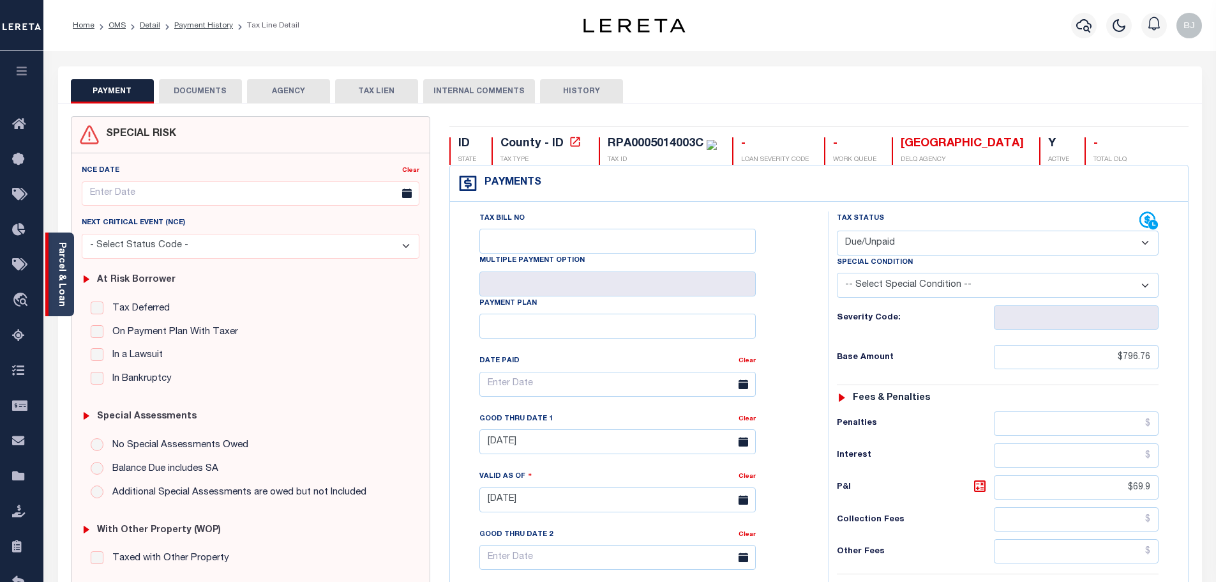
click at [59, 271] on link "Parcel & Loan" at bounding box center [61, 274] width 9 height 64
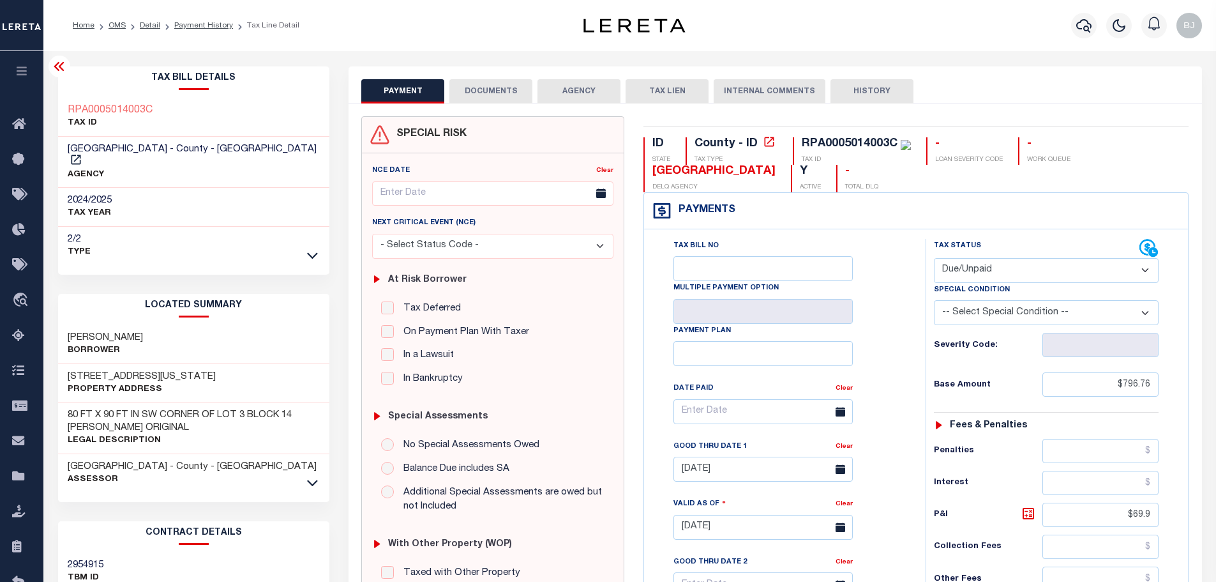
click at [827, 143] on div "RPA0005014003C" at bounding box center [850, 143] width 96 height 11
copy div "RPA0005014003C"
click at [1078, 32] on icon "button" at bounding box center [1083, 25] width 15 height 15
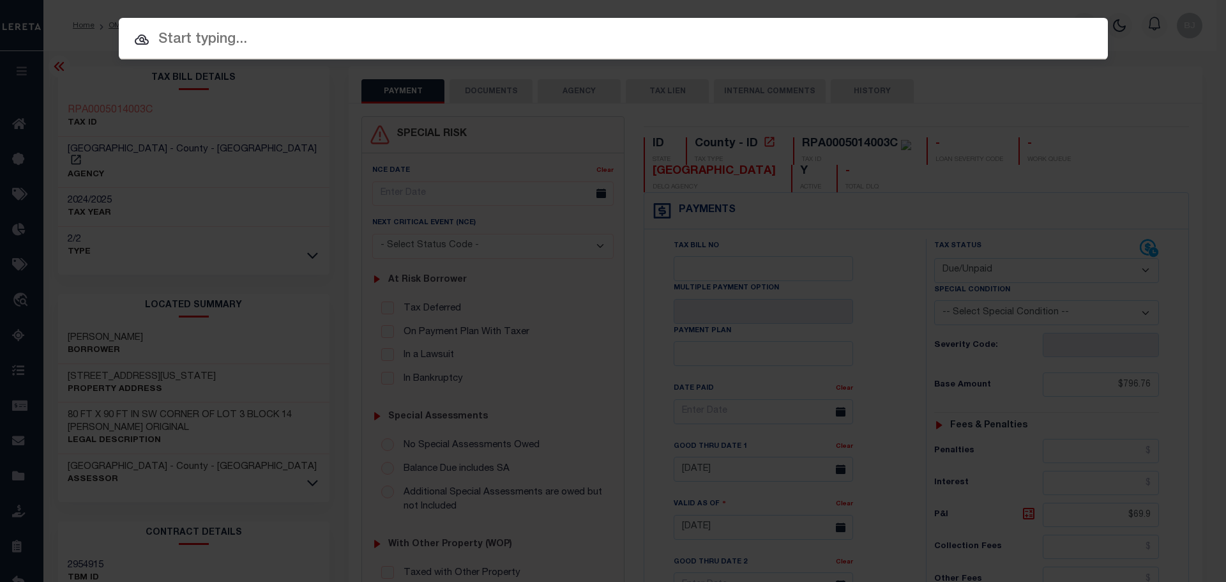
paste input "RPRCCPC041901"
type input "RPRCCPC041901"
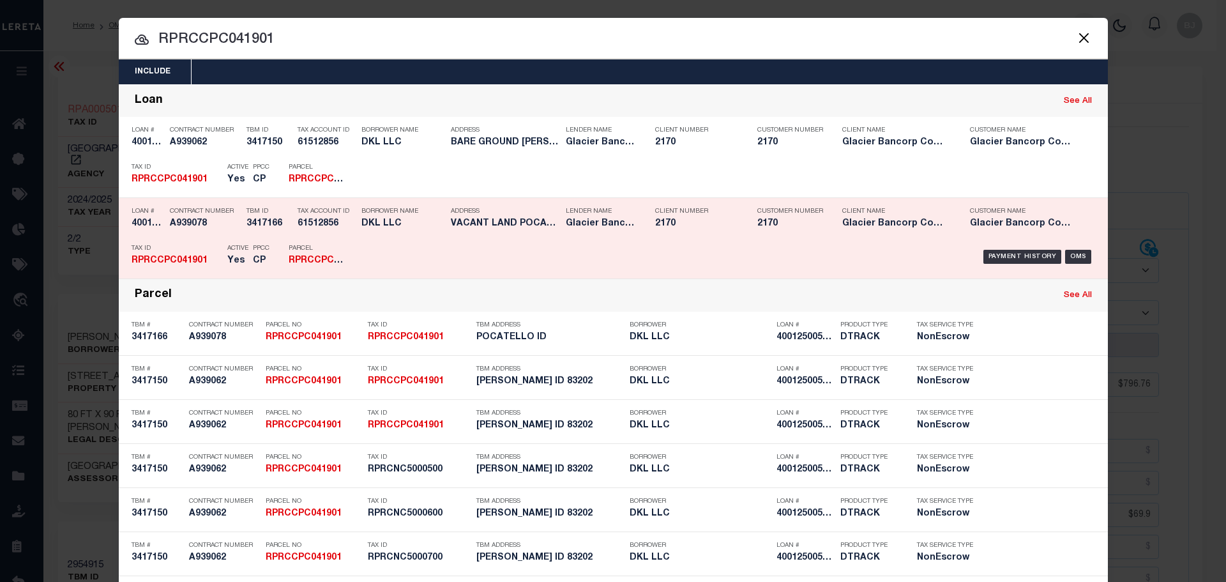
click at [357, 257] on div "Payment History OMS" at bounding box center [730, 256] width 749 height 37
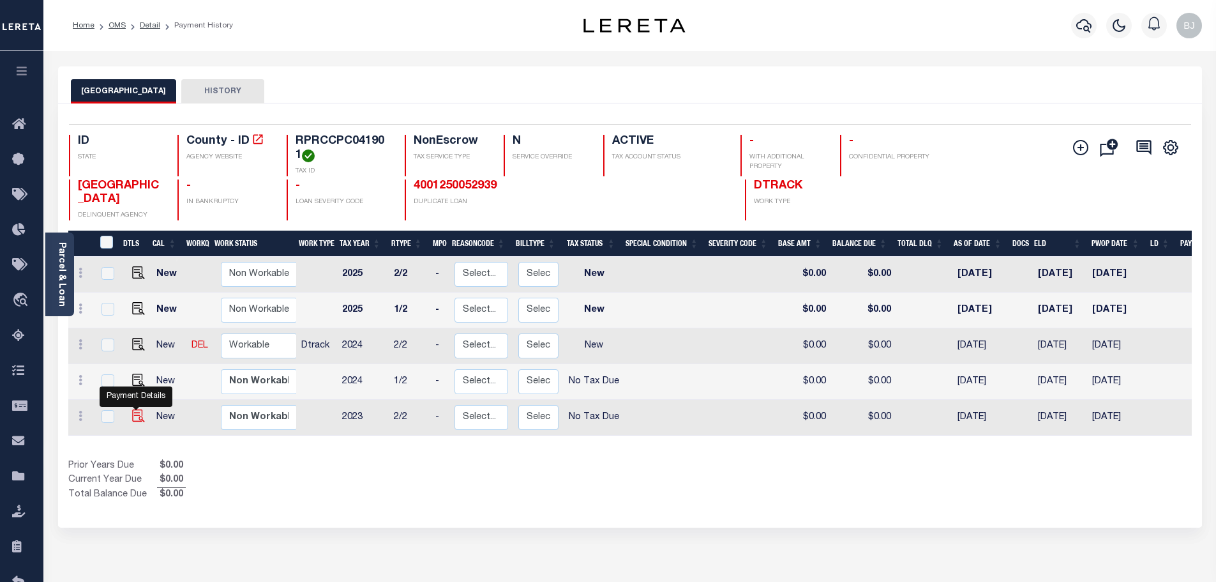
click at [133, 417] on img "" at bounding box center [138, 415] width 13 height 13
checkbox input "true"
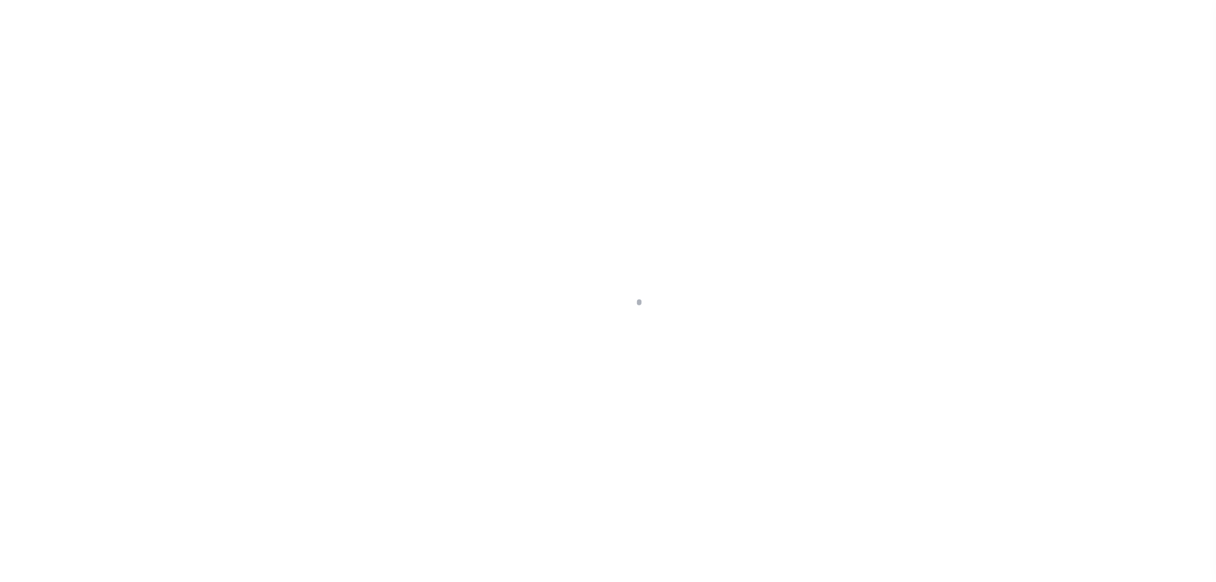
select select "NTX"
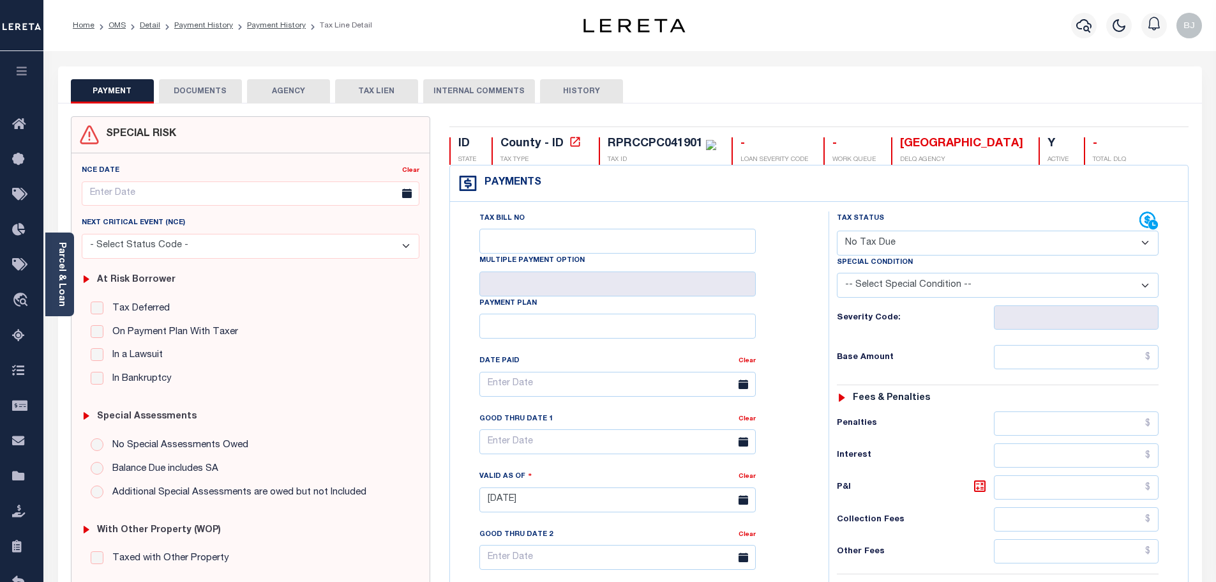
scroll to position [319, 0]
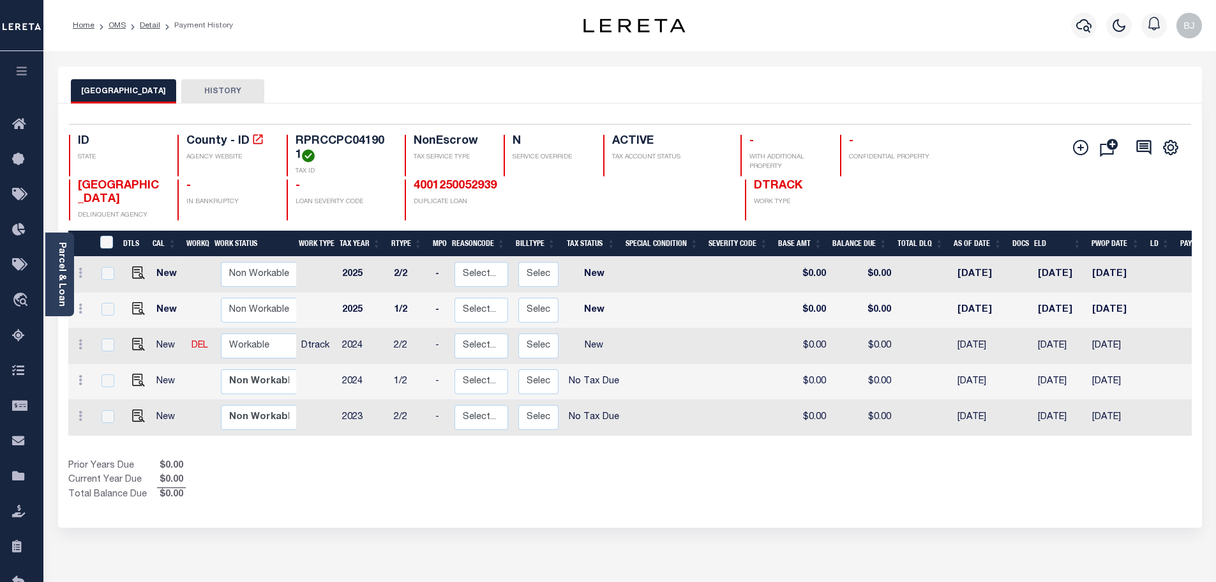
click at [59, 289] on link "Parcel & Loan" at bounding box center [61, 274] width 9 height 64
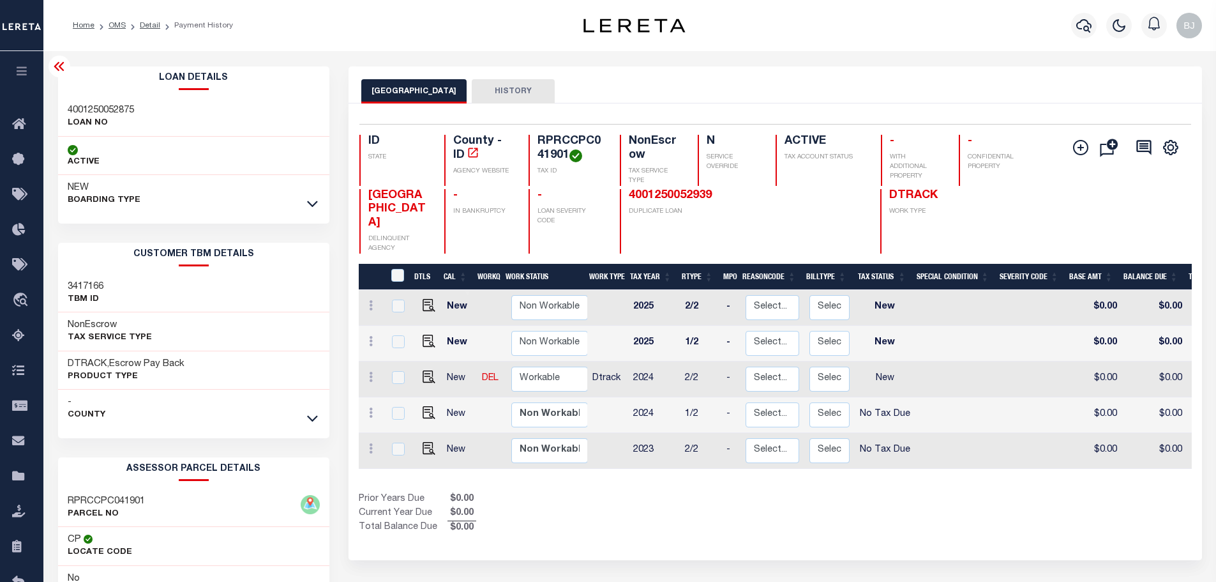
click at [63, 58] on div at bounding box center [60, 67] width 22 height 22
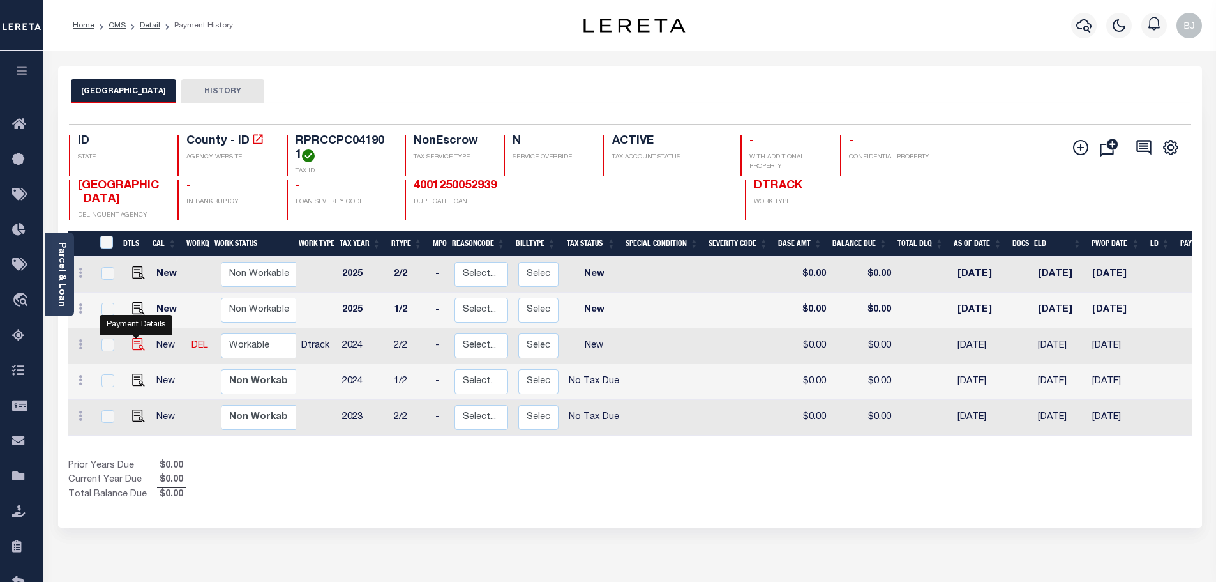
click at [141, 349] on img "" at bounding box center [138, 344] width 13 height 13
checkbox input "true"
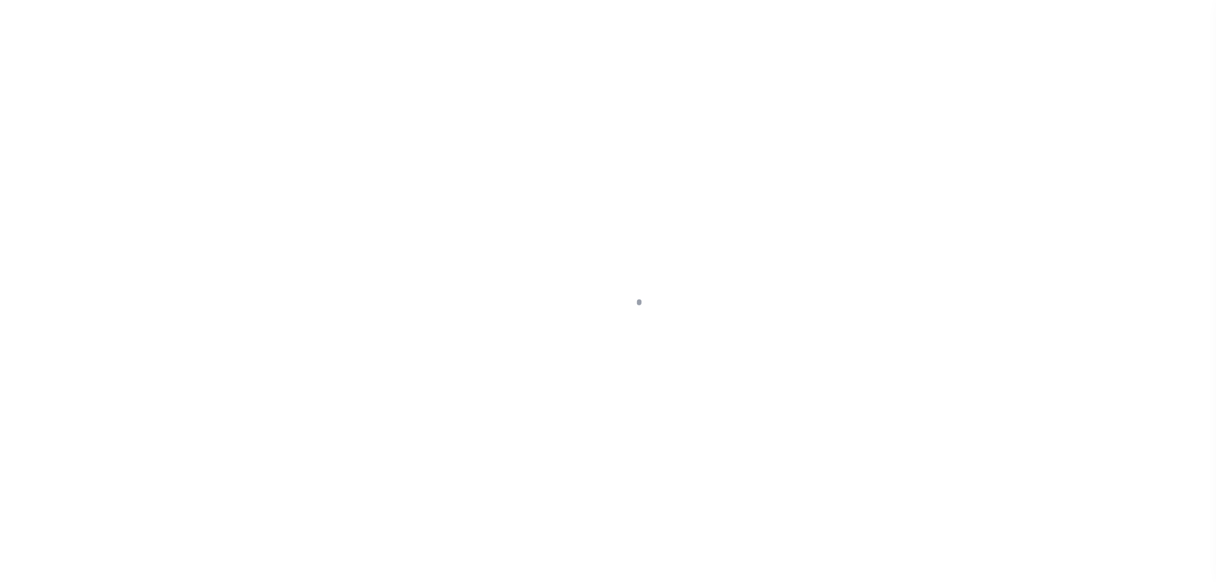
select select "NW2"
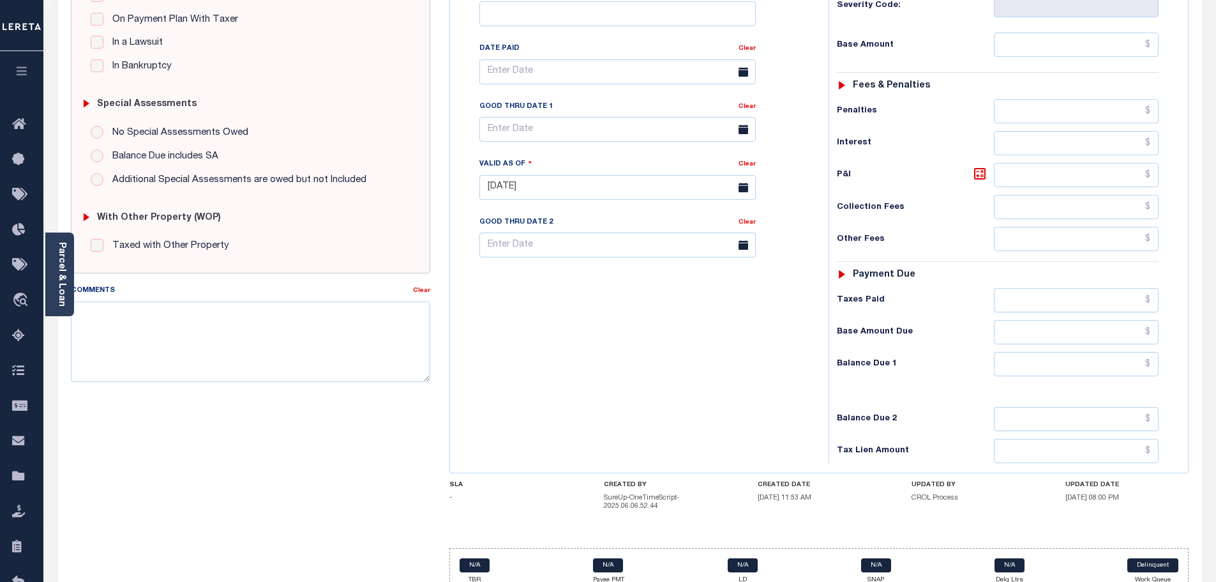
scroll to position [319, 0]
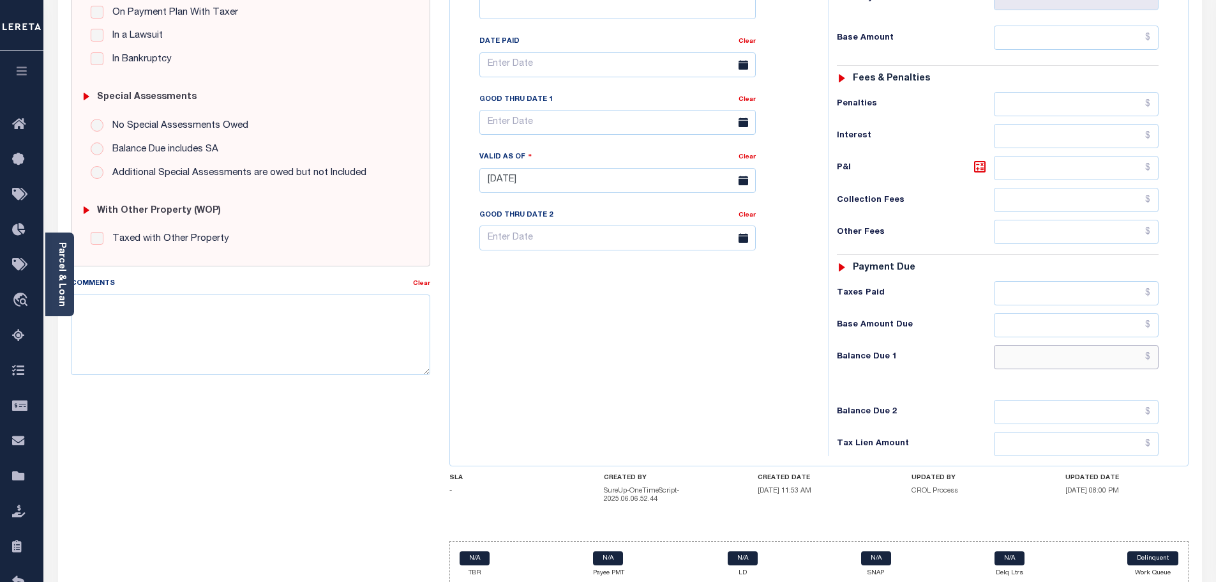
click at [1082, 364] on input "text" at bounding box center [1076, 357] width 165 height 24
drag, startPoint x: 1069, startPoint y: 367, endPoint x: 1131, endPoint y: 404, distance: 71.8
click at [1216, 367] on html "Home OMS Detail Payment History Payment History Tax Line Detail Profile" at bounding box center [608, 154] width 1216 height 947
type input "$3,894.72"
type input "[DATE]"
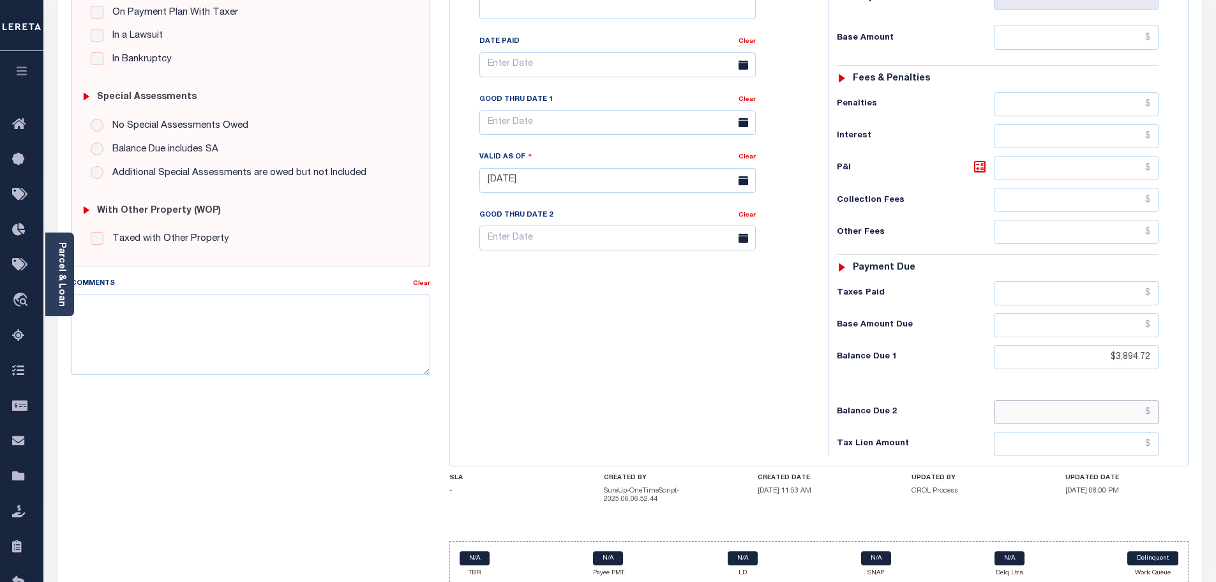
click at [1073, 414] on input "text" at bounding box center [1076, 412] width 165 height 24
paste input "$3,894.72"
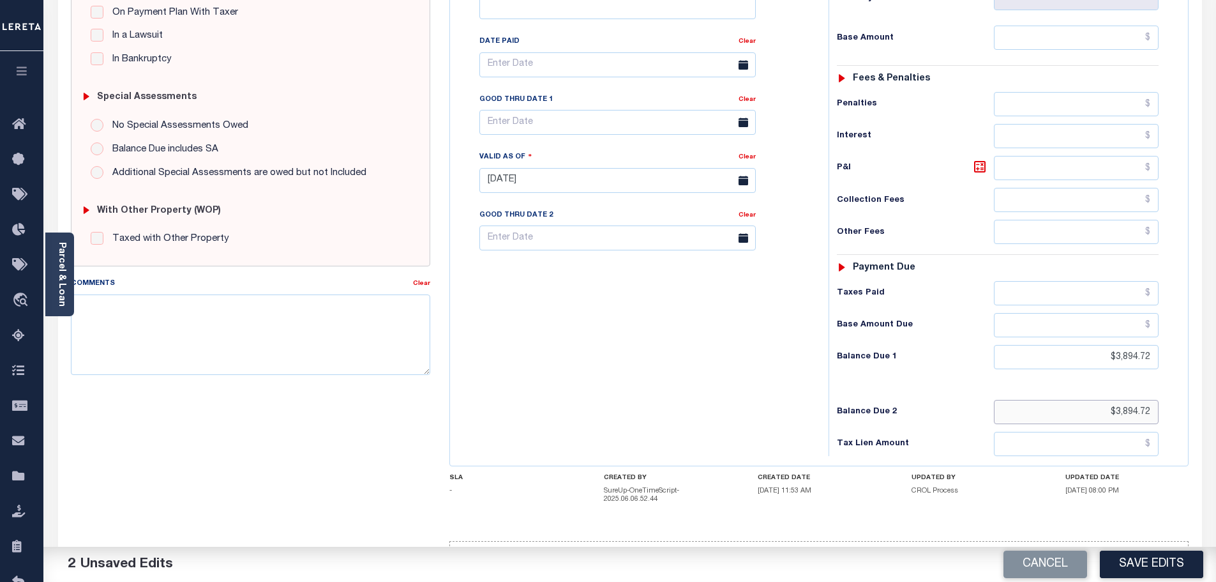
type input "$3,894.72"
drag, startPoint x: 1094, startPoint y: 363, endPoint x: 1245, endPoint y: 338, distance: 152.7
click at [1216, 338] on html "Home OMS Detail Payment History Payment History Tax Line Detail Profile" at bounding box center [608, 154] width 1216 height 947
type input "$935.96"
click at [1082, 41] on input "text" at bounding box center [1076, 38] width 165 height 24
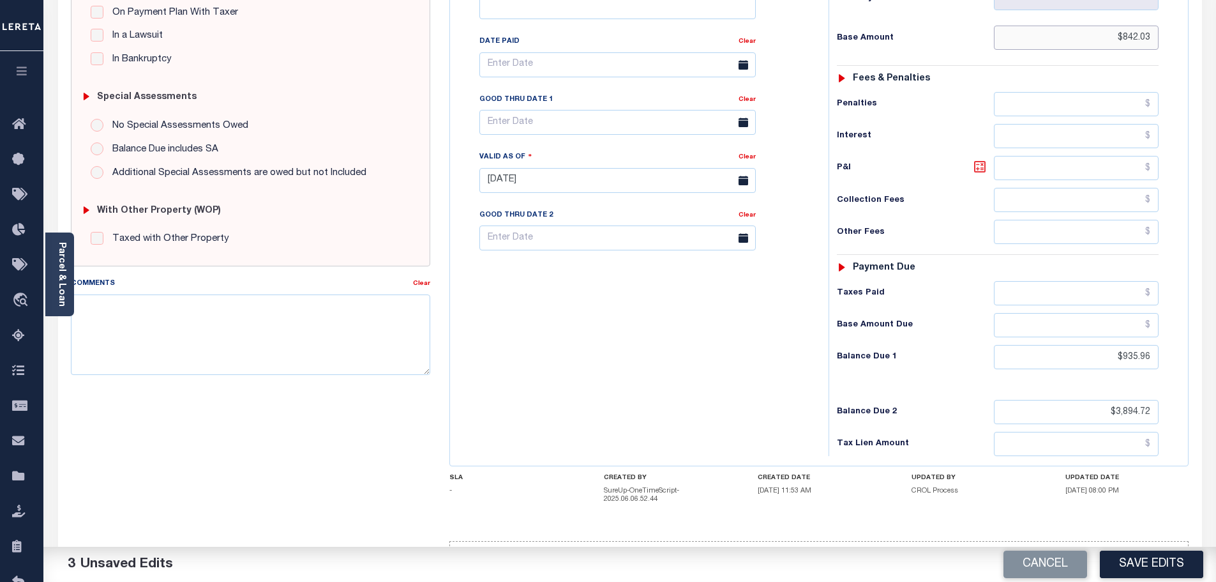
type input "$842.03"
click at [982, 173] on icon at bounding box center [979, 166] width 15 height 15
type input "$93.93"
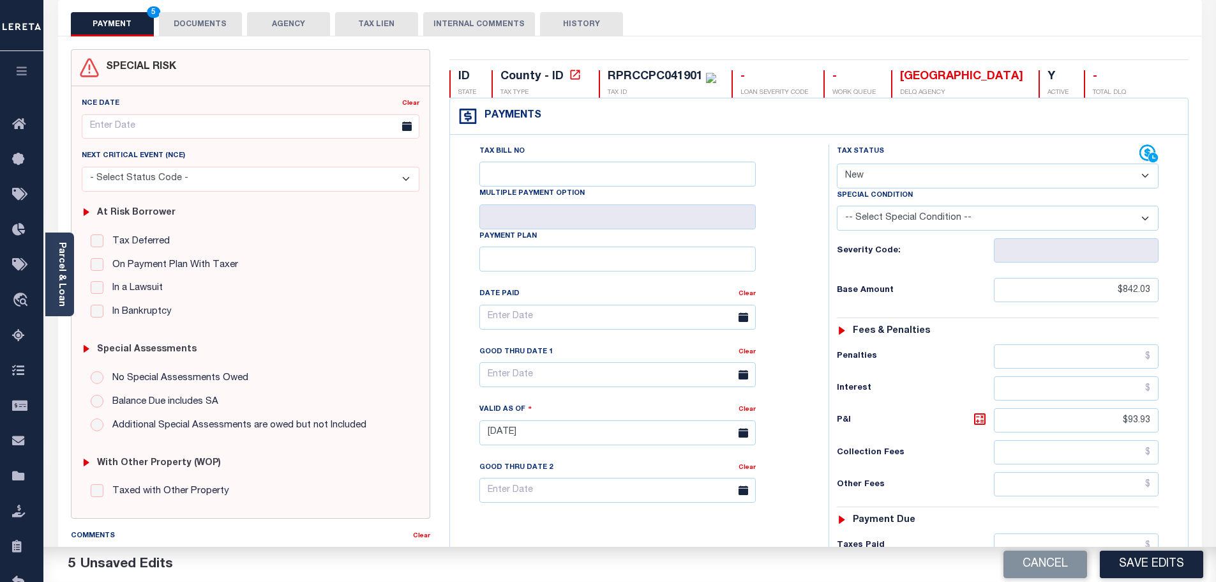
scroll to position [64, 0]
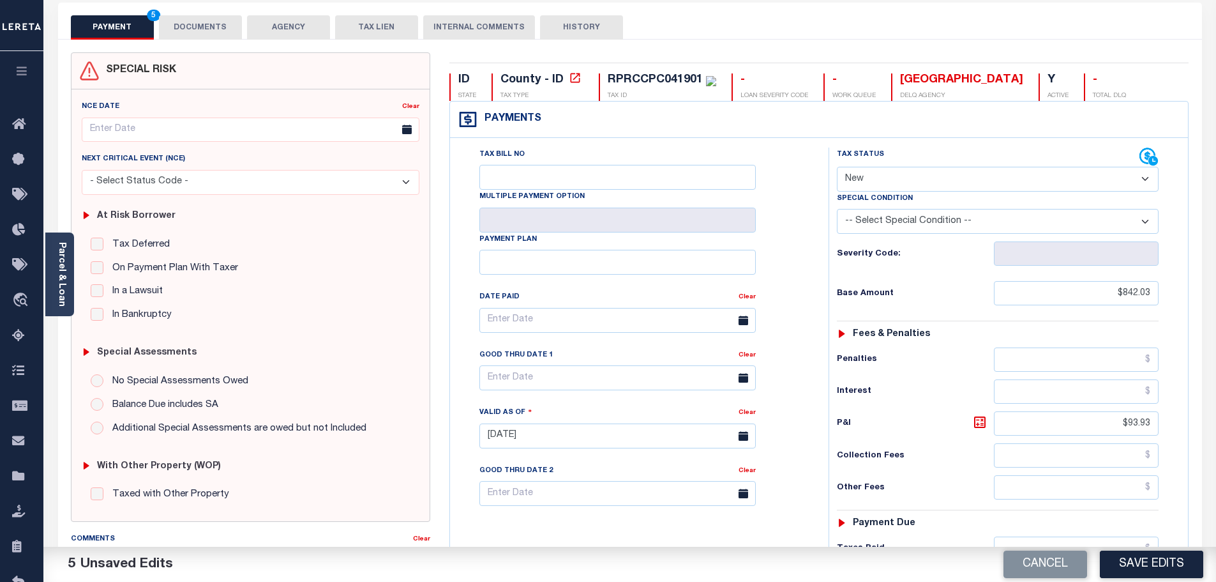
click at [877, 186] on select "- Select Status Code - Open Due/Unpaid Paid Incomplete No Tax Due Internal Refu…" at bounding box center [998, 179] width 322 height 25
select select "DUE"
click at [837, 167] on select "- Select Status Code - Open Due/Unpaid Paid Incomplete No Tax Due Internal Refu…" at bounding box center [998, 179] width 322 height 25
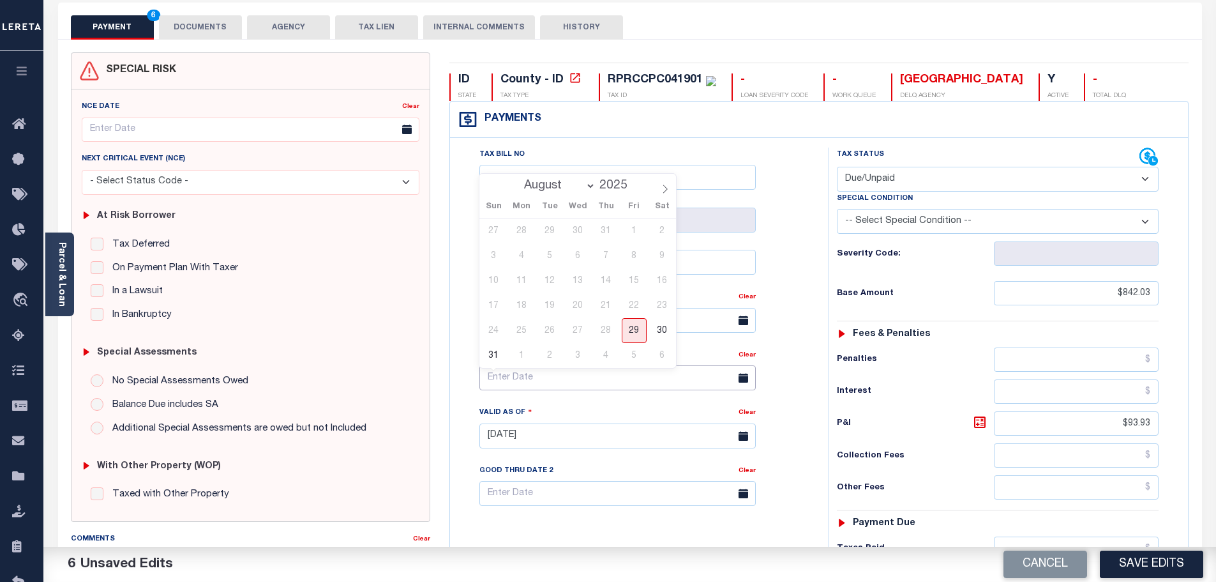
click at [557, 384] on input "text" at bounding box center [617, 377] width 276 height 25
click at [667, 187] on icon at bounding box center [665, 189] width 9 height 9
select select "8"
click at [555, 334] on span "30" at bounding box center [550, 330] width 25 height 25
type input "[DATE]"
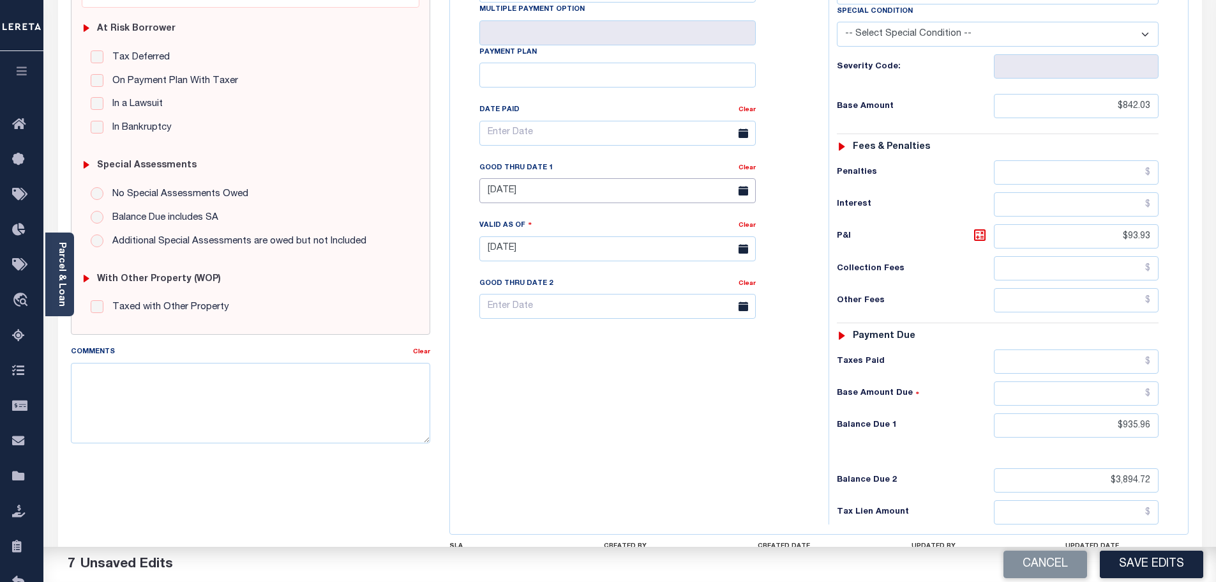
scroll to position [255, 0]
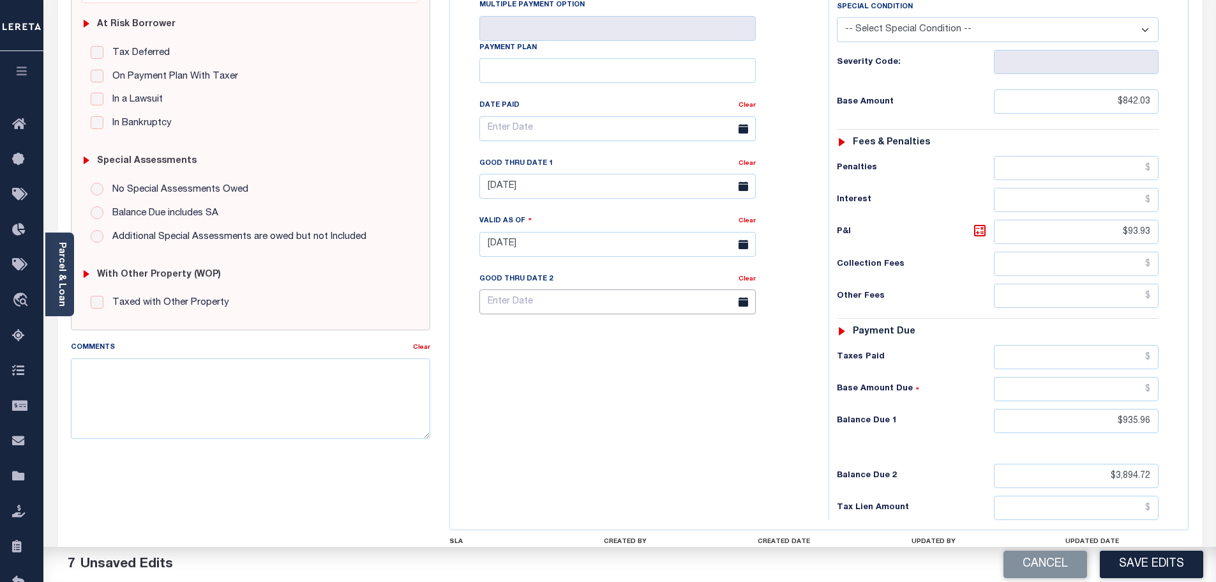
click at [676, 315] on body "Home OMS Detail Payment History Payment History Tax Line Detail Profile" at bounding box center [608, 218] width 1216 height 947
click at [665, 335] on icon at bounding box center [665, 335] width 9 height 9
select select "8"
click at [550, 483] on span "30" at bounding box center [550, 477] width 25 height 25
type input "09/30/2025"
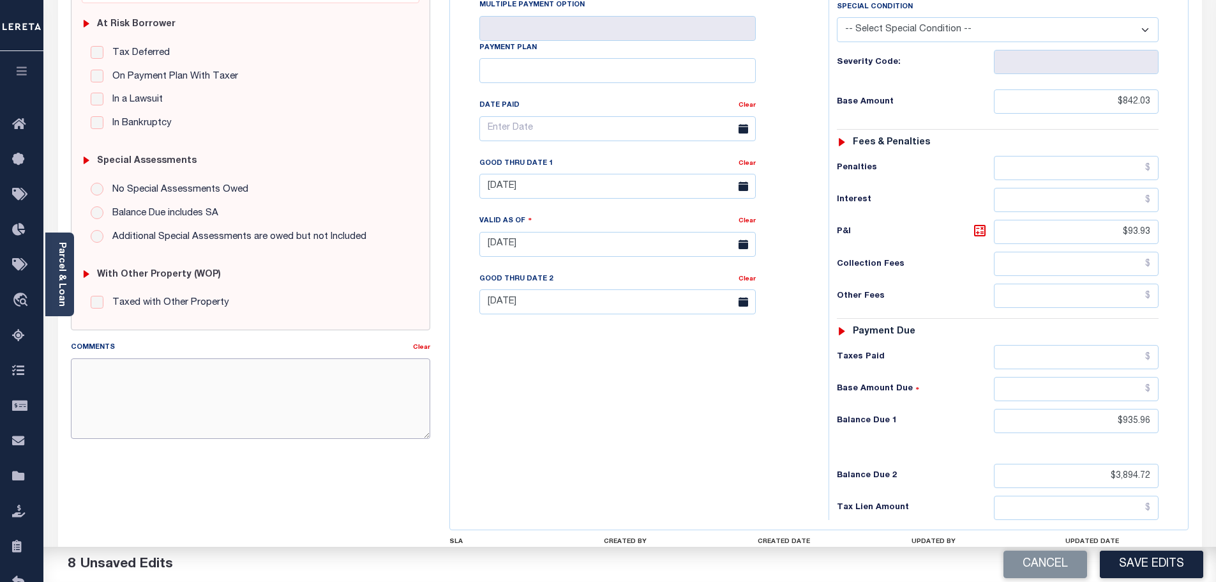
click at [315, 402] on textarea "Comments" at bounding box center [251, 398] width 360 height 80
type textarea "Balance due 2 includes 2023-1/2 2024 taxes as well - see document -bj"
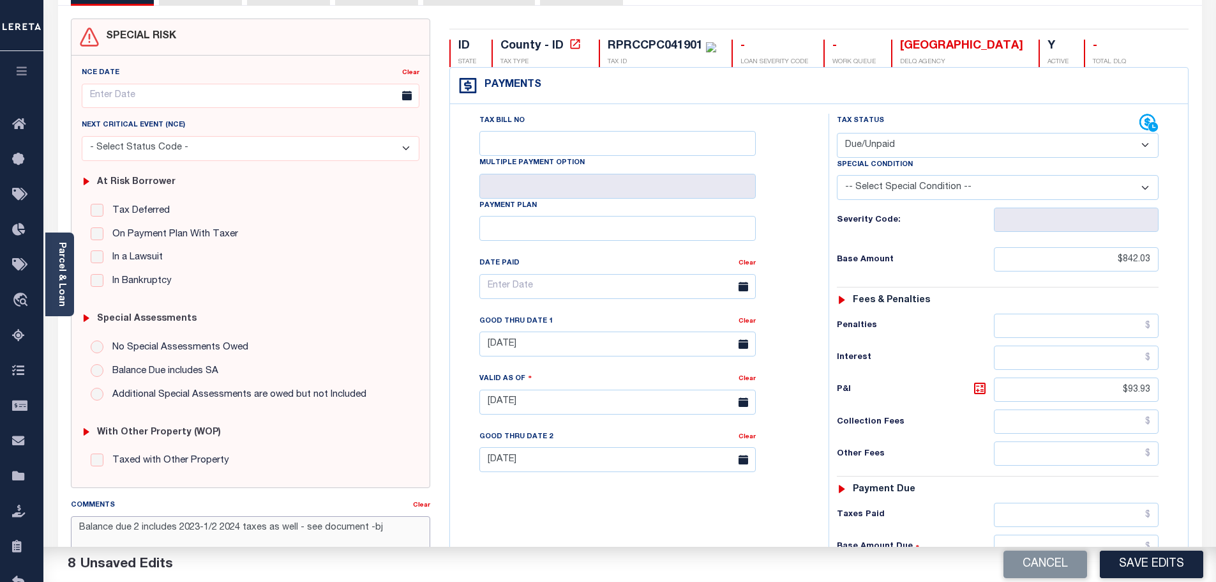
scroll to position [0, 0]
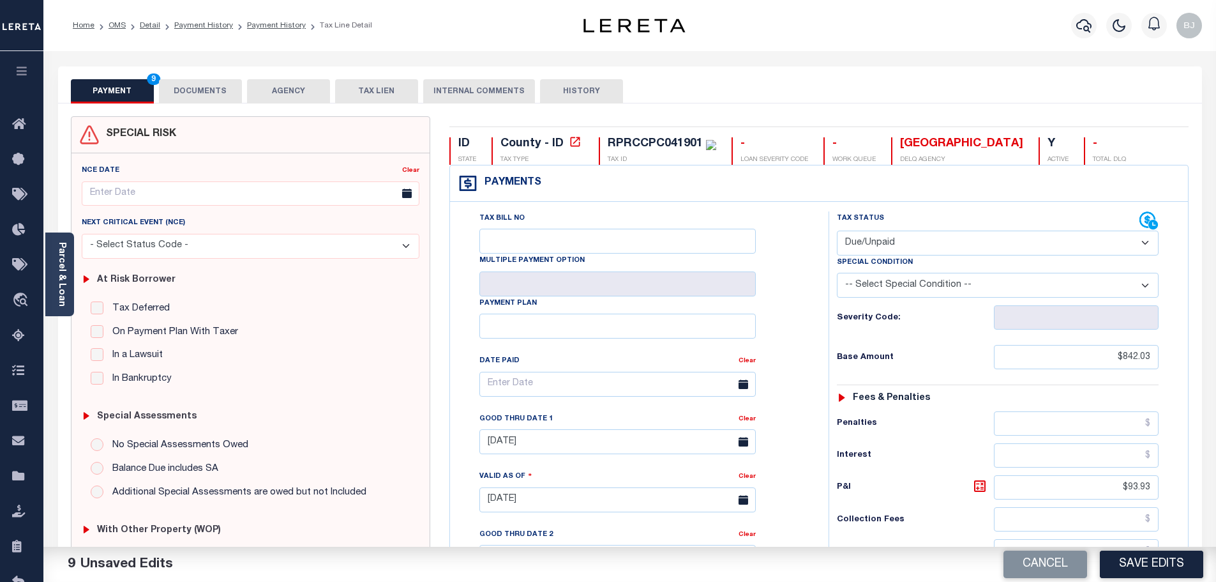
click at [223, 88] on button "DOCUMENTS" at bounding box center [200, 91] width 83 height 24
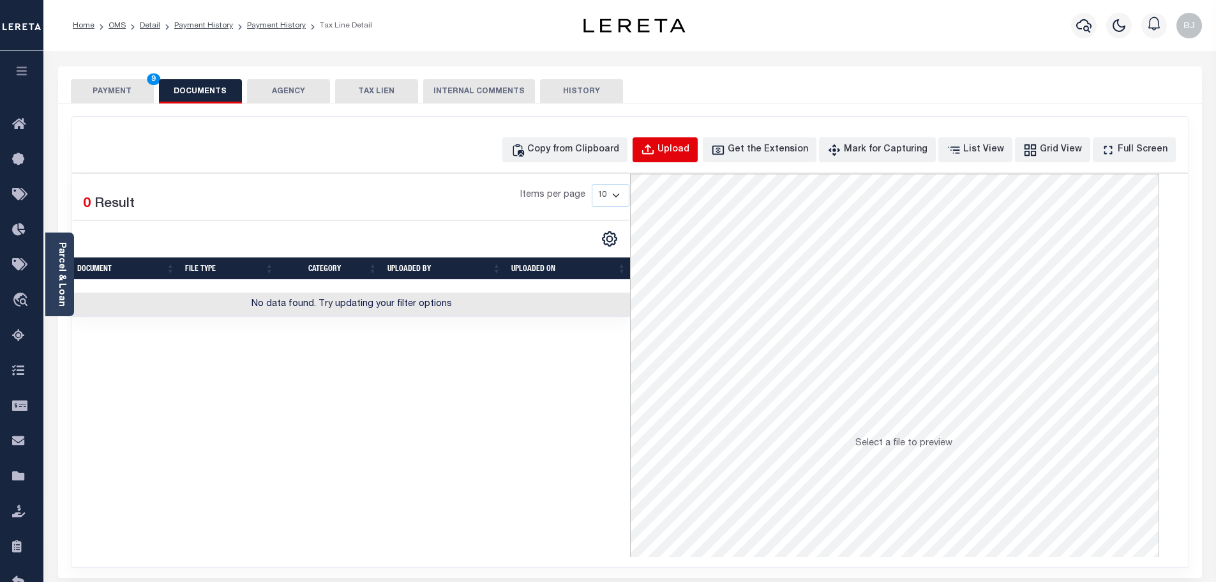
click at [690, 150] on div "Upload" at bounding box center [674, 150] width 32 height 14
select select "POP"
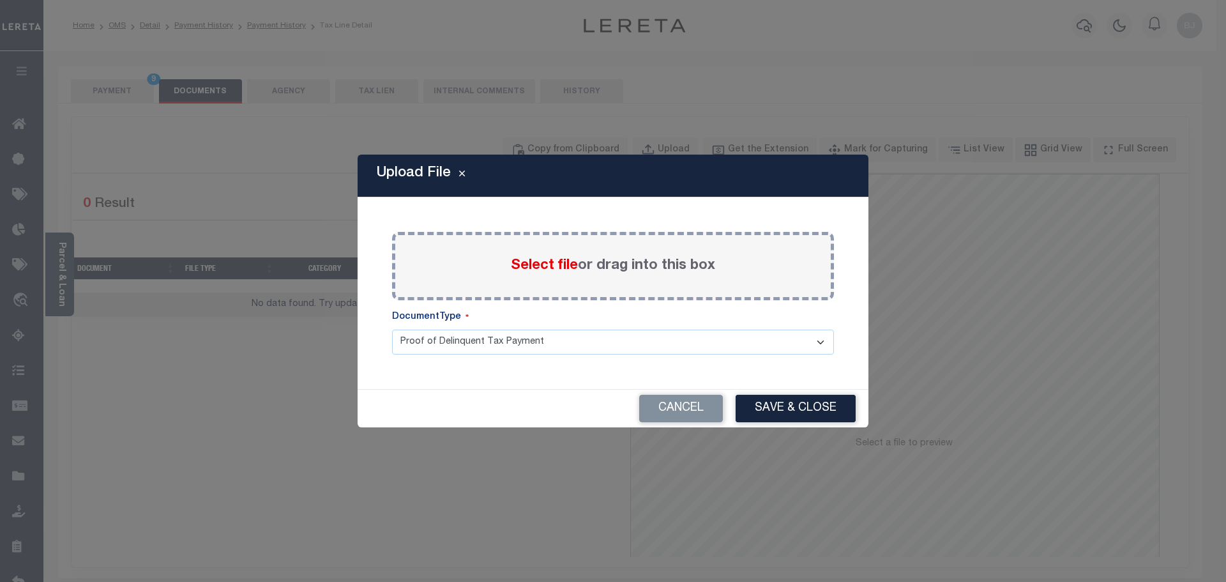
click at [531, 268] on span "Select file" at bounding box center [544, 266] width 67 height 14
click at [0, 0] on input "Select file or drag into this box" at bounding box center [0, 0] width 0 height 0
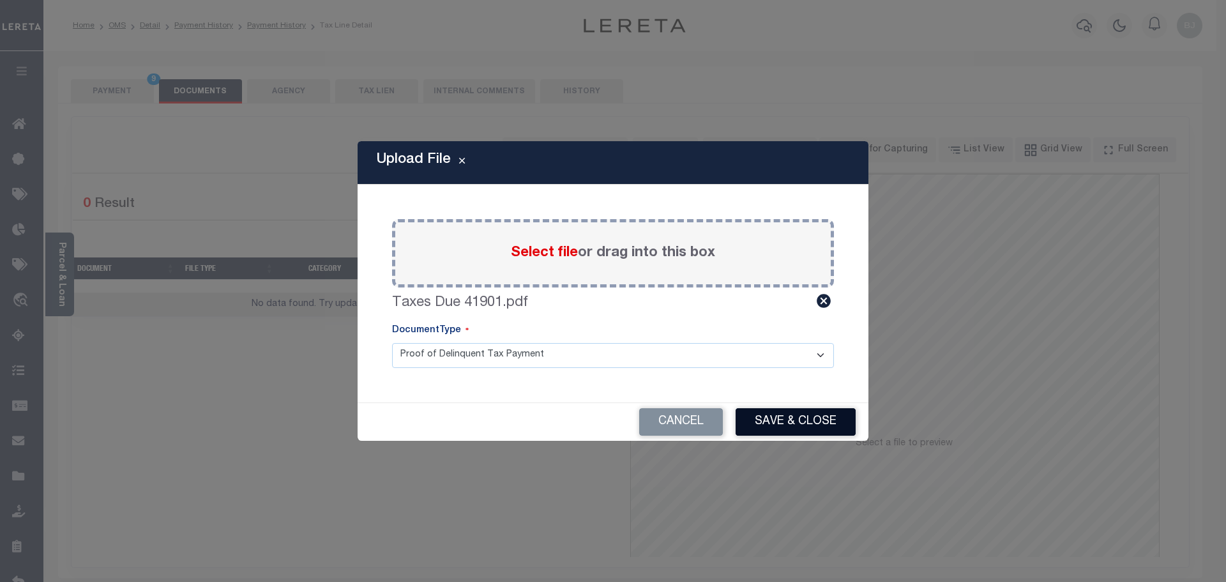
click at [784, 414] on button "Save & Close" at bounding box center [796, 421] width 120 height 27
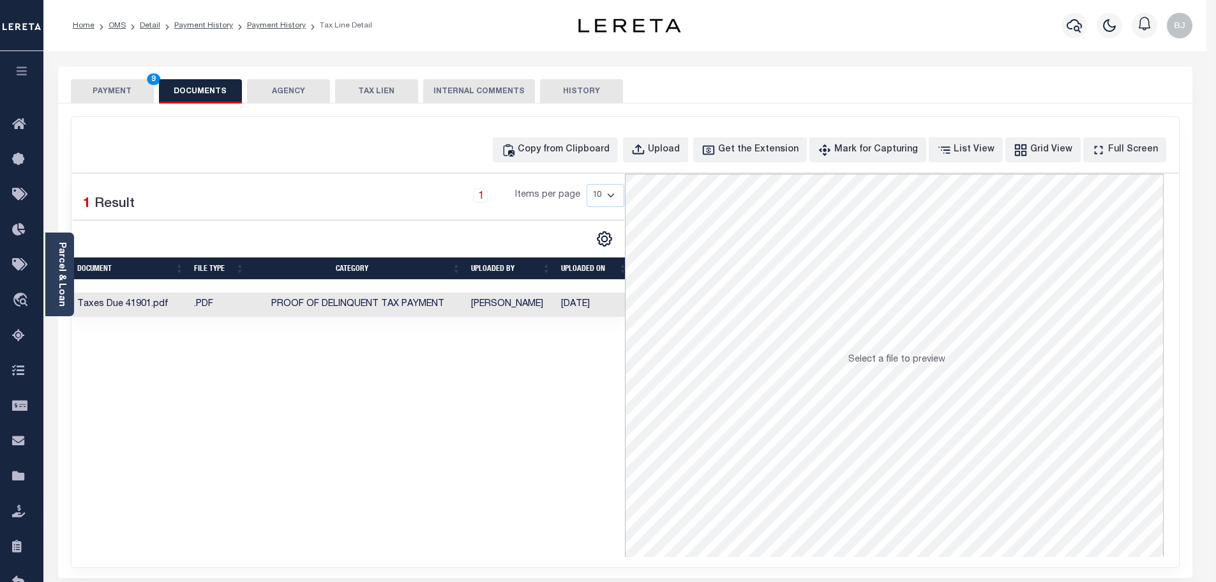
click at [125, 93] on button "PAYMENT 9" at bounding box center [112, 91] width 83 height 24
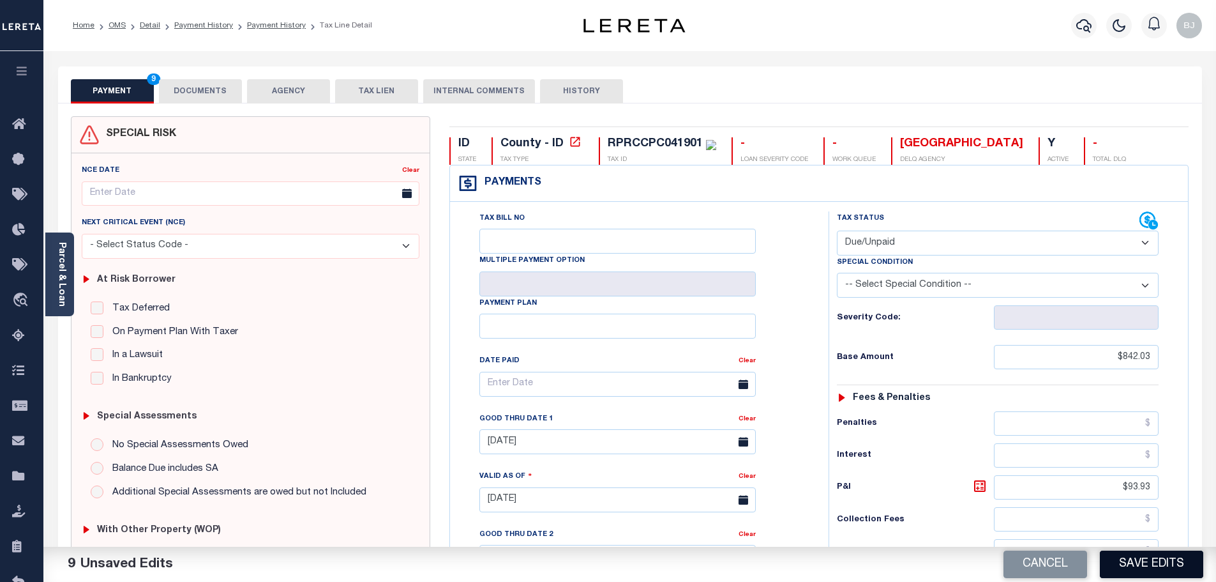
click at [1124, 573] on button "Save Edits" at bounding box center [1151, 563] width 103 height 27
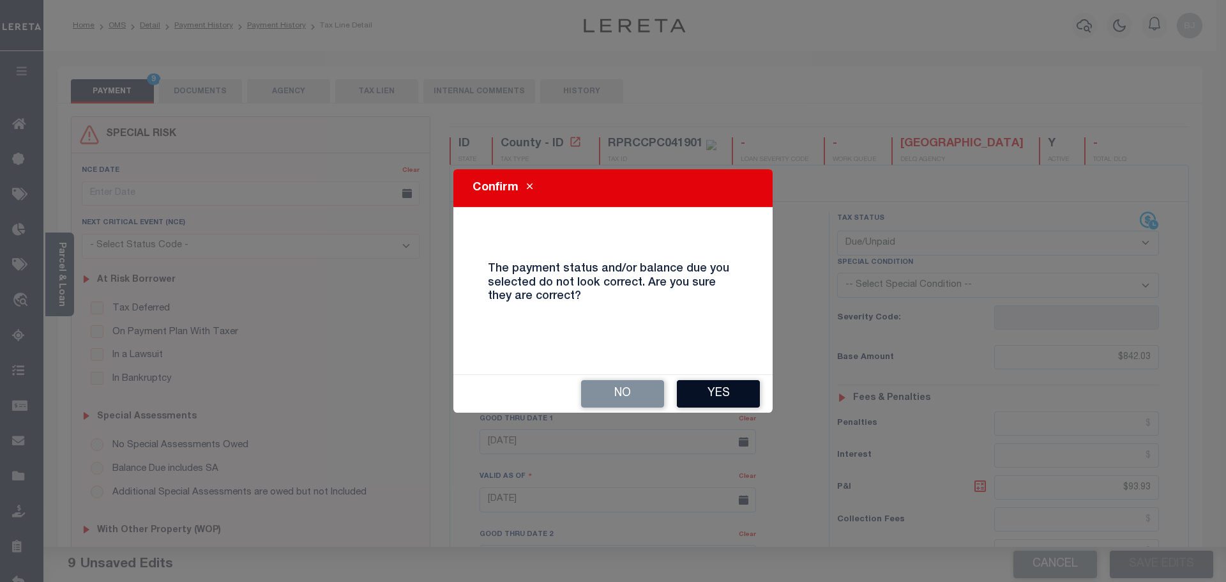
click at [734, 393] on button "Yes" at bounding box center [718, 393] width 83 height 27
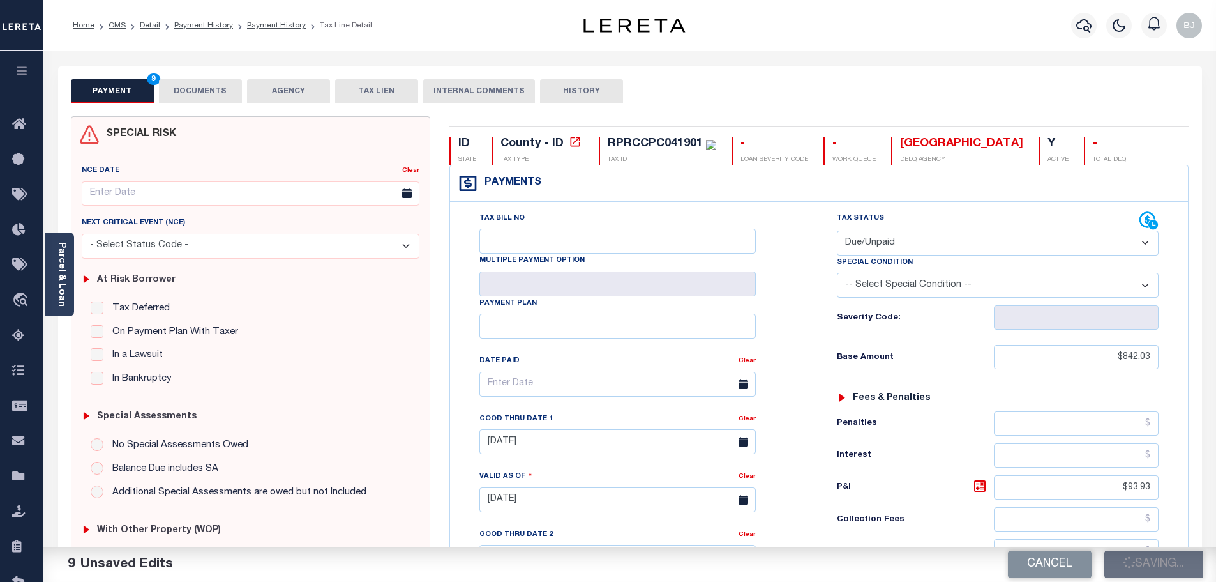
checkbox input "false"
type input "$842.03"
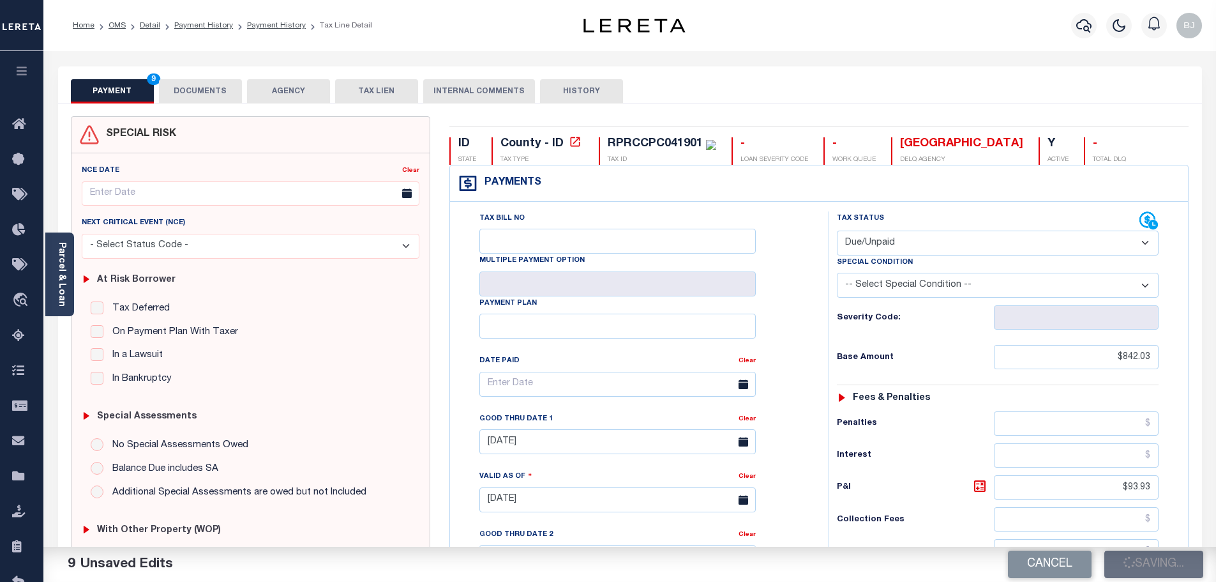
type input "$93.93"
type input "$935.96"
type input "$3,894.72"
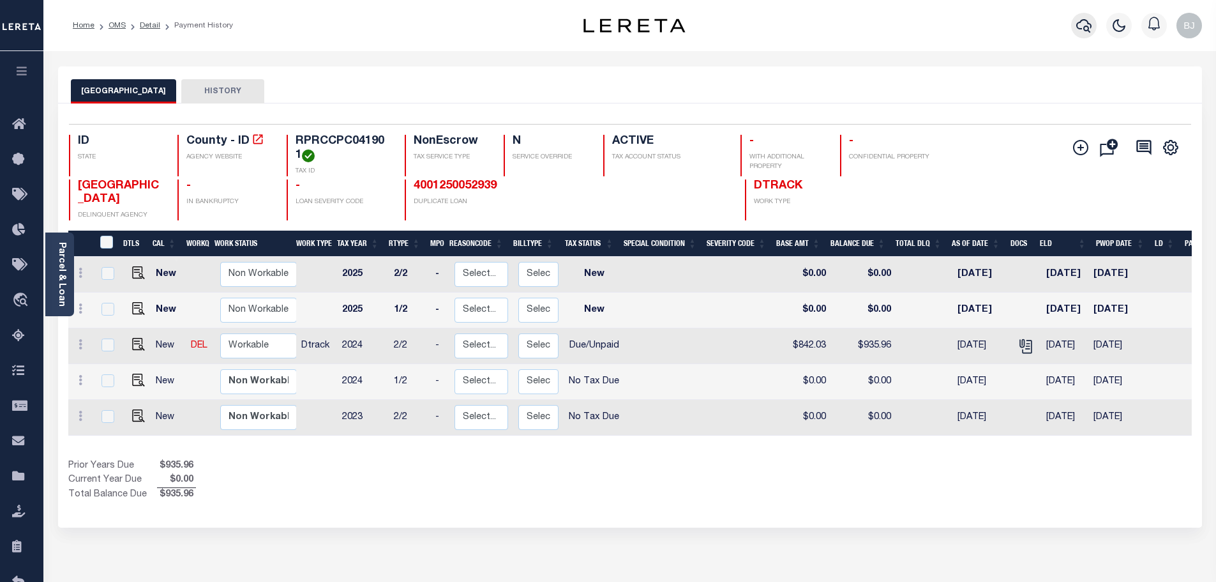
click at [1089, 25] on icon "button" at bounding box center [1083, 25] width 15 height 13
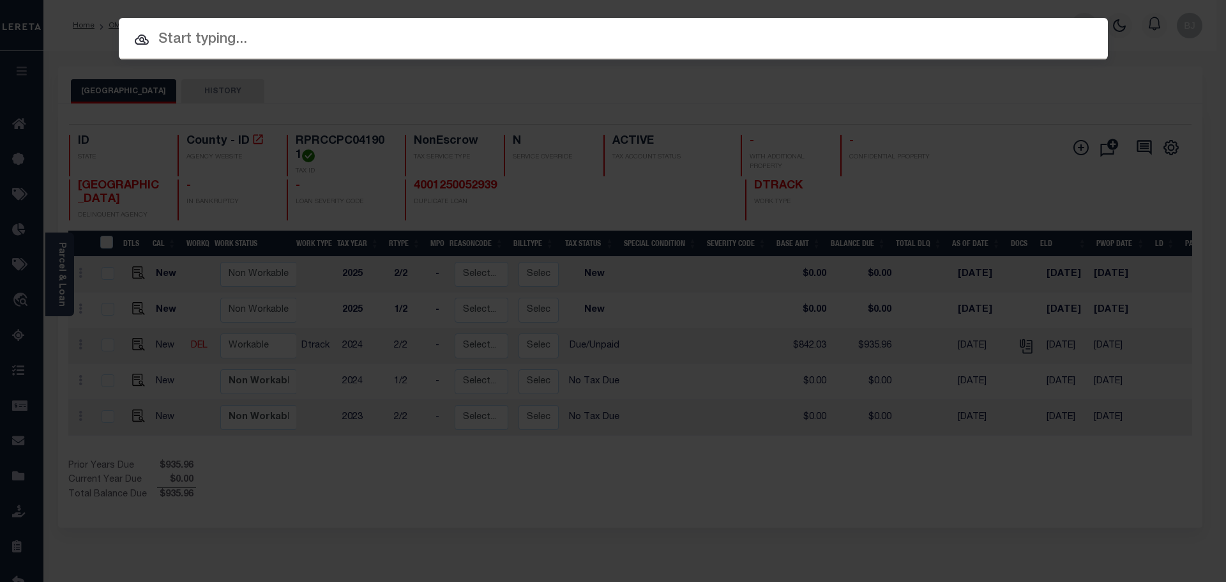
paste input "RPRCCPC041903"
type input "RPRCCPC041903"
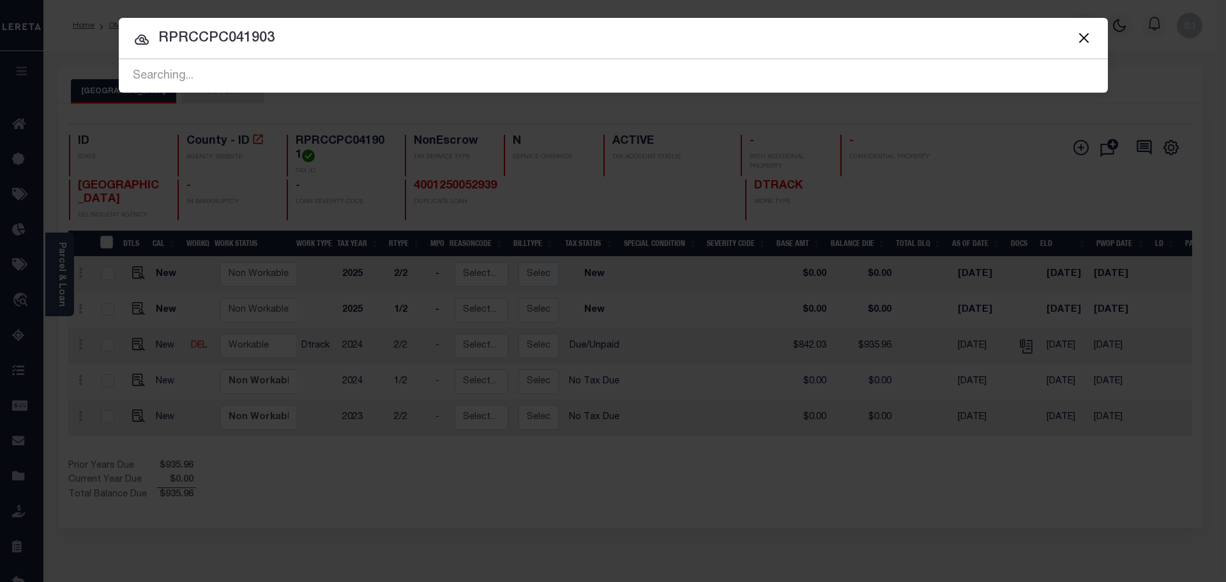
click at [763, 40] on input "RPRCCPC041903" at bounding box center [613, 38] width 989 height 22
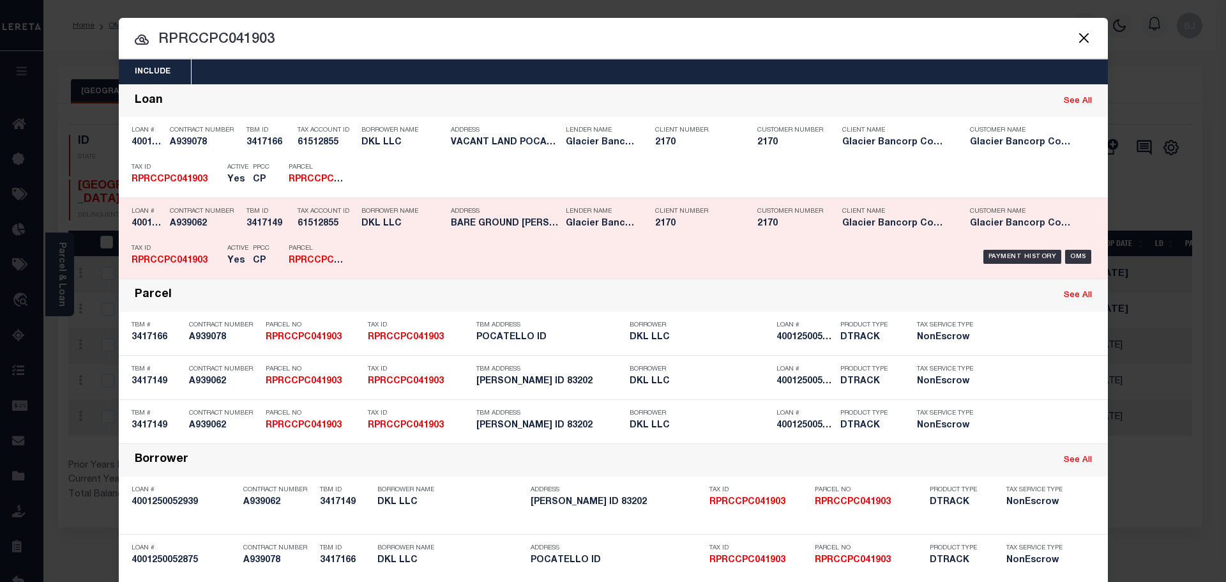
click at [375, 250] on div "Payment History OMS" at bounding box center [730, 256] width 730 height 37
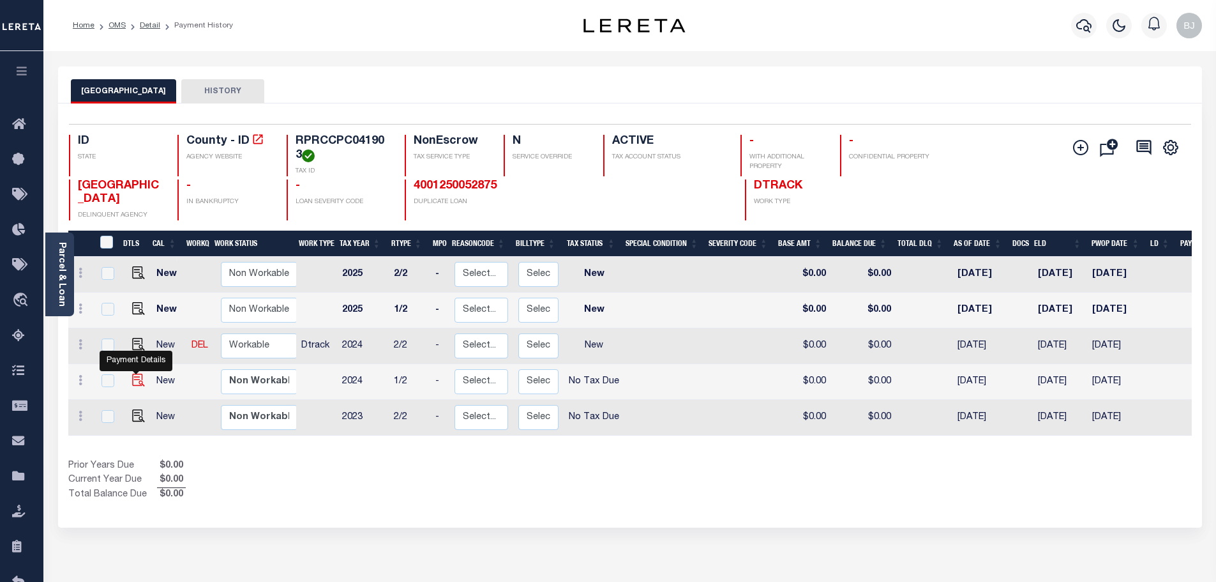
click at [138, 378] on img "" at bounding box center [138, 379] width 13 height 13
checkbox input "true"
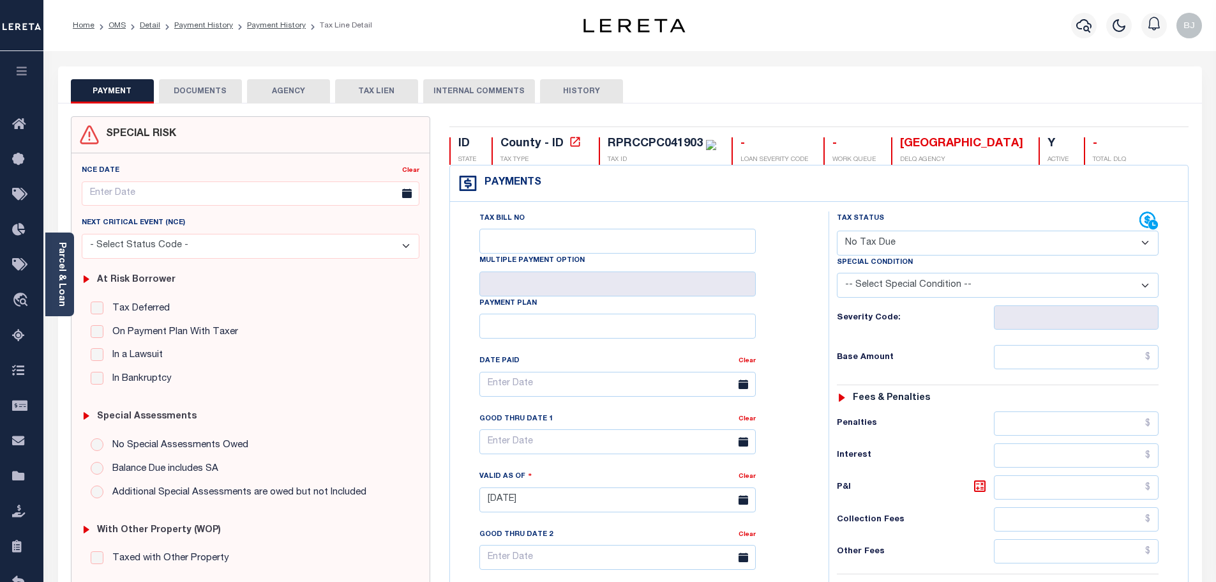
click at [894, 250] on select "- Select Status Code - Open Due/Unpaid Paid Incomplete No Tax Due Internal Refu…" at bounding box center [998, 242] width 322 height 25
select select "DUE"
click at [837, 231] on select "- Select Status Code - Open Due/Unpaid Paid Incomplete No Tax Due Internal Refu…" at bounding box center [998, 242] width 322 height 25
type input "[DATE]"
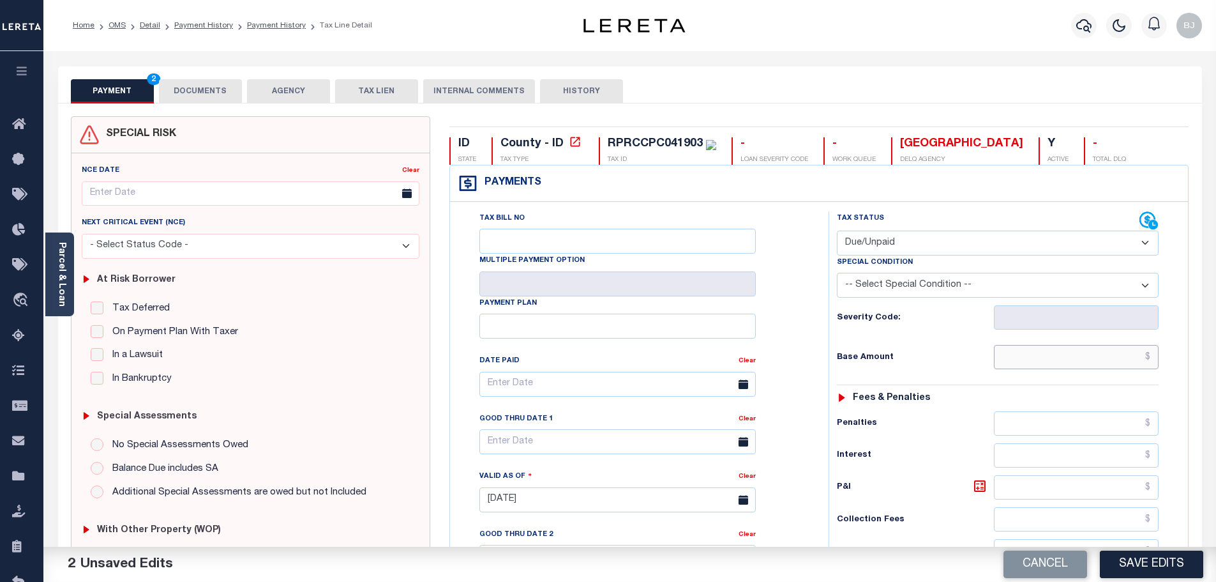
click at [1080, 357] on input "text" at bounding box center [1076, 357] width 165 height 24
type input "$1,660.43"
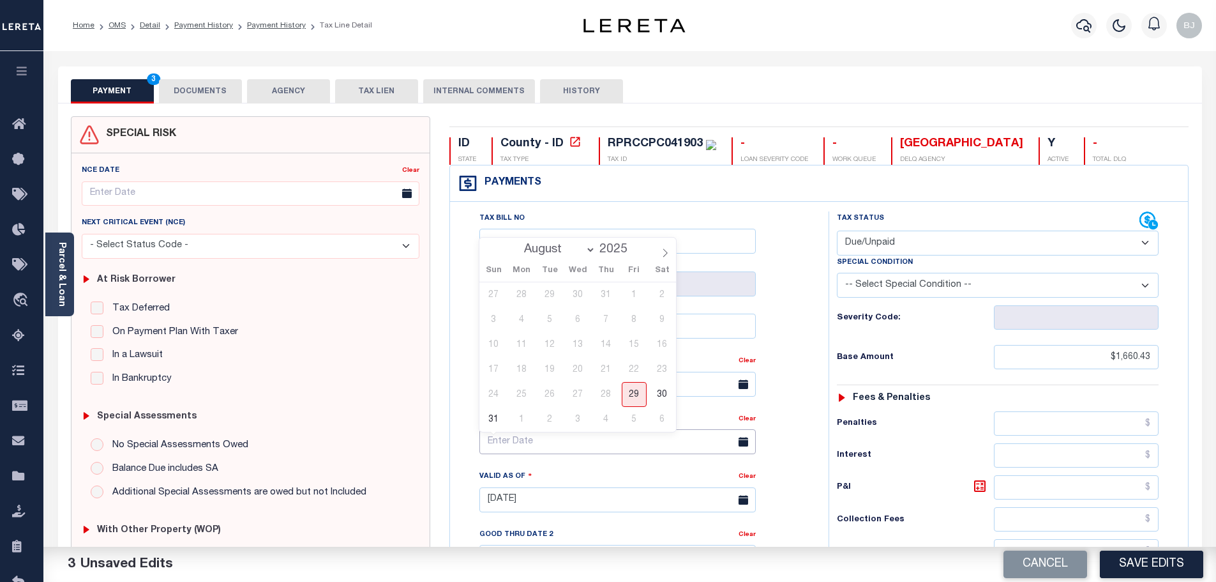
click at [522, 454] on input "text" at bounding box center [617, 441] width 276 height 25
click at [667, 255] on icon at bounding box center [665, 252] width 4 height 8
select select "8"
click at [548, 393] on span "30" at bounding box center [550, 394] width 25 height 25
type input "[DATE]"
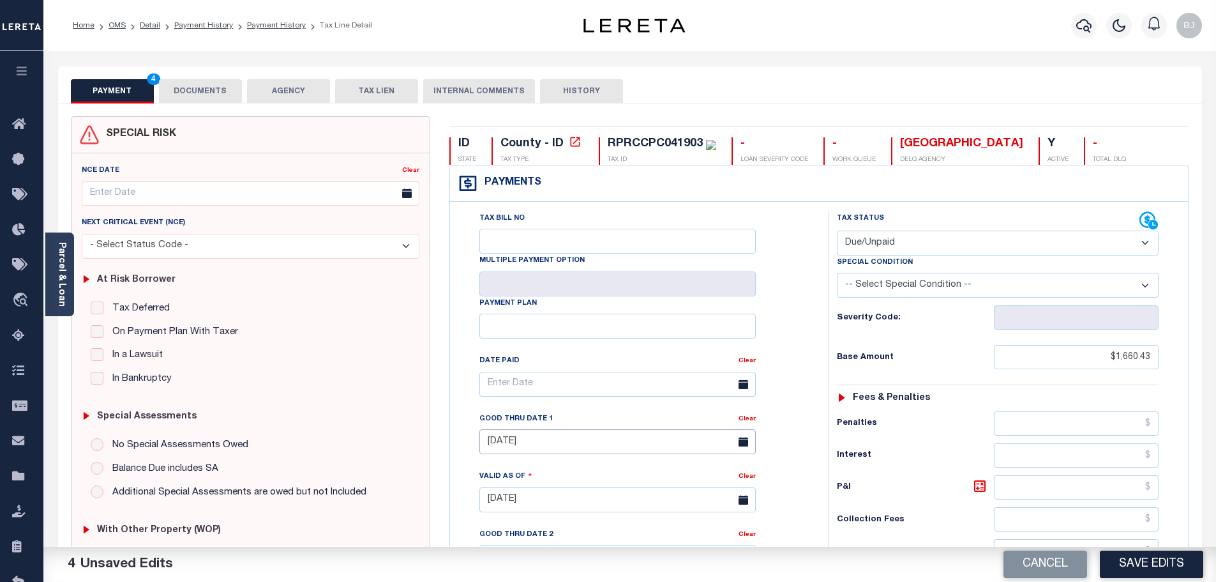
scroll to position [255, 0]
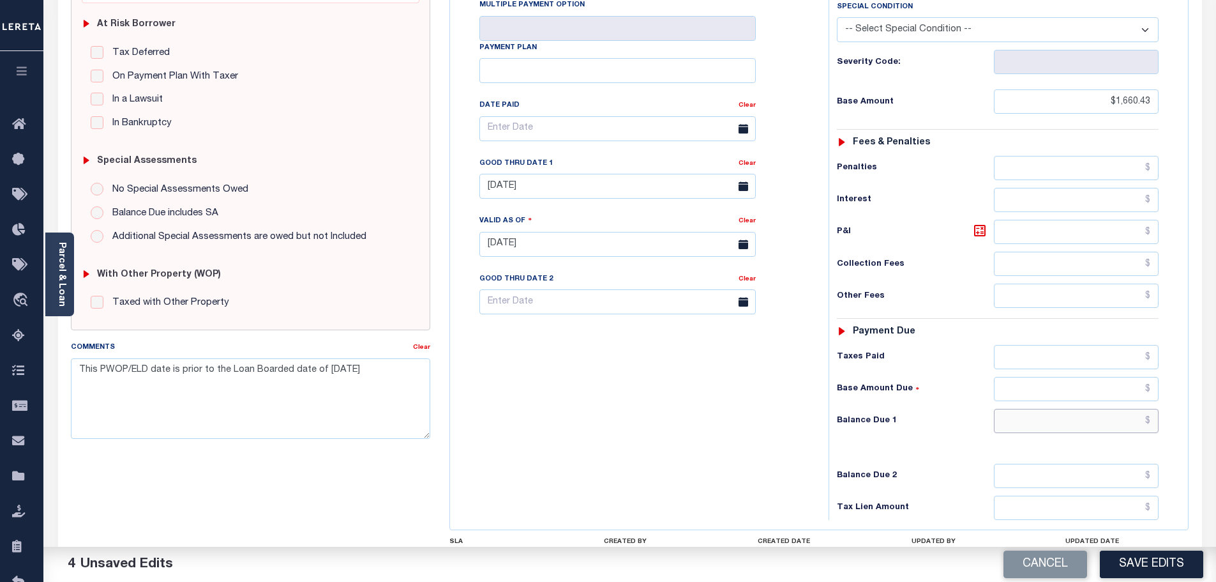
click at [1059, 412] on input "text" at bounding box center [1076, 421] width 165 height 24
type input "$1,845.65"
click at [982, 234] on icon at bounding box center [980, 231] width 8 height 8
type input "$185.22"
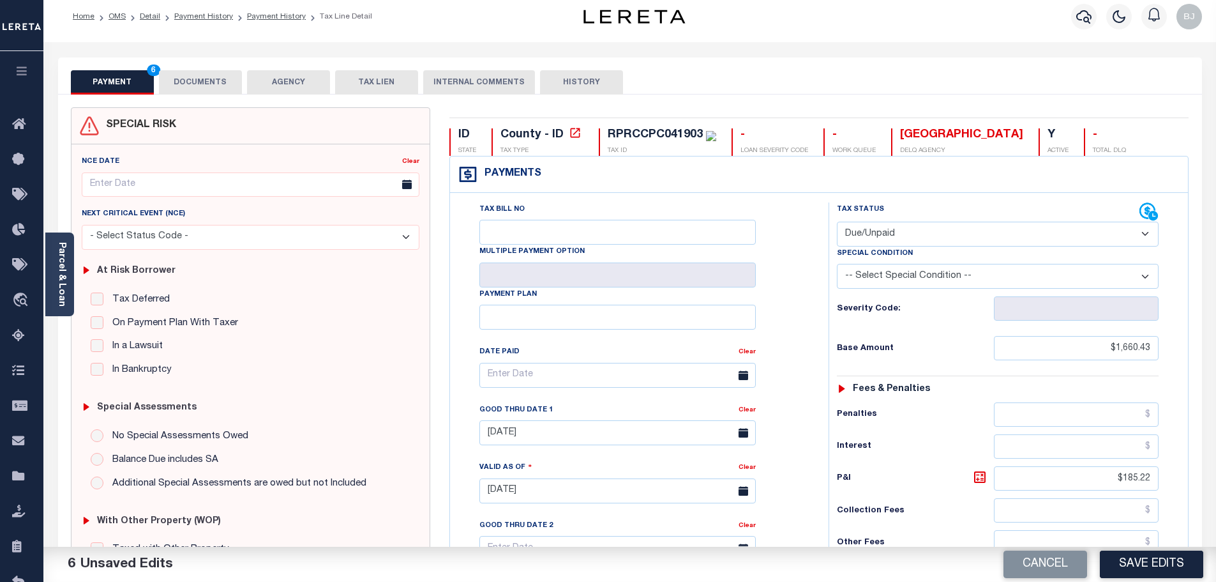
scroll to position [0, 0]
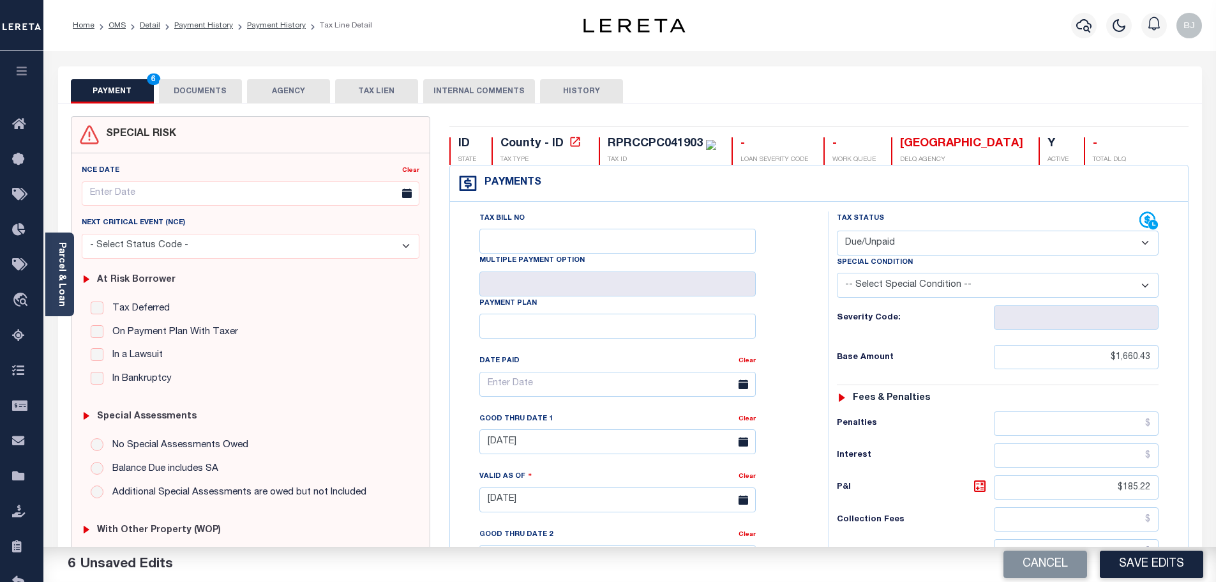
click at [211, 91] on button "DOCUMENTS" at bounding box center [200, 91] width 83 height 24
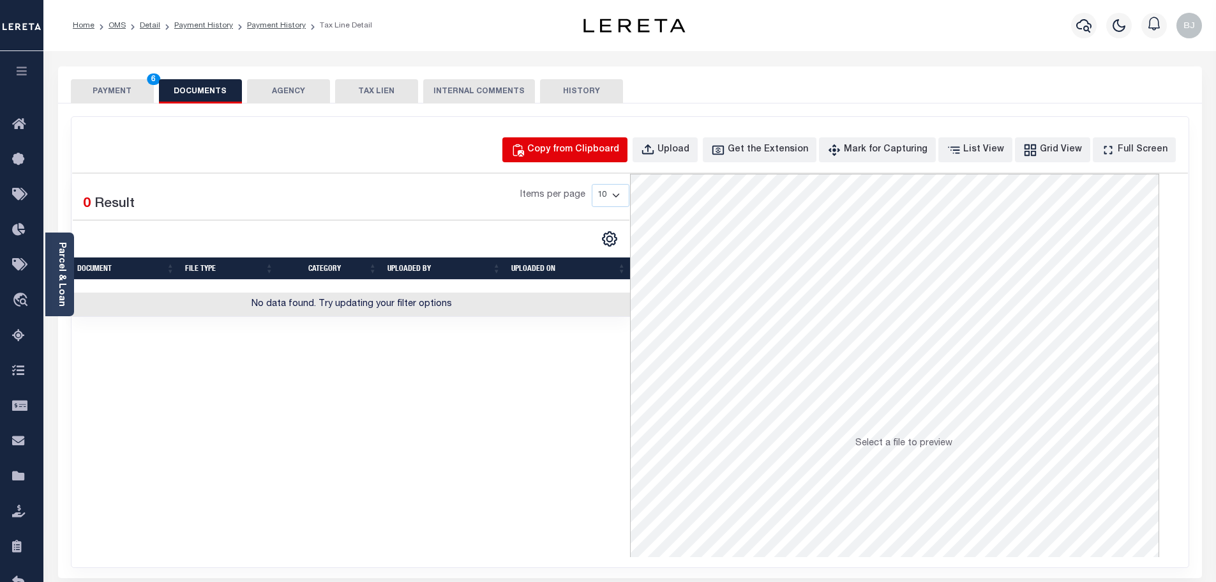
click at [628, 149] on button "Copy from Clipboard" at bounding box center [564, 149] width 125 height 25
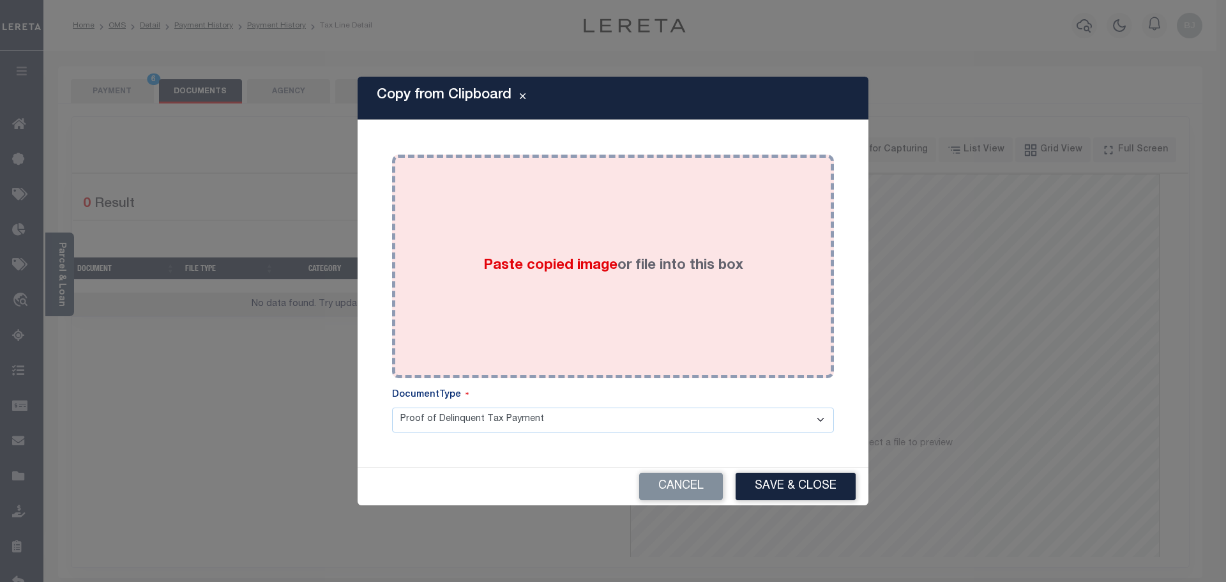
drag, startPoint x: 652, startPoint y: 218, endPoint x: 658, endPoint y: 232, distance: 14.9
click at [652, 219] on div "Paste copied image or file into this box" at bounding box center [613, 266] width 423 height 204
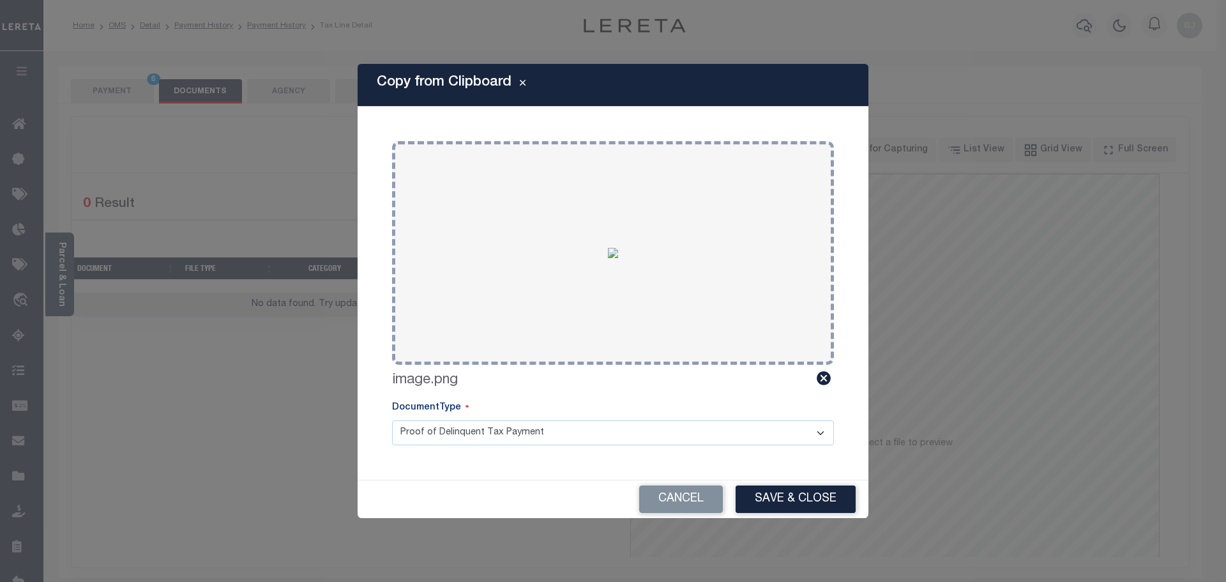
click at [796, 517] on div "Cancel Save & Close" at bounding box center [613, 499] width 511 height 38
click at [795, 499] on button "Save & Close" at bounding box center [796, 498] width 120 height 27
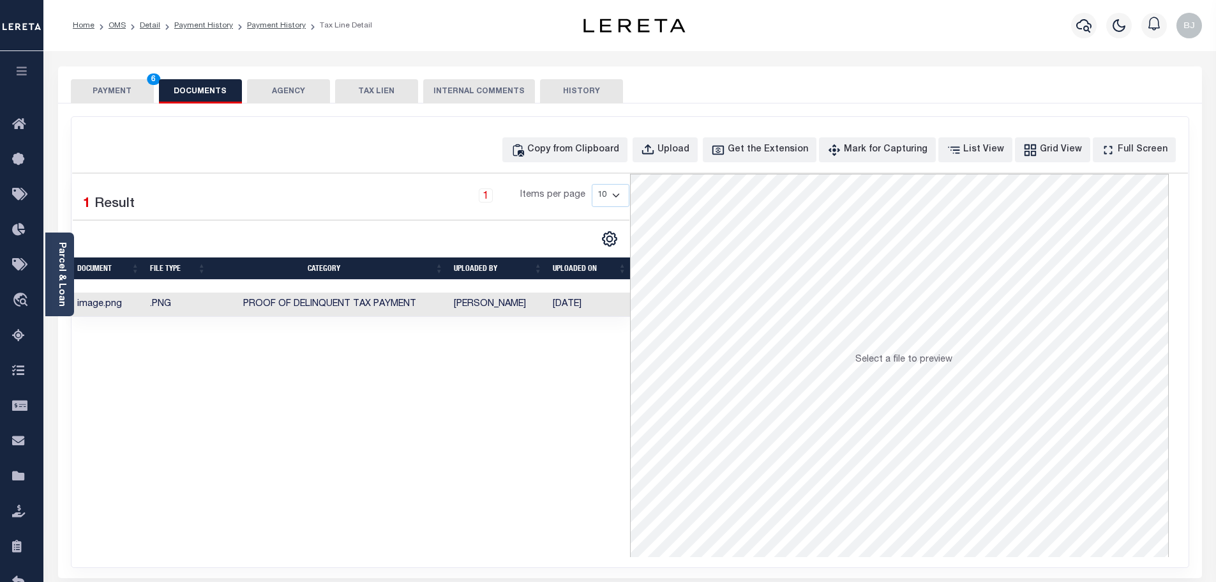
click at [100, 91] on button "PAYMENT 6" at bounding box center [112, 91] width 83 height 24
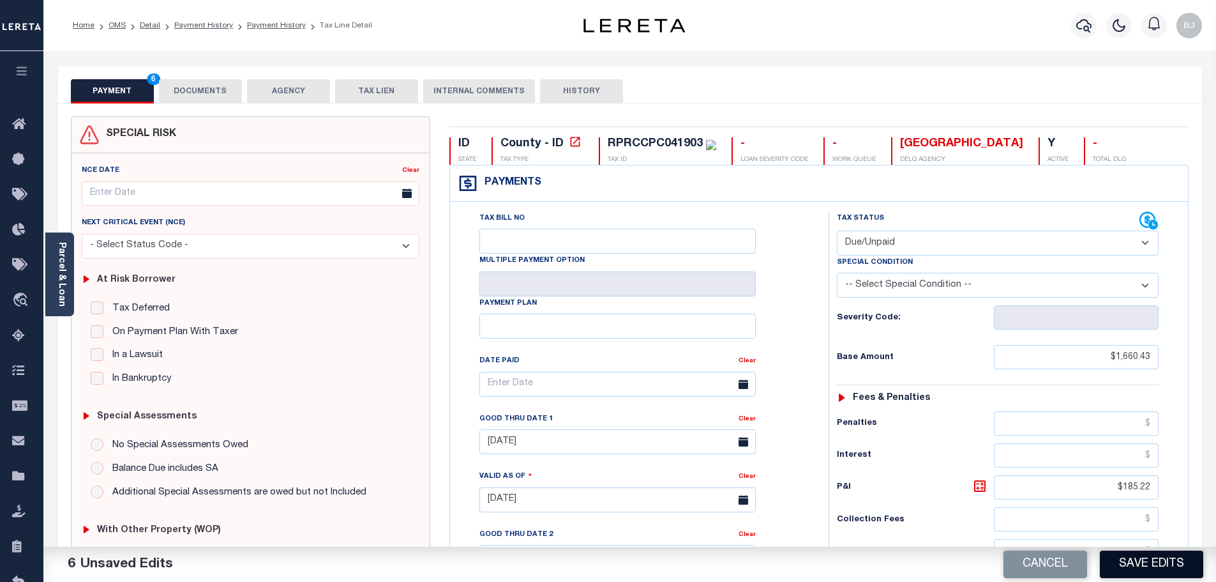
click at [1101, 568] on button "Save Edits" at bounding box center [1151, 563] width 103 height 27
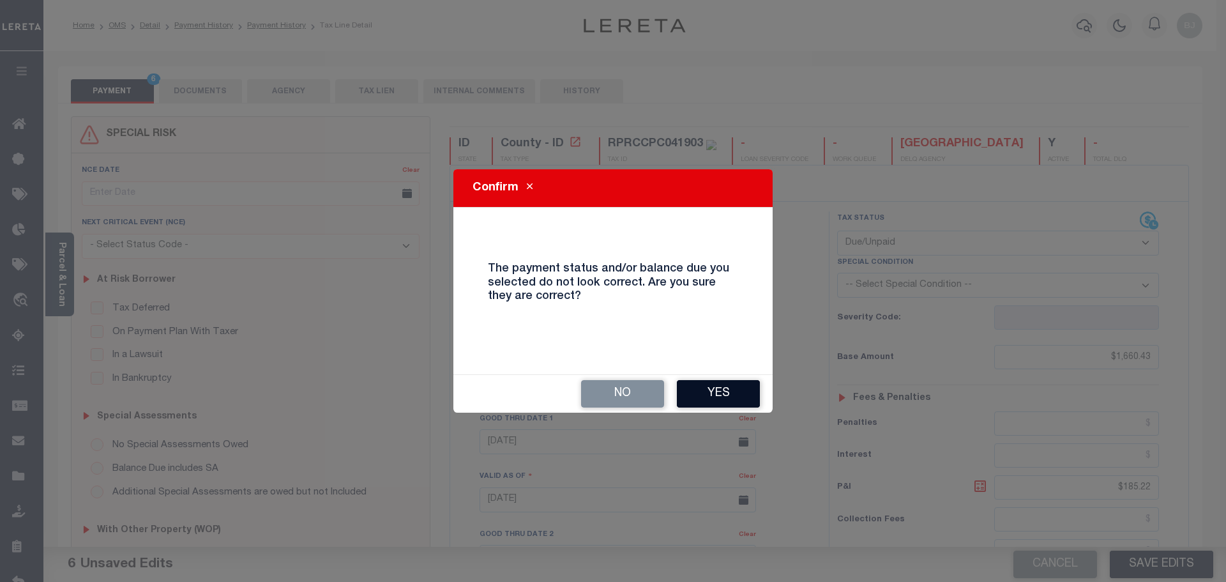
click at [732, 395] on button "Yes" at bounding box center [718, 393] width 83 height 27
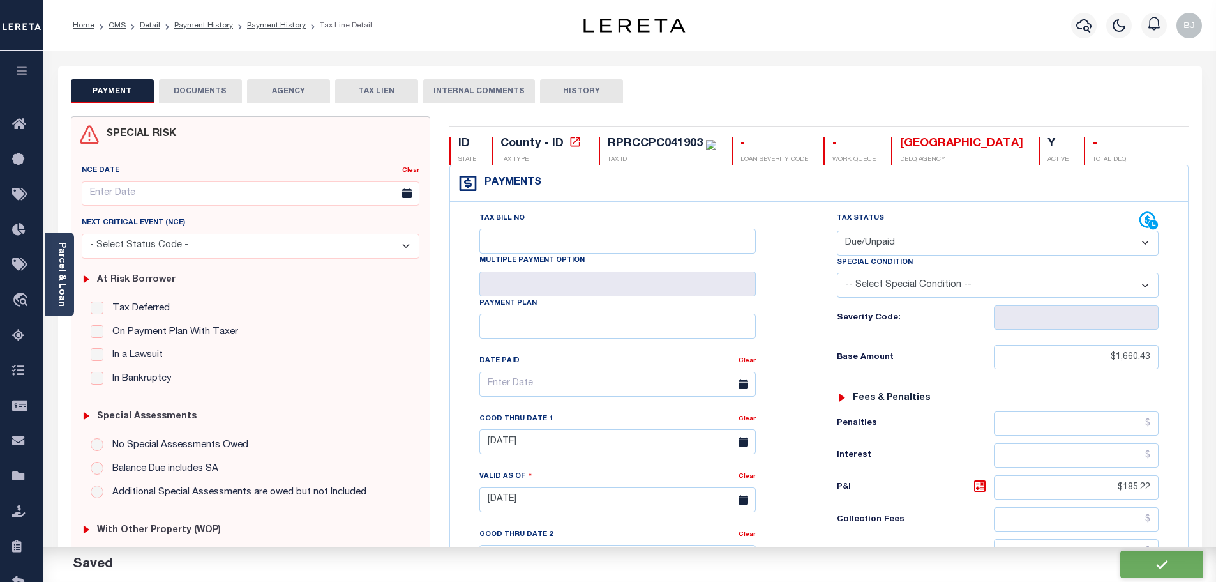
checkbox input "false"
type input "$1,660.43"
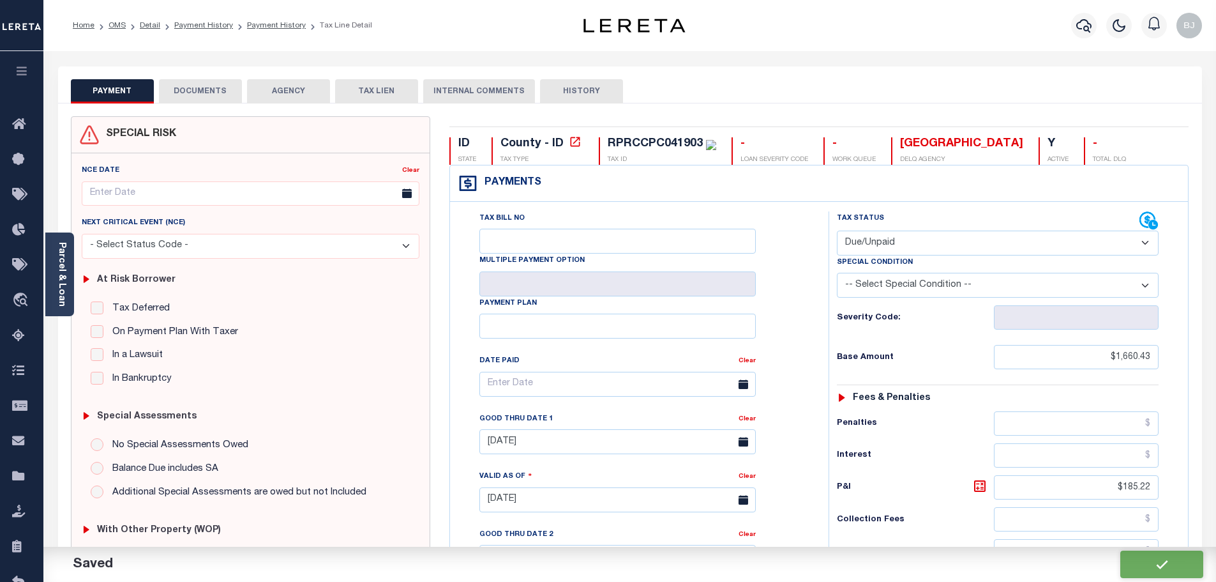
type input "$185.22"
type input "$1,845.65"
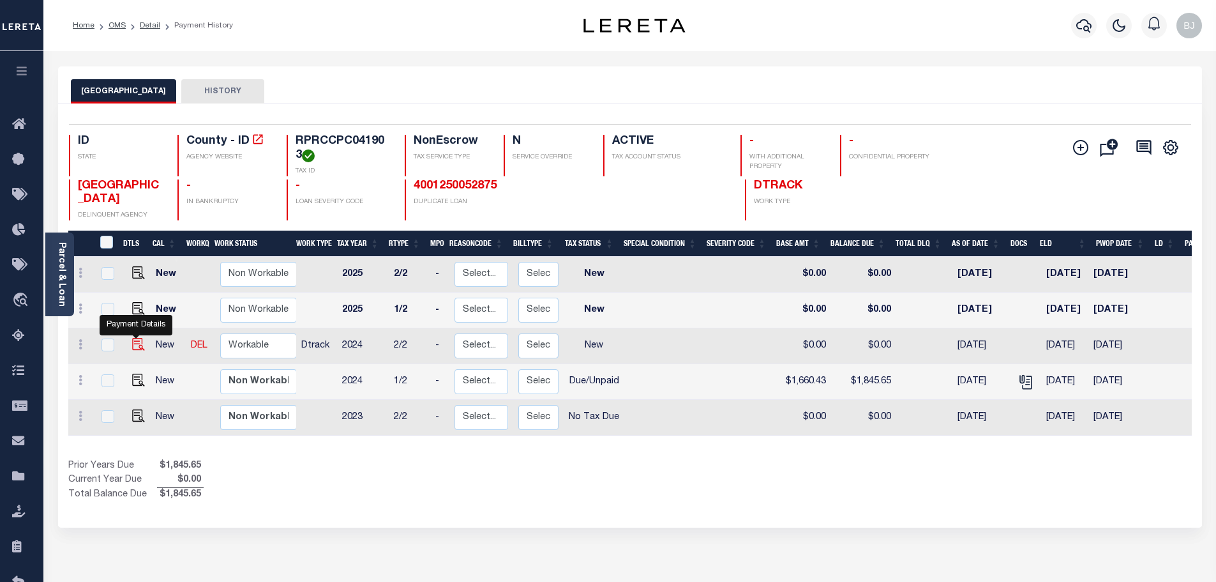
click at [137, 348] on img "" at bounding box center [138, 344] width 13 height 13
checkbox input "true"
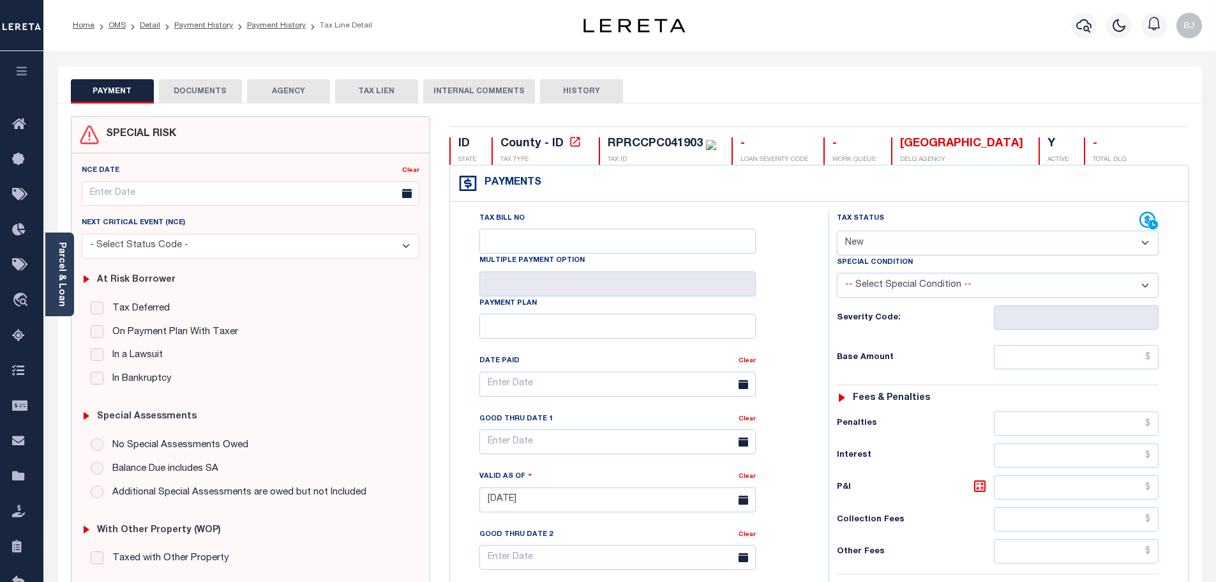
click at [200, 103] on button "DOCUMENTS" at bounding box center [200, 91] width 83 height 24
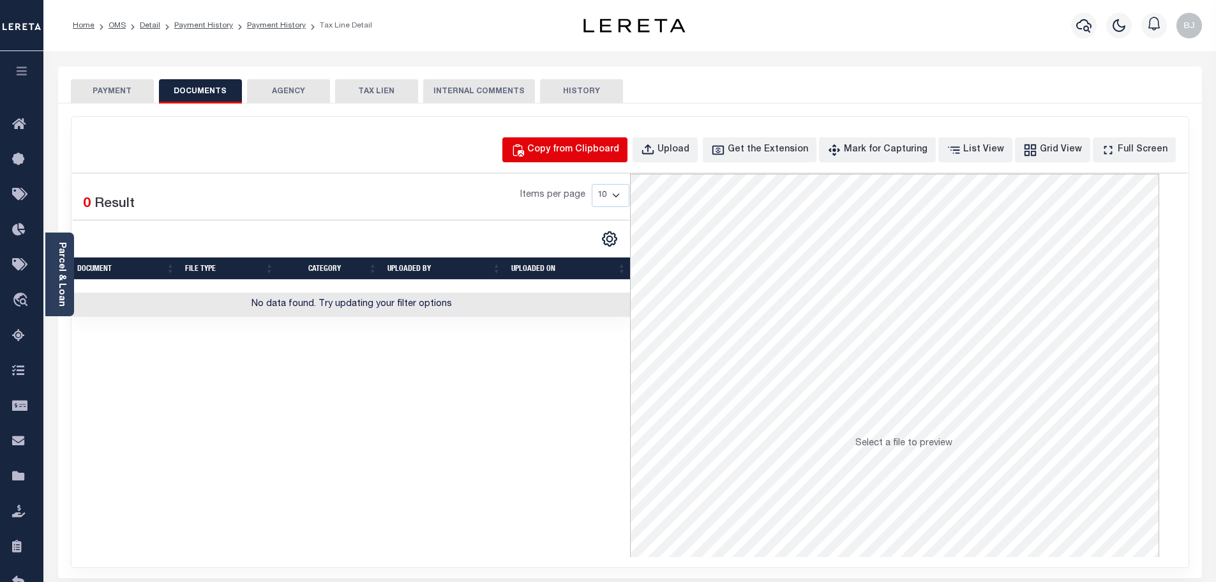
click at [583, 150] on div "Copy from Clipboard" at bounding box center [573, 150] width 92 height 14
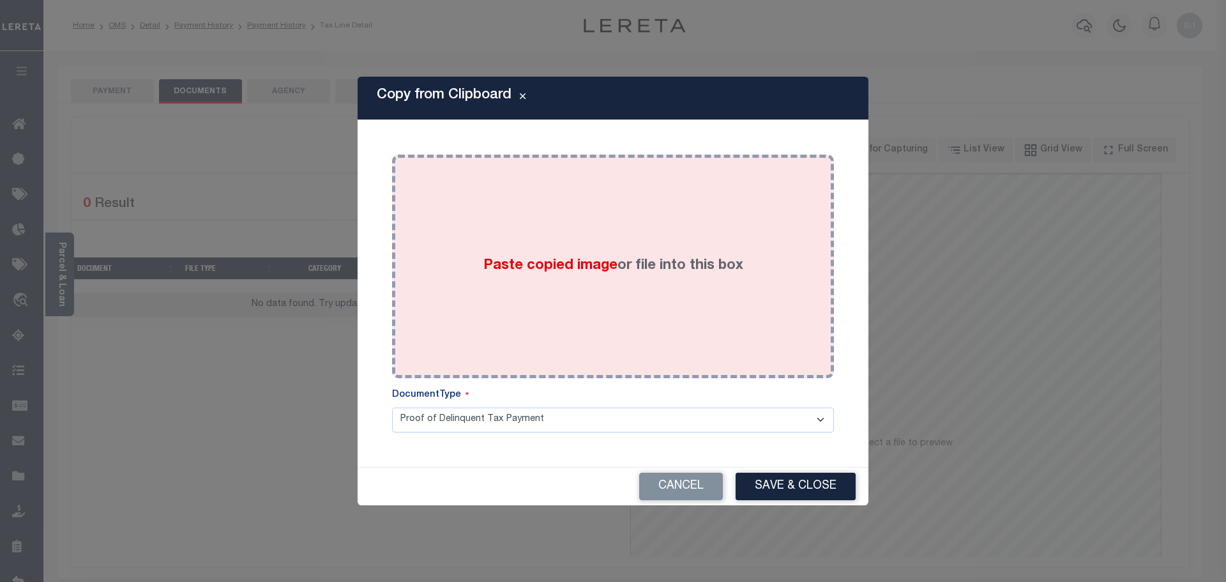
click at [637, 259] on label "Paste copied image or file into this box" at bounding box center [613, 265] width 260 height 21
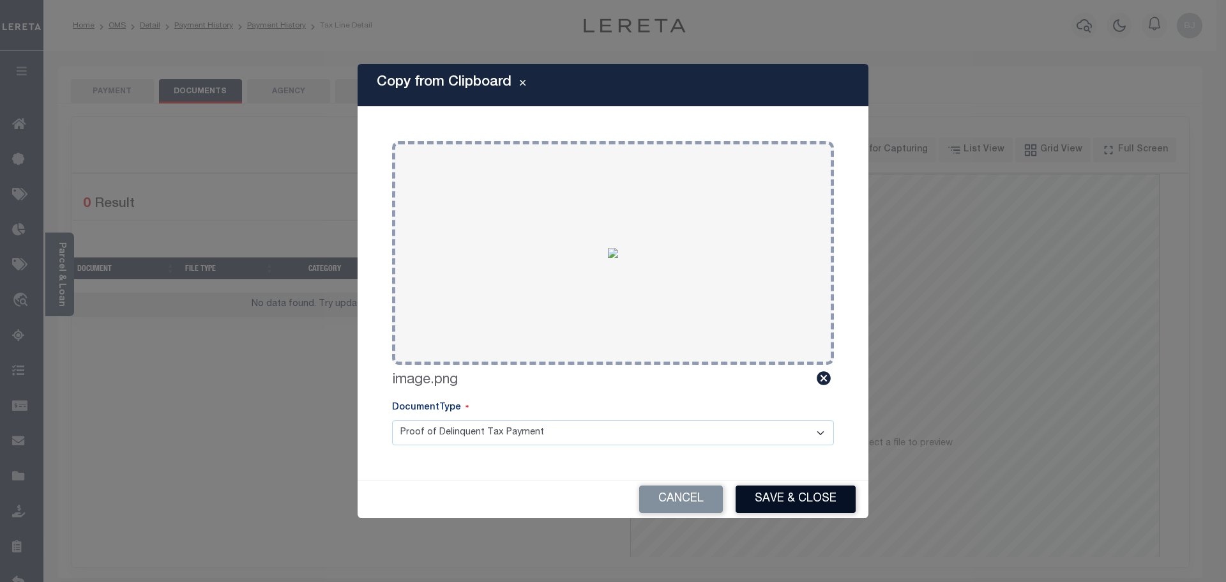
click at [749, 506] on button "Save & Close" at bounding box center [796, 498] width 120 height 27
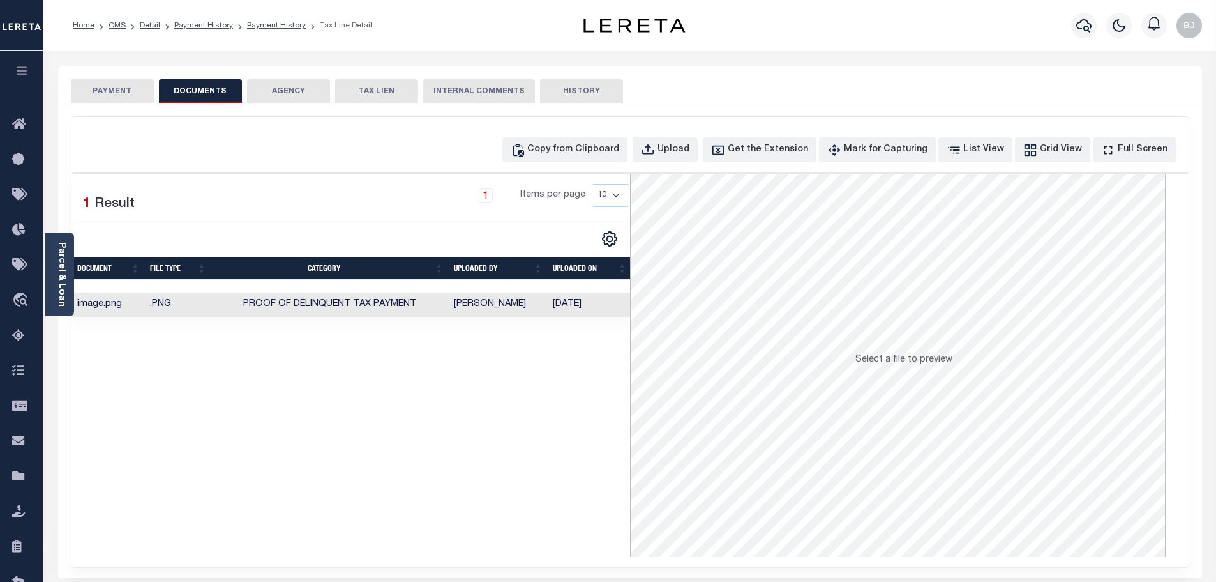
click at [112, 84] on button "PAYMENT" at bounding box center [112, 91] width 83 height 24
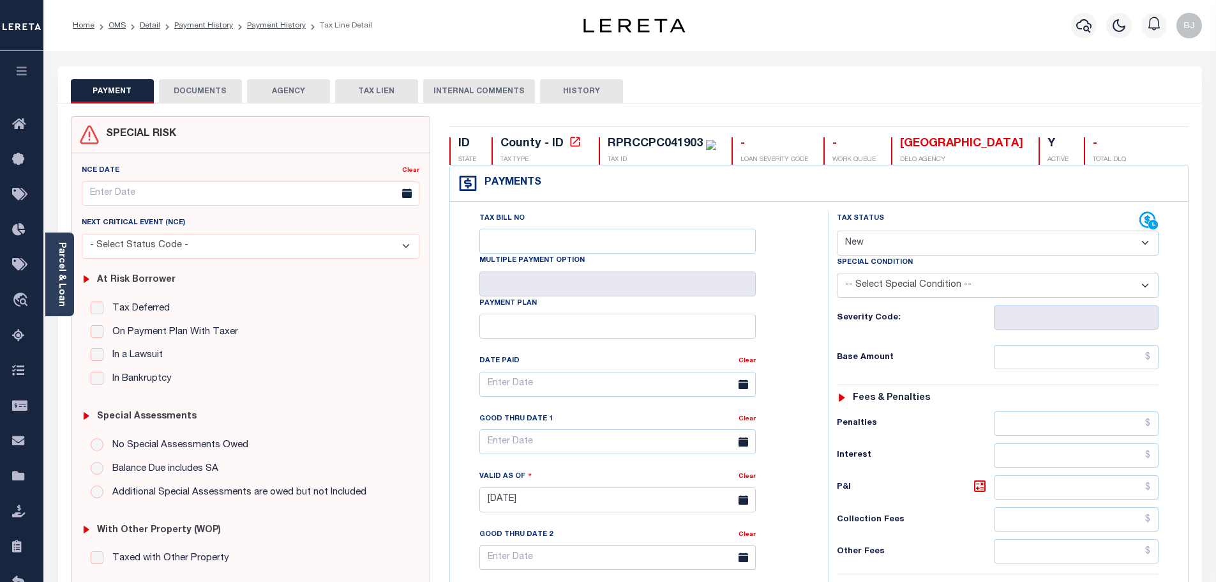
click at [938, 232] on select "- Select Status Code - Open Due/Unpaid Paid Incomplete No Tax Due Internal Refu…" at bounding box center [998, 242] width 322 height 25
select select "DUE"
click at [837, 231] on select "- Select Status Code - Open Due/Unpaid Paid Incomplete No Tax Due Internal Refu…" at bounding box center [998, 242] width 322 height 25
type input "[DATE]"
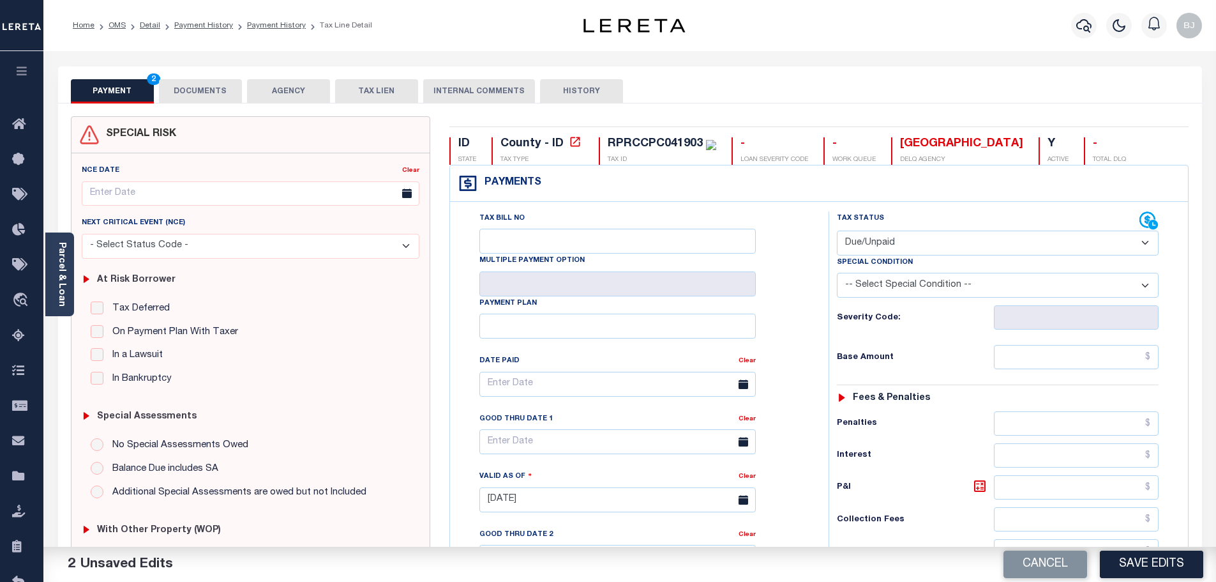
click at [1062, 342] on div "Tax Status Status - Select Status Code -" at bounding box center [1002, 493] width 347 height 564
click at [1062, 355] on input "text" at bounding box center [1076, 357] width 165 height 24
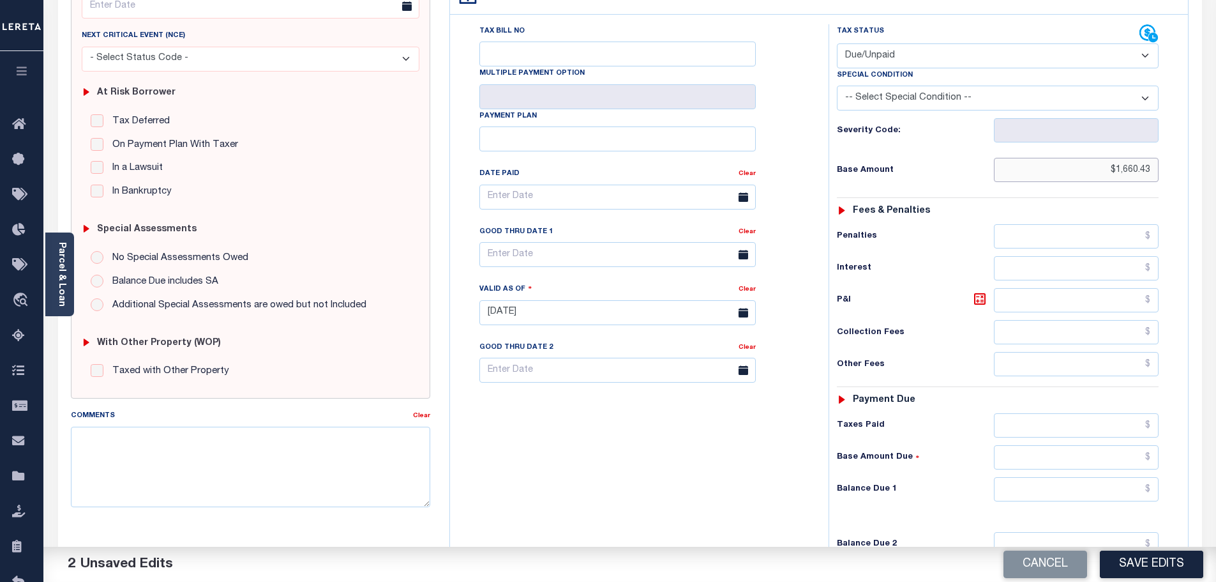
scroll to position [192, 0]
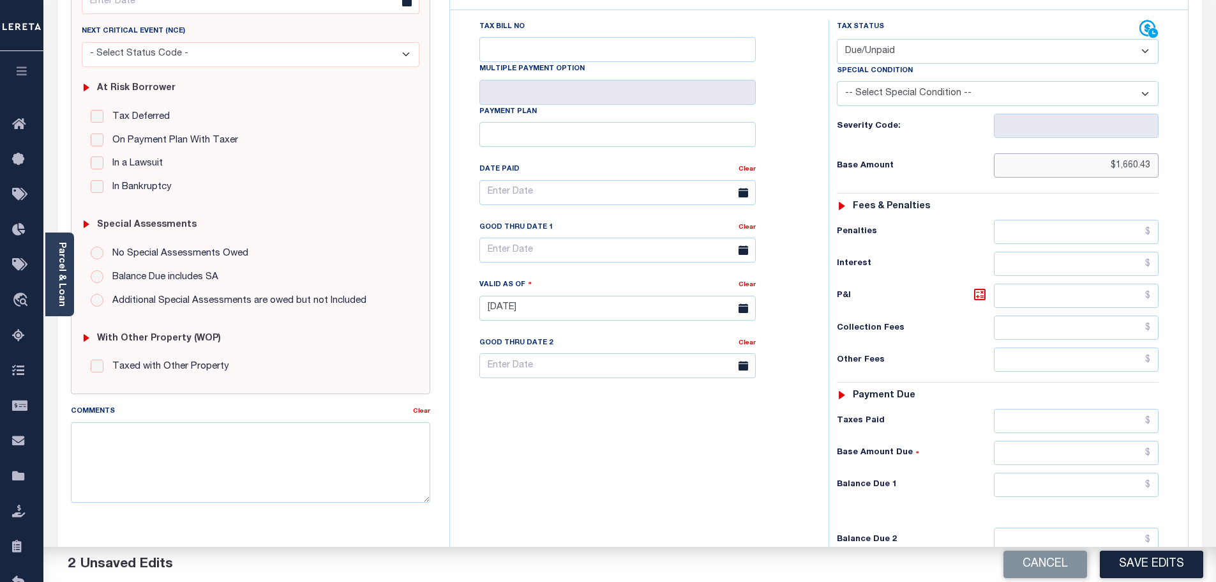
type input "$1,660.43"
click at [1110, 485] on input "text" at bounding box center [1076, 484] width 165 height 24
type input "$1,845.65"
click at [981, 295] on icon at bounding box center [979, 294] width 15 height 15
type input "$185.22"
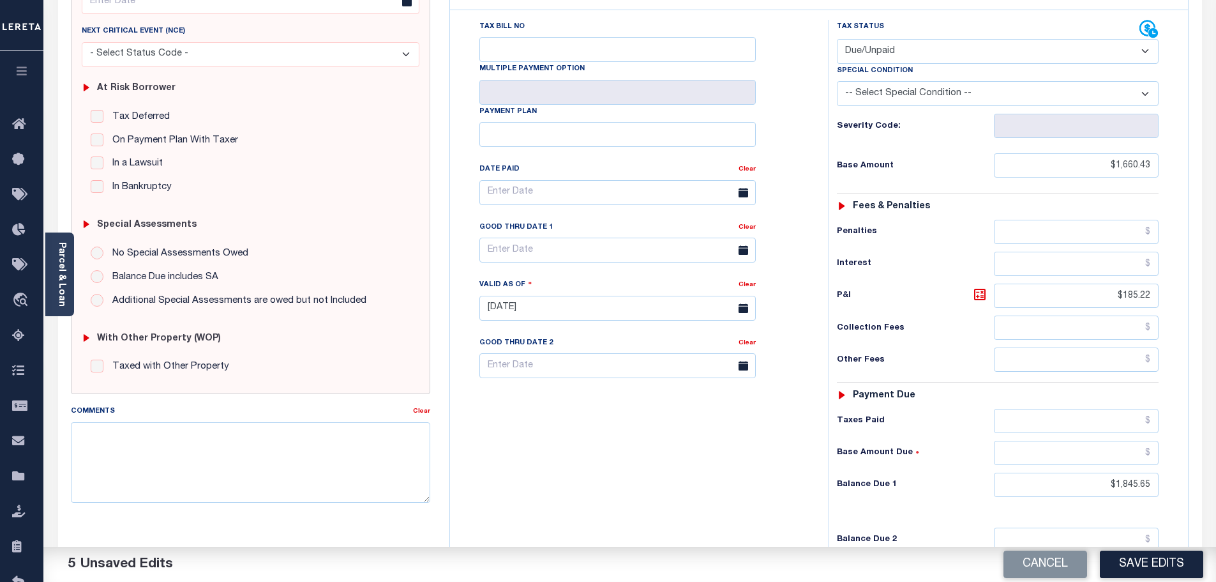
click at [575, 234] on div "Good Thru Date 1" at bounding box center [608, 229] width 259 height 18
click at [580, 250] on input "text" at bounding box center [617, 250] width 276 height 25
click at [670, 276] on span at bounding box center [665, 279] width 22 height 22
select select "8"
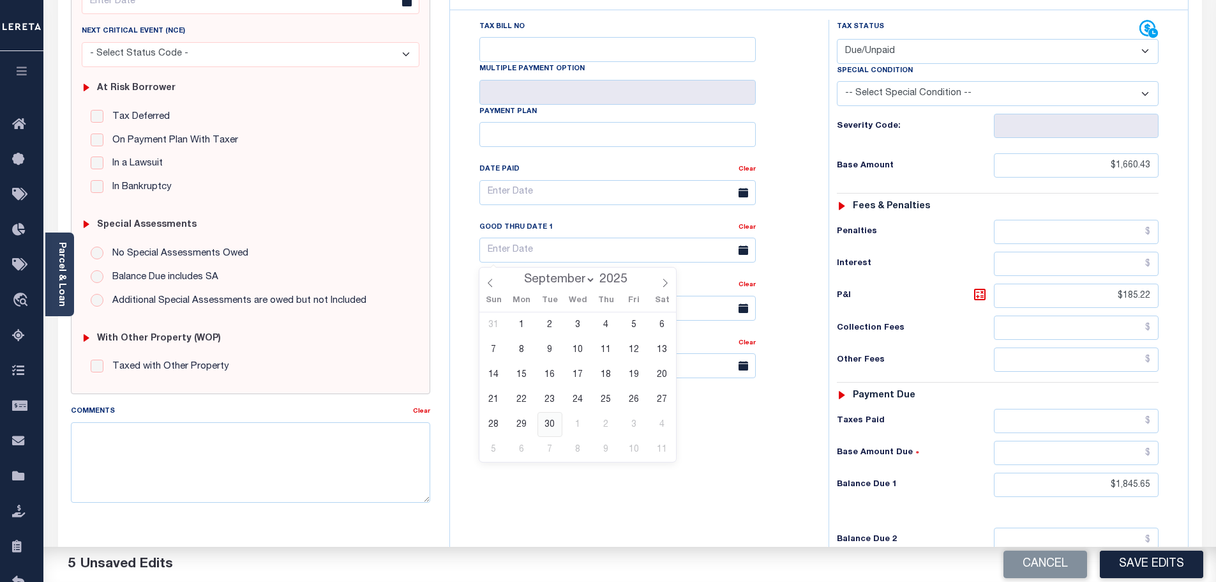
click at [553, 421] on span "30" at bounding box center [550, 424] width 25 height 25
type input "[DATE]"
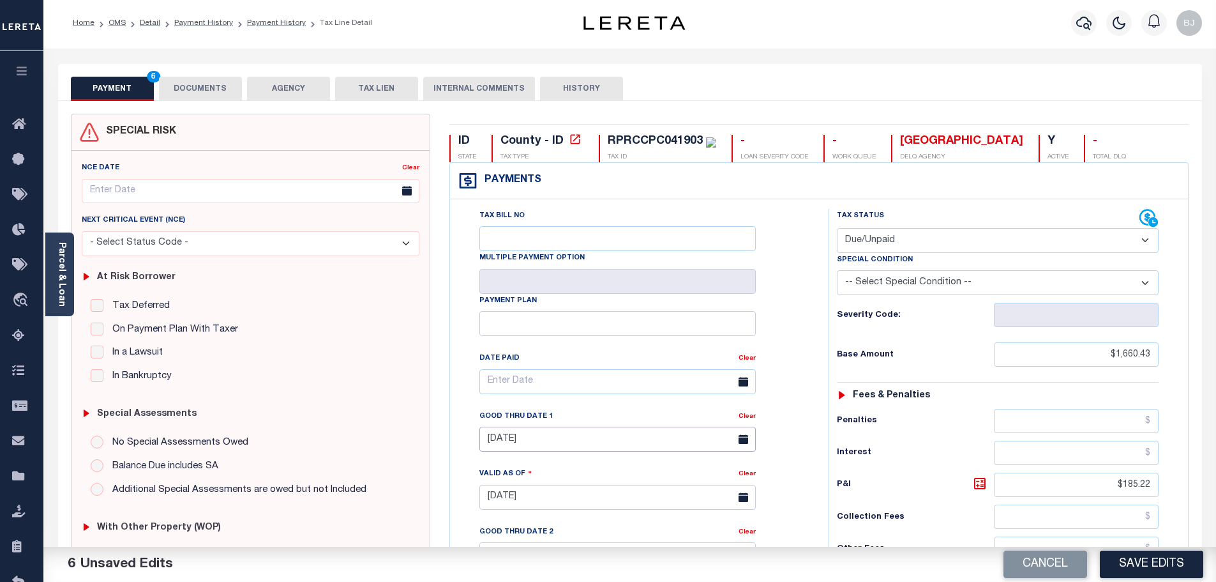
scroll to position [0, 0]
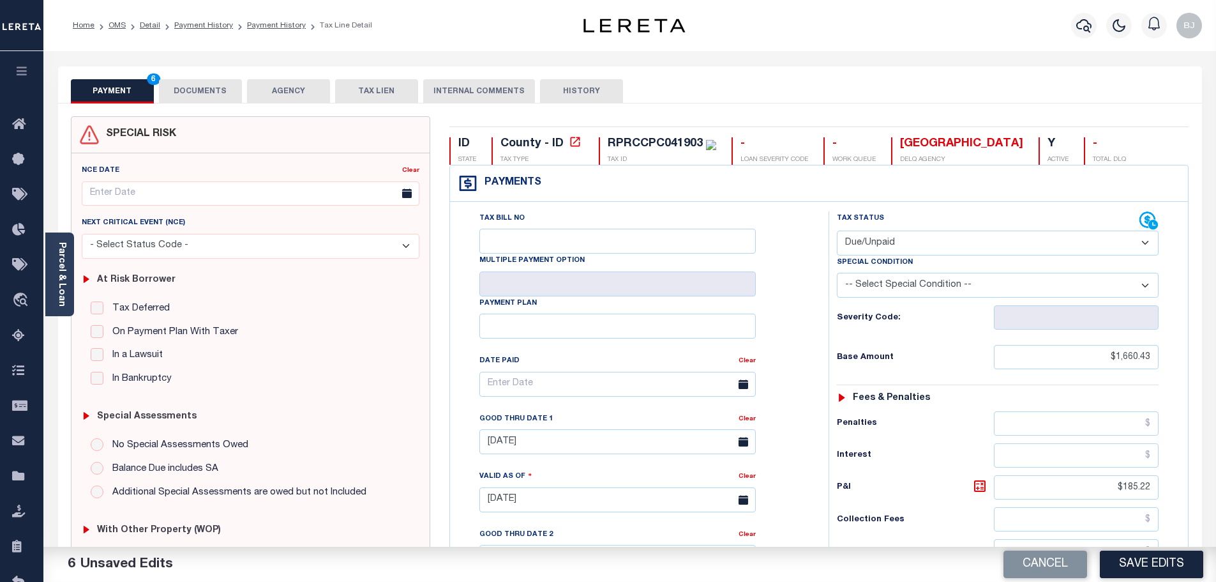
click at [209, 90] on button "DOCUMENTS" at bounding box center [200, 91] width 83 height 24
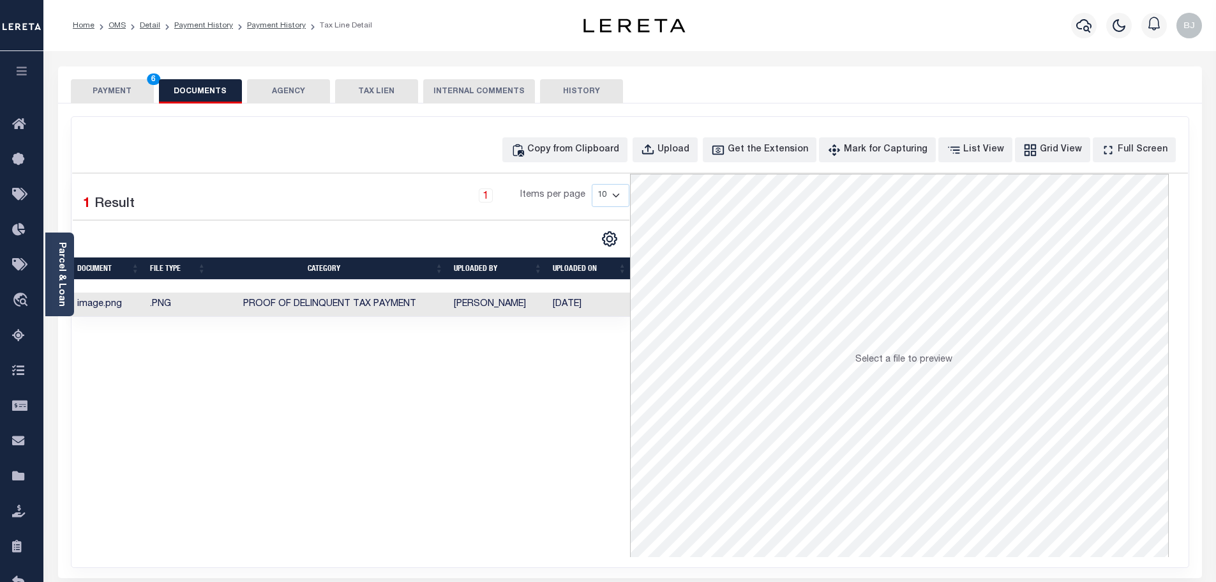
click at [101, 90] on button "PAYMENT 6" at bounding box center [112, 91] width 83 height 24
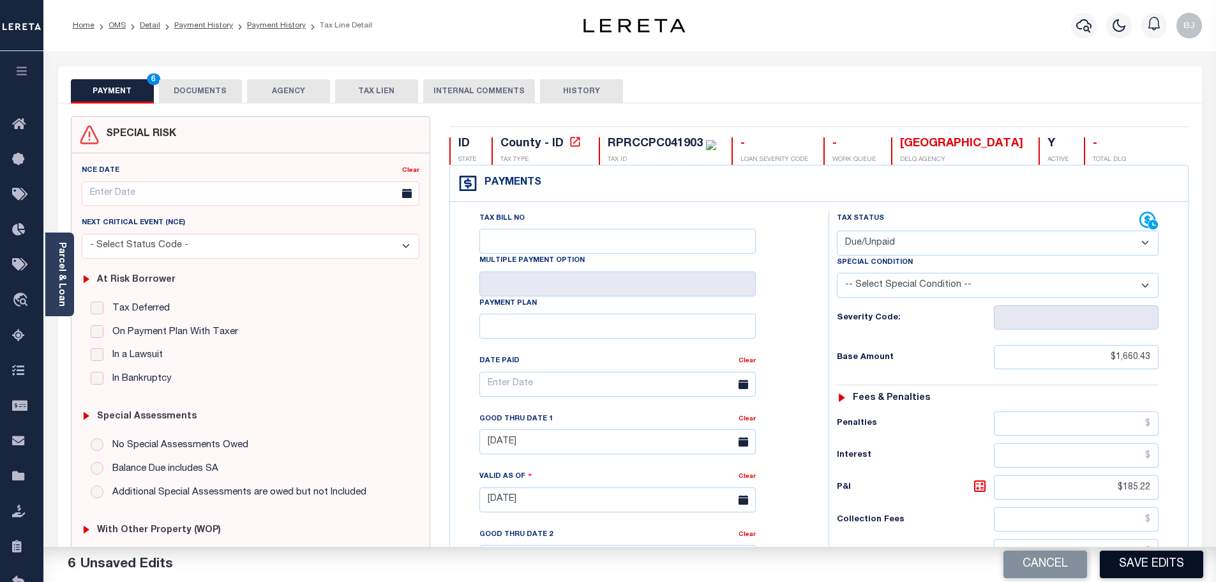
click at [1151, 566] on button "Save Edits" at bounding box center [1151, 563] width 103 height 27
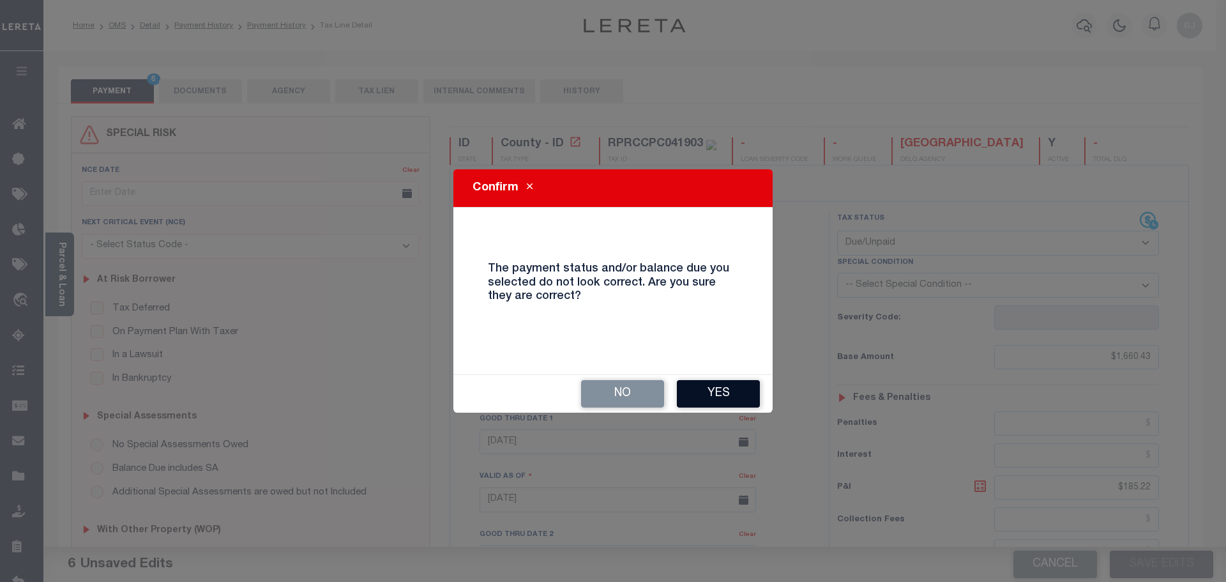
click at [720, 396] on button "Yes" at bounding box center [718, 393] width 83 height 27
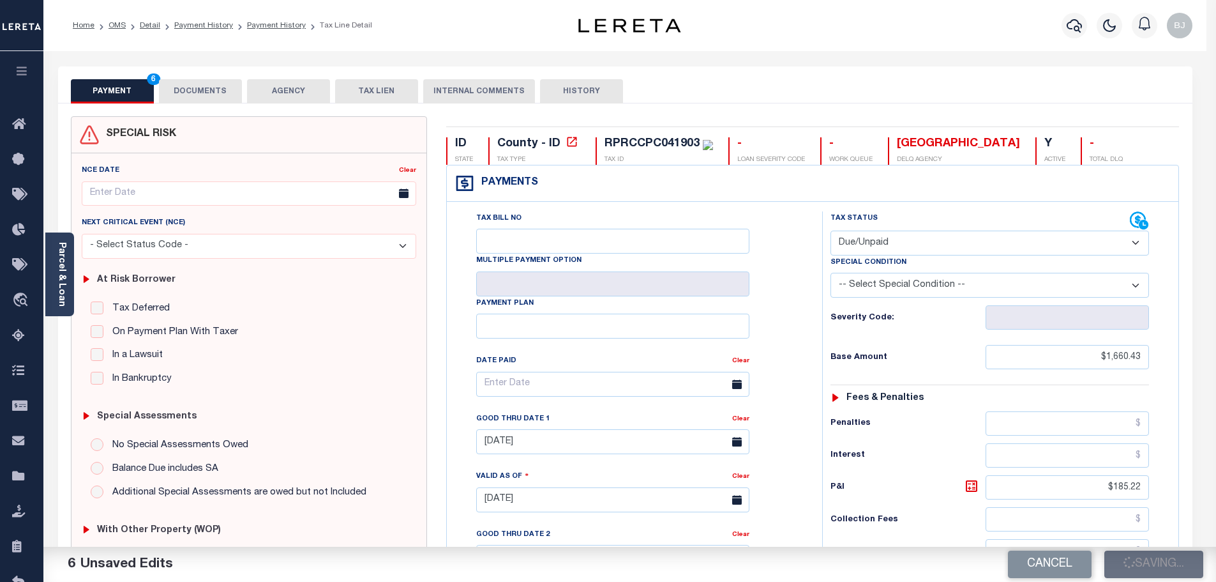
checkbox input "false"
type input "$1,660.43"
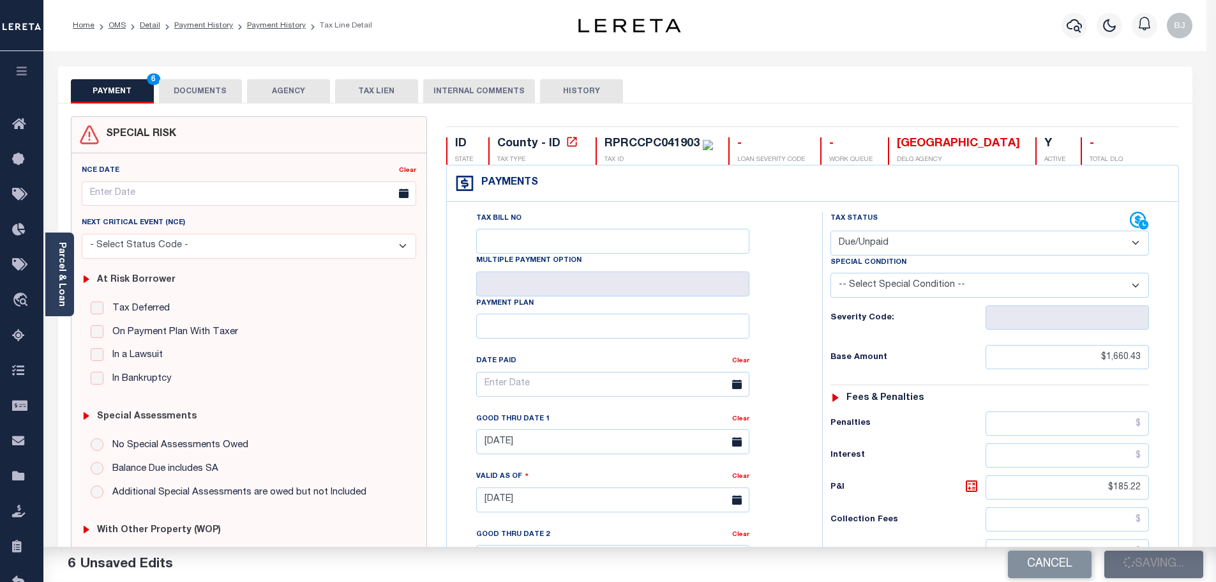
type input "$185.22"
type input "$1,845.65"
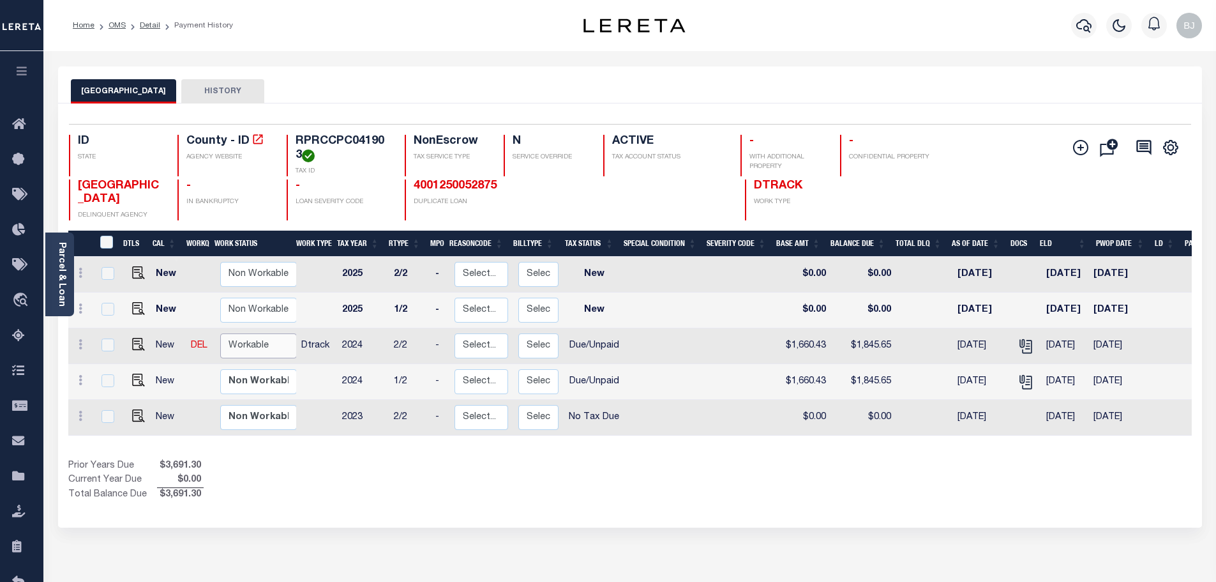
drag, startPoint x: 258, startPoint y: 345, endPoint x: 257, endPoint y: 356, distance: 10.2
click at [258, 345] on select "Non Workable Workable" at bounding box center [258, 345] width 77 height 25
checkbox input "true"
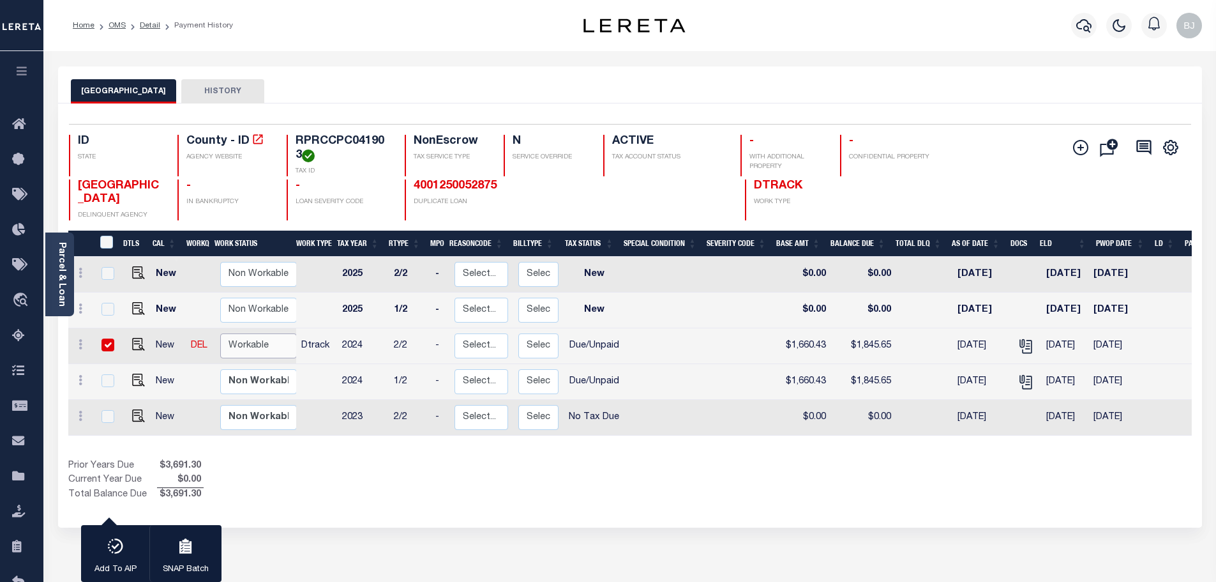
select select "true"
click at [220, 335] on select "Non Workable Workable" at bounding box center [258, 345] width 77 height 25
checkbox input "false"
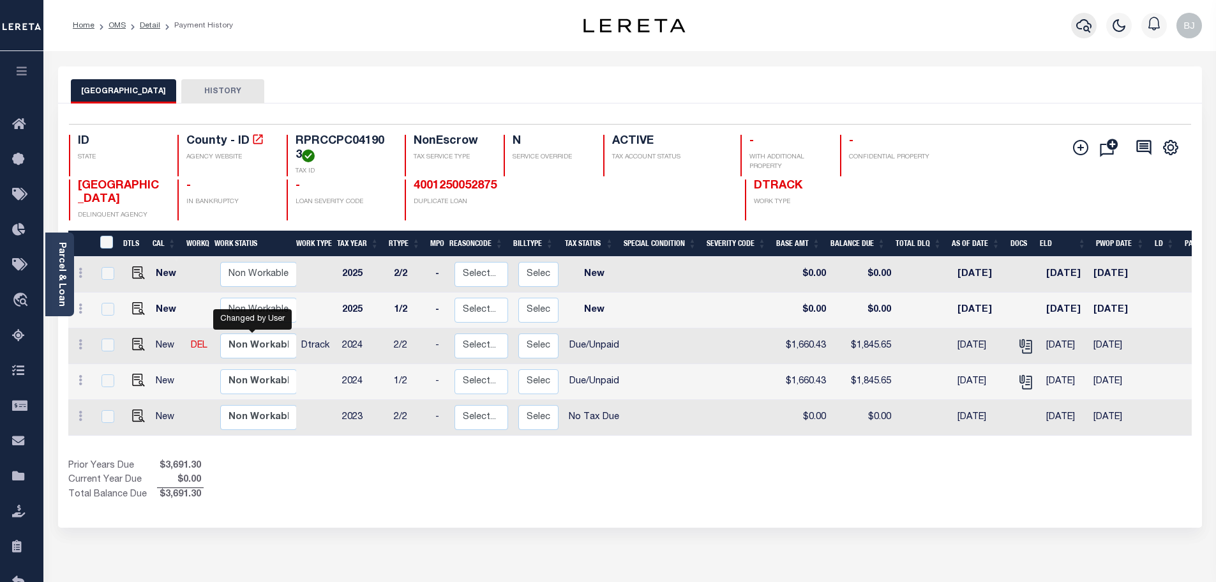
click at [1077, 32] on icon "button" at bounding box center [1083, 25] width 15 height 15
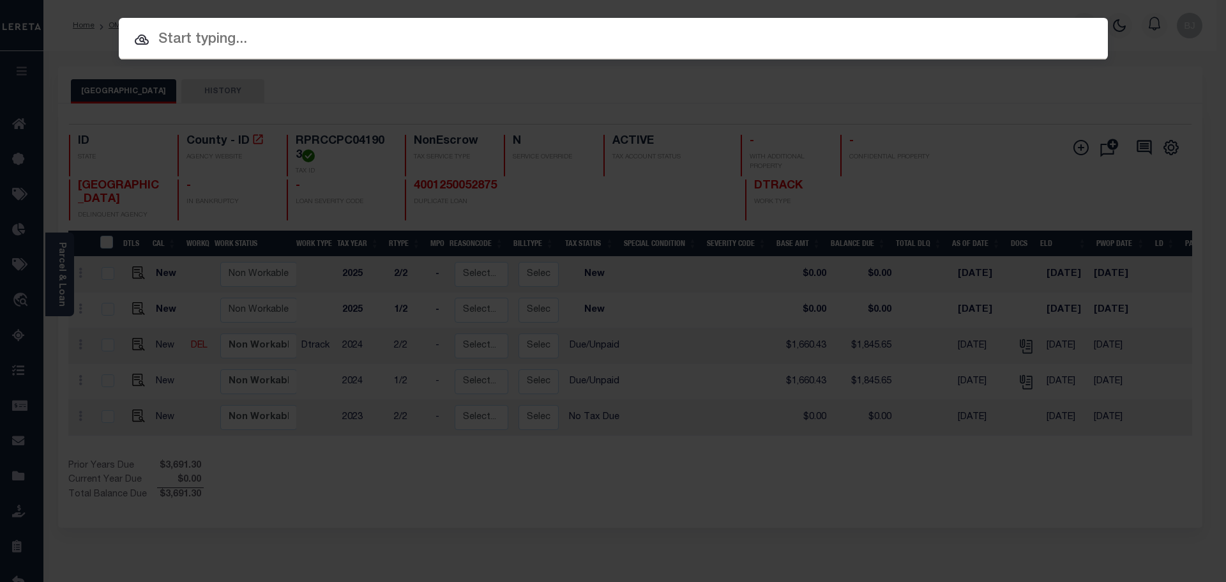
paste input "RPRCCPC042000"
type input "RPRCCPC042000"
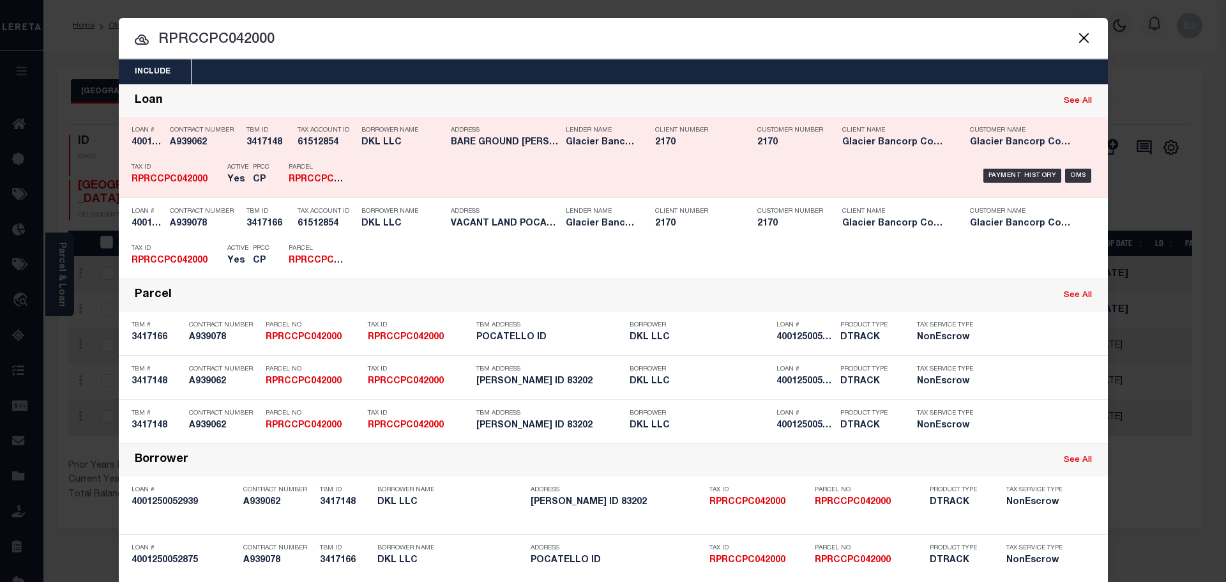
click at [734, 112] on div "Loan See All" at bounding box center [613, 101] width 989 height 33
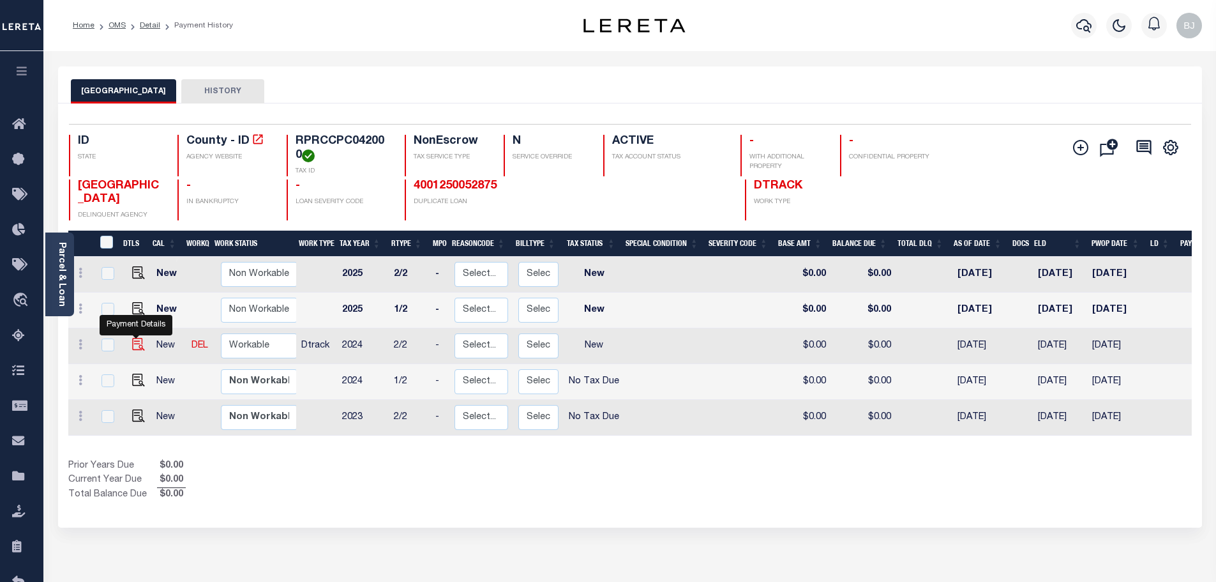
click at [132, 348] on img "" at bounding box center [138, 344] width 13 height 13
checkbox input "true"
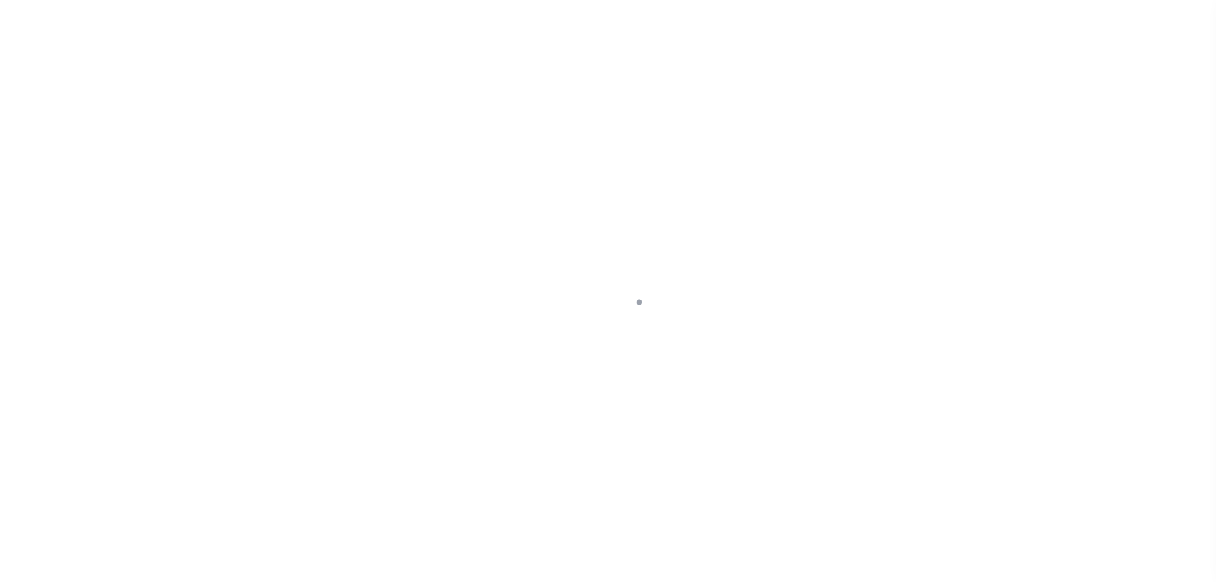
select select "NW2"
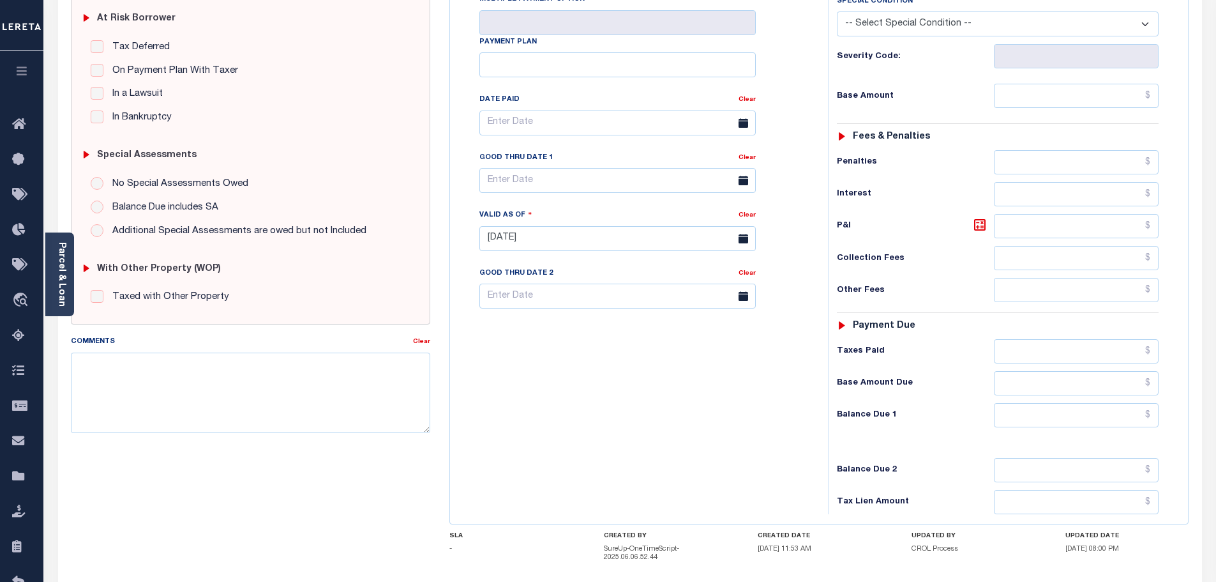
scroll to position [319, 0]
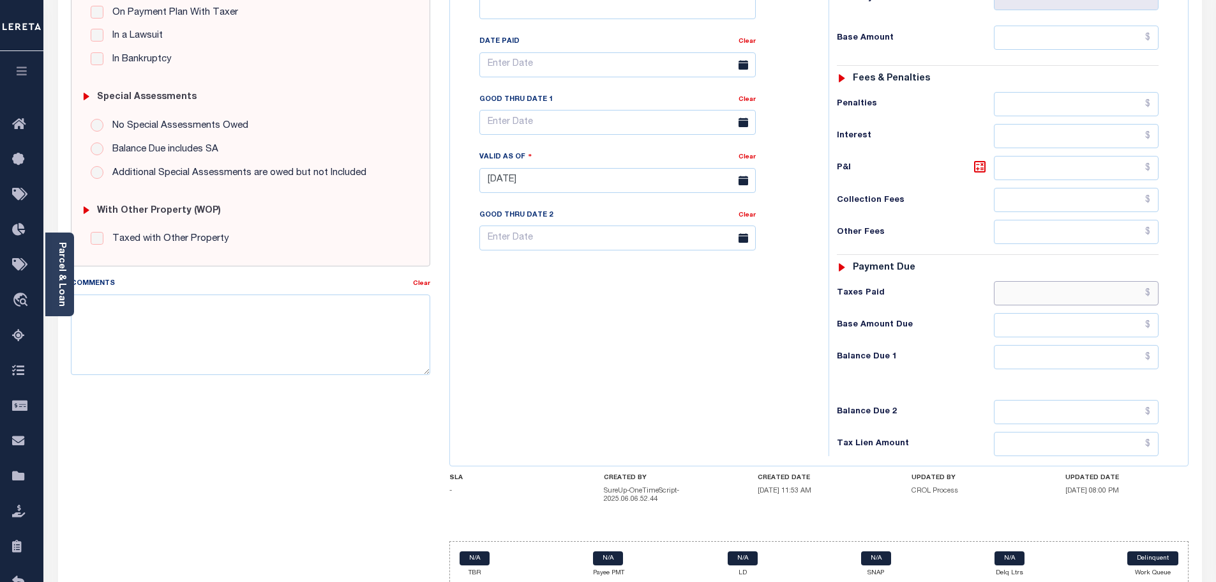
click at [1040, 299] on input "text" at bounding box center [1076, 293] width 165 height 24
click at [1119, 358] on input "text" at bounding box center [1076, 357] width 165 height 24
type input "$537.9"
type input "[DATE]"
type input "$537.90"
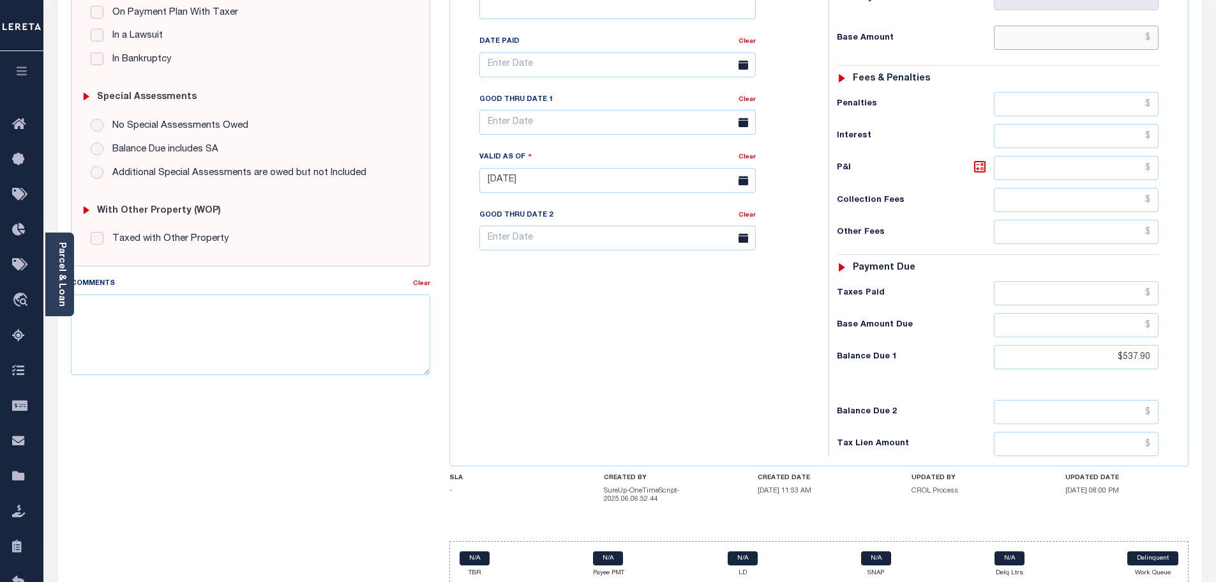
click at [1037, 33] on input "text" at bounding box center [1076, 38] width 165 height 24
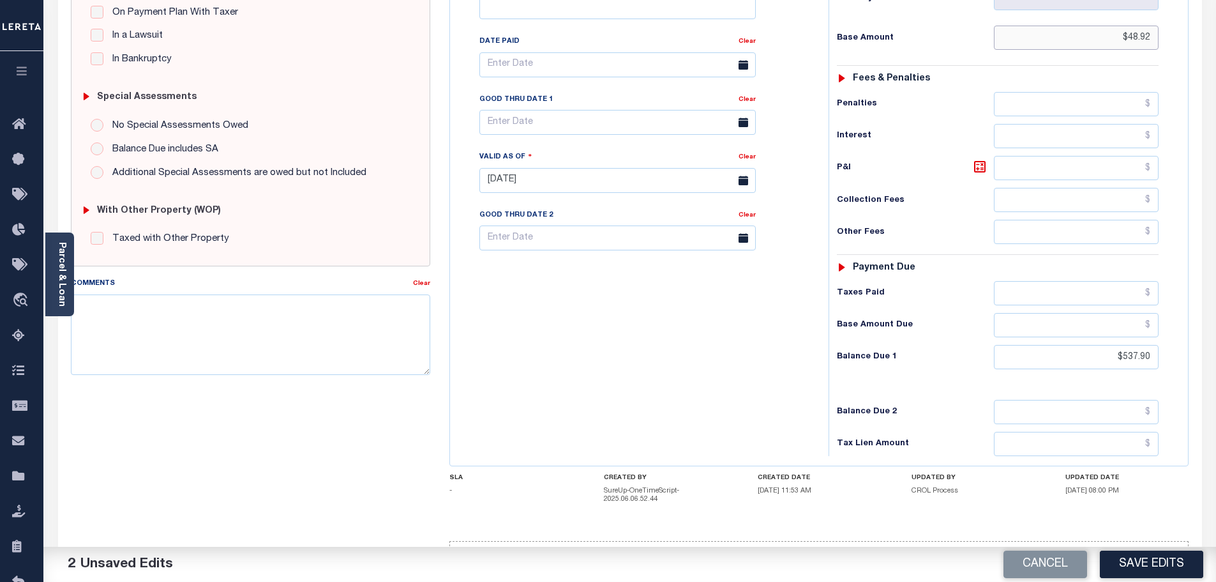
click at [1142, 35] on input "$48.92" at bounding box center [1076, 38] width 165 height 24
type input "$483.92"
click at [984, 170] on icon at bounding box center [979, 166] width 15 height 15
type input "$53.98"
click at [1096, 411] on input "text" at bounding box center [1076, 412] width 165 height 24
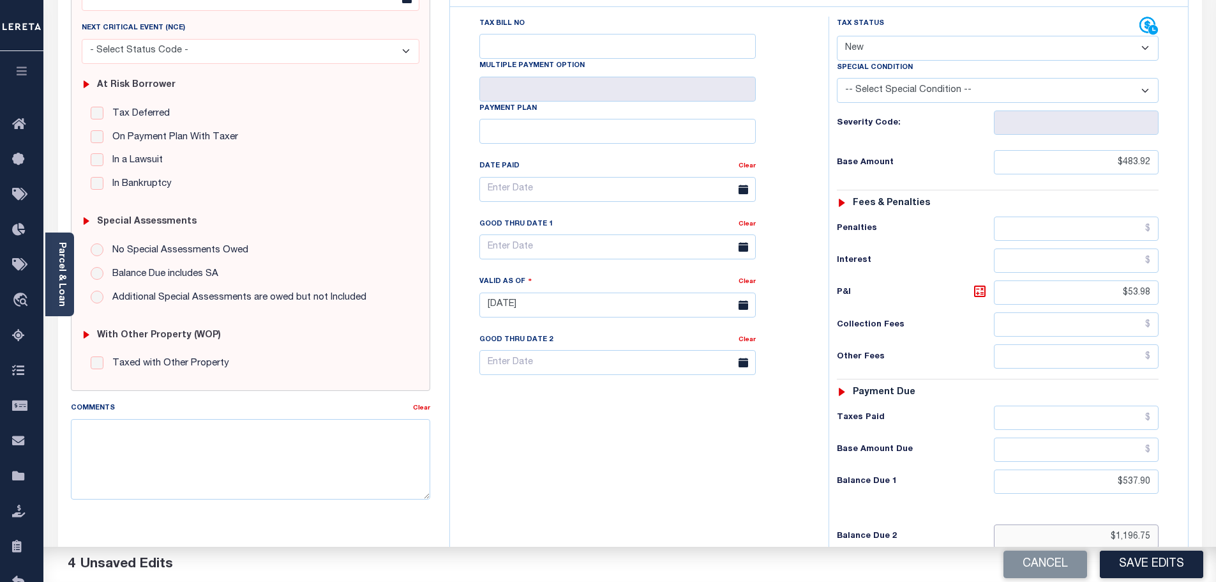
scroll to position [128, 0]
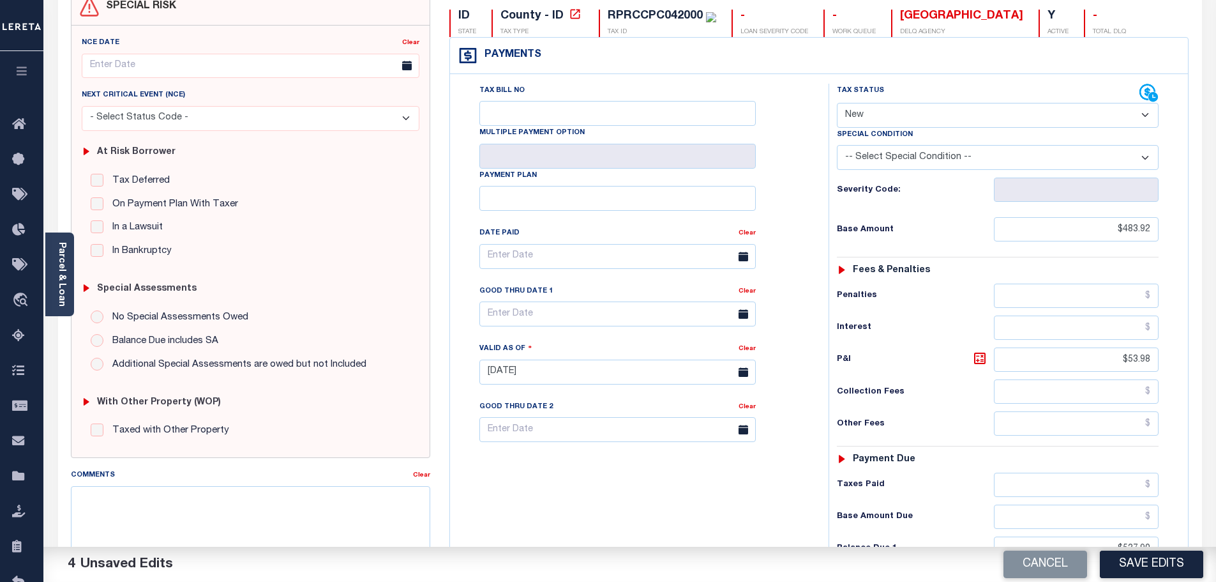
type input "$1,196.75"
click at [915, 165] on select "-- Select Special Condition -- 3RD PARTY TAX LIEN AGENCY TAX LIEN (A.K.A Inside…" at bounding box center [998, 157] width 322 height 25
select select "18"
click at [837, 146] on select "-- Select Special Condition -- 3RD PARTY TAX LIEN AGENCY TAX LIEN (A.K.A Inside…" at bounding box center [998, 157] width 322 height 25
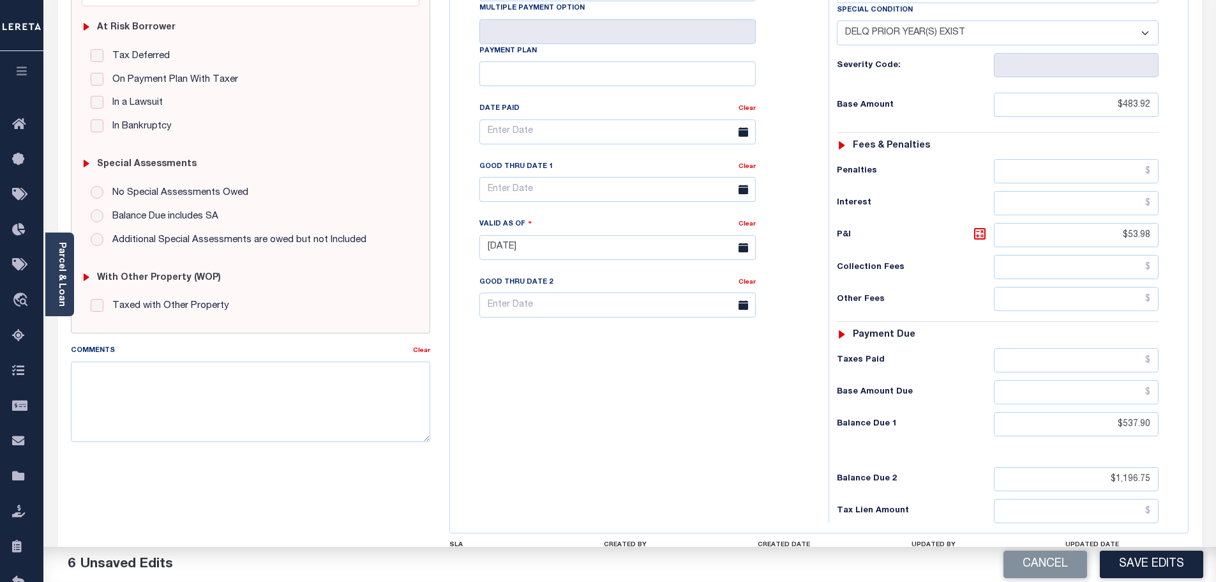
scroll to position [255, 0]
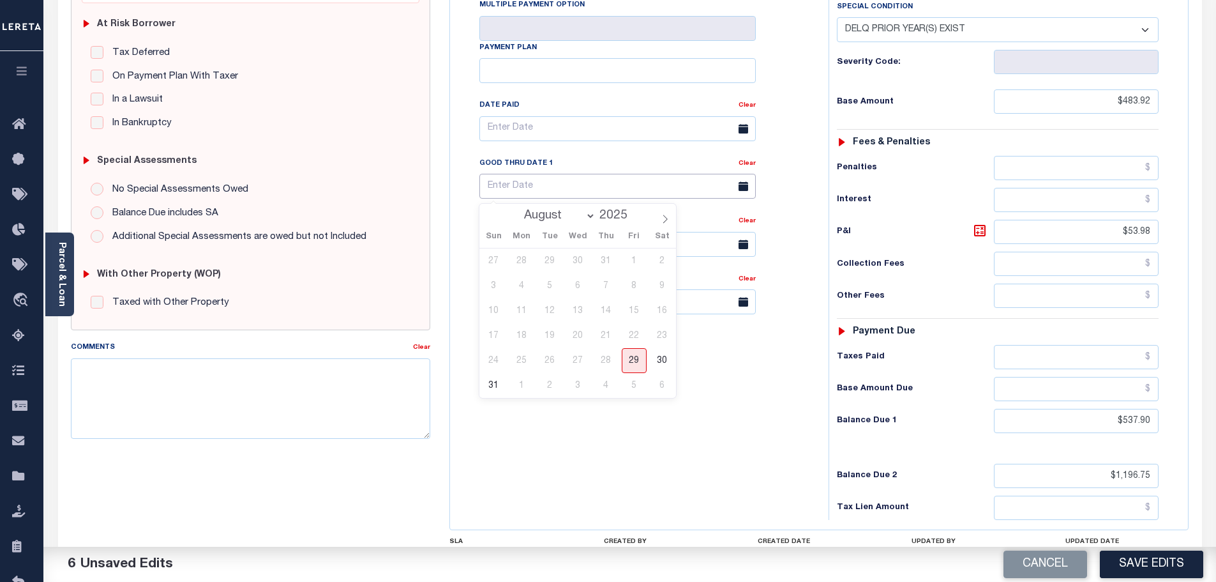
click at [558, 188] on input "text" at bounding box center [617, 186] width 276 height 25
click at [668, 222] on icon at bounding box center [665, 219] width 9 height 9
select select "8"
drag, startPoint x: 548, startPoint y: 370, endPoint x: 655, endPoint y: 345, distance: 110.1
click at [548, 369] on span "30" at bounding box center [550, 360] width 25 height 25
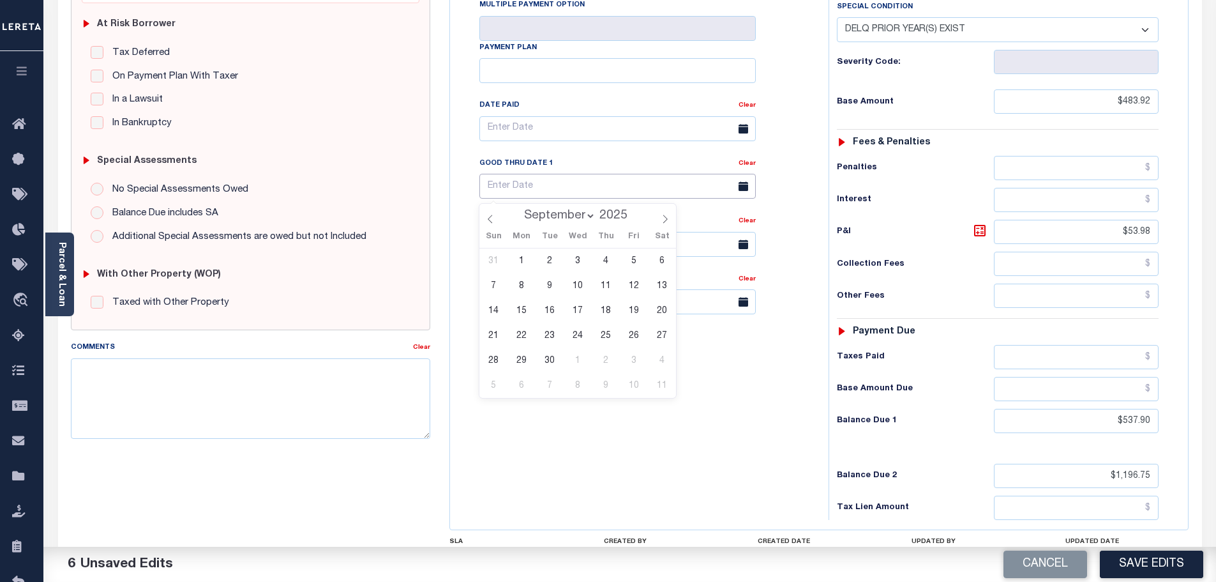
type input "09/30/2025"
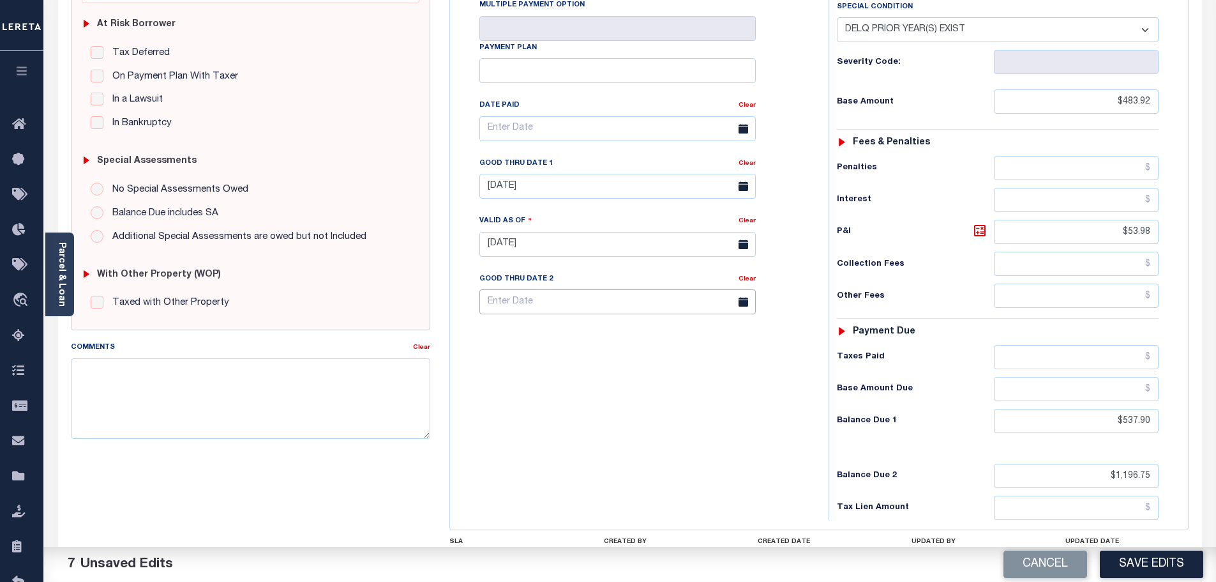
click at [661, 313] on body "Home OMS Detail Payment History Payment History Tax Line Detail Profile" at bounding box center [608, 218] width 1216 height 947
click at [674, 334] on span at bounding box center [665, 332] width 22 height 22
select select "8"
click at [552, 474] on span "30" at bounding box center [550, 477] width 25 height 25
type input "09/30/2025"
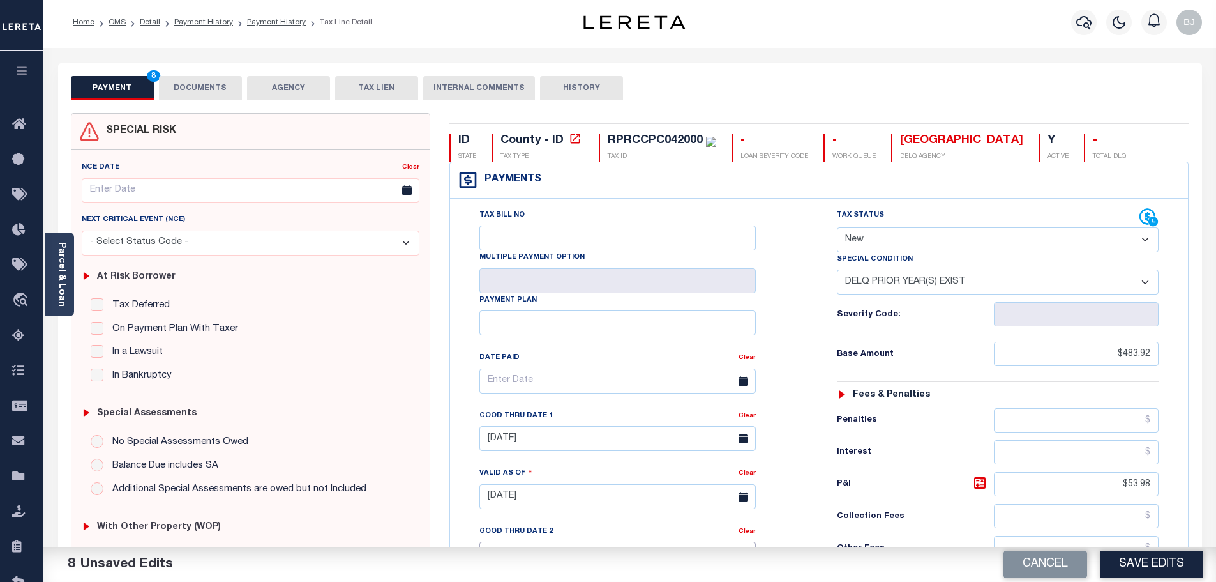
scroll to position [0, 0]
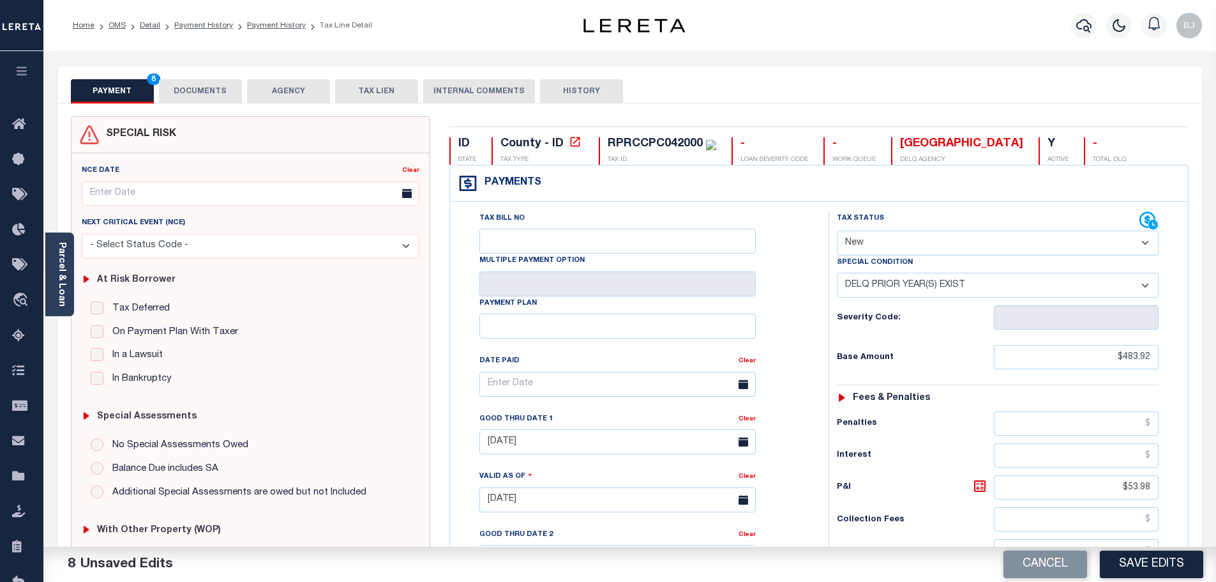
click at [249, 94] on button "AGENCY" at bounding box center [288, 91] width 83 height 24
click at [229, 94] on button "DOCUMENTS" at bounding box center [200, 91] width 83 height 24
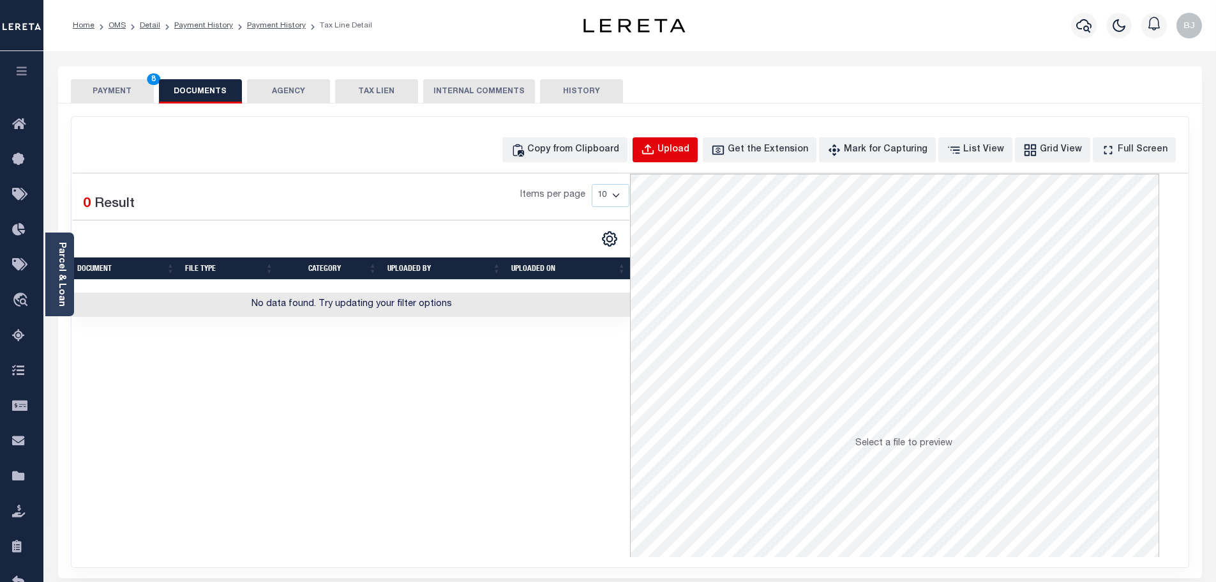
click at [698, 157] on button "Upload" at bounding box center [665, 149] width 65 height 25
select select "POP"
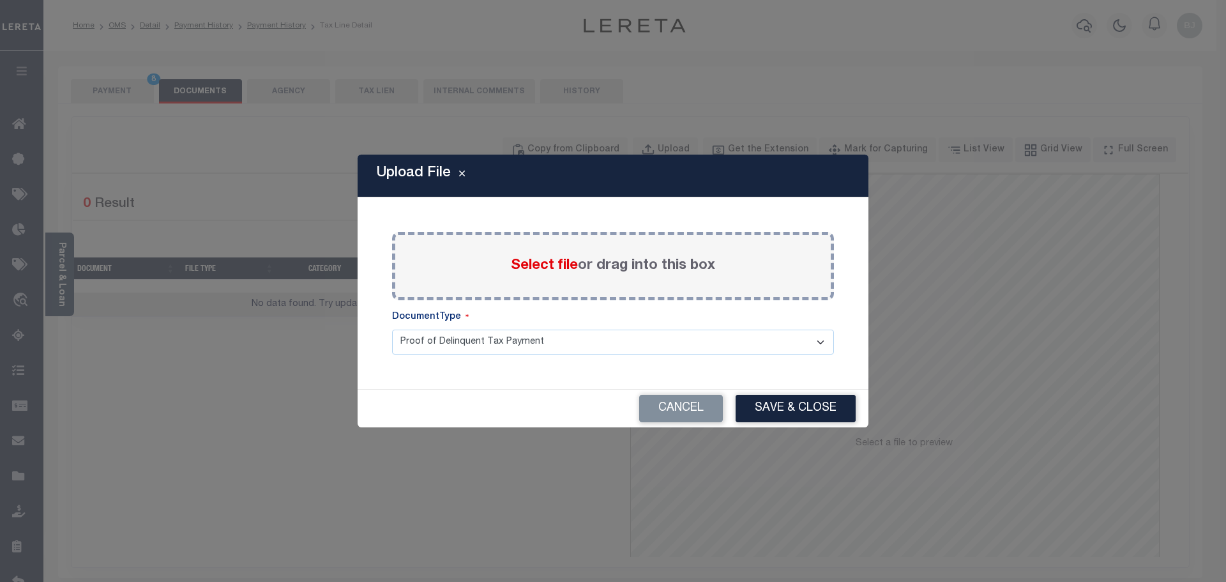
click at [449, 236] on div "Select file or drag into this box" at bounding box center [613, 266] width 442 height 68
click at [539, 262] on span "Select file" at bounding box center [544, 266] width 67 height 14
click at [0, 0] on input "Select file or drag into this box" at bounding box center [0, 0] width 0 height 0
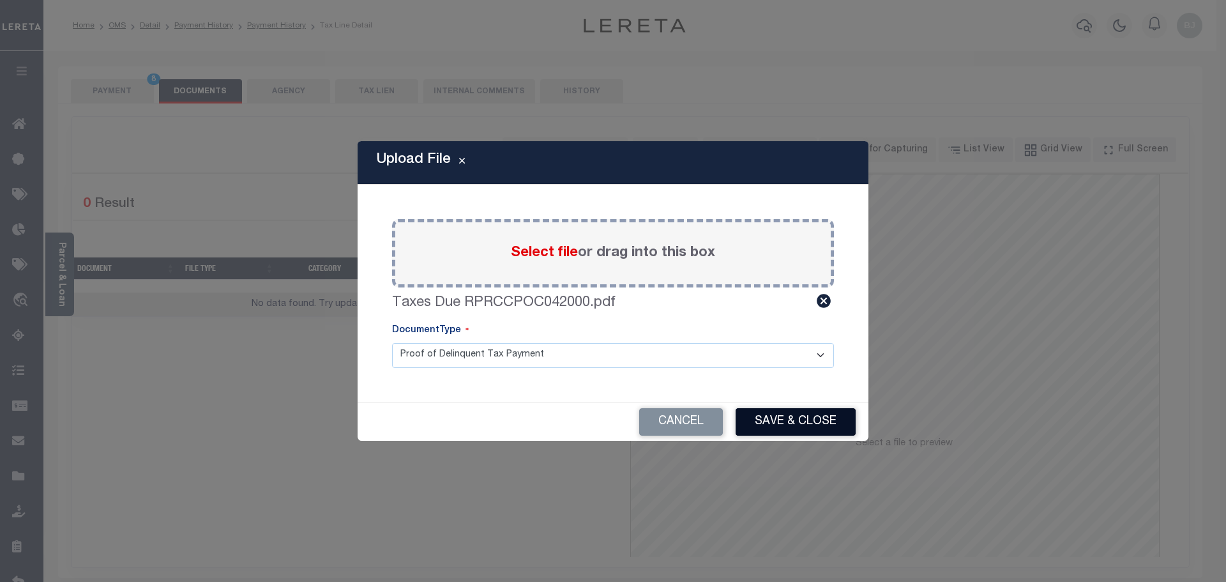
click at [780, 408] on button "Save & Close" at bounding box center [796, 421] width 120 height 27
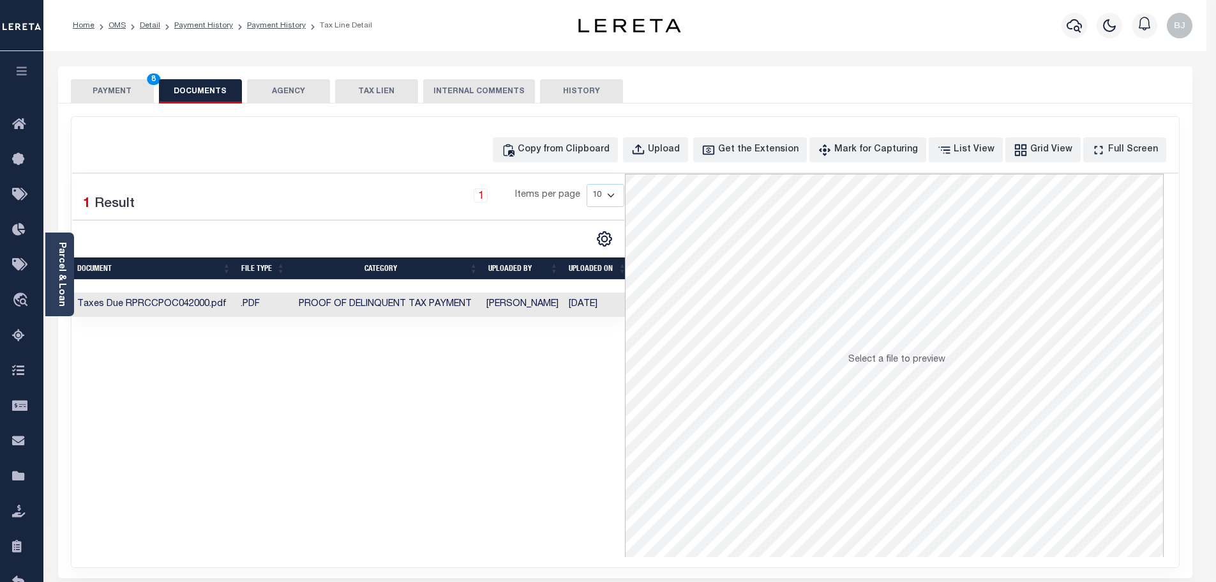
click at [107, 91] on button "PAYMENT 8" at bounding box center [112, 91] width 83 height 24
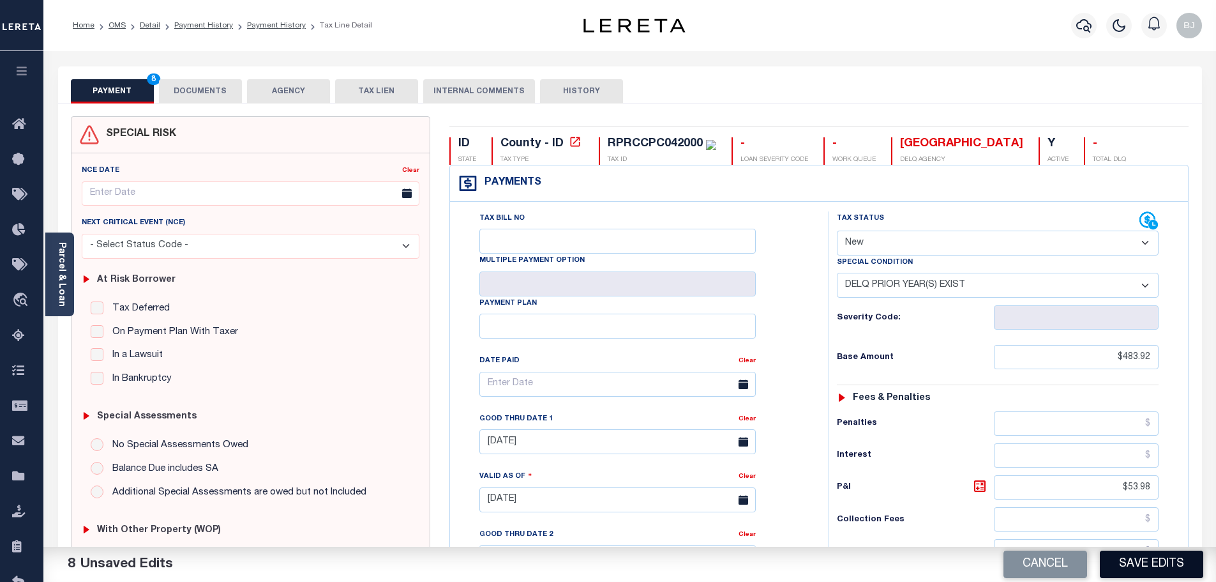
click at [1151, 557] on button "Save Edits" at bounding box center [1151, 563] width 103 height 27
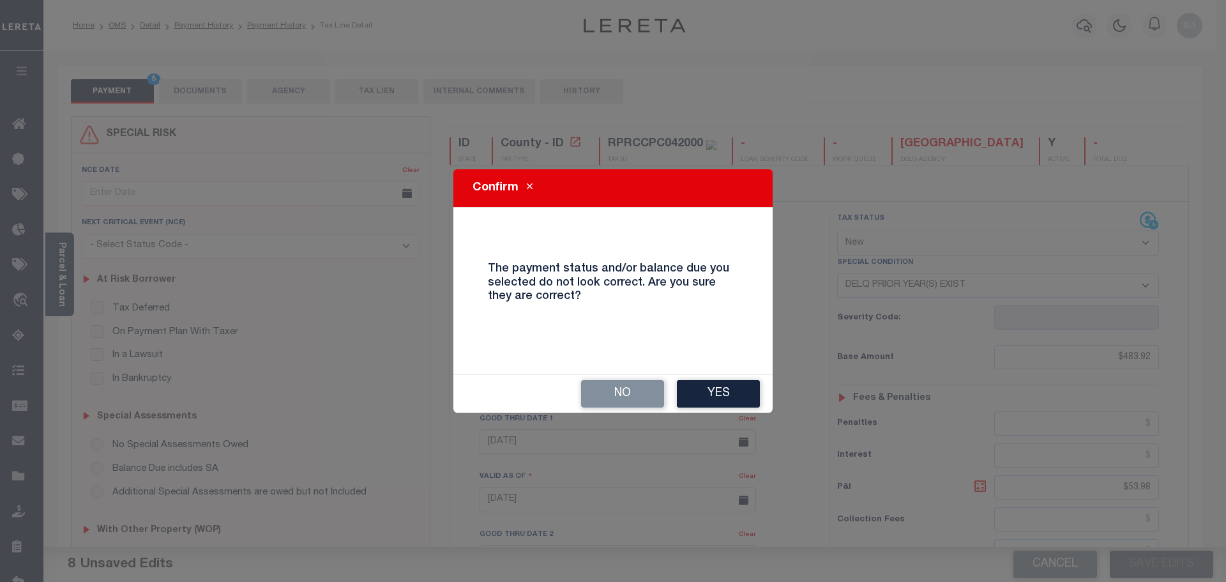
click at [724, 392] on button "Yes" at bounding box center [718, 393] width 83 height 27
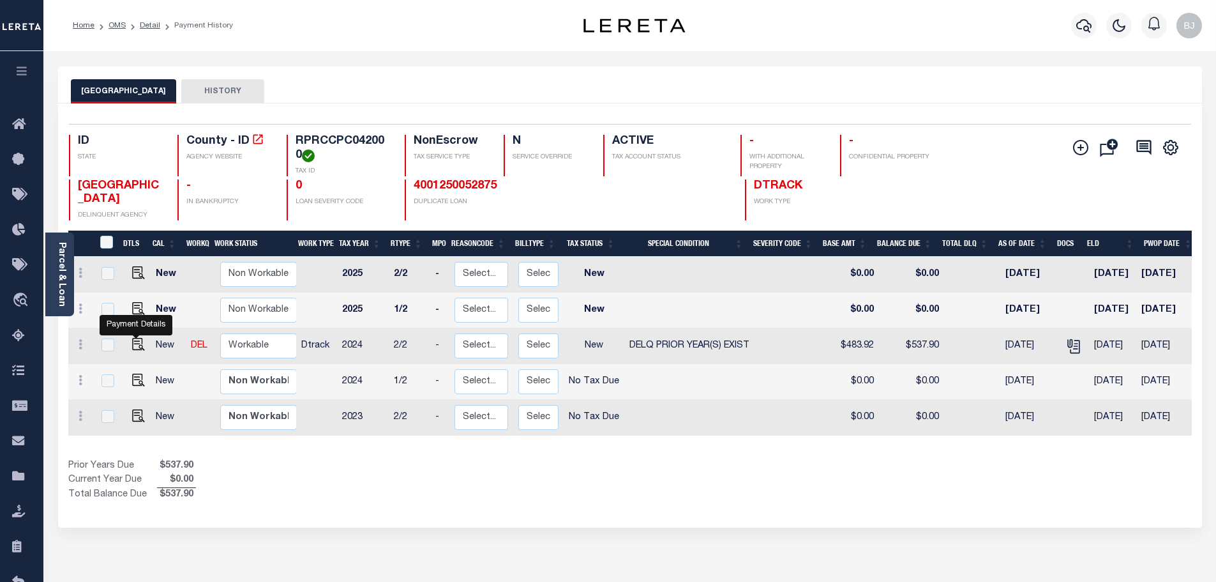
click at [128, 352] on td at bounding box center [136, 346] width 31 height 36
checkbox input "true"
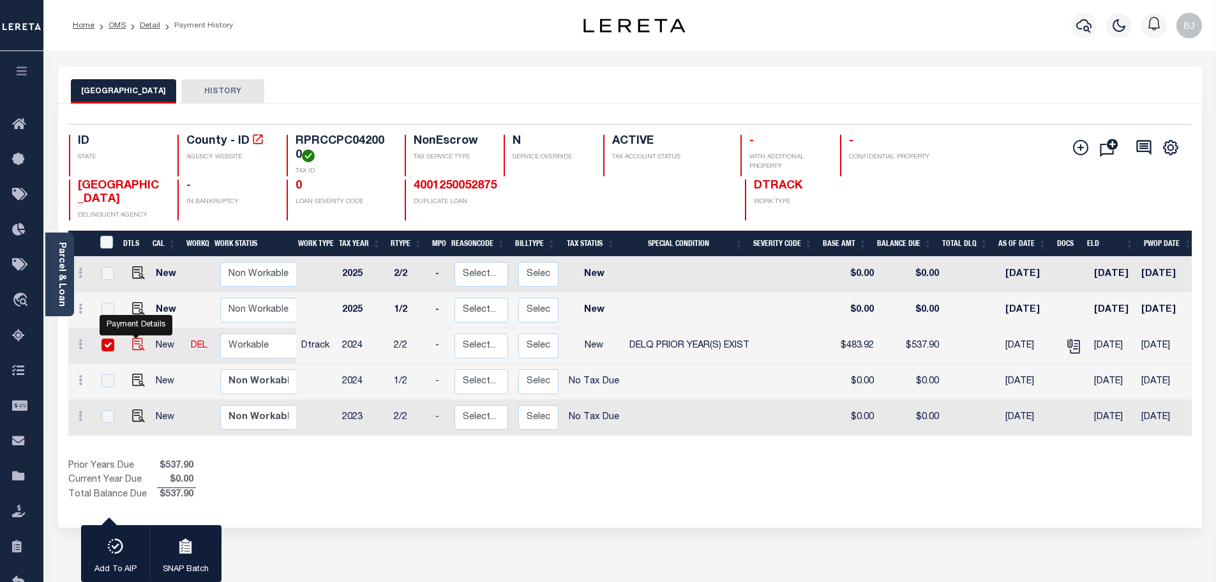
click at [138, 349] on img "" at bounding box center [138, 344] width 13 height 13
checkbox input "false"
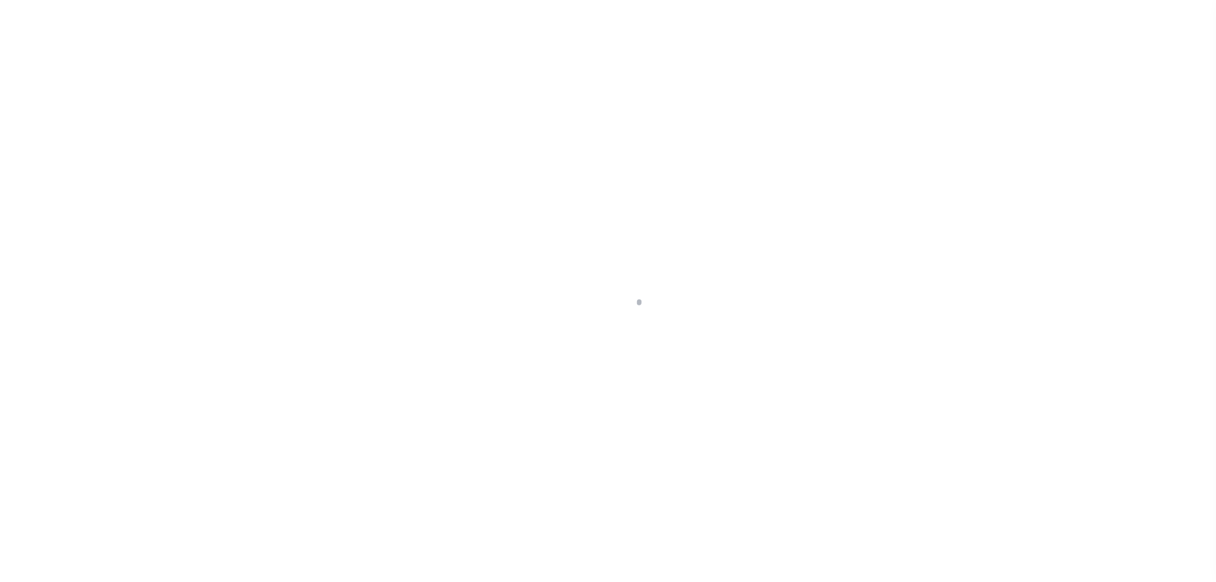
select select "NW2"
select select "18"
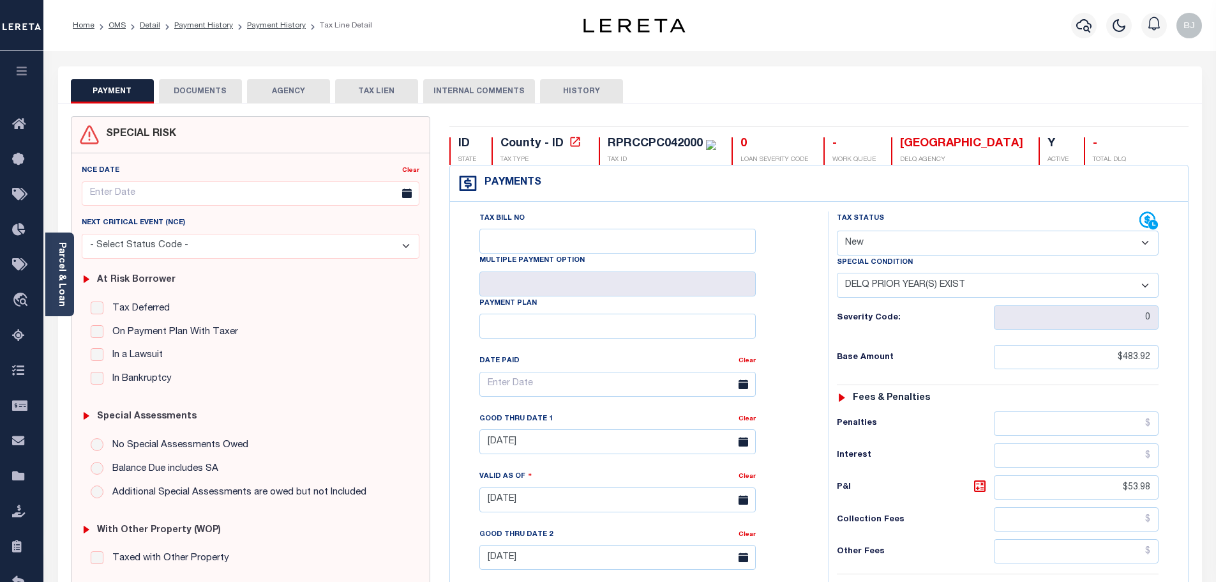
click at [942, 240] on select "- Select Status Code - Open Due/Unpaid Paid Incomplete No Tax Due Internal Refu…" at bounding box center [998, 242] width 322 height 25
select select "DUE"
click at [837, 231] on select "- Select Status Code - Open Due/Unpaid Paid Incomplete No Tax Due Internal Refu…" at bounding box center [998, 242] width 322 height 25
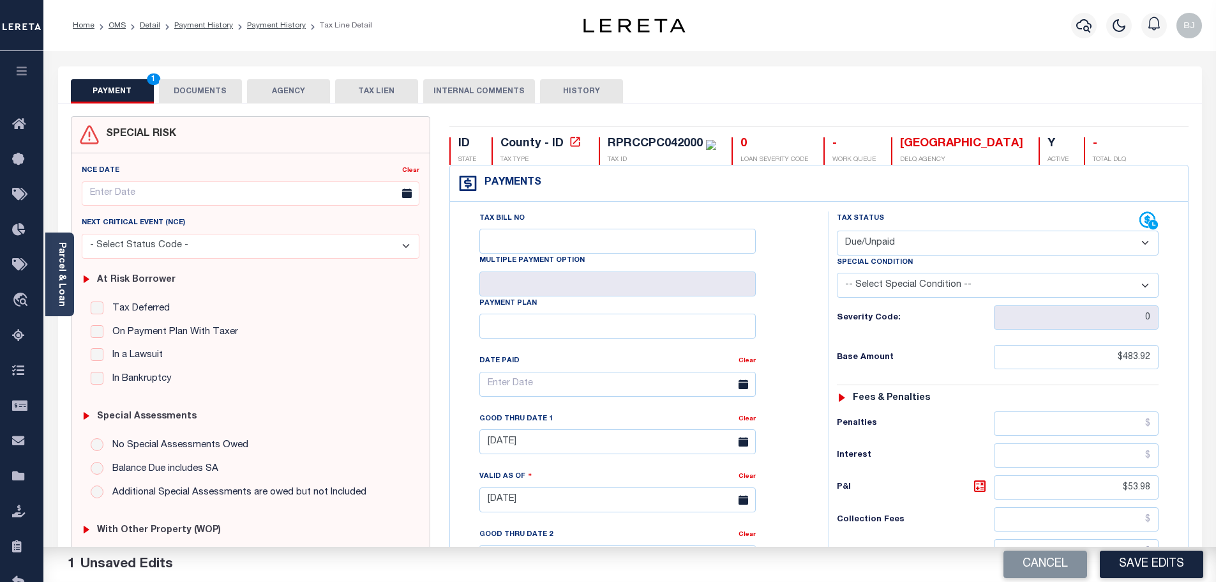
click at [928, 292] on select "-- Select Special Condition -- 3RD PARTY TAX LIEN AGENCY TAX LIEN (A.K.A Inside…" at bounding box center [998, 285] width 322 height 25
select select "18"
click at [837, 274] on select "-- Select Special Condition -- 3RD PARTY TAX LIEN AGENCY TAX LIEN (A.K.A Inside…" at bounding box center [998, 285] width 322 height 25
click at [1173, 556] on button "Save Edits" at bounding box center [1151, 563] width 103 height 27
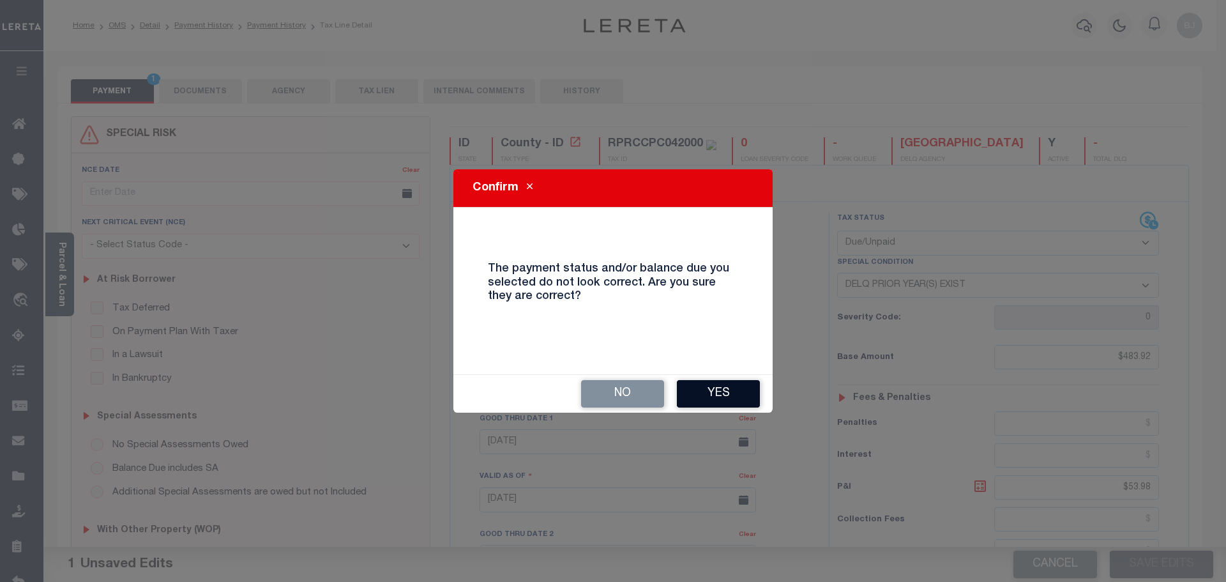
click at [709, 386] on button "Yes" at bounding box center [718, 393] width 83 height 27
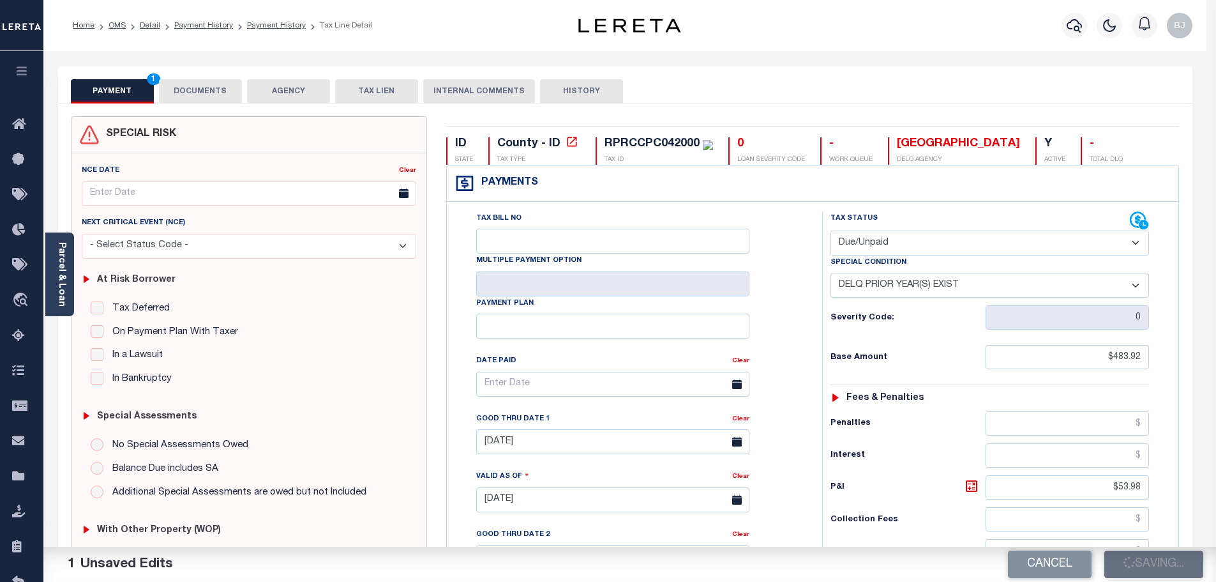
checkbox input "false"
type input "$483.92"
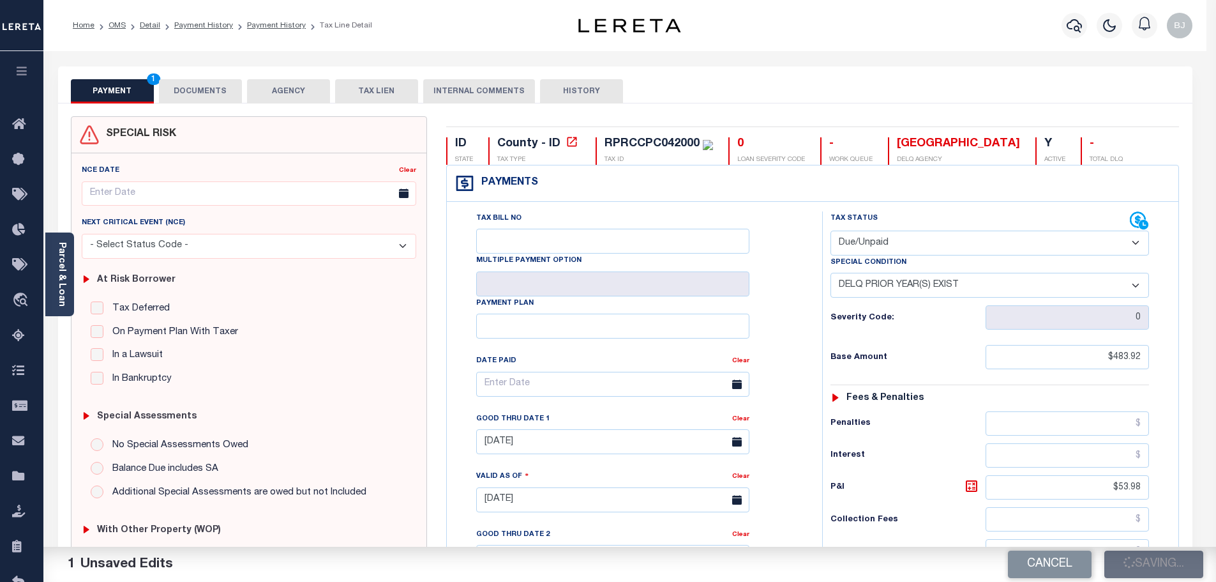
type input "$53.98"
type input "$537.9"
type input "$1,196.75"
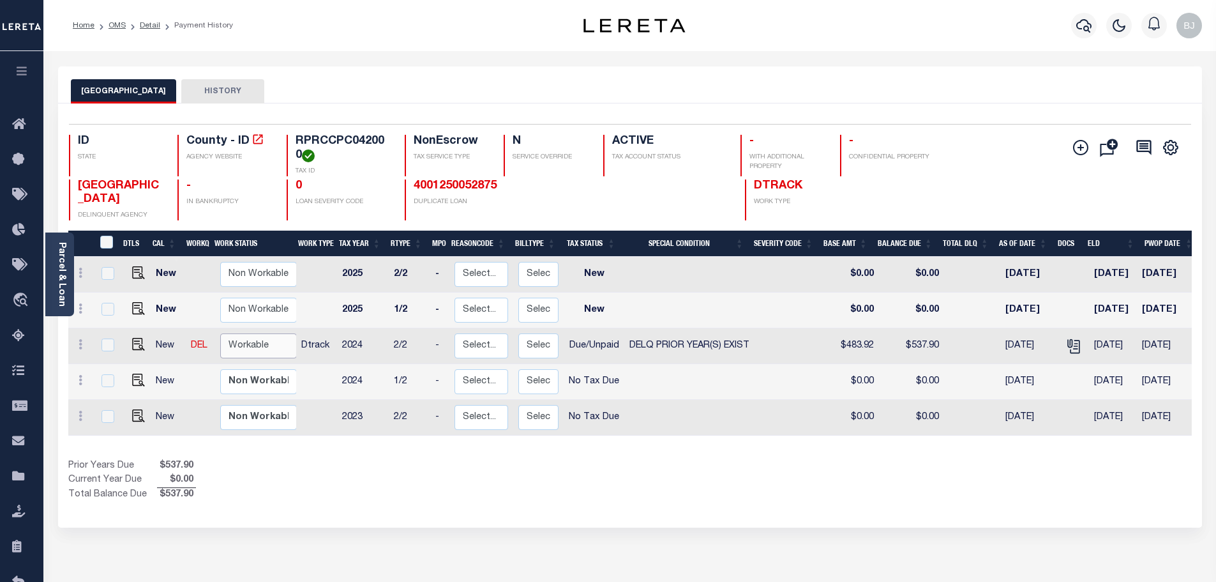
drag, startPoint x: 248, startPoint y: 347, endPoint x: 249, endPoint y: 358, distance: 11.5
click at [248, 347] on select "Non Workable Workable" at bounding box center [258, 345] width 77 height 25
checkbox input "true"
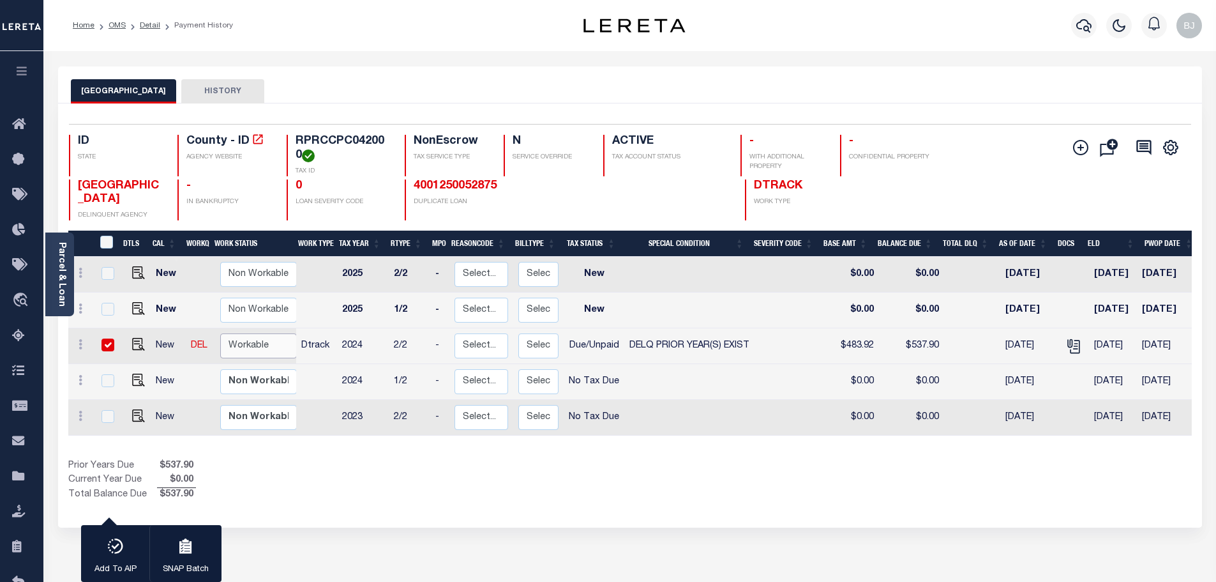
select select "true"
click at [220, 335] on select "Non Workable Workable" at bounding box center [258, 345] width 77 height 25
checkbox input "false"
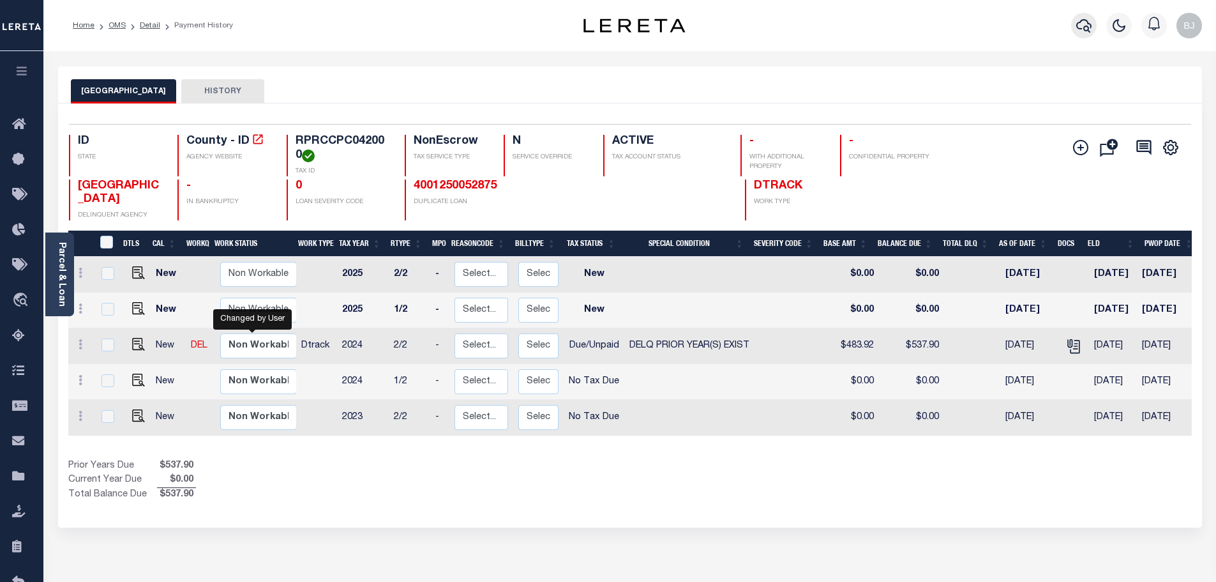
click at [1073, 19] on button "button" at bounding box center [1084, 26] width 26 height 26
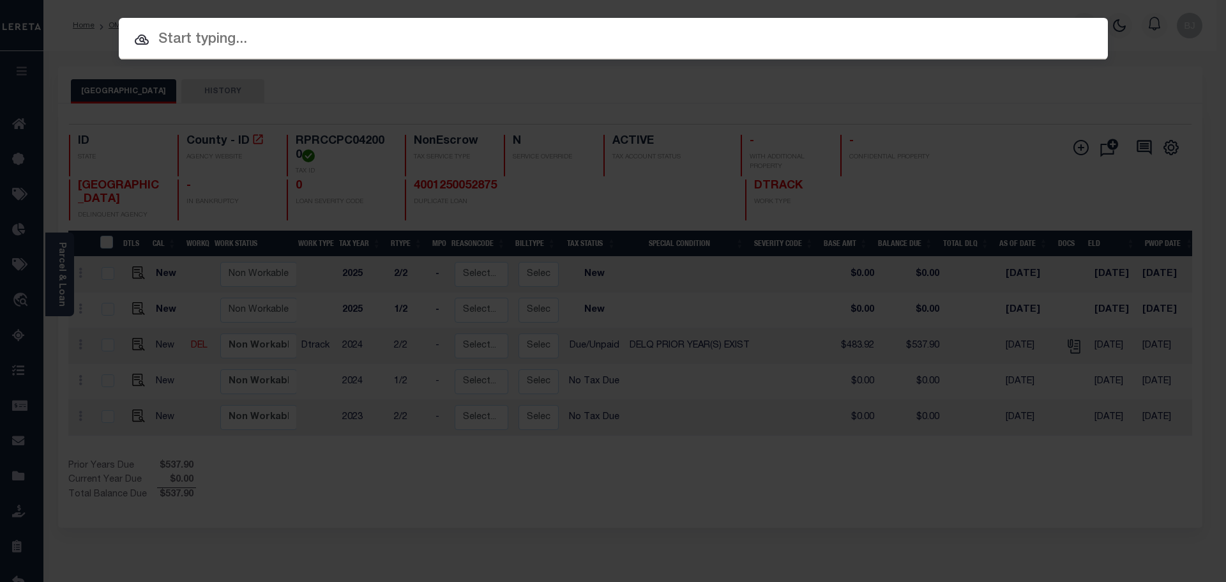
click at [548, 47] on input "text" at bounding box center [613, 40] width 989 height 22
paste input "RPA0005014003C"
type input "RPA0005014003C"
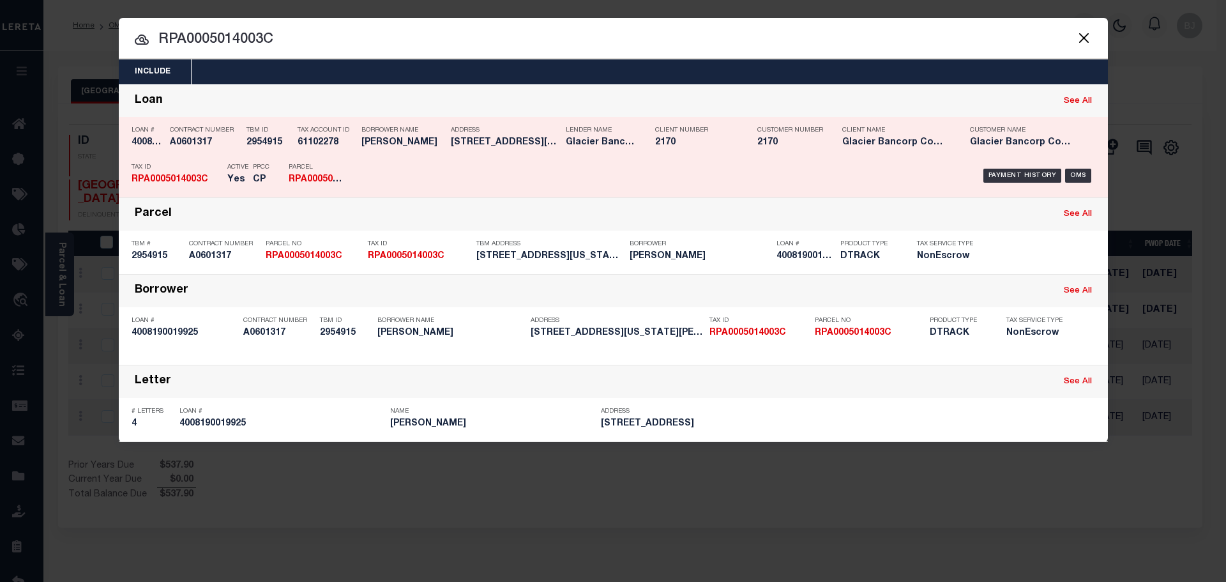
click at [634, 169] on div "Payment History OMS" at bounding box center [730, 175] width 730 height 37
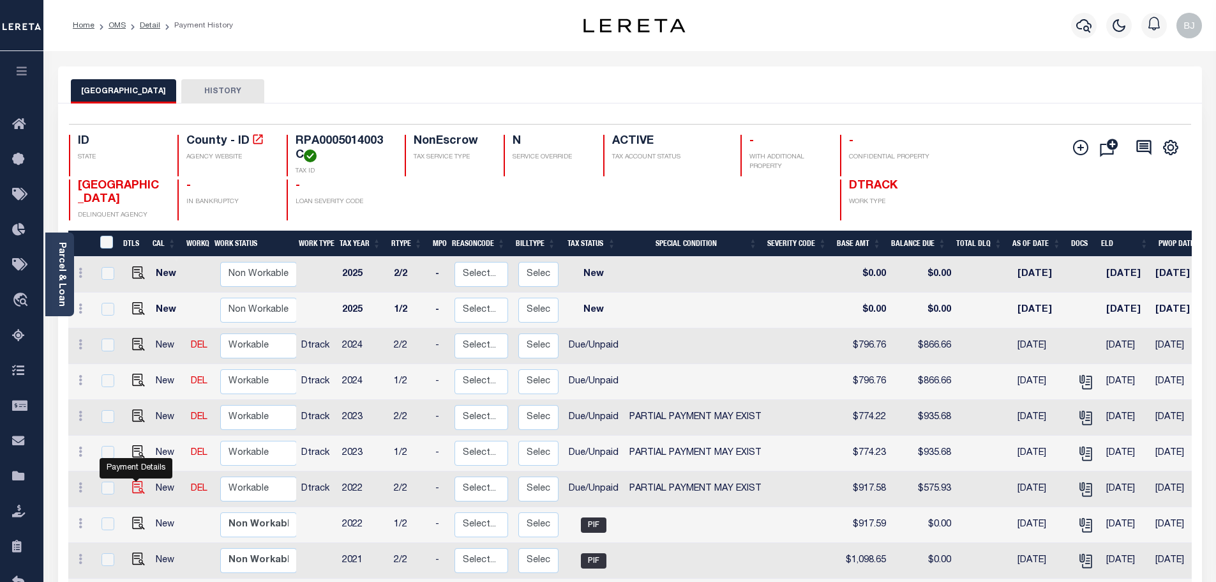
click at [134, 491] on img "" at bounding box center [138, 487] width 13 height 13
checkbox input "true"
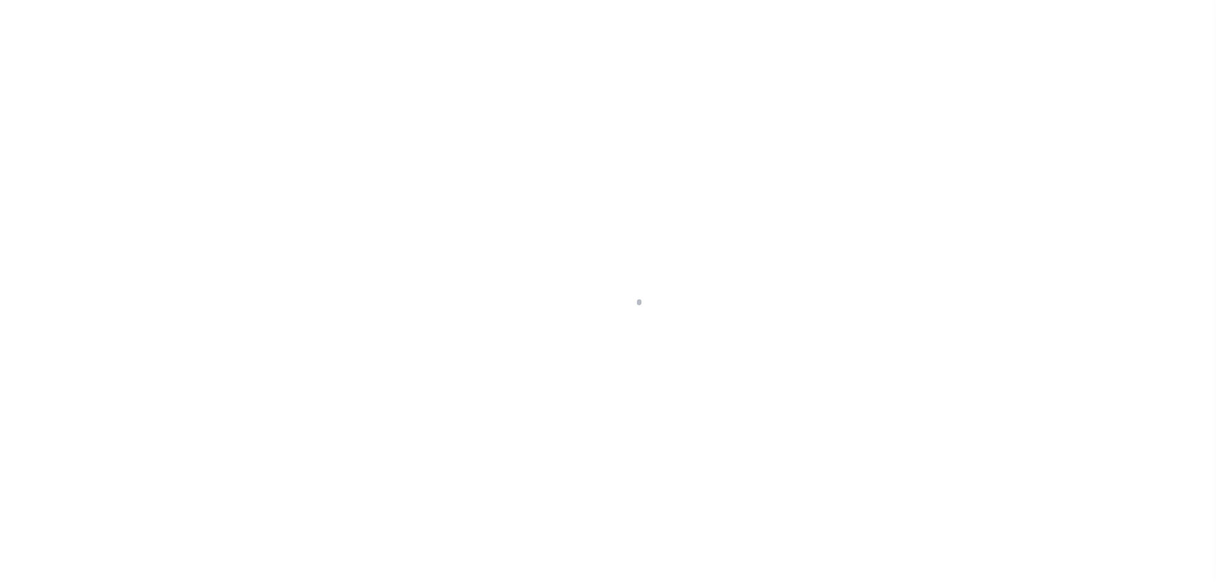
select select "DUE"
select select "15"
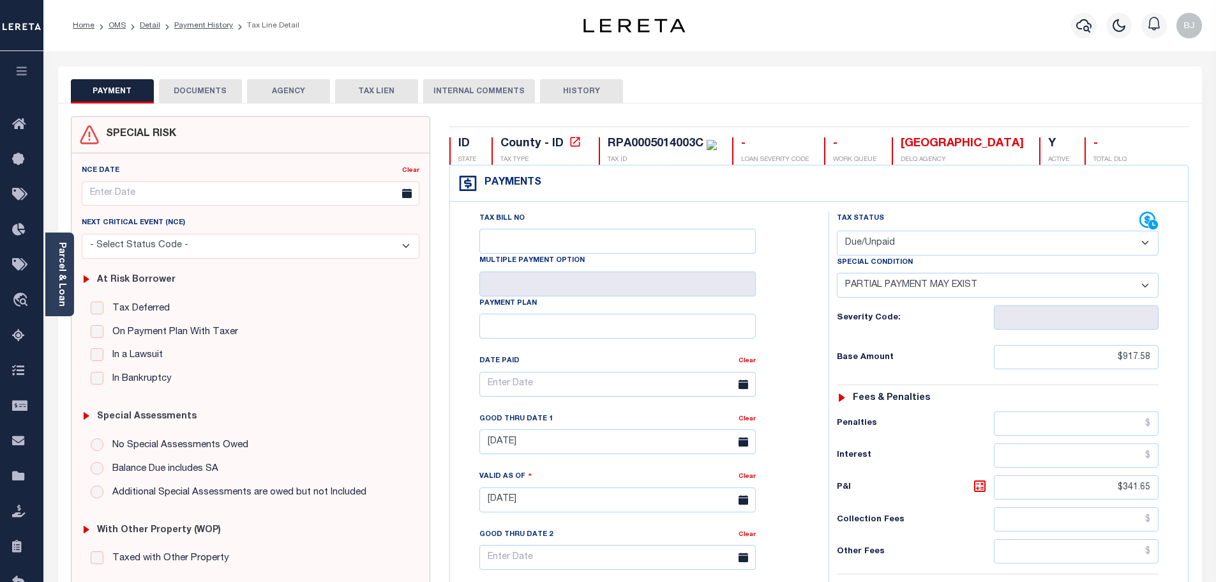
drag, startPoint x: 885, startPoint y: 248, endPoint x: 894, endPoint y: 255, distance: 11.0
click at [888, 250] on select "- Select Status Code - Open Due/Unpaid Paid Incomplete No Tax Due Internal Refu…" at bounding box center [998, 242] width 322 height 25
select select "PYD"
click at [837, 231] on select "- Select Status Code - Open Due/Unpaid Paid Incomplete No Tax Due Internal Refu…" at bounding box center [998, 242] width 322 height 25
select select "0"
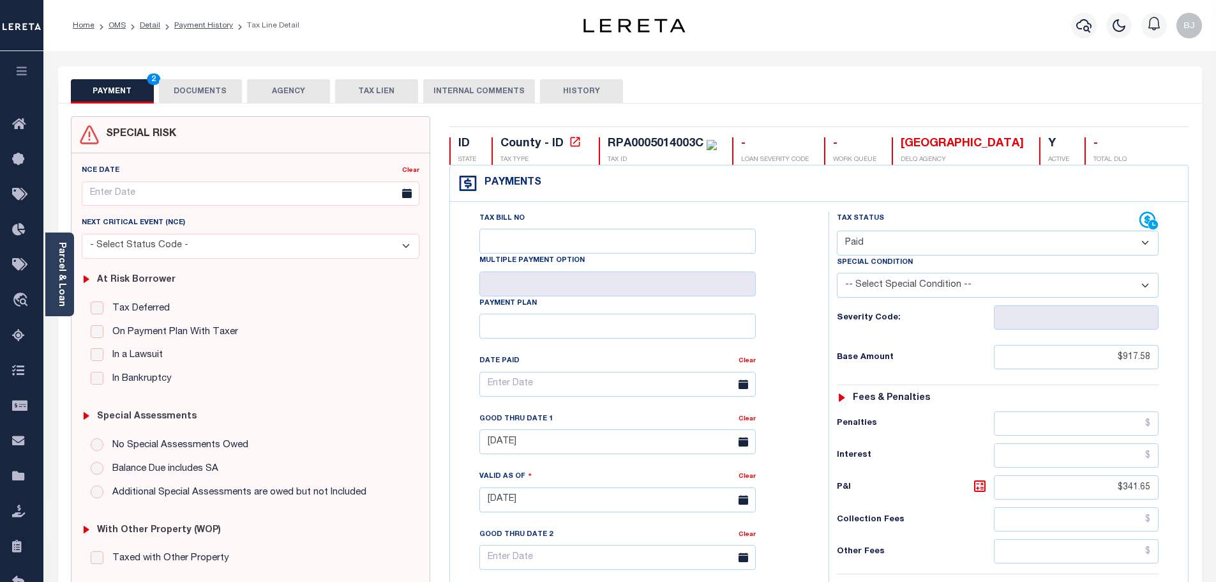
type input "[DATE]"
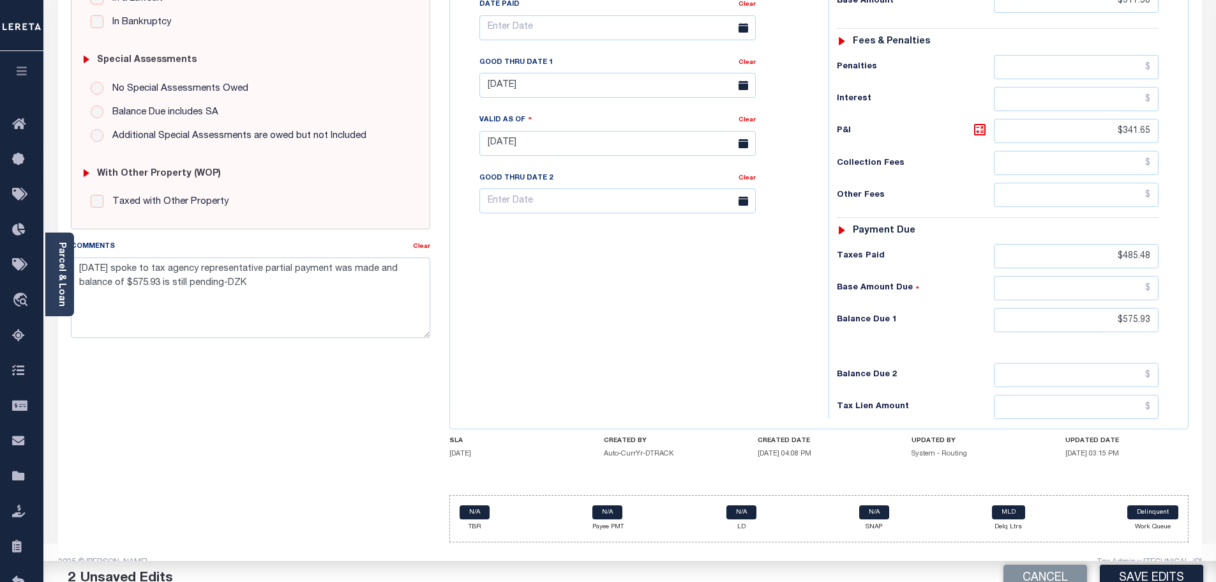
scroll to position [358, 0]
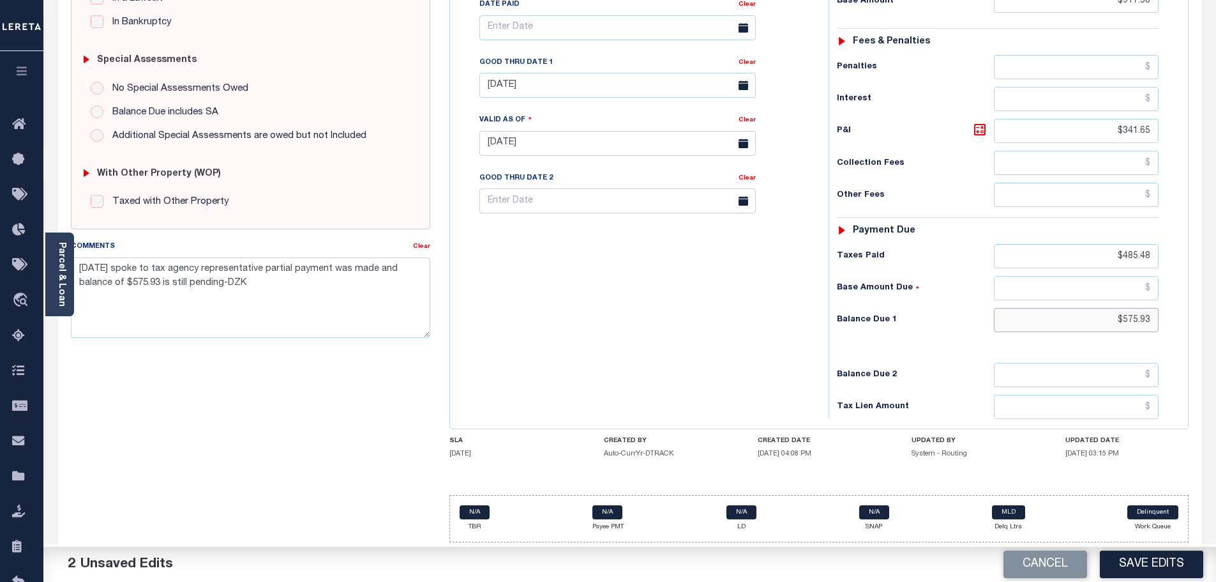
drag, startPoint x: 1089, startPoint y: 319, endPoint x: 1219, endPoint y: 322, distance: 130.3
click at [1193, 319] on div "ID STATE County - ID TAX TYPE RPA0005014003C TAX ID - LOAN SEVERITY CODE - WORK…" at bounding box center [819, 156] width 758 height 792
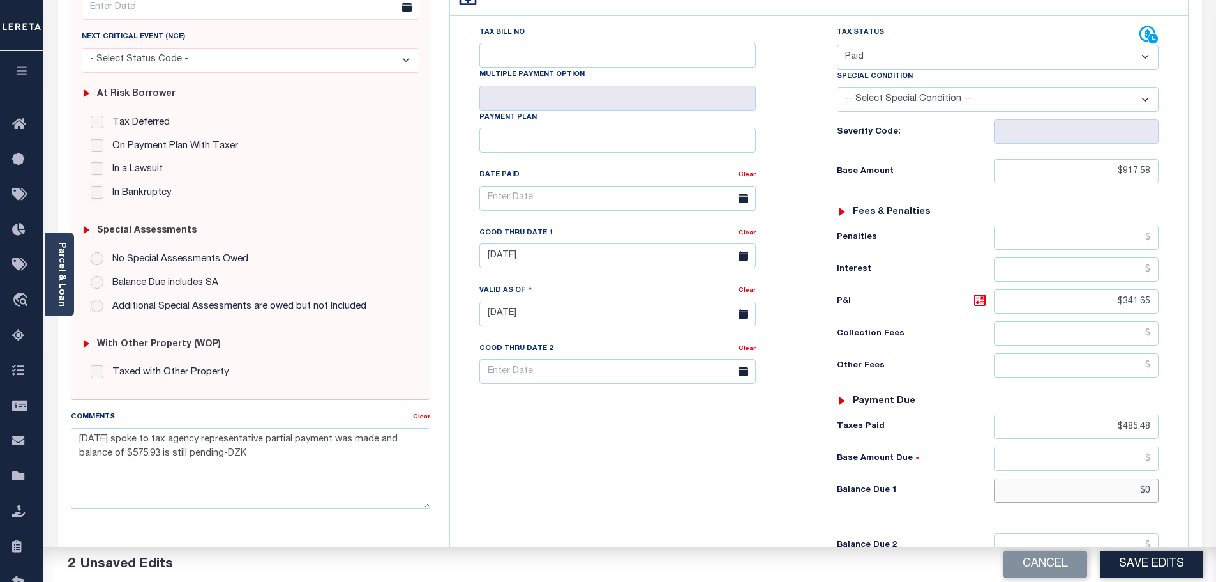
scroll to position [0, 0]
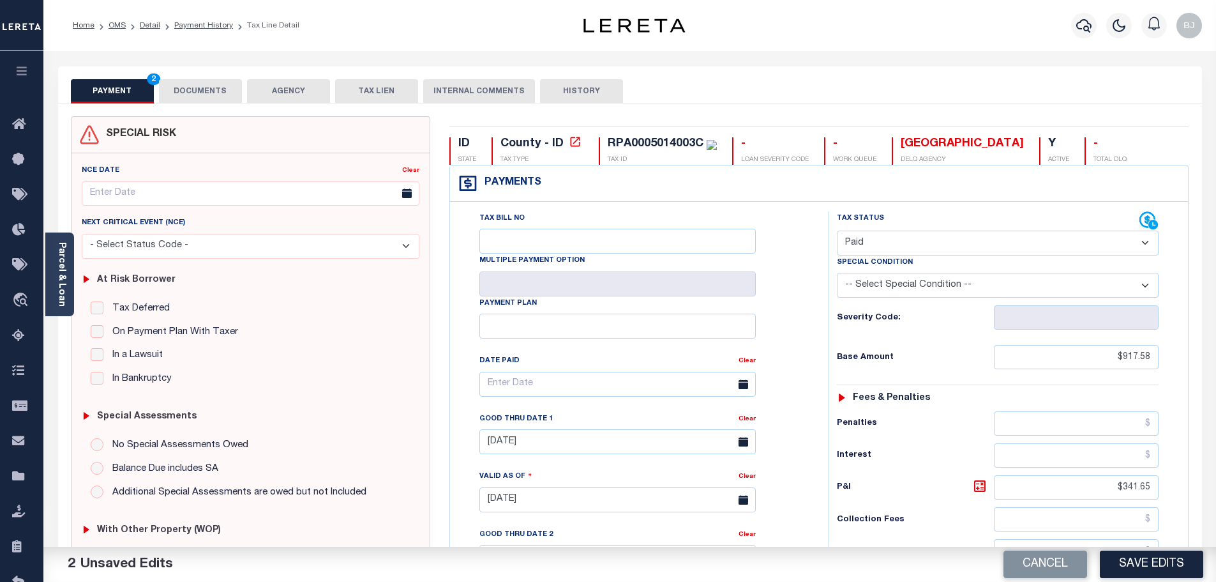
type input "$0.00"
click at [232, 86] on button "DOCUMENTS" at bounding box center [200, 91] width 83 height 24
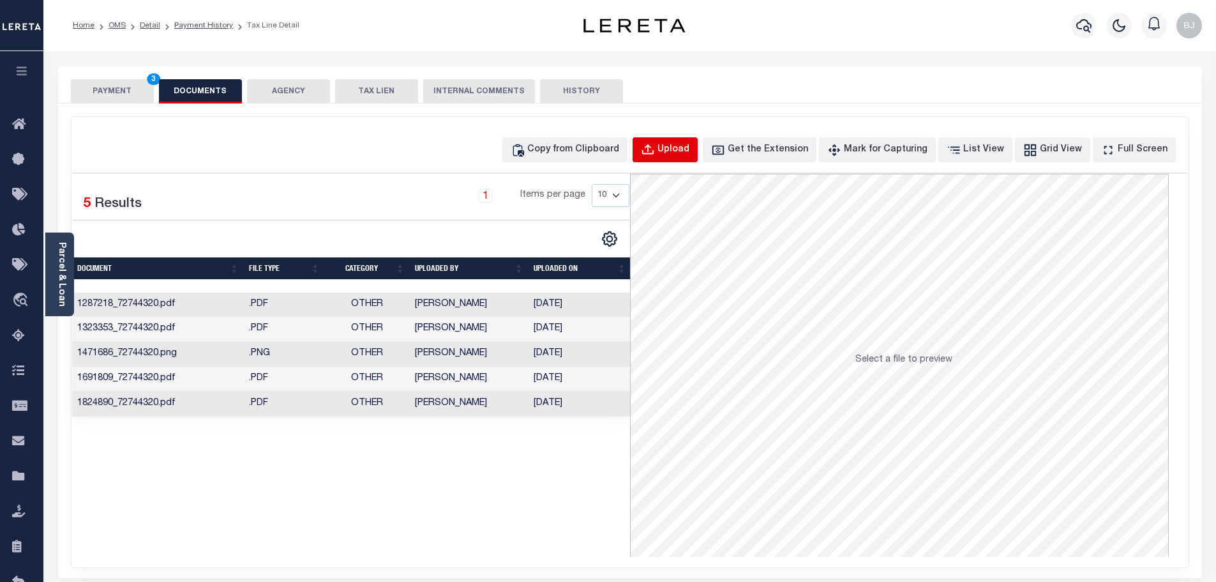
click at [668, 140] on button "Upload" at bounding box center [665, 149] width 65 height 25
select select "POP"
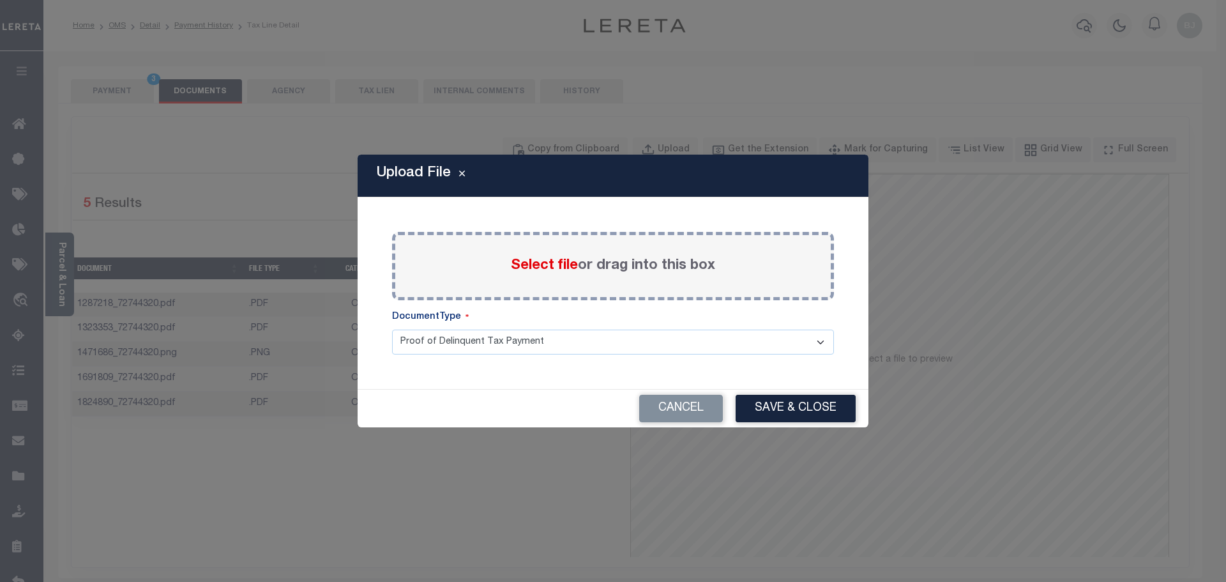
click at [550, 273] on span "Select file" at bounding box center [544, 266] width 67 height 14
click at [0, 0] on input "Select file or drag into this box" at bounding box center [0, 0] width 0 height 0
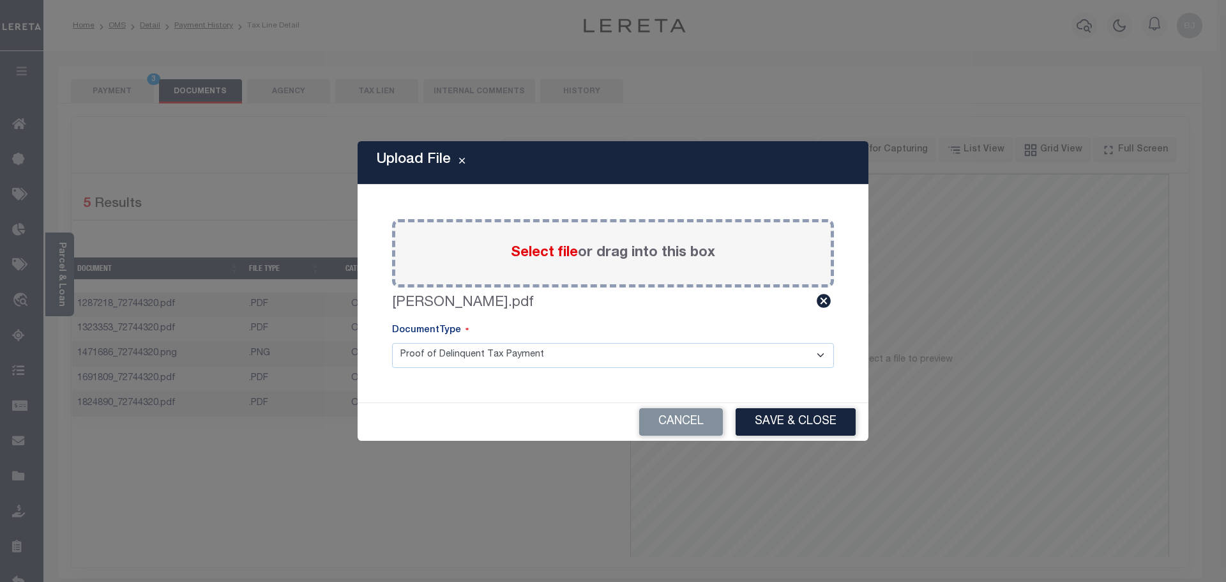
click at [757, 396] on div "Upload File Paste copied image or file into this box Select file or drag into t…" at bounding box center [613, 290] width 511 height 299
click at [773, 409] on button "Save & Close" at bounding box center [796, 421] width 120 height 27
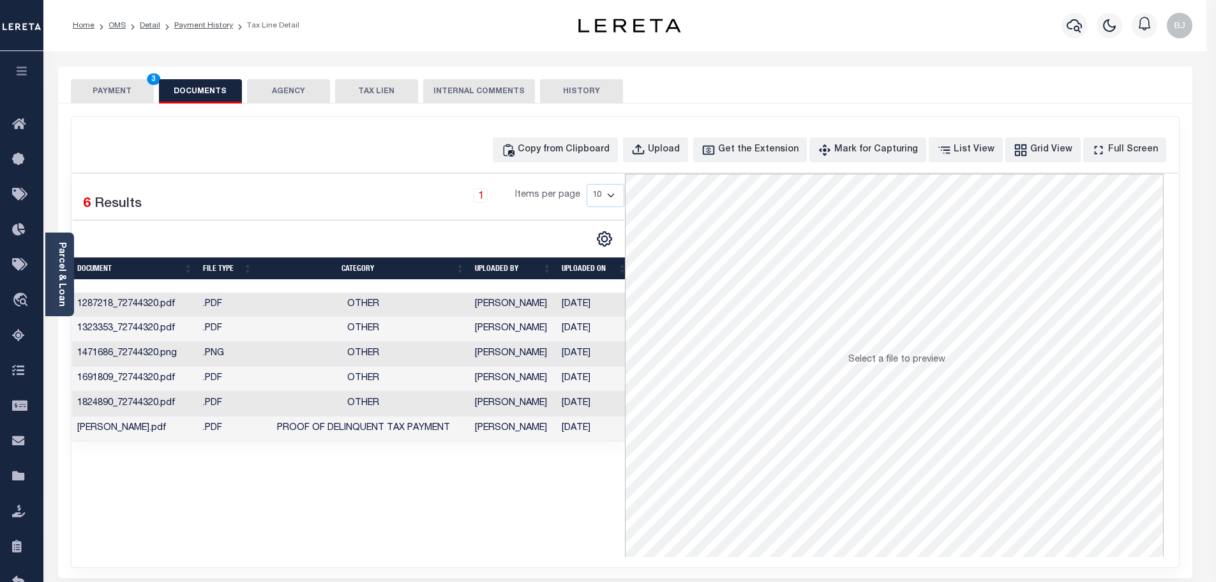
click at [112, 106] on div "SPECIAL RISK NCE Date Clear" at bounding box center [625, 340] width 1135 height 474
click at [109, 98] on button "PAYMENT 3" at bounding box center [112, 91] width 83 height 24
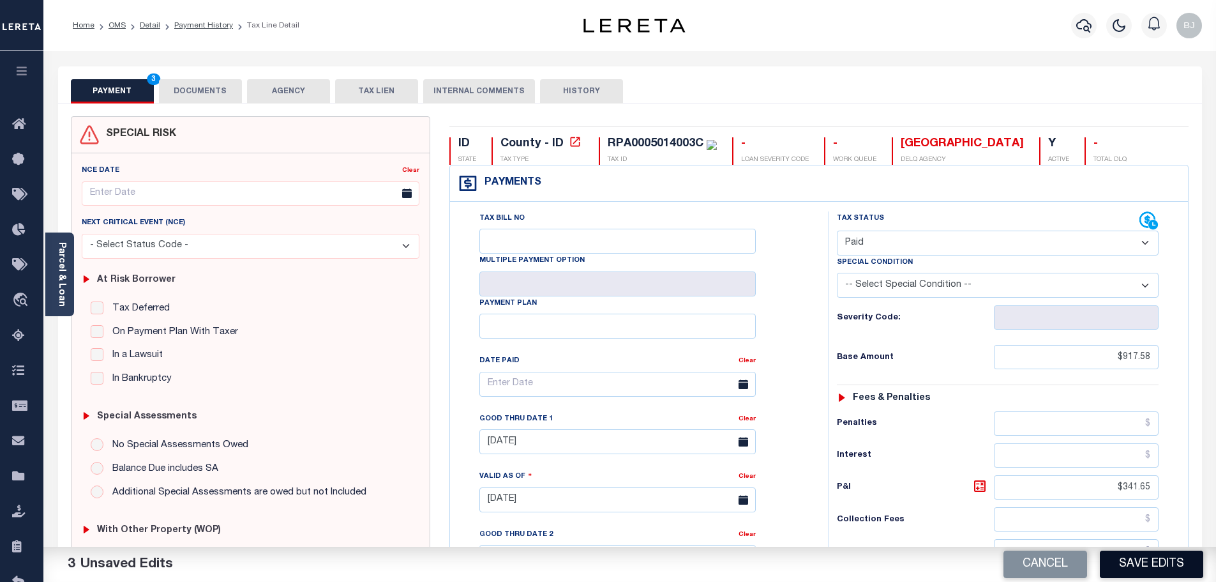
click at [1131, 570] on button "Save Edits" at bounding box center [1151, 563] width 103 height 27
checkbox input "false"
type textarea "7/7/2025 spoke to tax agency representative partial payment was made and balanc…"
type input "$917.58"
type input "$341.65"
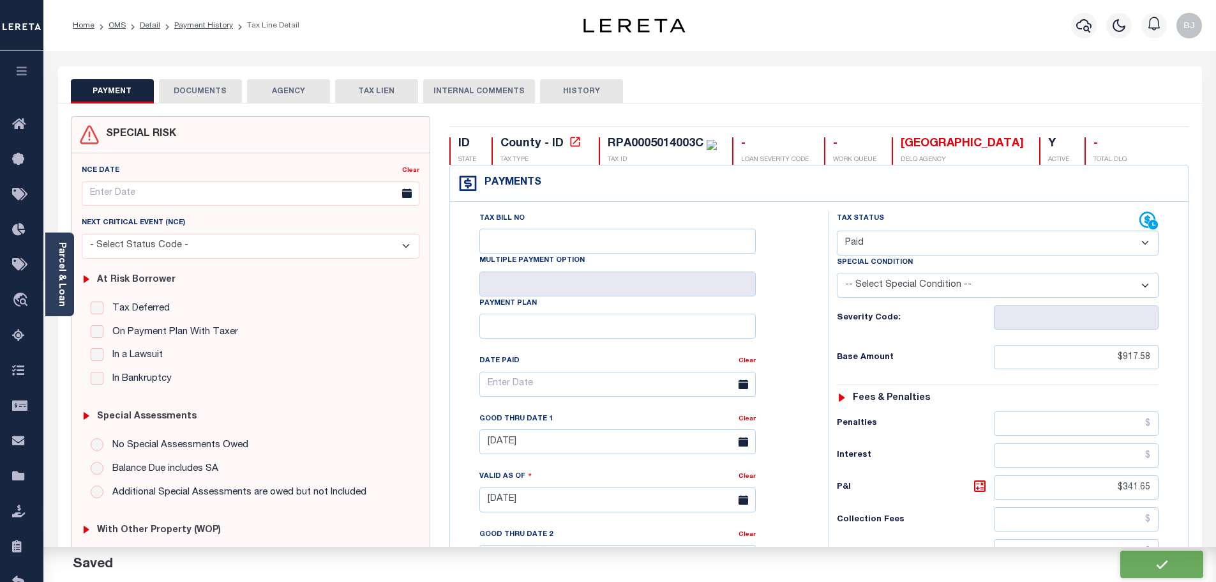
type input "$485.48"
type input "$0"
